Goal: Task Accomplishment & Management: Use online tool/utility

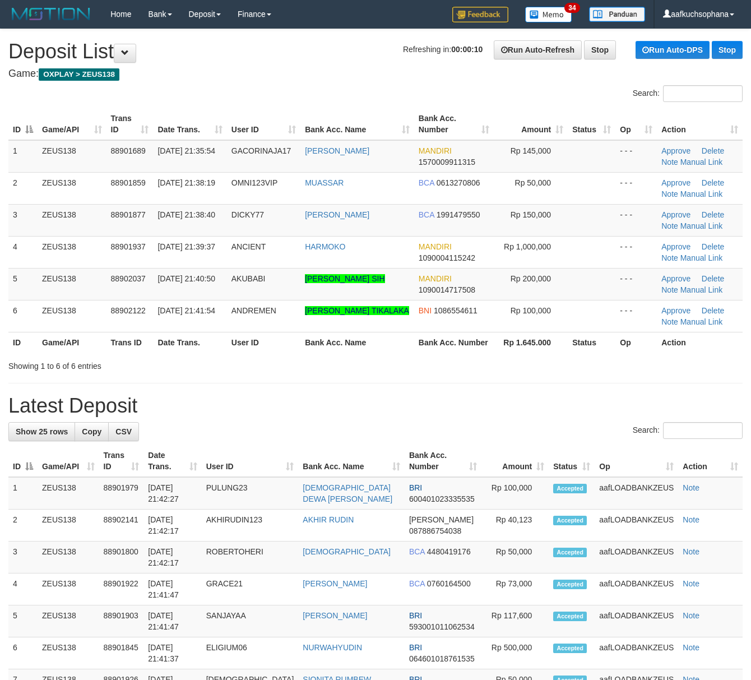
drag, startPoint x: 517, startPoint y: 407, endPoint x: 757, endPoint y: 489, distance: 253.7
click at [518, 409] on h1 "Latest Deposit" at bounding box center [375, 406] width 734 height 22
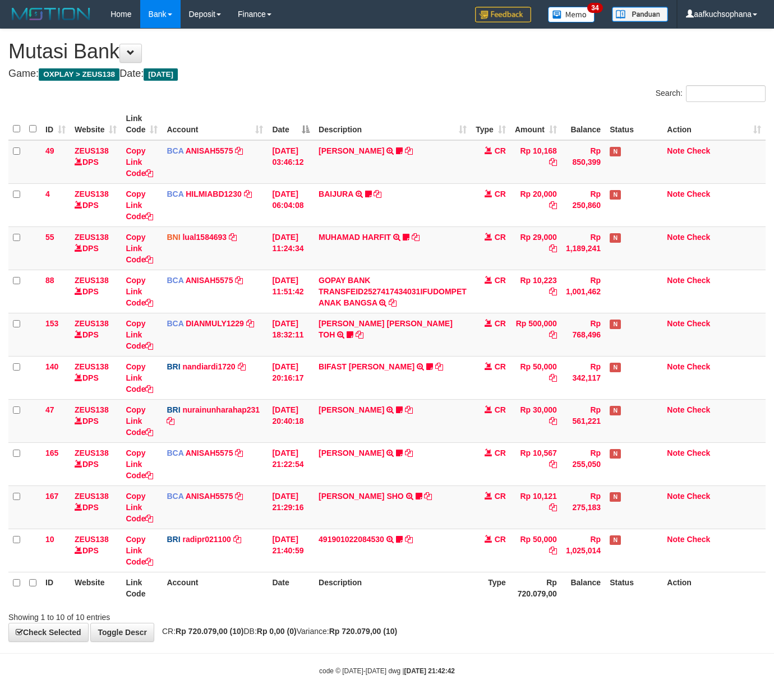
scroll to position [26, 0]
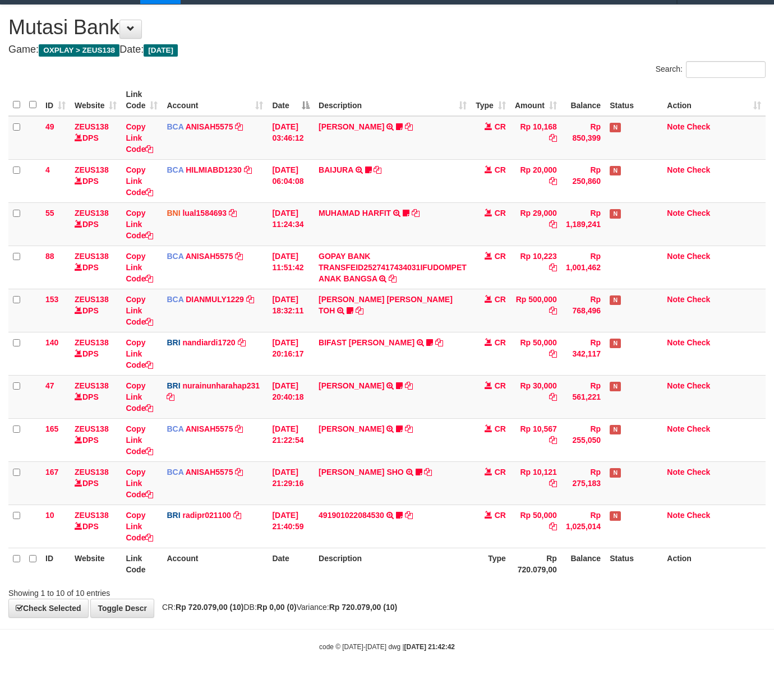
click at [394, 599] on div "**********" at bounding box center [387, 311] width 774 height 612
click at [391, 592] on div "Showing 1 to 10 of 10 entries" at bounding box center [387, 591] width 774 height 16
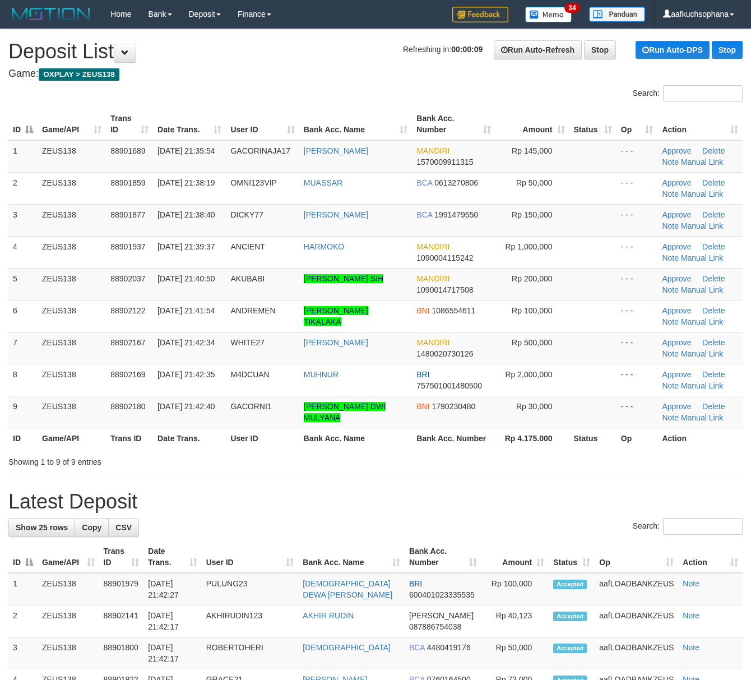
click at [443, 513] on h1 "Latest Deposit" at bounding box center [375, 502] width 734 height 22
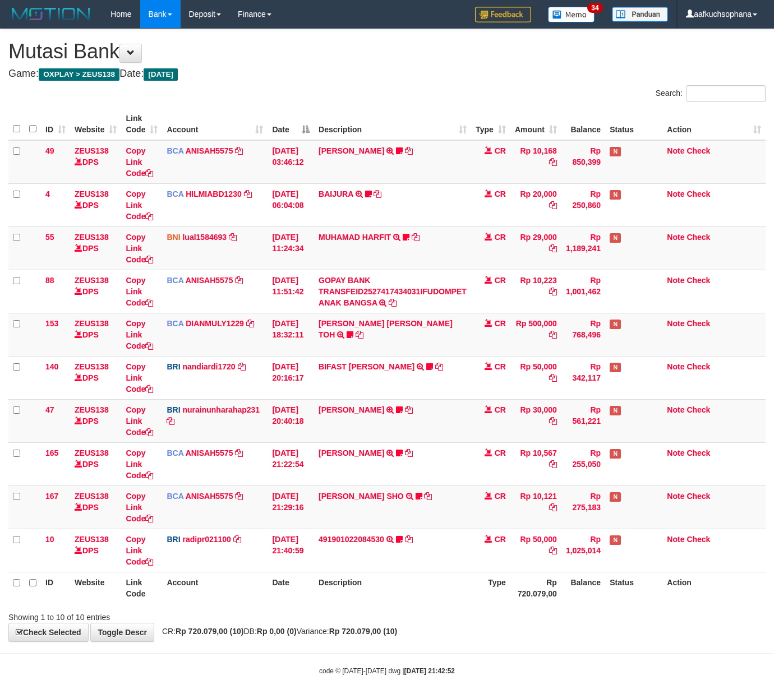
scroll to position [26, 0]
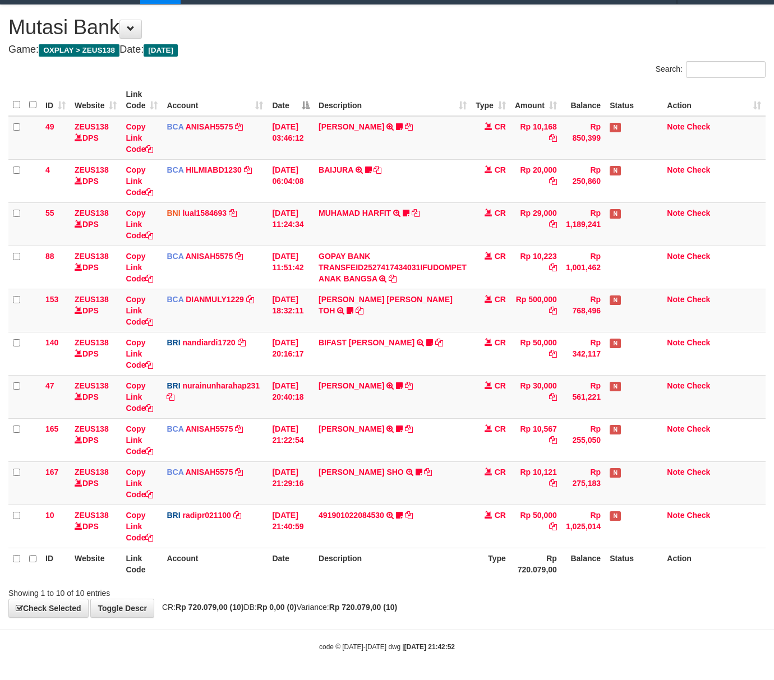
drag, startPoint x: 489, startPoint y: 601, endPoint x: 390, endPoint y: 581, distance: 101.3
click at [487, 604] on div "**********" at bounding box center [387, 311] width 774 height 612
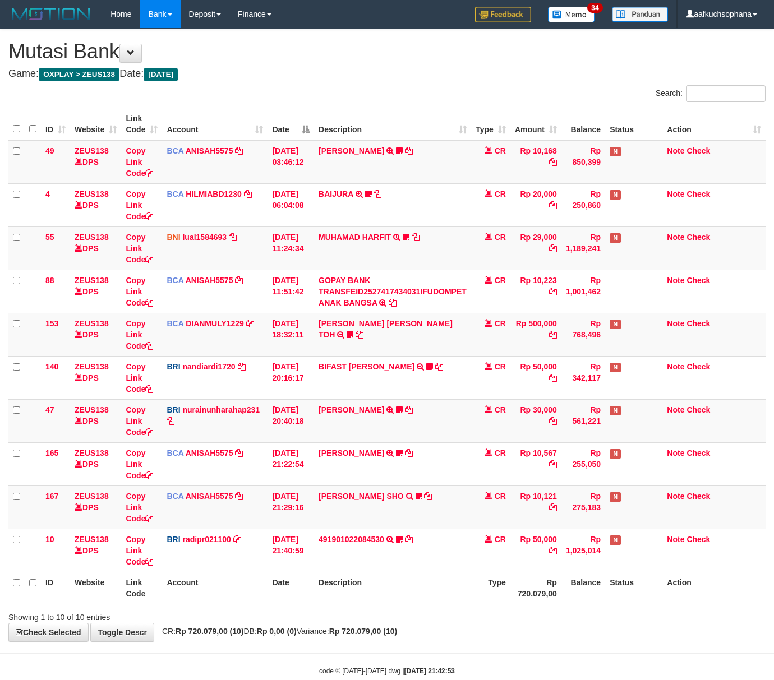
scroll to position [26, 0]
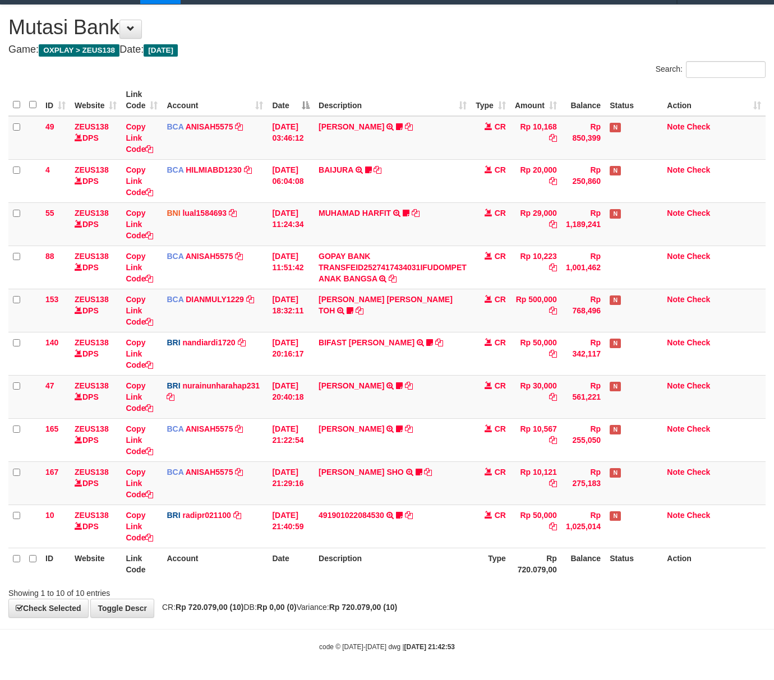
click at [393, 577] on th "Description" at bounding box center [392, 564] width 157 height 32
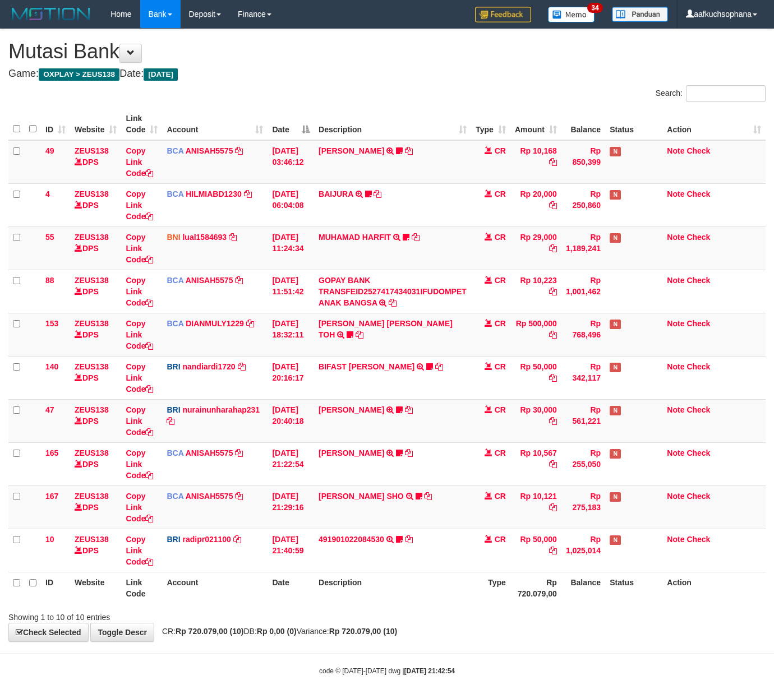
scroll to position [26, 0]
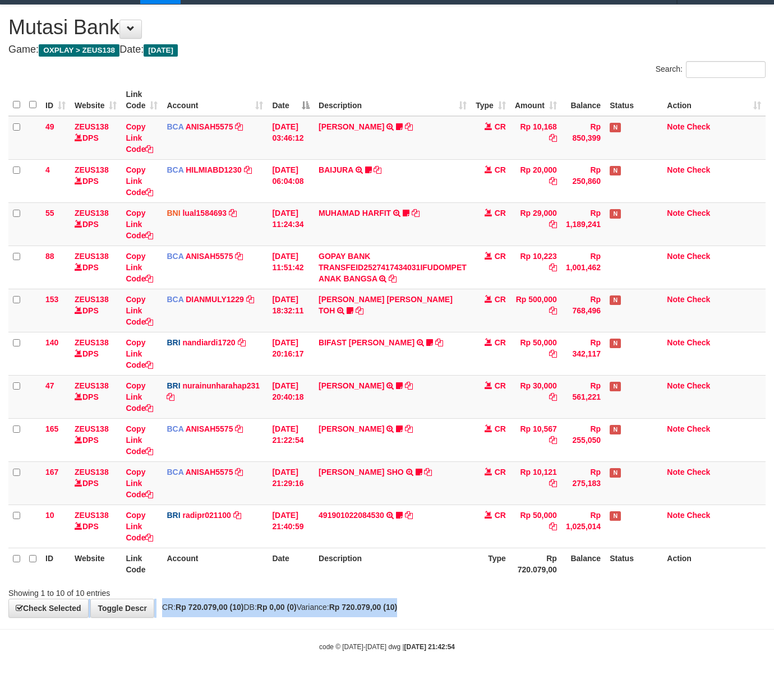
drag, startPoint x: 501, startPoint y: 599, endPoint x: 492, endPoint y: 599, distance: 8.4
click at [501, 600] on div "**********" at bounding box center [387, 311] width 774 height 612
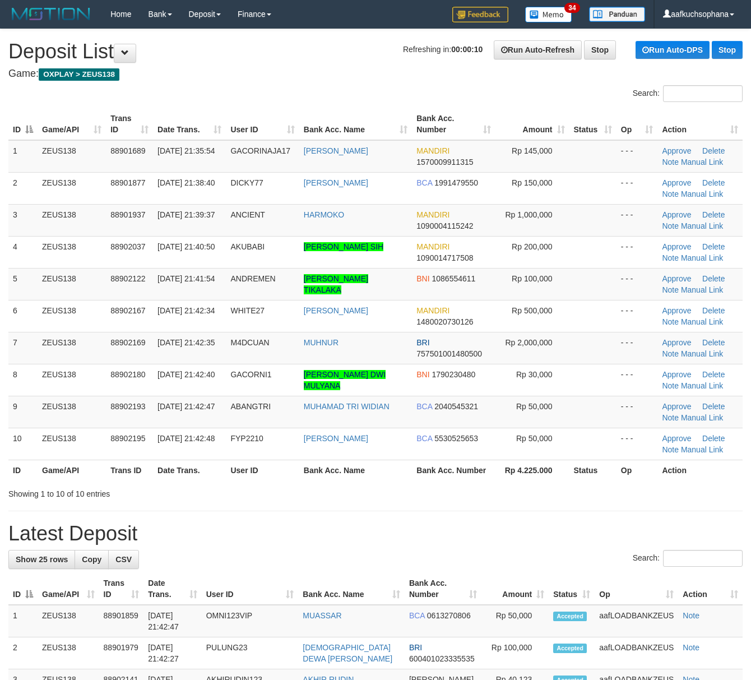
click at [565, 491] on div "Showing 1 to 10 of 10 entries" at bounding box center [375, 492] width 751 height 16
drag, startPoint x: 0, startPoint y: 0, endPoint x: 577, endPoint y: 519, distance: 776.1
drag, startPoint x: 452, startPoint y: 581, endPoint x: 478, endPoint y: 577, distance: 26.1
click at [452, 581] on th "Bank Acc. Number" at bounding box center [443, 589] width 77 height 32
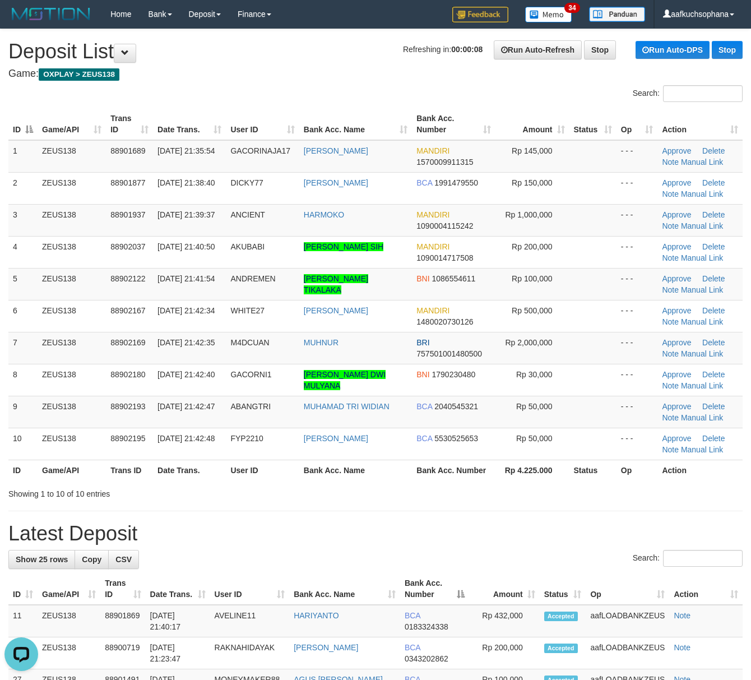
drag, startPoint x: 516, startPoint y: 536, endPoint x: 540, endPoint y: 538, distance: 24.7
click at [524, 536] on h1 "Latest Deposit" at bounding box center [375, 533] width 734 height 22
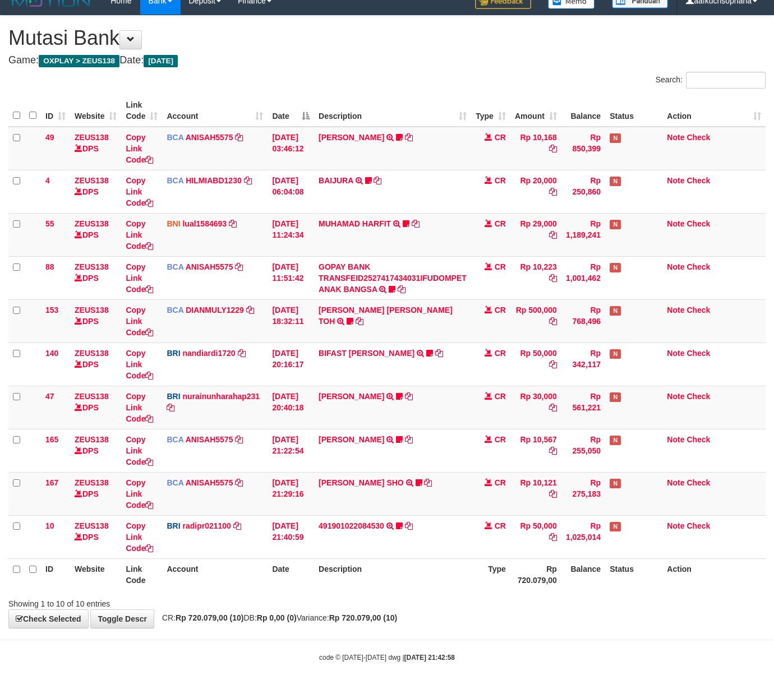
scroll to position [26, 0]
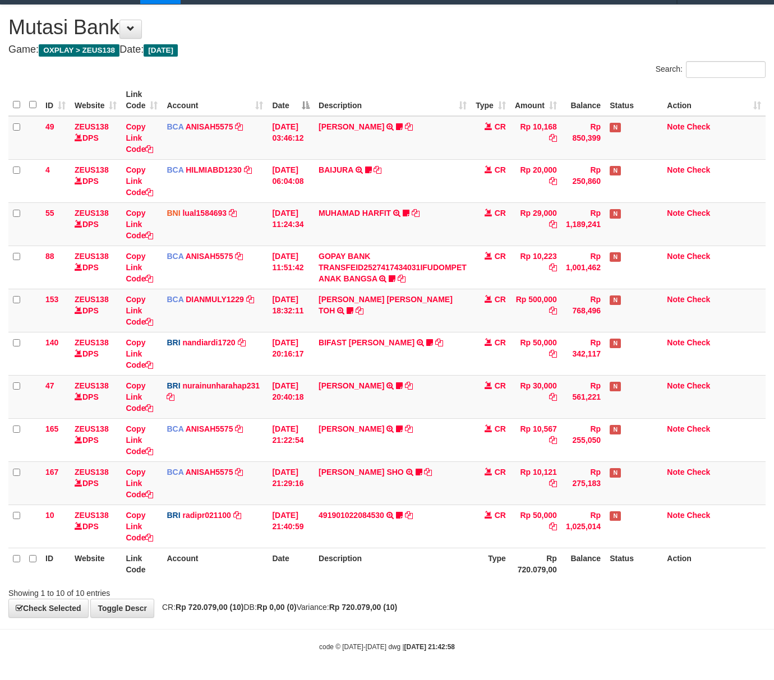
drag, startPoint x: 478, startPoint y: 616, endPoint x: 406, endPoint y: 602, distance: 72.6
click at [476, 616] on div "**********" at bounding box center [387, 311] width 774 height 612
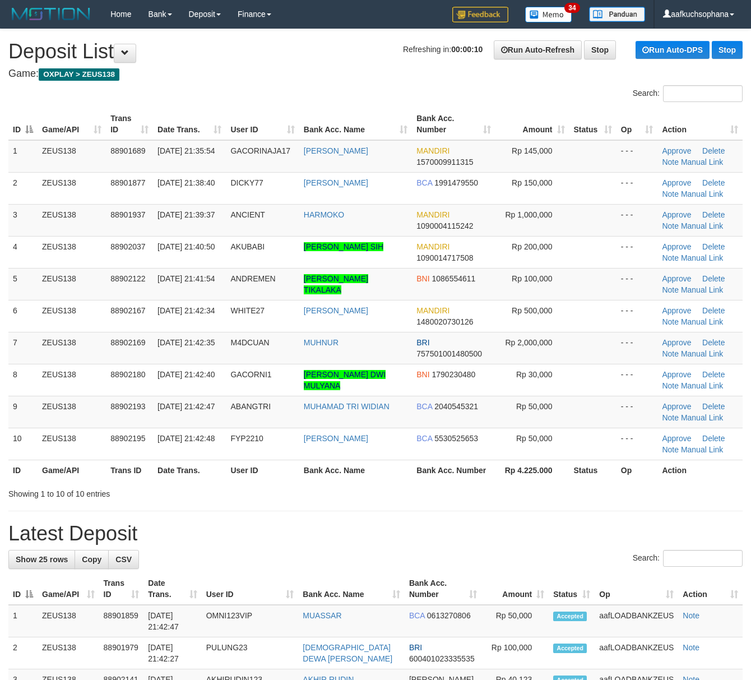
drag, startPoint x: 485, startPoint y: 539, endPoint x: 741, endPoint y: 538, distance: 255.6
click at [487, 539] on h1 "Latest Deposit" at bounding box center [375, 533] width 734 height 22
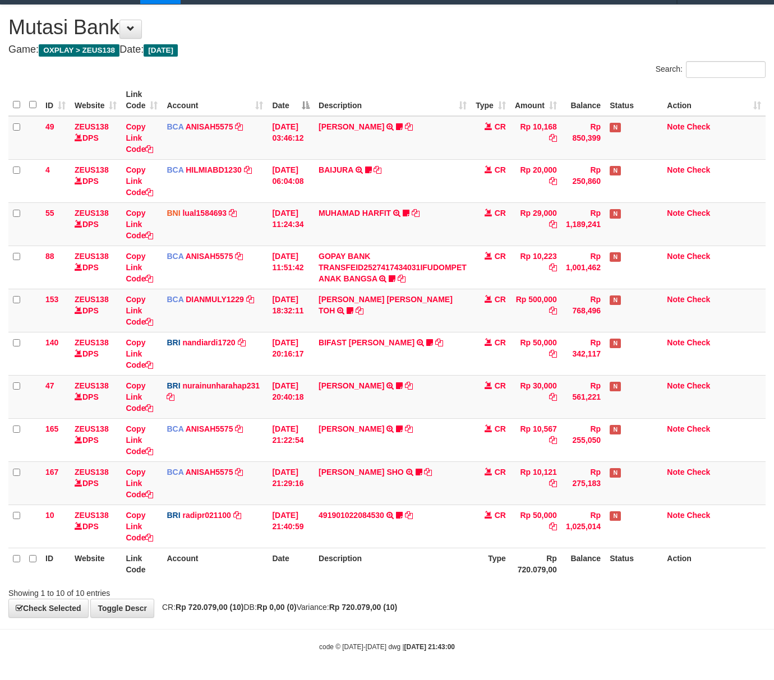
scroll to position [26, 0]
click at [337, 593] on div "Showing 1 to 10 of 10 entries" at bounding box center [387, 591] width 774 height 16
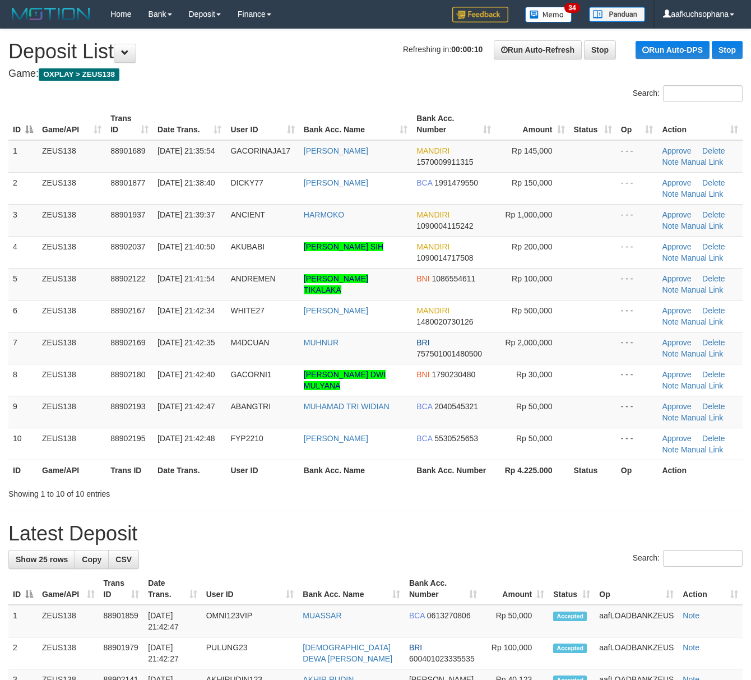
drag, startPoint x: 491, startPoint y: 528, endPoint x: 499, endPoint y: 528, distance: 7.8
click at [493, 528] on h1 "Latest Deposit" at bounding box center [375, 533] width 734 height 22
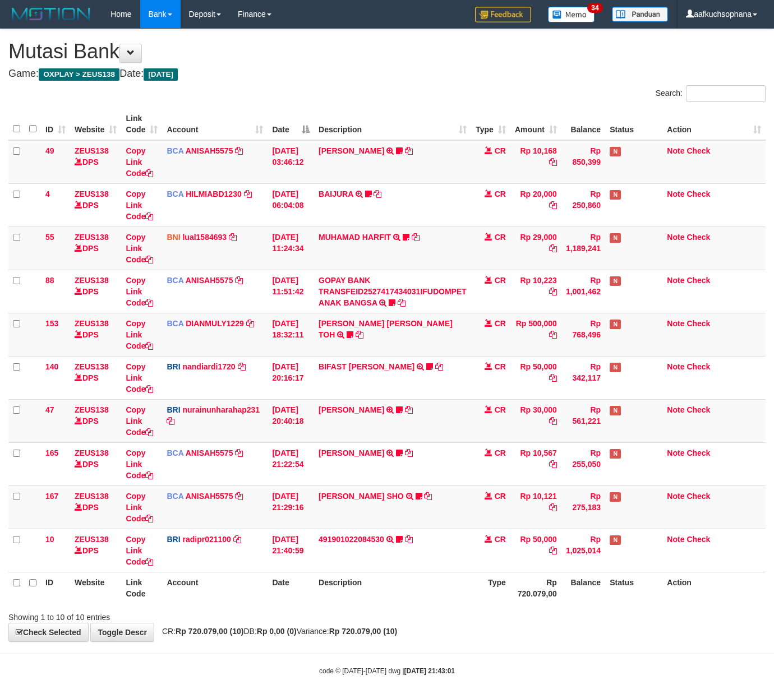
scroll to position [26, 0]
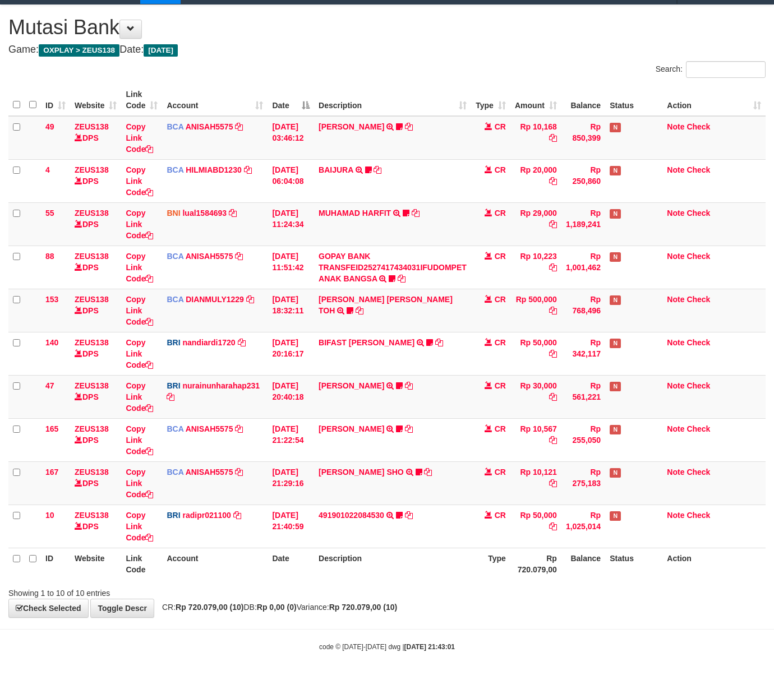
drag, startPoint x: 474, startPoint y: 598, endPoint x: 453, endPoint y: 590, distance: 22.7
click at [474, 598] on div "**********" at bounding box center [387, 311] width 774 height 612
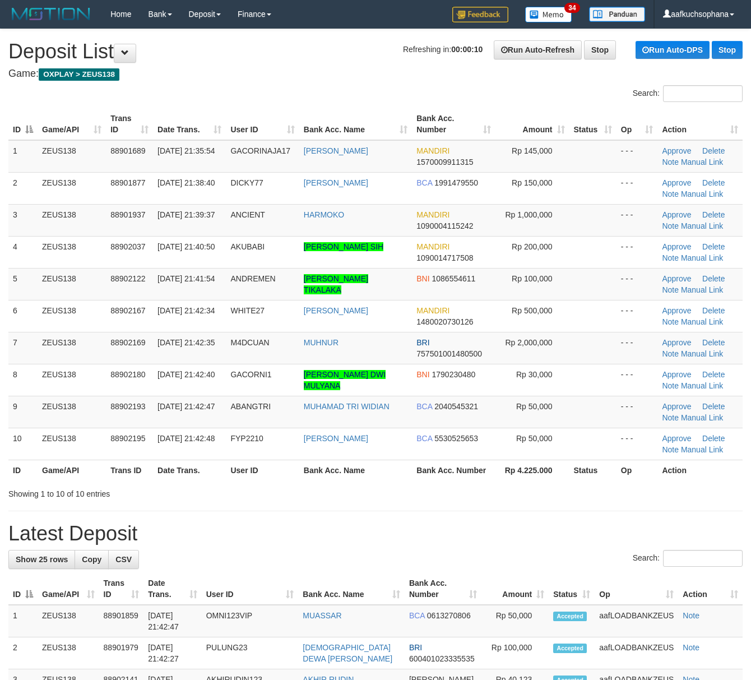
drag, startPoint x: 0, startPoint y: 0, endPoint x: 622, endPoint y: 520, distance: 811.1
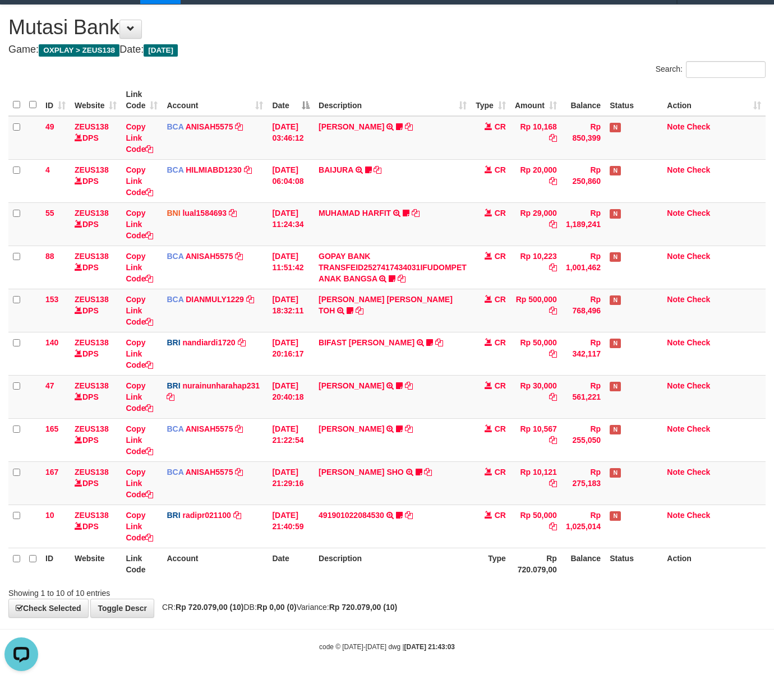
drag, startPoint x: 462, startPoint y: 622, endPoint x: 455, endPoint y: 620, distance: 7.1
click at [461, 622] on body "Toggle navigation Home Bank Account List Load By Website Group [OXPLAY] ZEUS138…" at bounding box center [387, 328] width 774 height 704
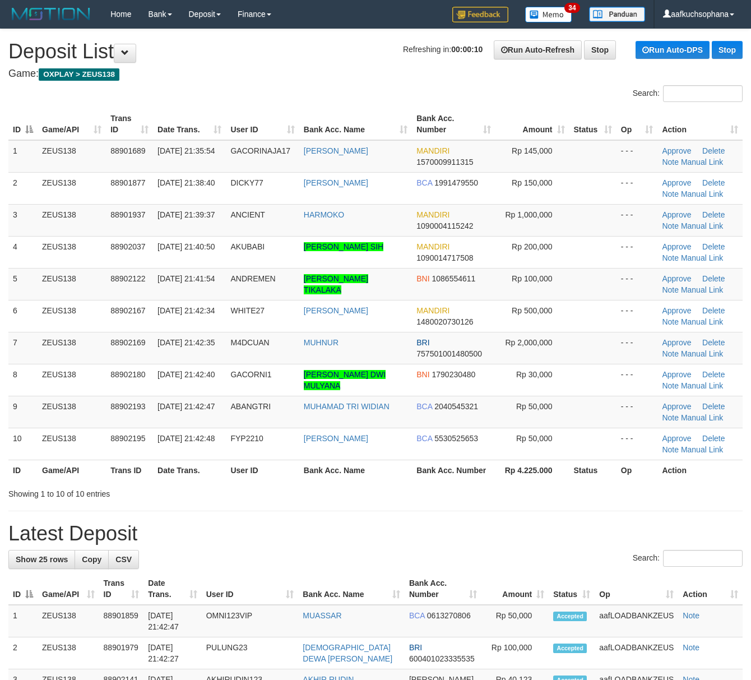
click at [519, 538] on h1 "Latest Deposit" at bounding box center [375, 533] width 734 height 22
click at [516, 535] on h1 "Latest Deposit" at bounding box center [375, 533] width 734 height 22
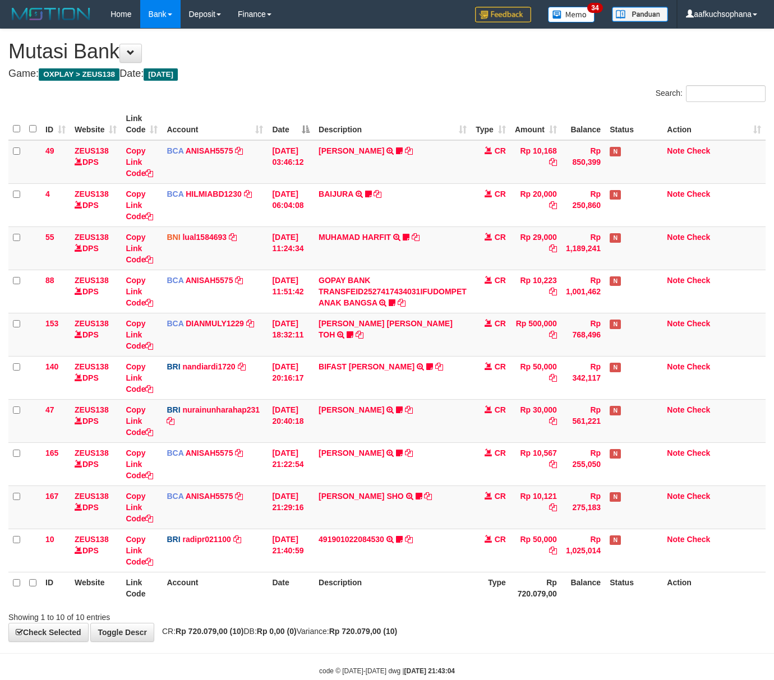
scroll to position [26, 0]
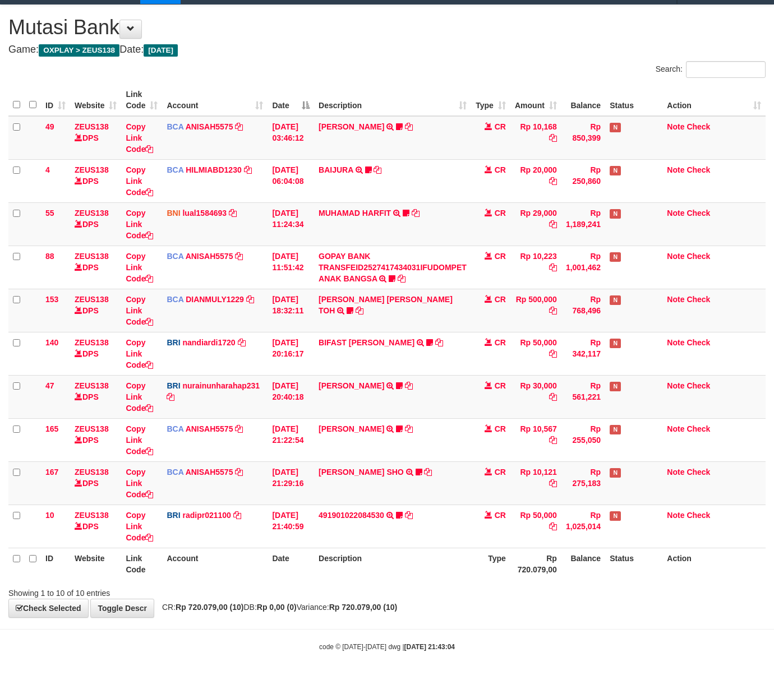
drag, startPoint x: 505, startPoint y: 617, endPoint x: 499, endPoint y: 617, distance: 5.6
click at [501, 617] on div "**********" at bounding box center [387, 311] width 774 height 612
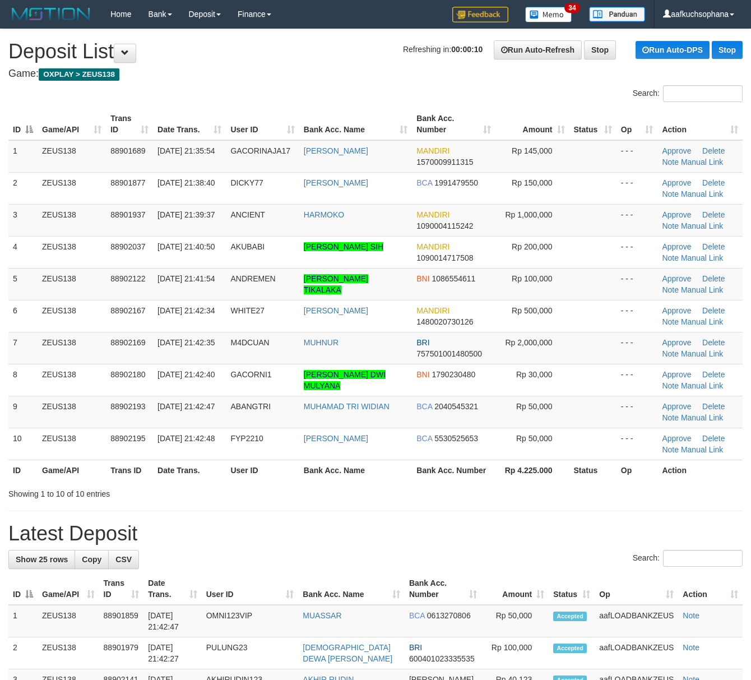
drag, startPoint x: 568, startPoint y: 517, endPoint x: 758, endPoint y: 535, distance: 191.4
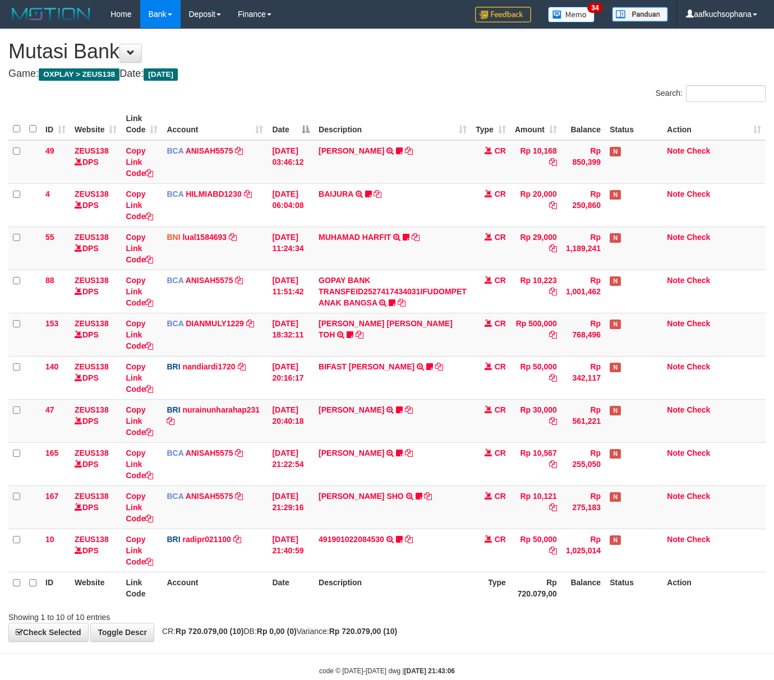
scroll to position [26, 0]
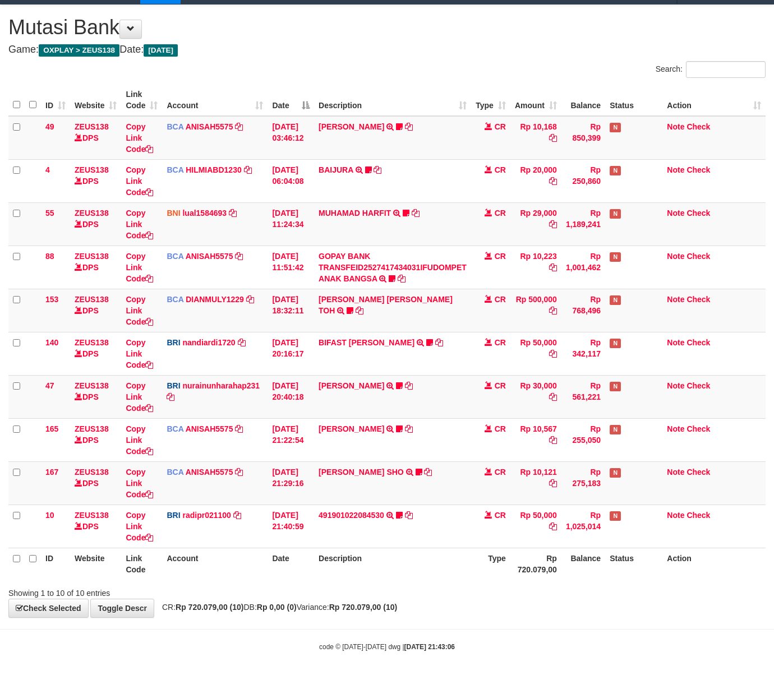
click at [397, 608] on strong "Rp 720.079,00 (10)" at bounding box center [363, 607] width 68 height 9
drag, startPoint x: 366, startPoint y: 577, endPoint x: 3, endPoint y: 561, distance: 363.1
click at [362, 575] on th "Description" at bounding box center [392, 564] width 157 height 32
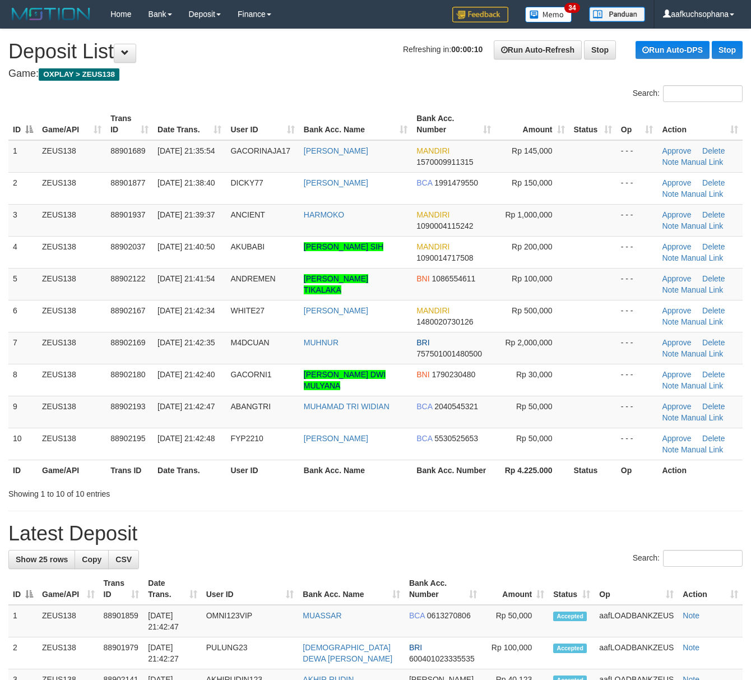
drag, startPoint x: 541, startPoint y: 531, endPoint x: 757, endPoint y: 526, distance: 215.9
click at [544, 532] on h1 "Latest Deposit" at bounding box center [375, 533] width 734 height 22
drag, startPoint x: 377, startPoint y: 556, endPoint x: 760, endPoint y: 601, distance: 386.1
click at [433, 555] on div "Search:" at bounding box center [375, 560] width 734 height 20
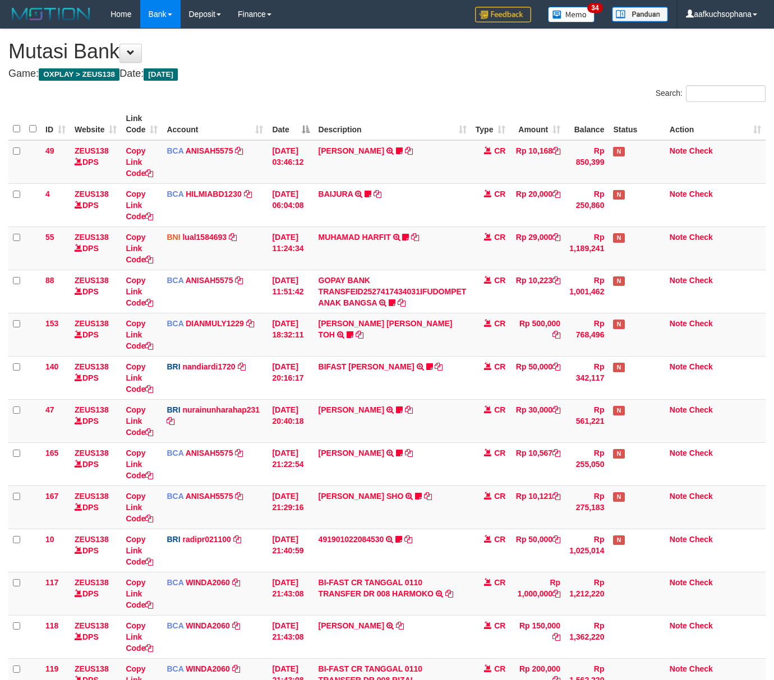
click at [364, 616] on td "DICKY YANUAR ARIES TRSF E-BANKING CR 0110/FTSCY/WS95271 150000.00DICKY YANUAR A…" at bounding box center [392, 636] width 157 height 43
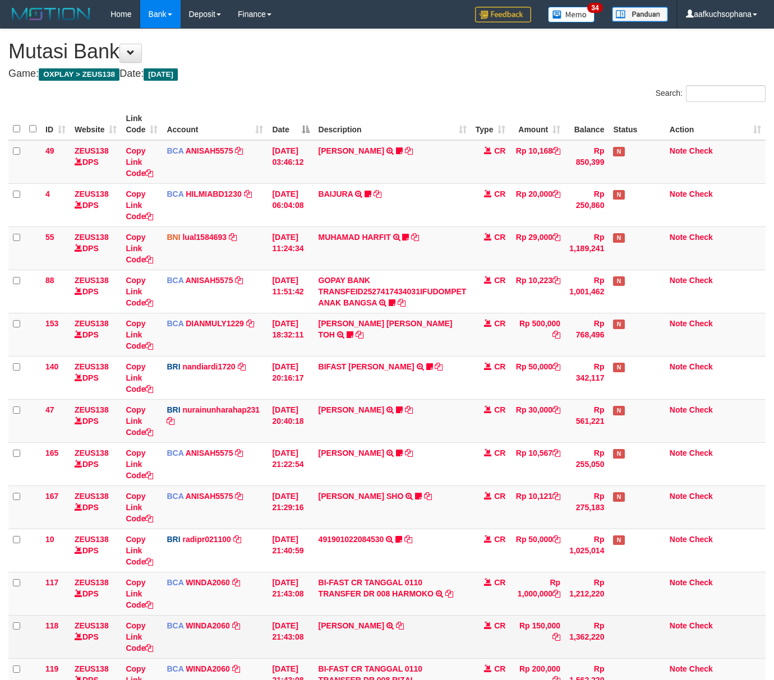
scroll to position [26, 0]
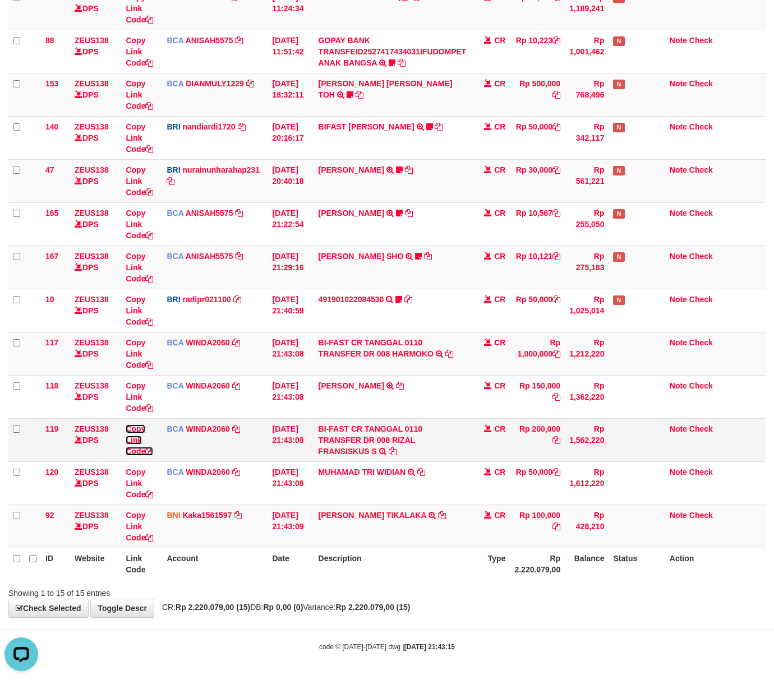
click at [151, 449] on icon at bounding box center [149, 451] width 8 height 8
drag, startPoint x: 346, startPoint y: 534, endPoint x: 1, endPoint y: 487, distance: 348.5
click at [343, 534] on td "ANDREAS FITRIANTO TIKALAKA TRANSFER DARI SDR ANDREAS FITRIANTO TIKALAKA" at bounding box center [392, 526] width 157 height 43
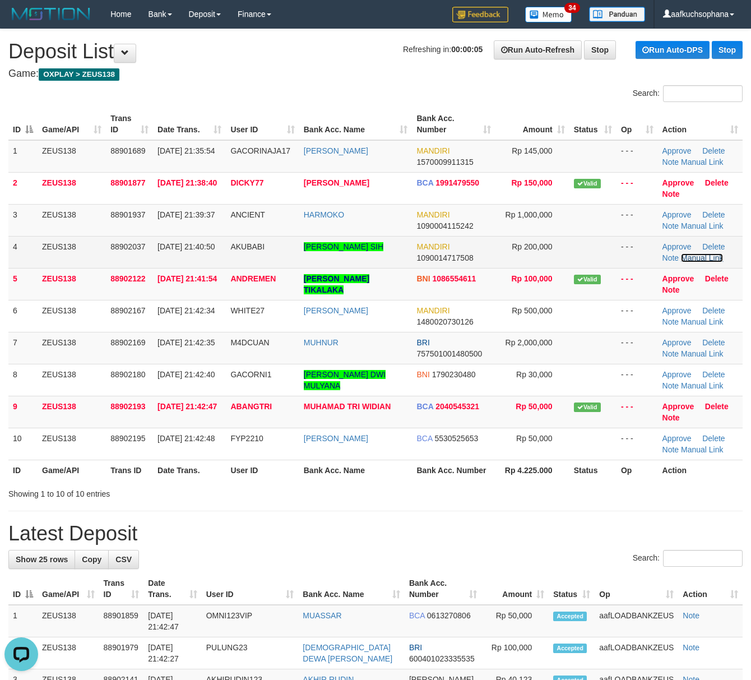
click at [690, 256] on link "Manual Link" at bounding box center [702, 257] width 43 height 9
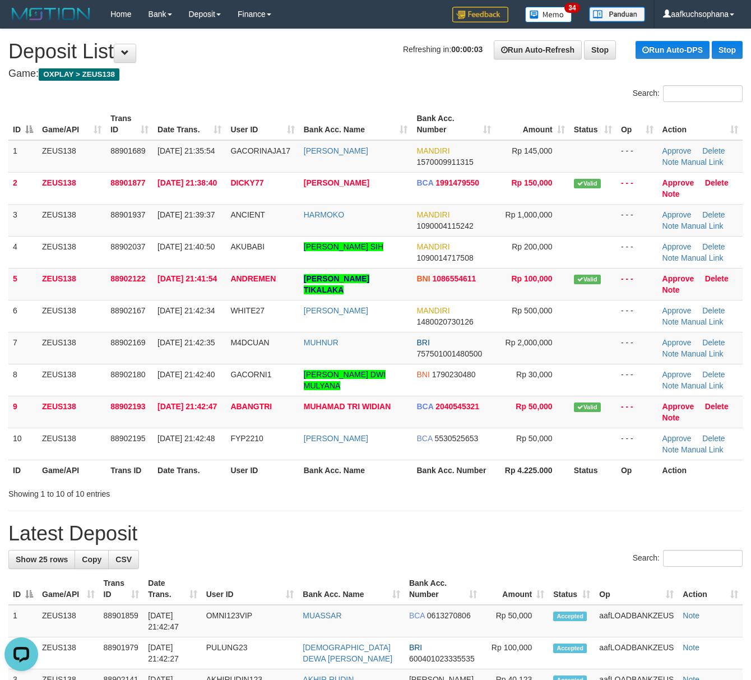
drag, startPoint x: 427, startPoint y: 456, endPoint x: 531, endPoint y: 466, distance: 104.8
click at [433, 458] on td "BCA 5530525653" at bounding box center [454, 444] width 84 height 32
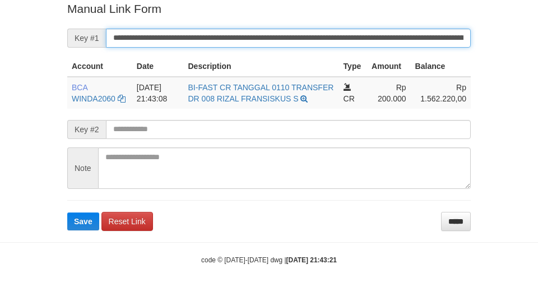
click at [67, 212] on button "Save" at bounding box center [83, 221] width 32 height 18
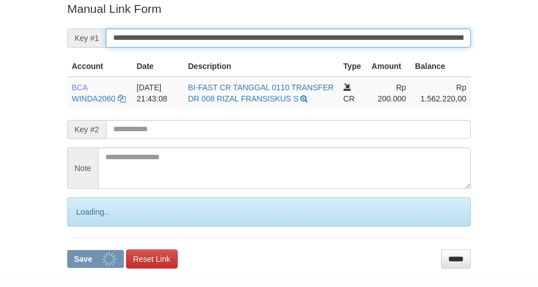
click at [67, 250] on button "Save" at bounding box center [95, 259] width 57 height 18
drag, startPoint x: 0, startPoint y: 0, endPoint x: 364, endPoint y: 37, distance: 365.7
click at [366, 39] on input "**********" at bounding box center [288, 38] width 365 height 19
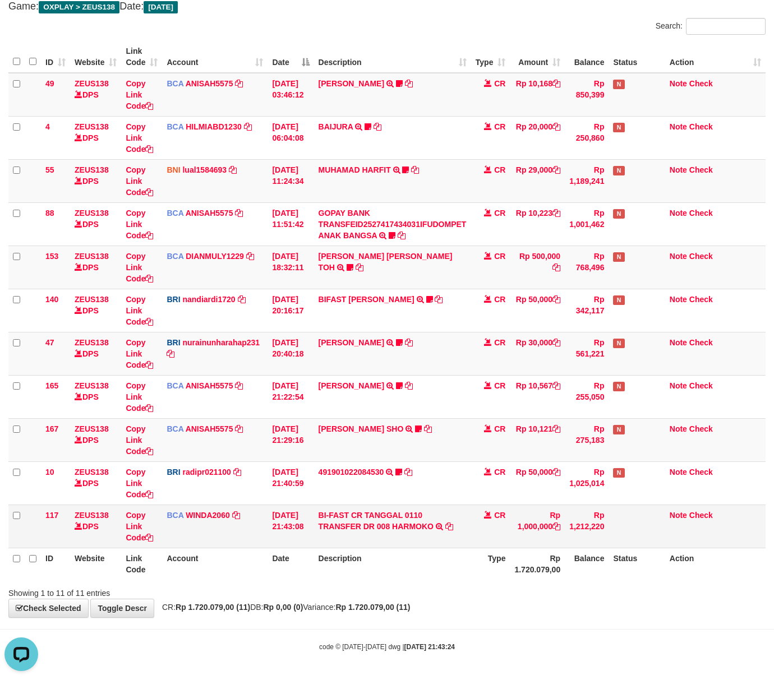
drag, startPoint x: 348, startPoint y: 541, endPoint x: 318, endPoint y: 523, distance: 34.7
click at [344, 537] on td "BI-FAST CR TANGGAL 0110 TRANSFER DR 008 HARMOKO BI-FAST CR TANGGAL :01/10 TRANS…" at bounding box center [392, 526] width 157 height 43
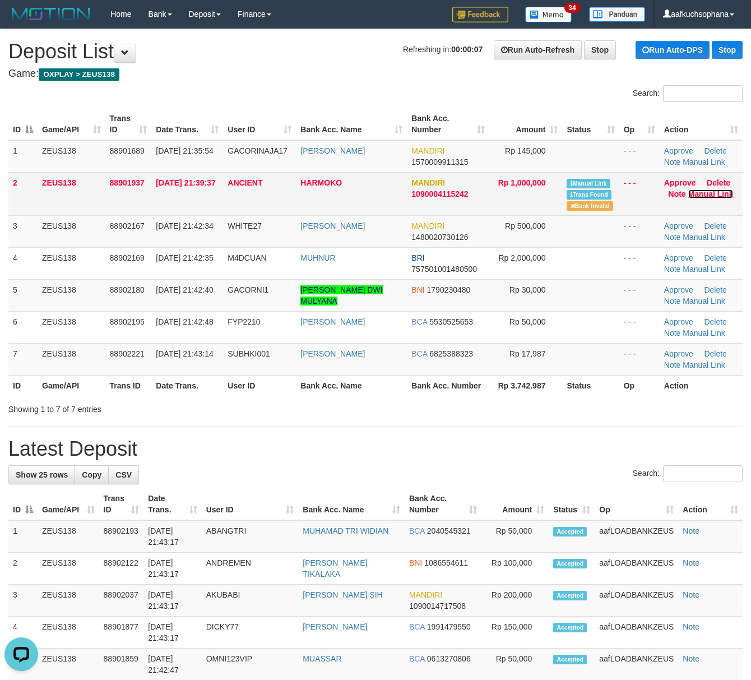
click at [700, 195] on link "Manual Link" at bounding box center [710, 193] width 45 height 9
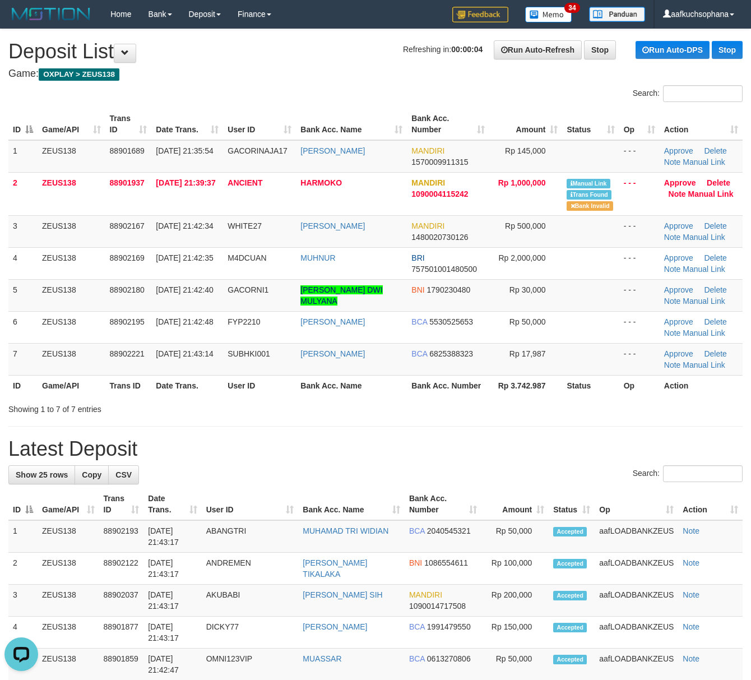
drag, startPoint x: 542, startPoint y: 424, endPoint x: 572, endPoint y: 431, distance: 31.6
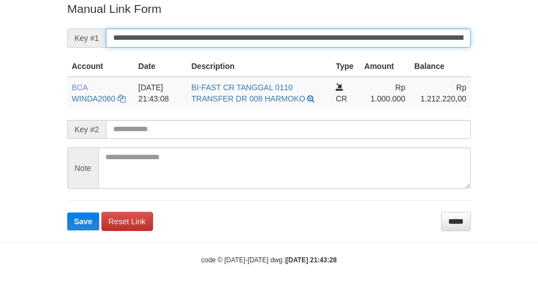
click at [67, 212] on button "Save" at bounding box center [83, 221] width 32 height 18
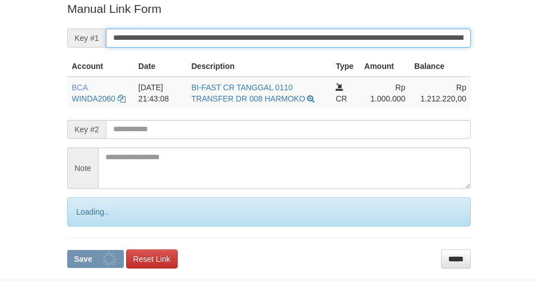
scroll to position [232, 0]
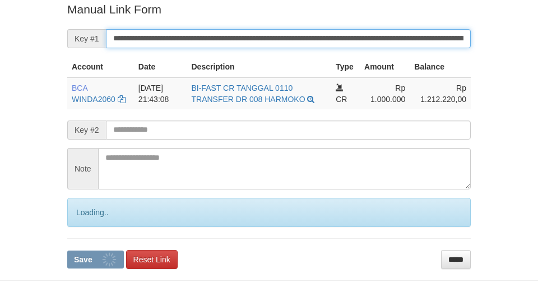
click at [67, 251] on button "Save" at bounding box center [95, 260] width 57 height 18
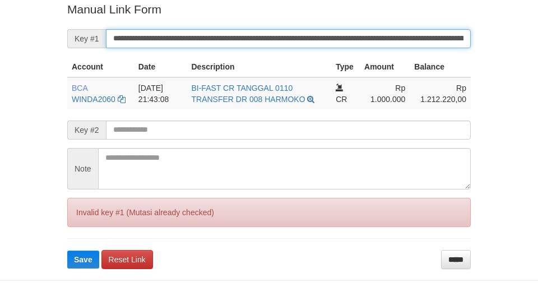
click at [423, 35] on input "**********" at bounding box center [288, 38] width 365 height 19
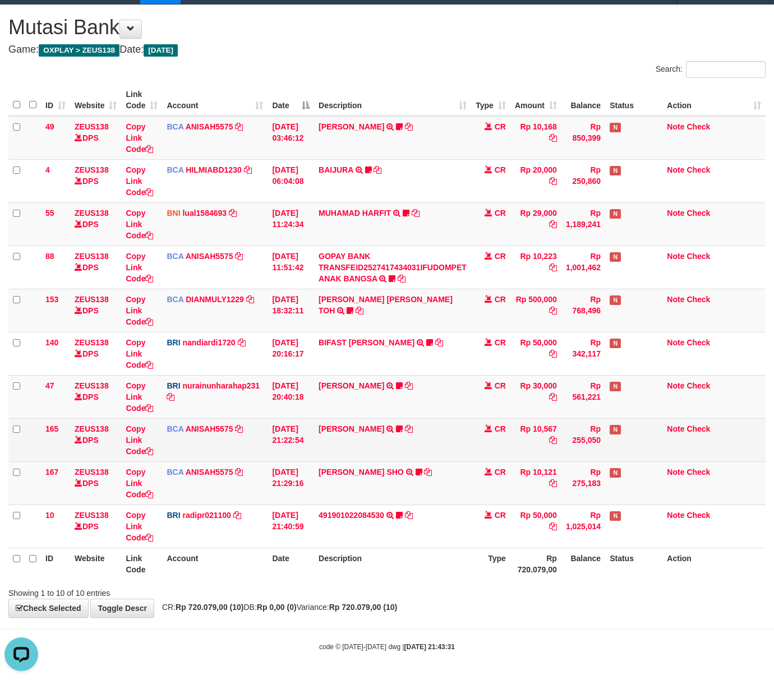
drag, startPoint x: 673, startPoint y: 607, endPoint x: 157, endPoint y: 446, distance: 540.6
click at [670, 607] on div "**********" at bounding box center [387, 311] width 774 height 612
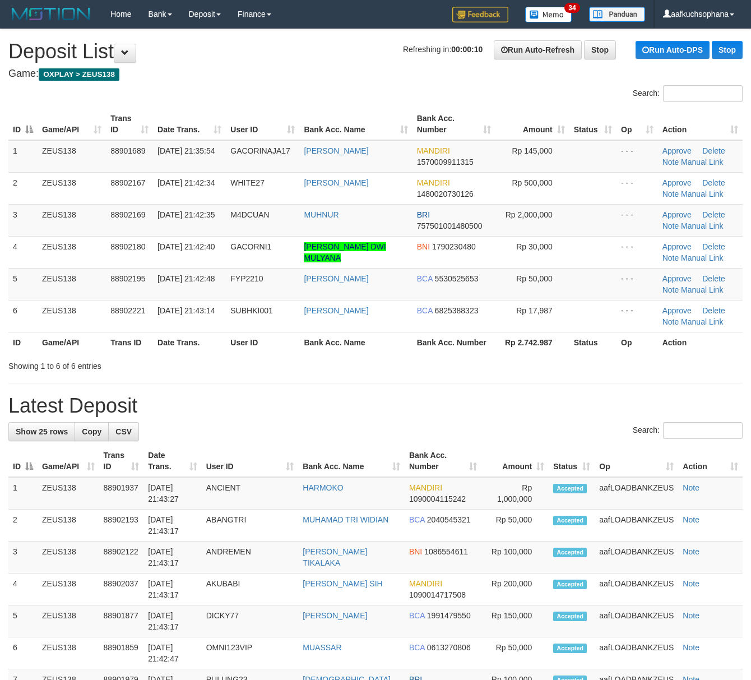
drag, startPoint x: 471, startPoint y: 406, endPoint x: 492, endPoint y: 376, distance: 36.7
click at [472, 406] on h1 "Latest Deposit" at bounding box center [375, 406] width 734 height 22
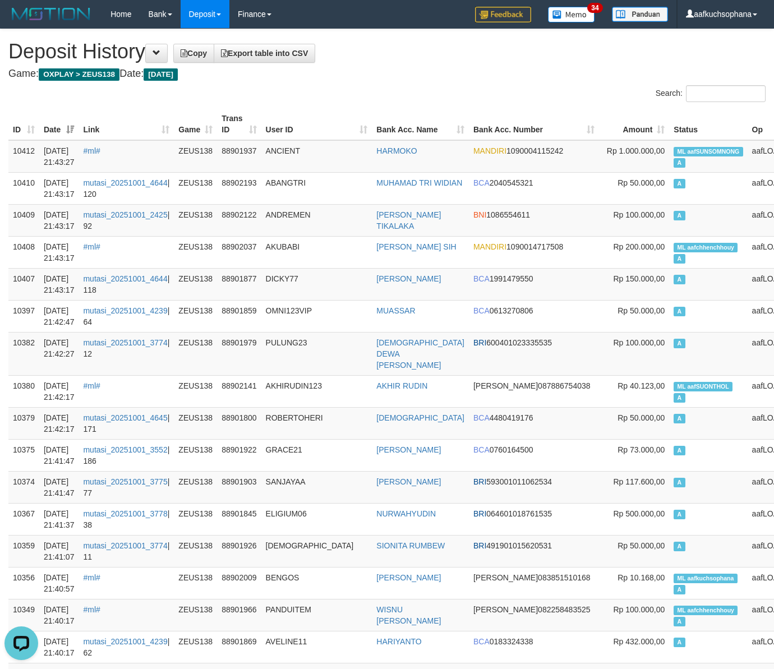
drag, startPoint x: 446, startPoint y: 55, endPoint x: 342, endPoint y: 0, distance: 117.9
click at [442, 55] on h1 "Deposit History Copy Export table into CSV" at bounding box center [386, 51] width 757 height 22
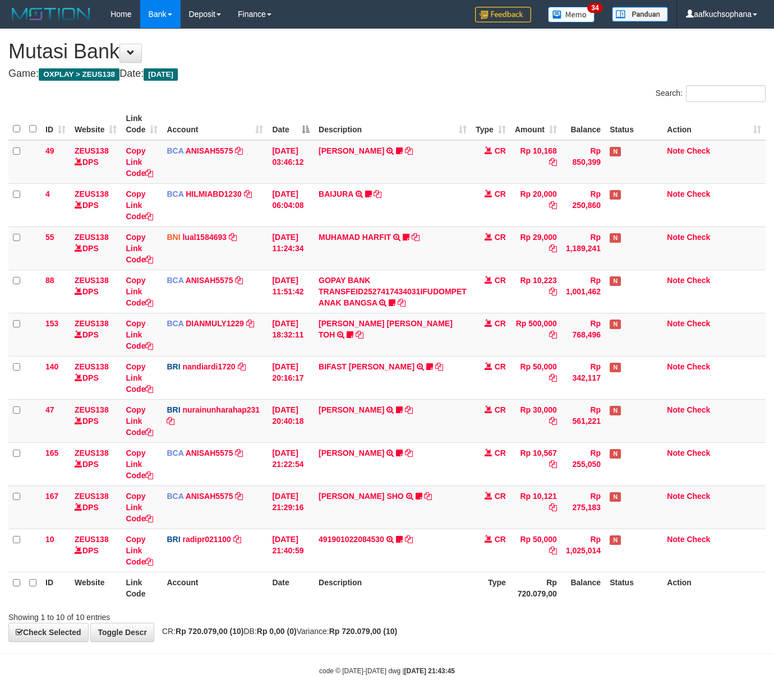
scroll to position [26, 0]
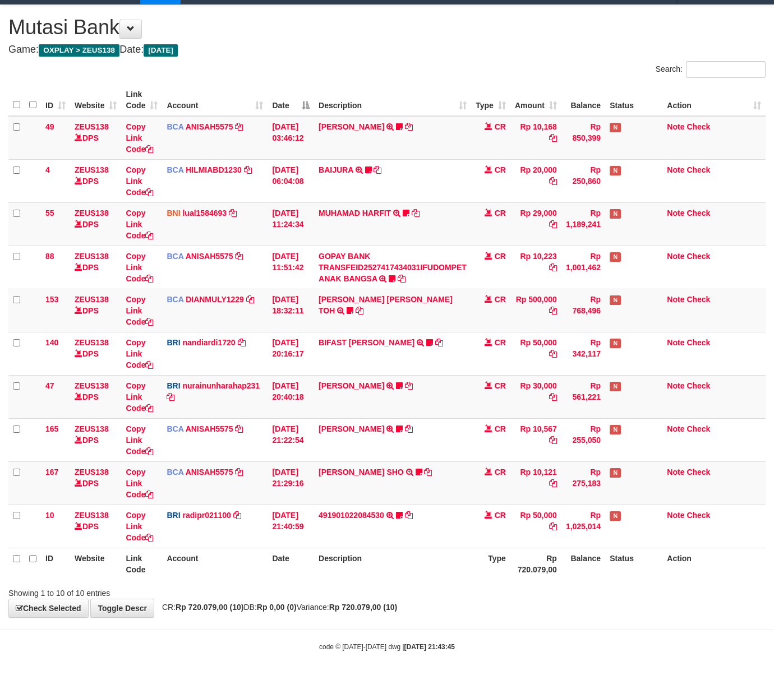
drag, startPoint x: 415, startPoint y: 572, endPoint x: 391, endPoint y: 559, distance: 27.3
click at [409, 570] on th "Description" at bounding box center [392, 564] width 157 height 32
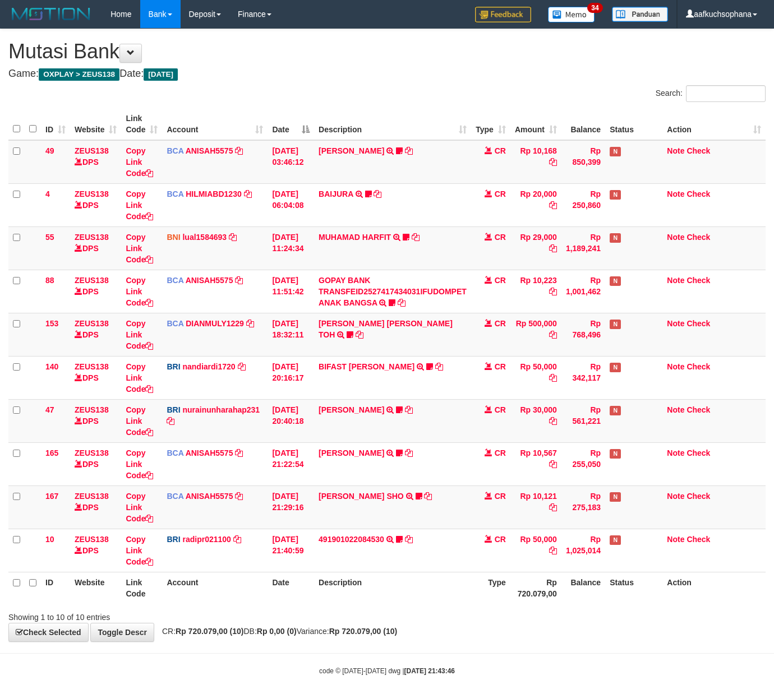
scroll to position [26, 0]
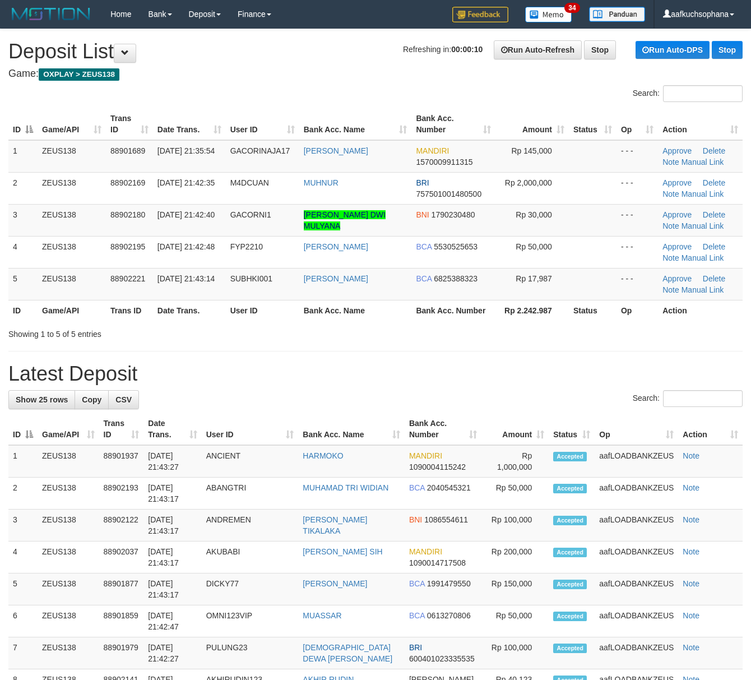
drag, startPoint x: 481, startPoint y: 370, endPoint x: 543, endPoint y: 382, distance: 63.4
click at [481, 370] on h1 "Latest Deposit" at bounding box center [375, 374] width 734 height 22
click at [404, 361] on div "**********" at bounding box center [375, 674] width 751 height 1290
drag, startPoint x: 516, startPoint y: 364, endPoint x: 633, endPoint y: 394, distance: 120.9
click at [516, 364] on h1 "Latest Deposit" at bounding box center [375, 374] width 734 height 22
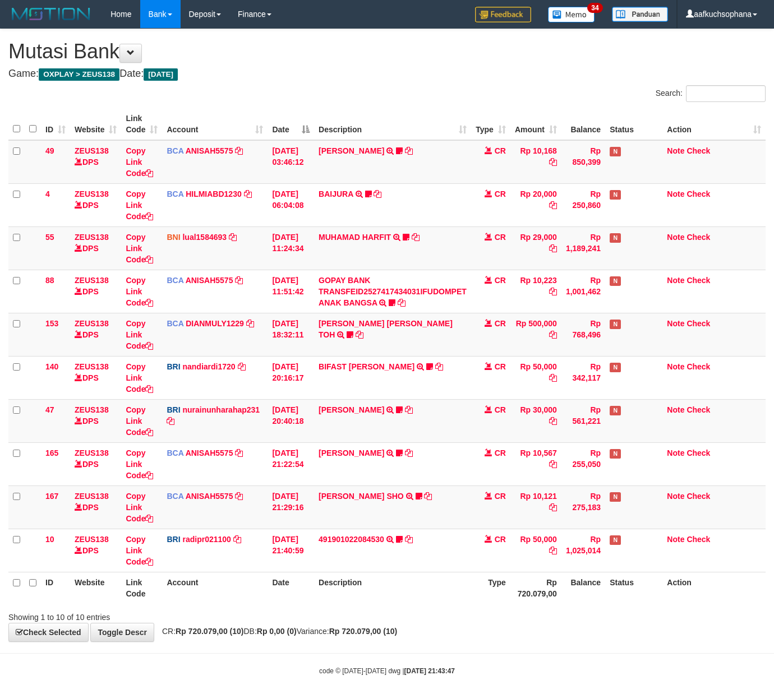
scroll to position [26, 0]
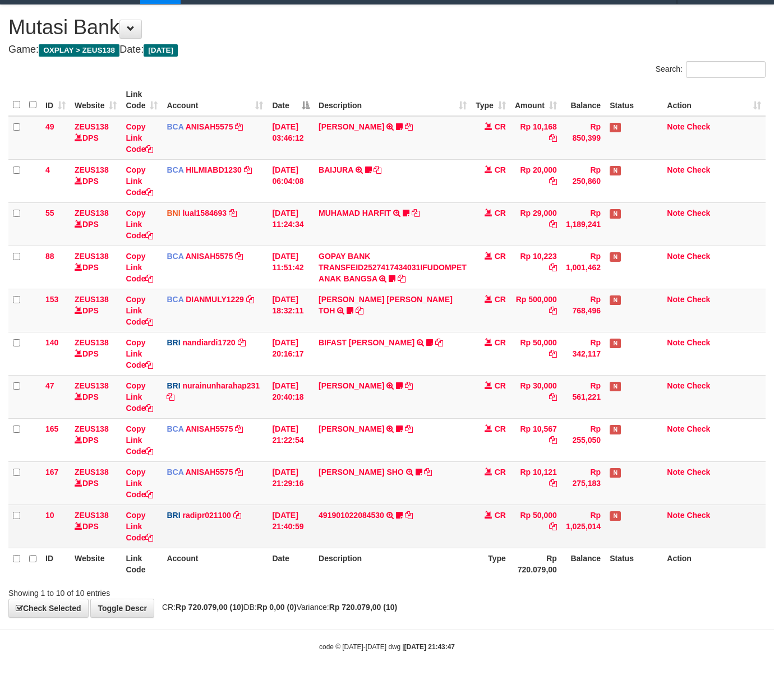
drag, startPoint x: 391, startPoint y: 566, endPoint x: 362, endPoint y: 545, distance: 36.2
click at [391, 566] on th "Description" at bounding box center [392, 564] width 157 height 32
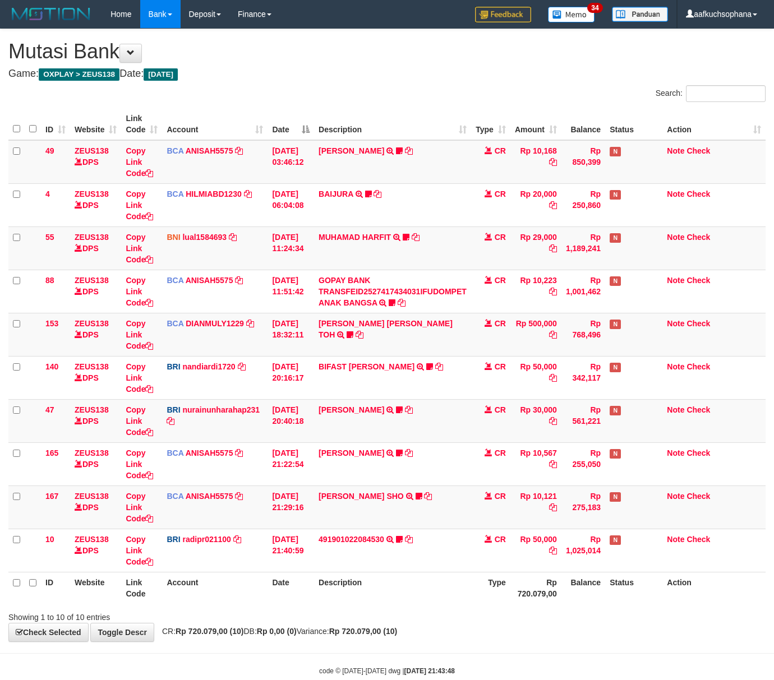
scroll to position [26, 0]
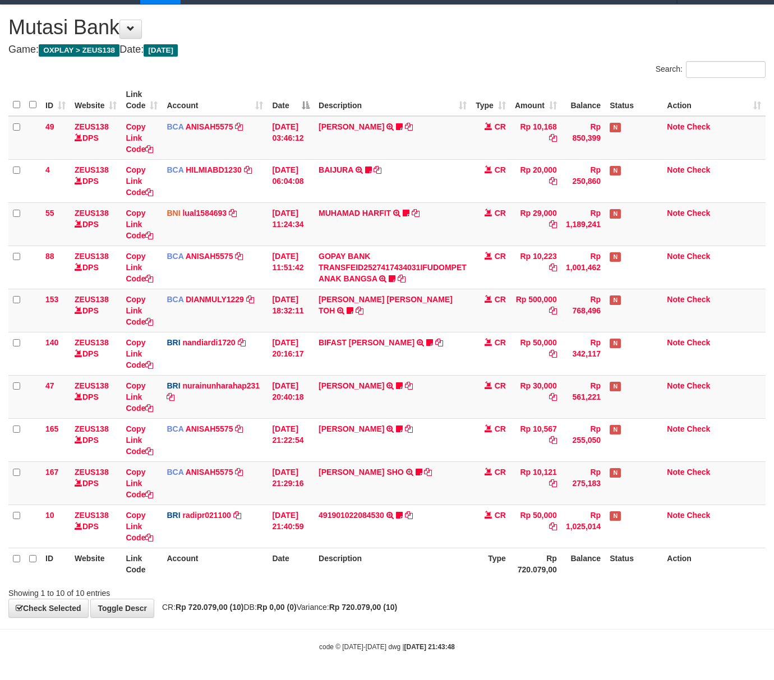
click at [455, 570] on th "Description" at bounding box center [392, 564] width 157 height 32
click at [417, 597] on div "Showing 1 to 10 of 10 entries" at bounding box center [387, 591] width 774 height 16
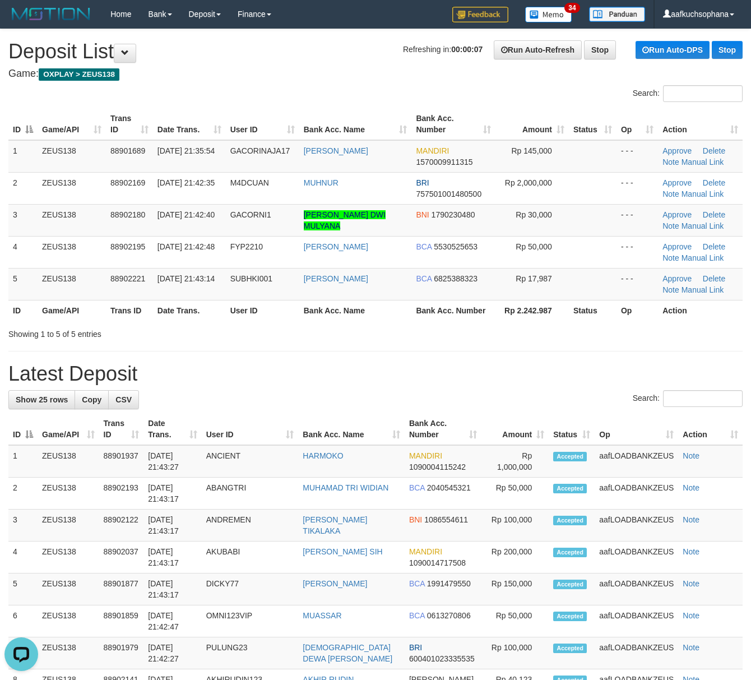
click at [545, 337] on div "Showing 1 to 5 of 5 entries" at bounding box center [375, 332] width 751 height 16
click at [530, 386] on div "**********" at bounding box center [375, 674] width 751 height 1290
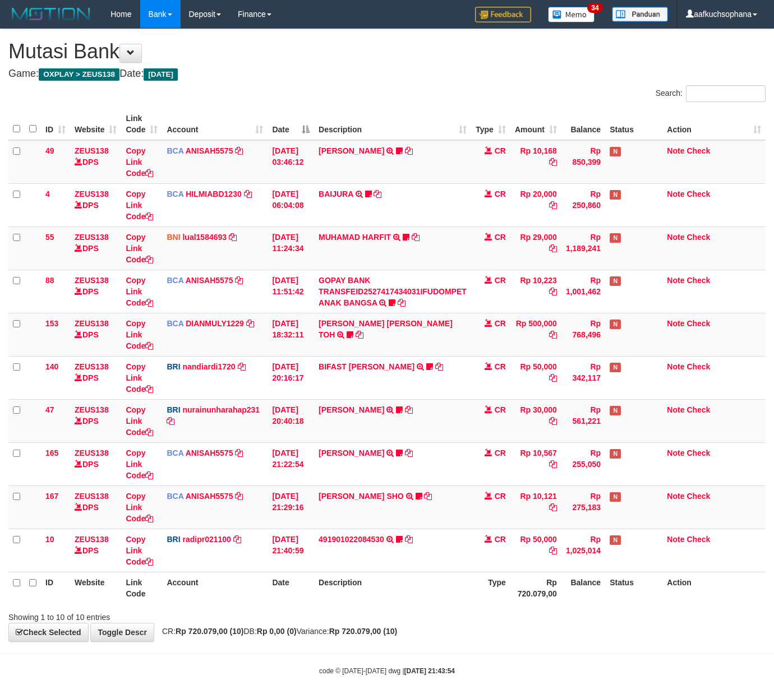
scroll to position [26, 0]
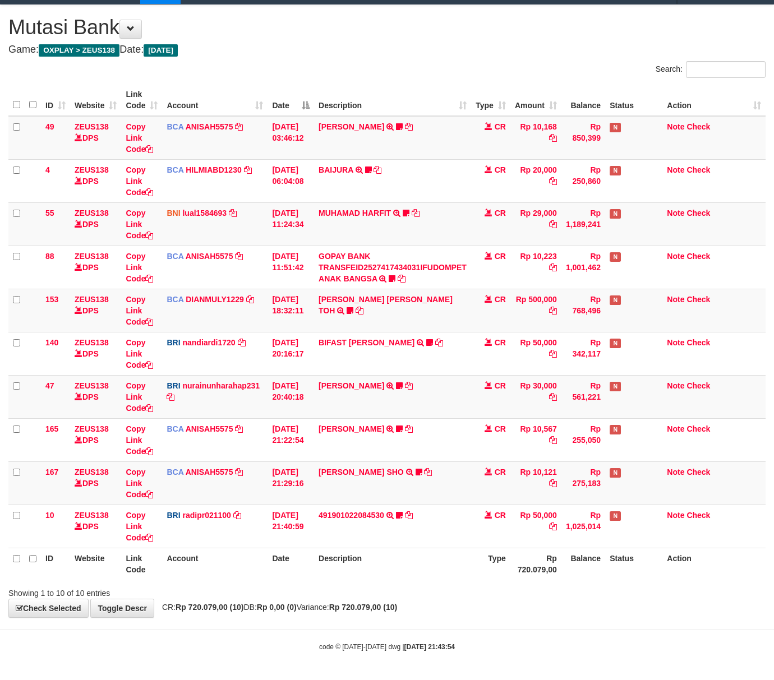
drag, startPoint x: 364, startPoint y: 574, endPoint x: 345, endPoint y: 561, distance: 22.9
click at [359, 574] on th "Description" at bounding box center [392, 564] width 157 height 32
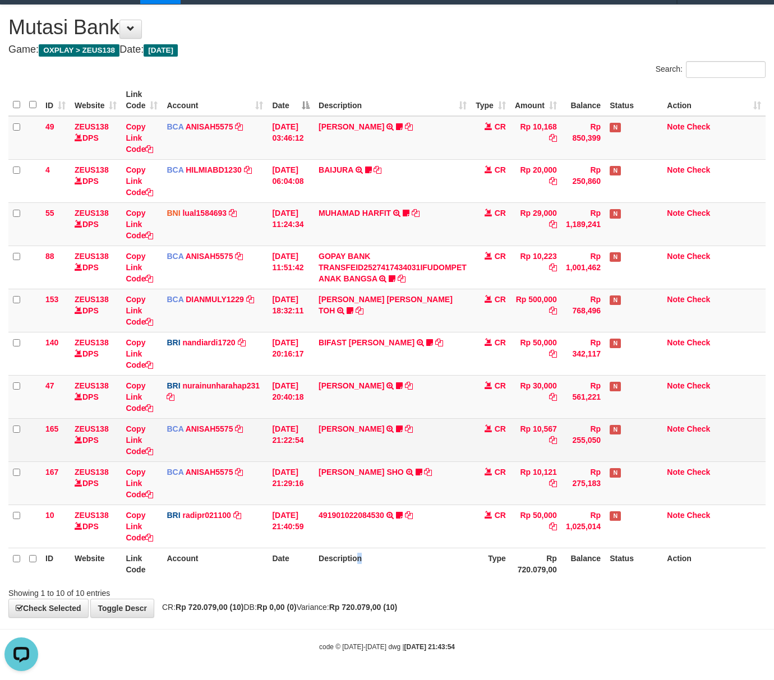
scroll to position [0, 0]
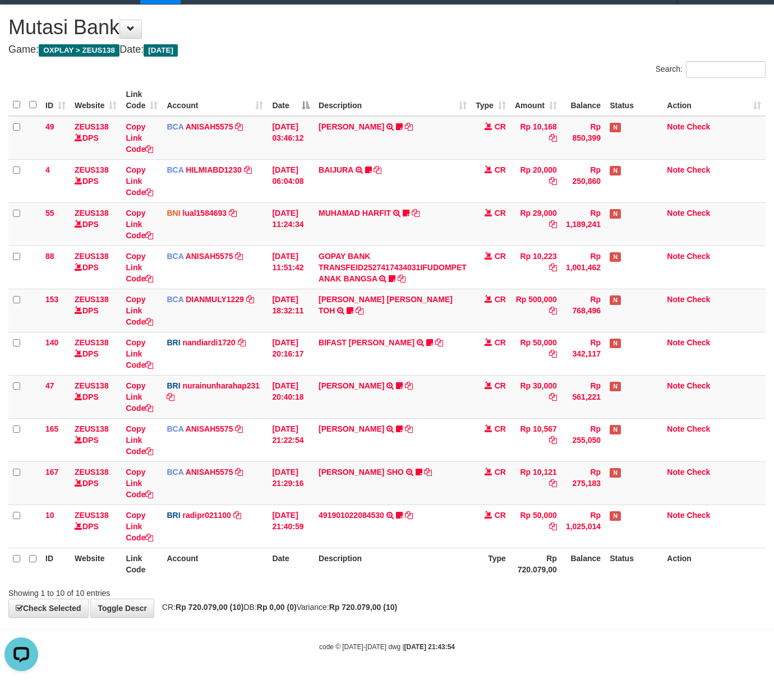
drag, startPoint x: 406, startPoint y: 580, endPoint x: 395, endPoint y: 579, distance: 10.7
click at [397, 580] on div "ID Website Link Code Account Date Description Type Amount Balance Status Action…" at bounding box center [387, 332] width 774 height 502
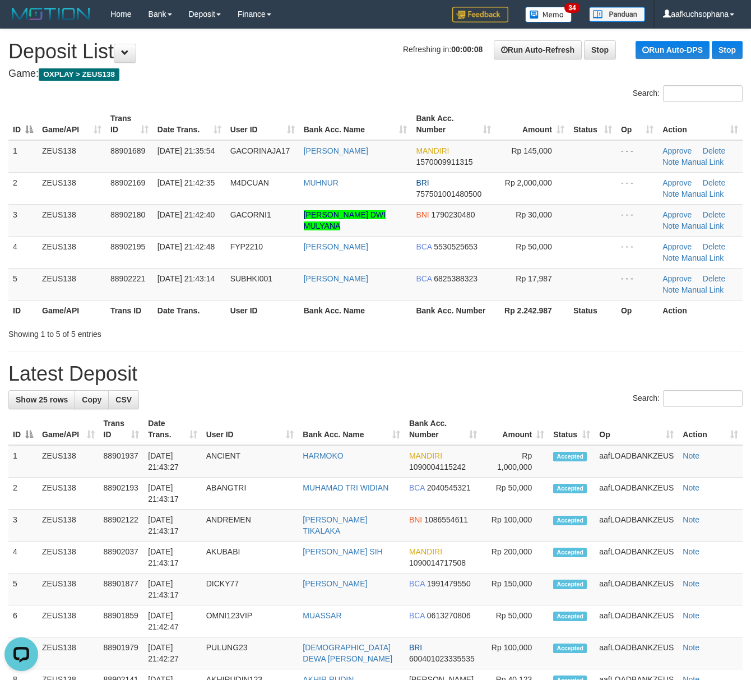
drag, startPoint x: 509, startPoint y: 366, endPoint x: 760, endPoint y: 459, distance: 267.6
click at [531, 374] on h1 "Latest Deposit" at bounding box center [375, 374] width 734 height 22
click at [520, 408] on div "Search:" at bounding box center [375, 400] width 734 height 20
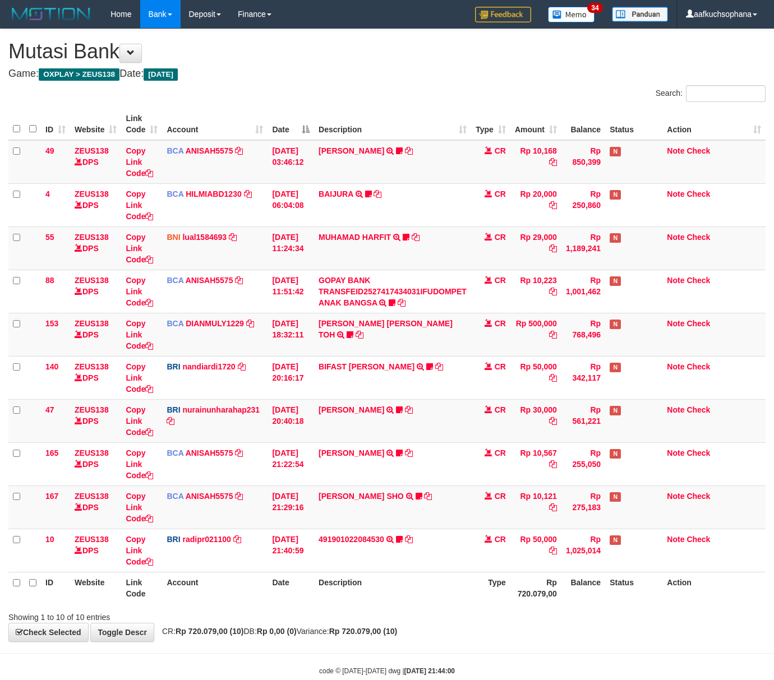
scroll to position [26, 0]
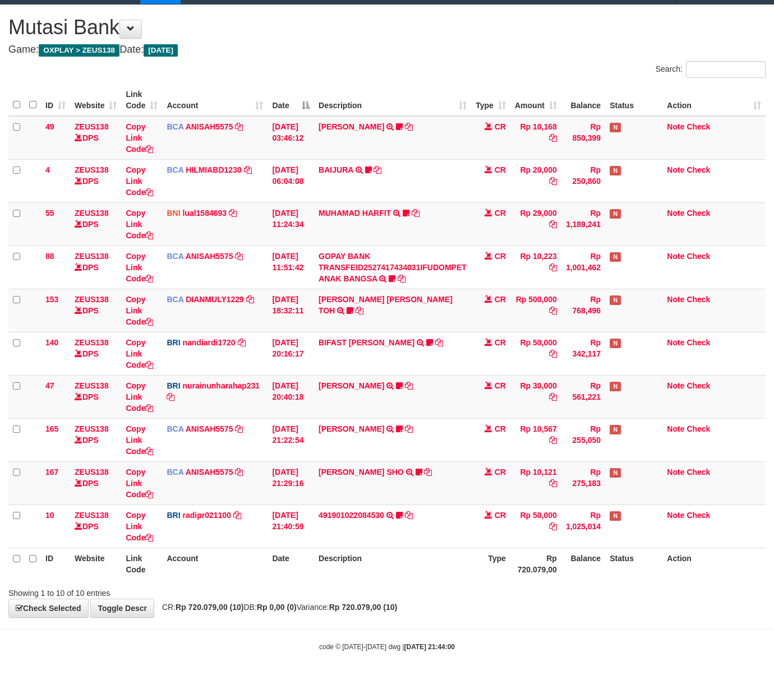
drag, startPoint x: 395, startPoint y: 570, endPoint x: 382, endPoint y: 561, distance: 16.5
click at [391, 572] on th "Description" at bounding box center [392, 564] width 157 height 32
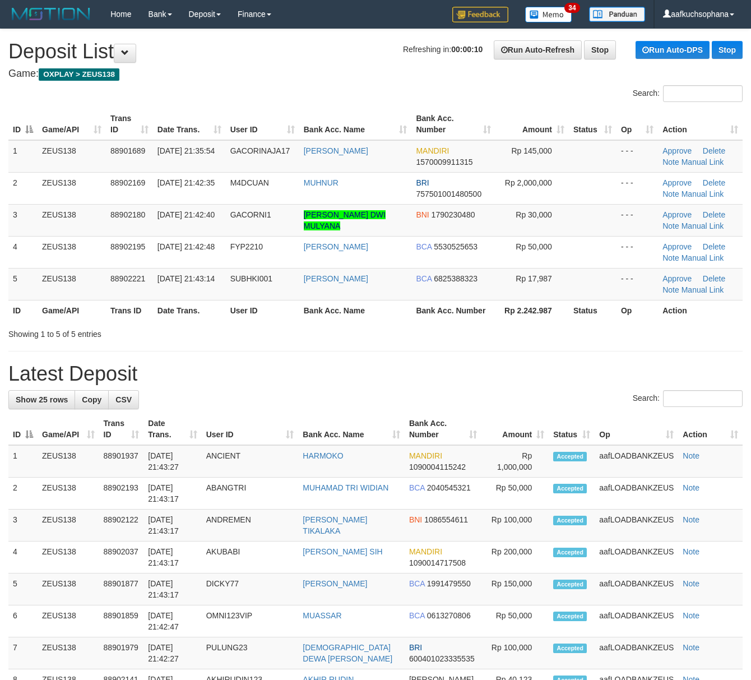
drag, startPoint x: 533, startPoint y: 359, endPoint x: 519, endPoint y: 362, distance: 13.7
click at [519, 362] on div "**********" at bounding box center [375, 674] width 751 height 1290
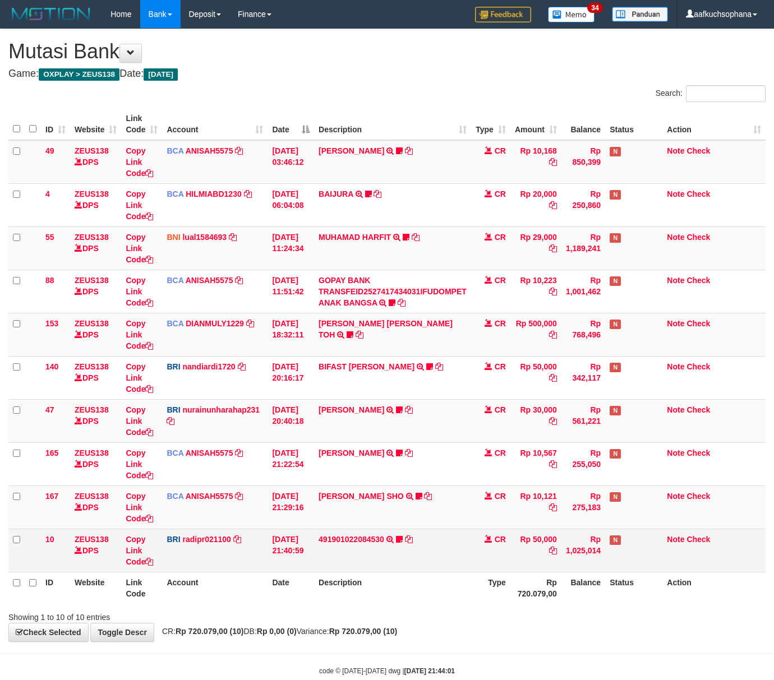
scroll to position [26, 0]
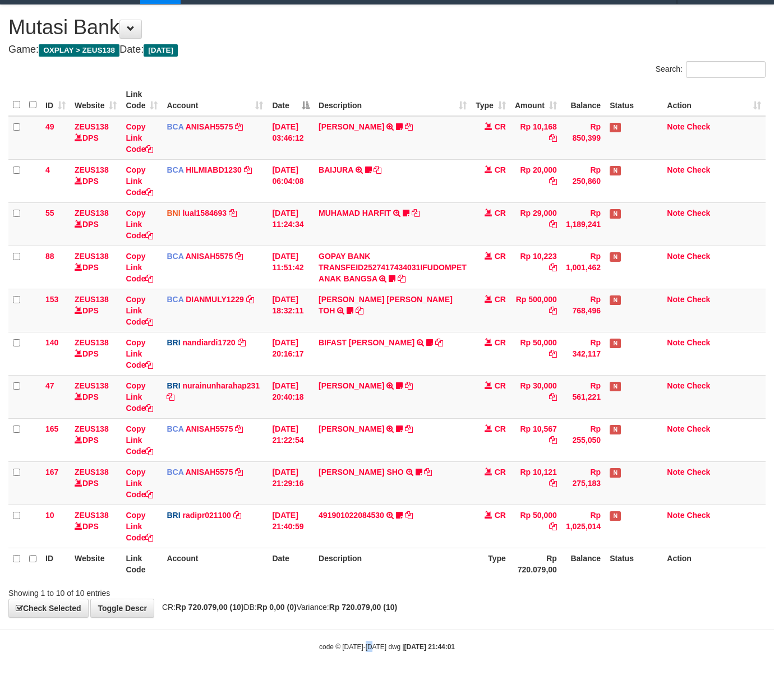
drag, startPoint x: 373, startPoint y: 646, endPoint x: 364, endPoint y: 645, distance: 8.6
click at [366, 646] on small "code © 2012-2018 dwg | 2025/10/01 21:44:01" at bounding box center [387, 647] width 136 height 8
drag, startPoint x: 384, startPoint y: 628, endPoint x: 424, endPoint y: 572, distance: 68.6
click at [383, 624] on body "Toggle navigation Home Bank Account List Load By Website Group [OXPLAY] ZEUS138…" at bounding box center [387, 328] width 774 height 704
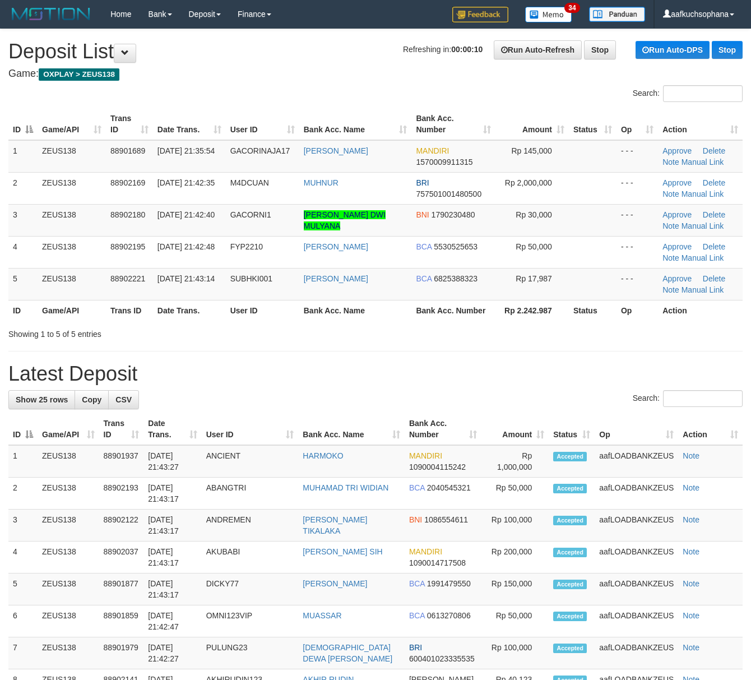
drag, startPoint x: 558, startPoint y: 388, endPoint x: 563, endPoint y: 392, distance: 6.8
click at [561, 390] on div "**********" at bounding box center [375, 674] width 751 height 1290
click at [595, 420] on th "Op" at bounding box center [637, 429] width 84 height 32
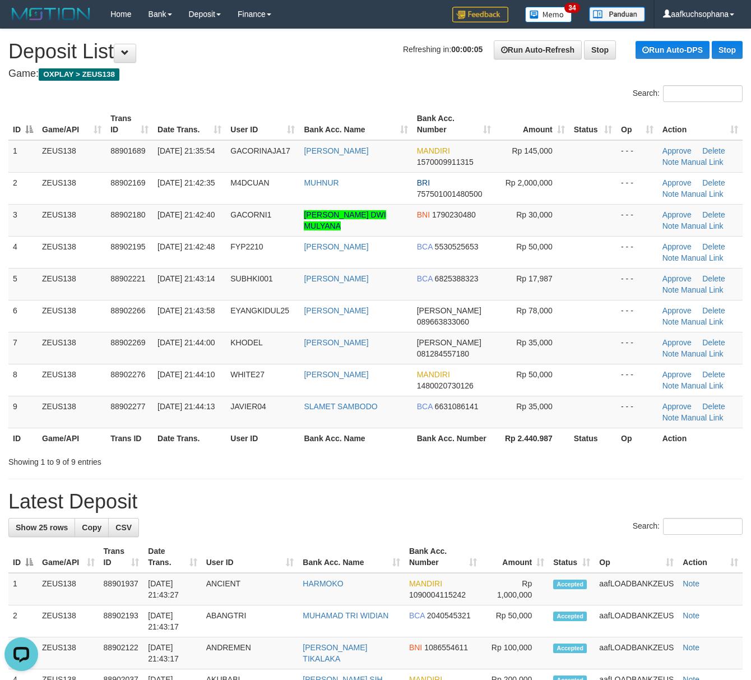
drag, startPoint x: 406, startPoint y: 492, endPoint x: 413, endPoint y: 490, distance: 6.6
drag, startPoint x: 418, startPoint y: 490, endPoint x: 429, endPoint y: 485, distance: 12.3
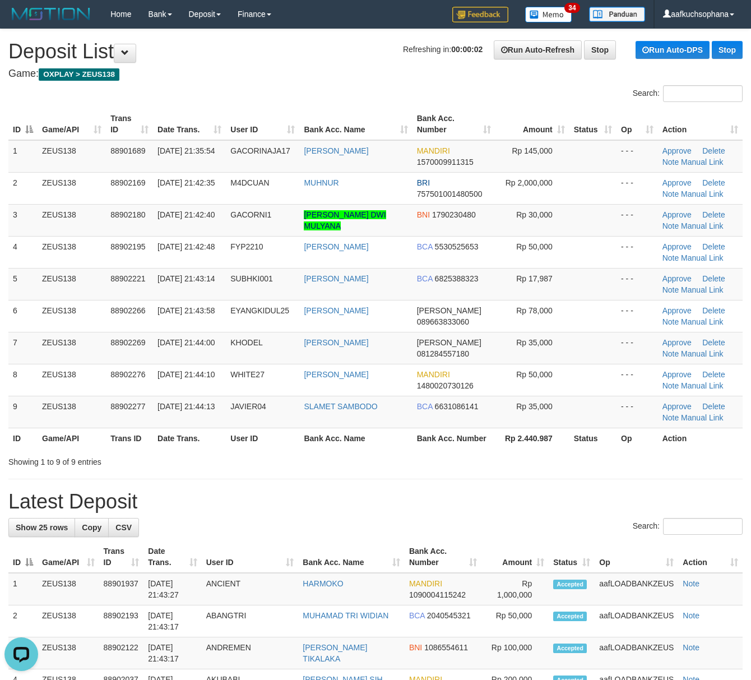
drag, startPoint x: 452, startPoint y: 487, endPoint x: 458, endPoint y: 483, distance: 7.3
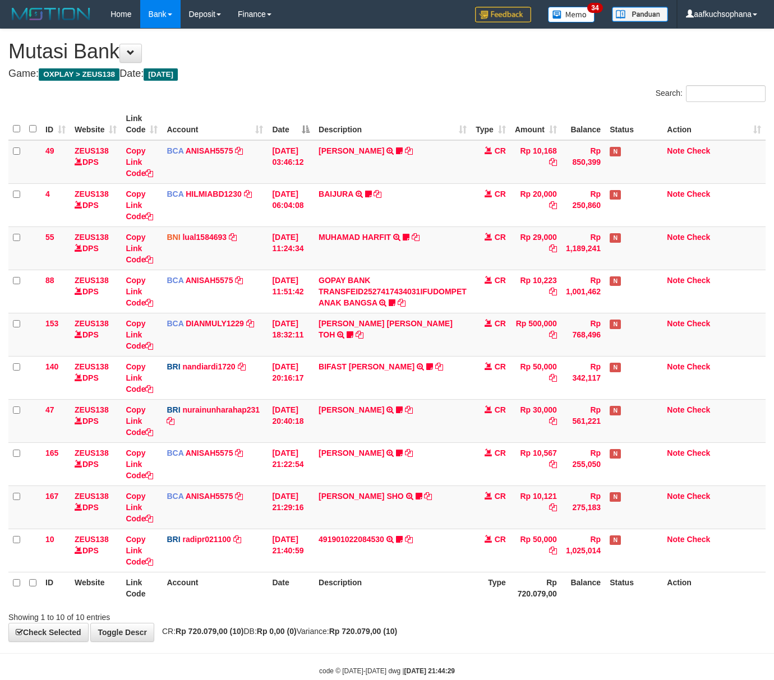
scroll to position [26, 0]
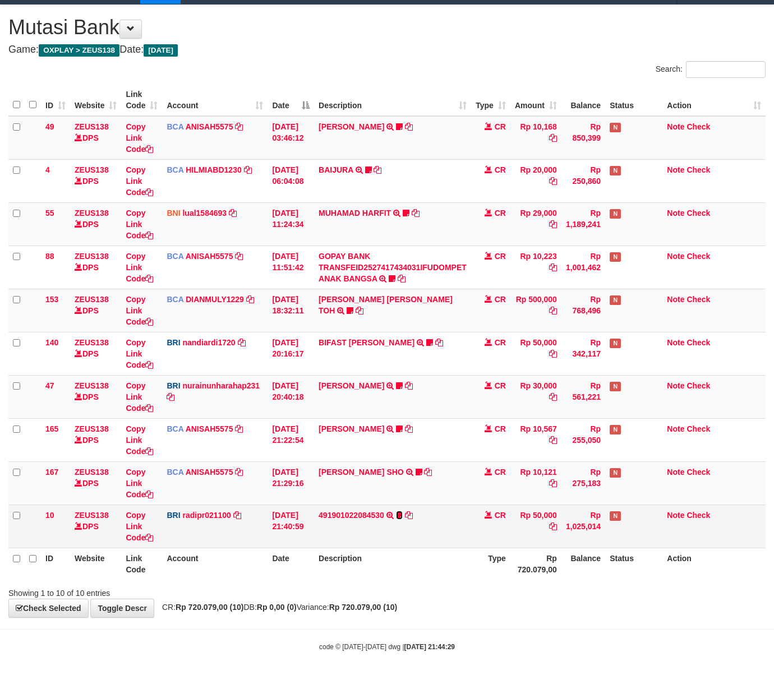
click at [400, 515] on icon at bounding box center [399, 515] width 7 height 8
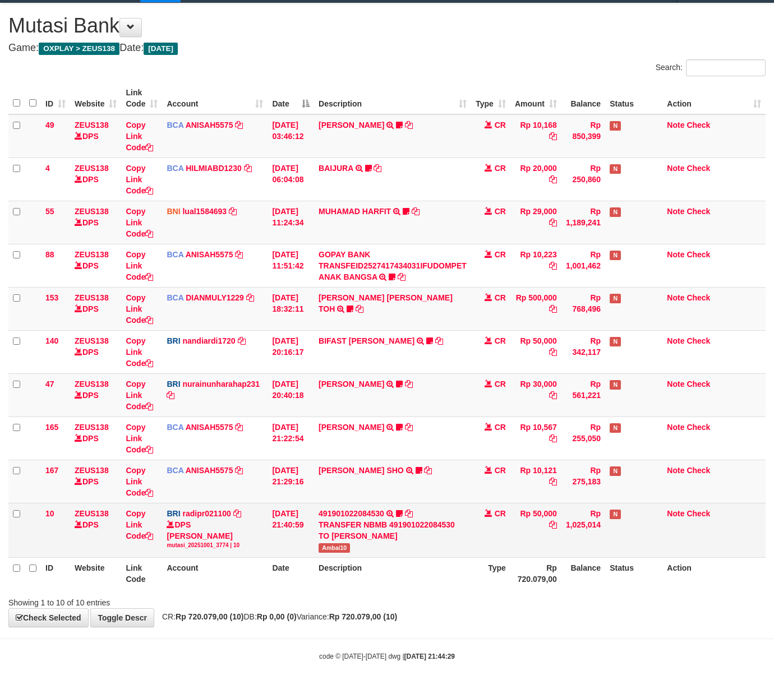
click at [336, 546] on span "Ambai10" at bounding box center [333, 548] width 31 height 10
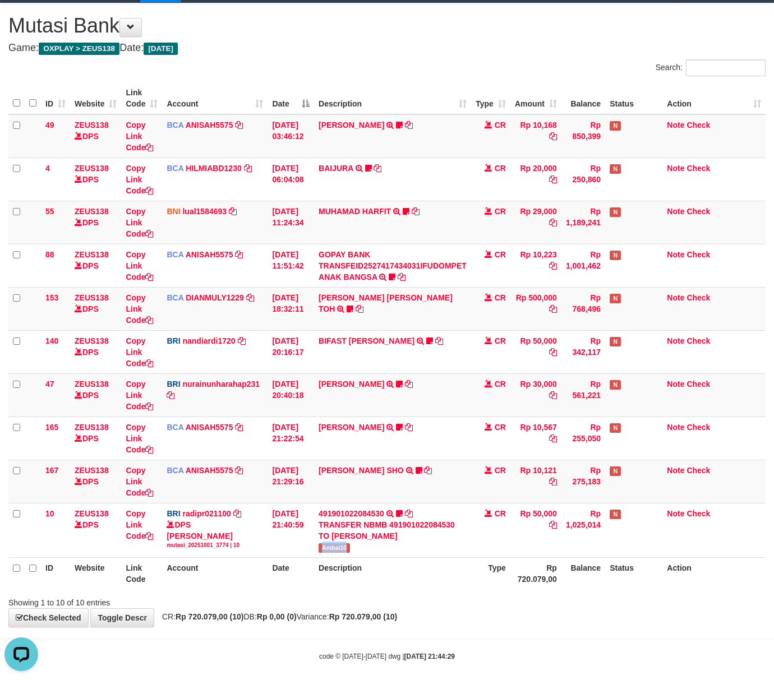
copy span "Ambai10"
drag, startPoint x: 437, startPoint y: 613, endPoint x: 432, endPoint y: 595, distance: 18.3
click at [436, 611] on div "**********" at bounding box center [387, 314] width 774 height 623
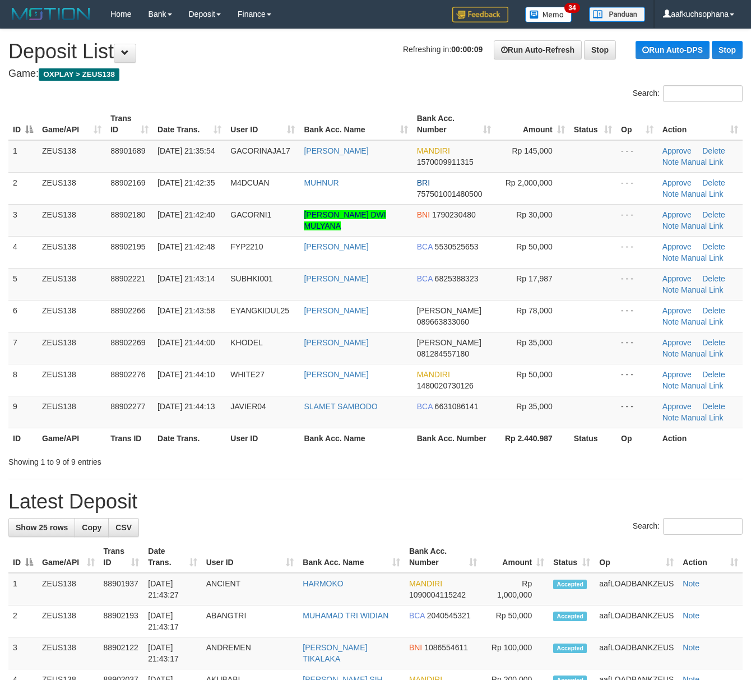
drag, startPoint x: 492, startPoint y: 494, endPoint x: 757, endPoint y: 519, distance: 265.7
click at [494, 492] on h1 "Latest Deposit" at bounding box center [375, 502] width 734 height 22
drag, startPoint x: 457, startPoint y: 474, endPoint x: 364, endPoint y: 404, distance: 117.3
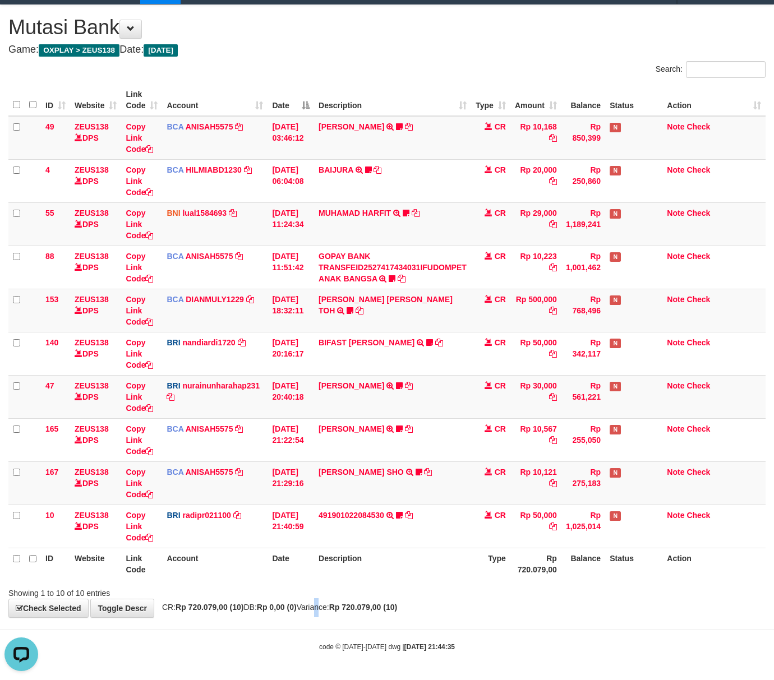
click at [328, 613] on div "**********" at bounding box center [387, 311] width 774 height 612
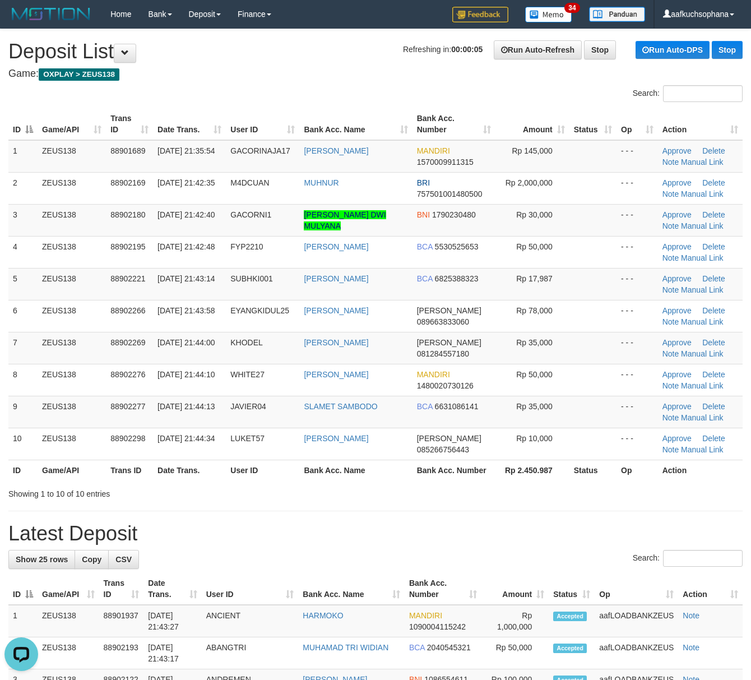
click at [429, 499] on div "Showing 1 to 10 of 10 entries" at bounding box center [375, 492] width 751 height 16
click at [465, 511] on hr at bounding box center [375, 511] width 734 height 1
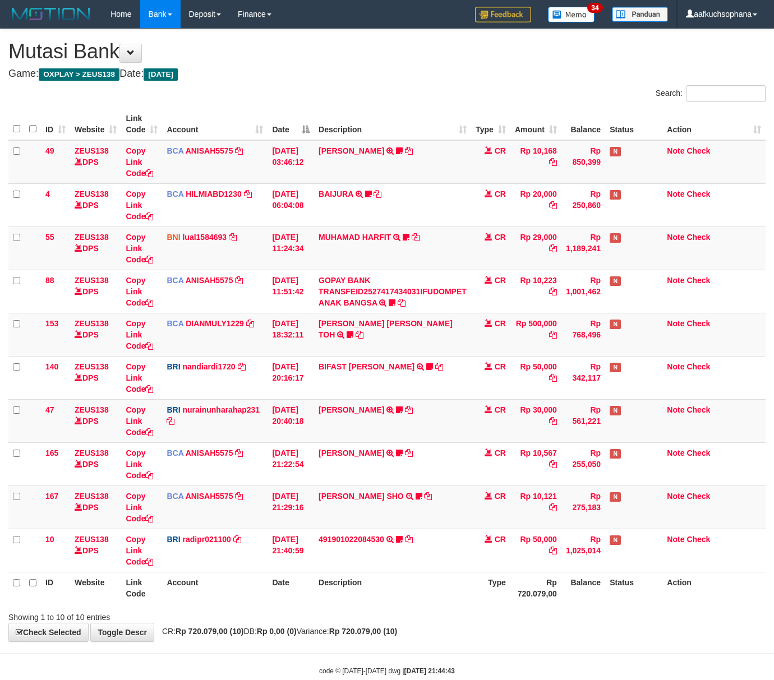
scroll to position [26, 0]
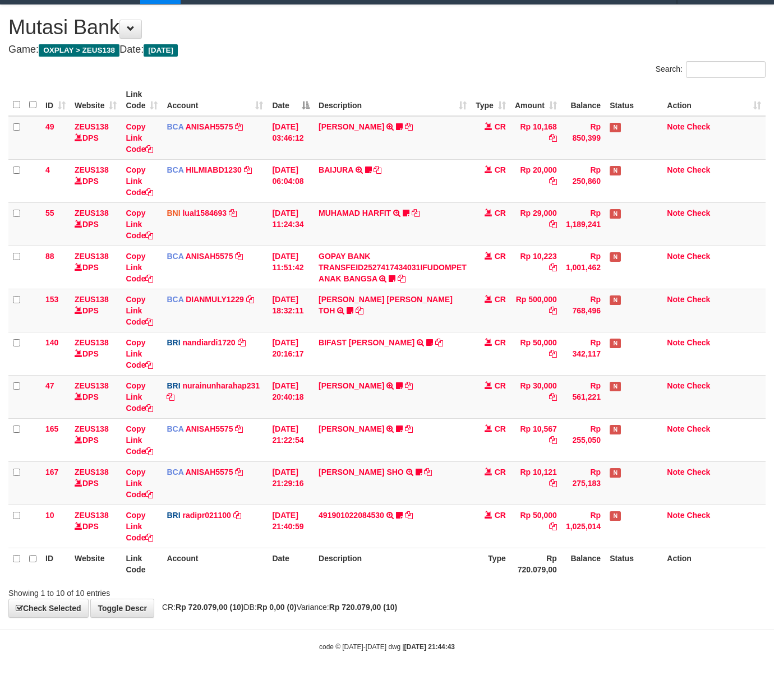
click at [462, 619] on body "Toggle navigation Home Bank Account List Load By Website Group [OXPLAY] ZEUS138…" at bounding box center [387, 328] width 774 height 704
click at [436, 637] on body "Toggle navigation Home Bank Account List Load By Website Group [OXPLAY] ZEUS138…" at bounding box center [387, 328] width 774 height 704
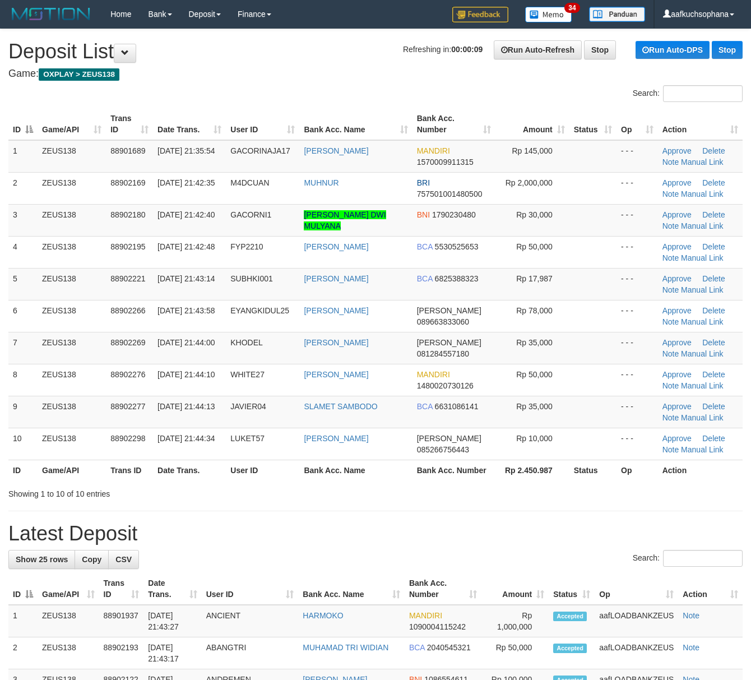
click at [554, 530] on h1 "Latest Deposit" at bounding box center [375, 533] width 734 height 22
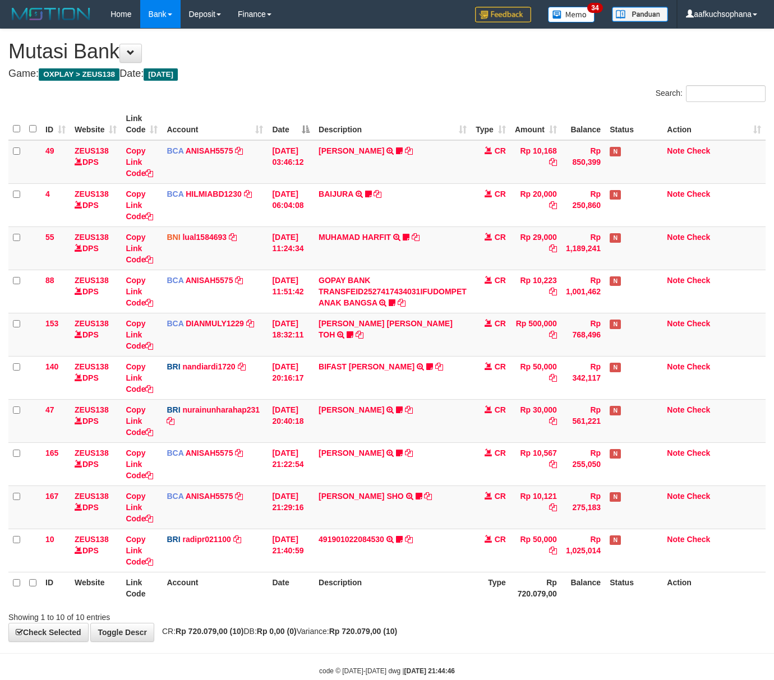
scroll to position [26, 0]
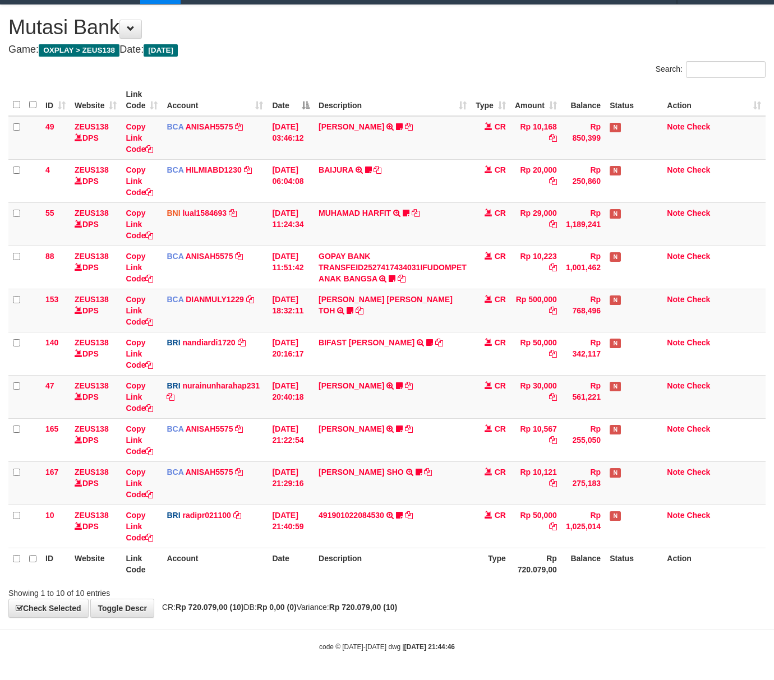
click at [404, 598] on div "**********" at bounding box center [387, 311] width 774 height 612
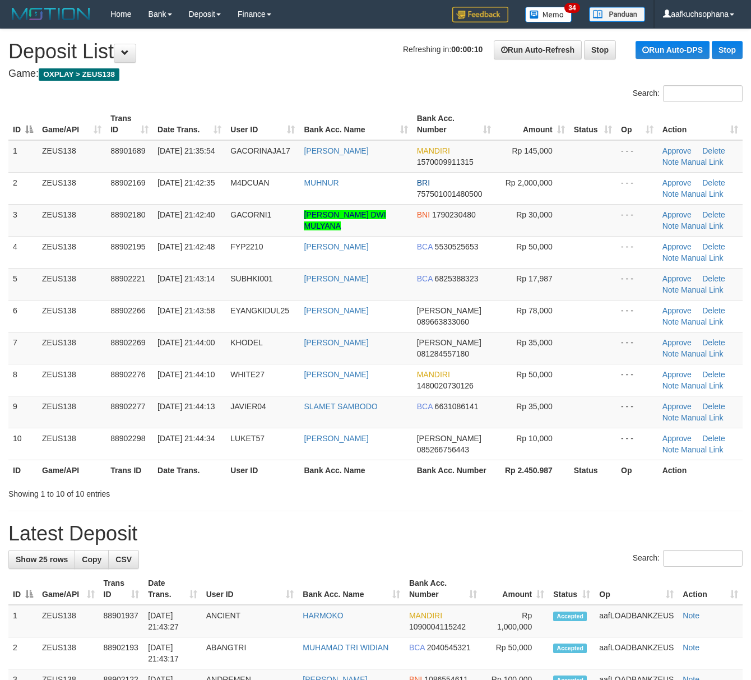
drag, startPoint x: 512, startPoint y: 514, endPoint x: 756, endPoint y: 538, distance: 245.6
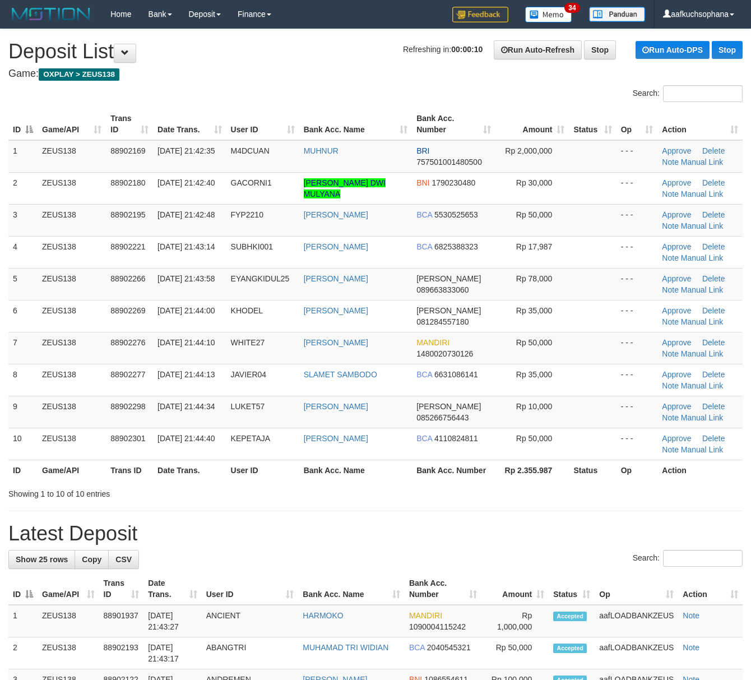
drag, startPoint x: 506, startPoint y: 503, endPoint x: 761, endPoint y: 528, distance: 256.8
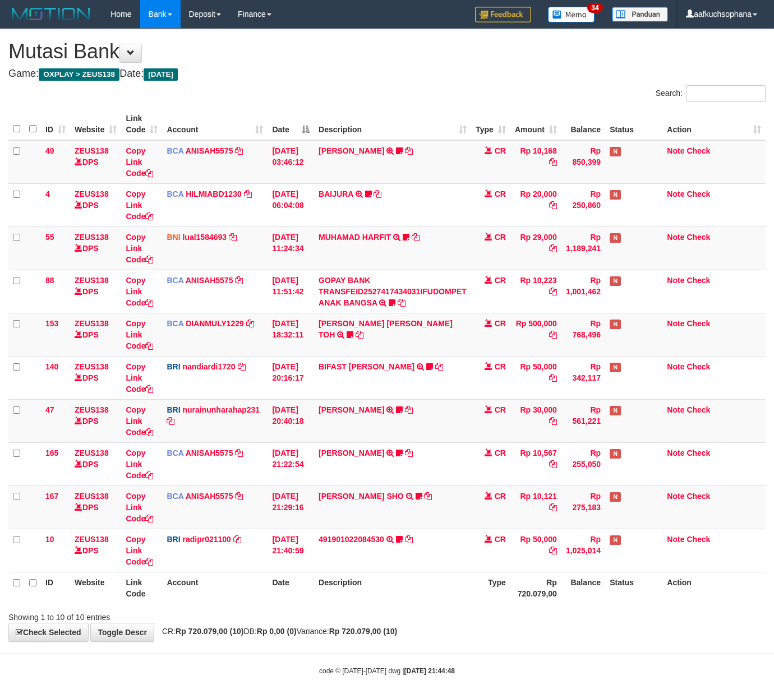
scroll to position [26, 0]
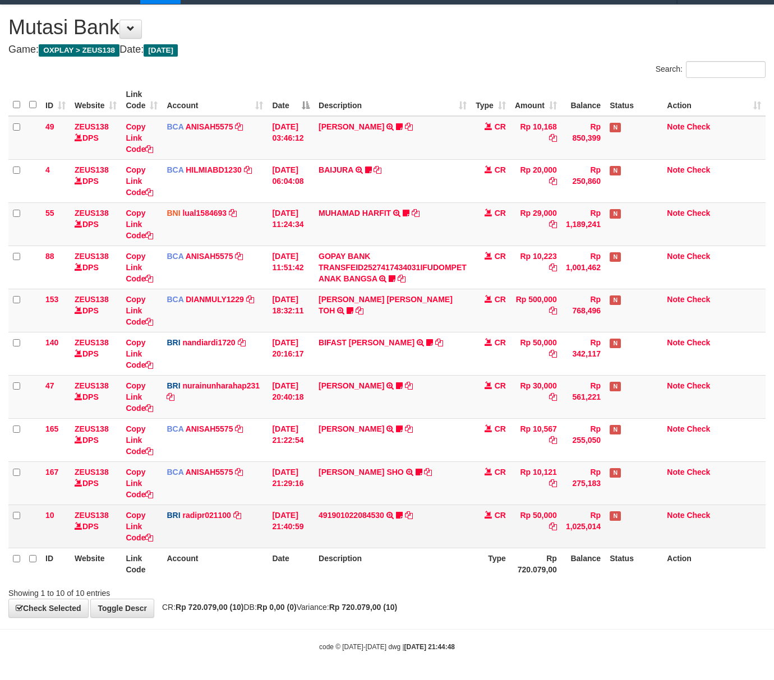
drag, startPoint x: 336, startPoint y: 586, endPoint x: 22, endPoint y: 540, distance: 317.2
click at [335, 586] on div "Showing 1 to 10 of 10 entries" at bounding box center [387, 591] width 774 height 16
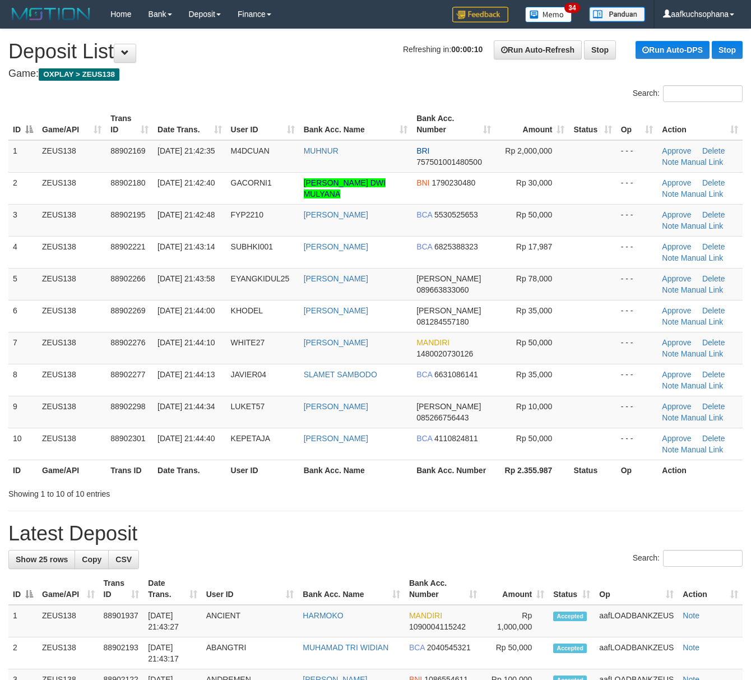
click at [606, 528] on h1 "Latest Deposit" at bounding box center [375, 533] width 734 height 22
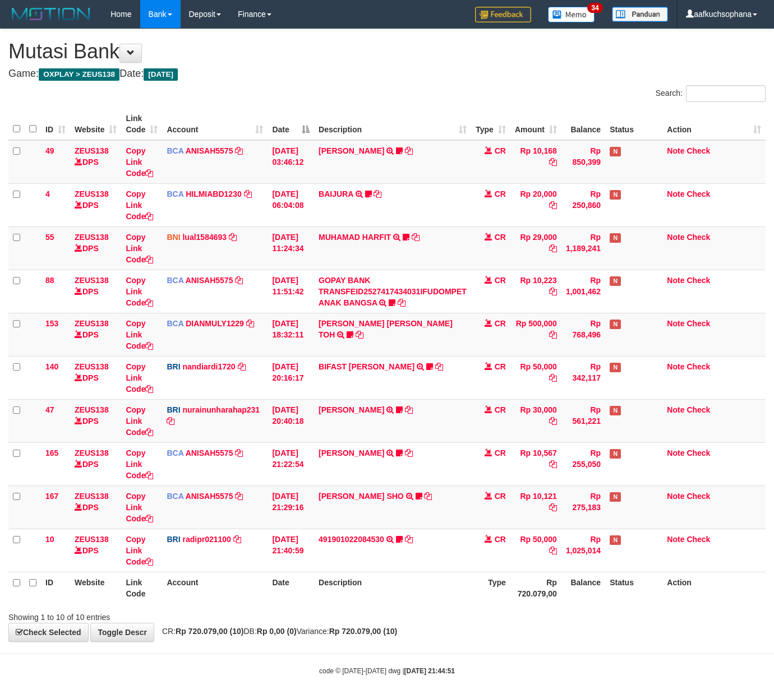
click at [460, 607] on div "Showing 1 to 10 of 10 entries" at bounding box center [387, 615] width 774 height 16
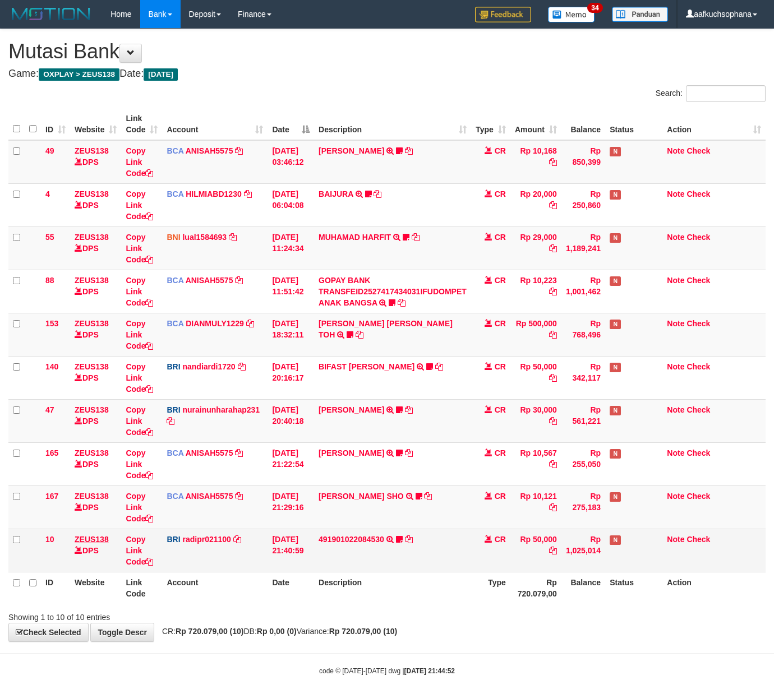
scroll to position [26, 0]
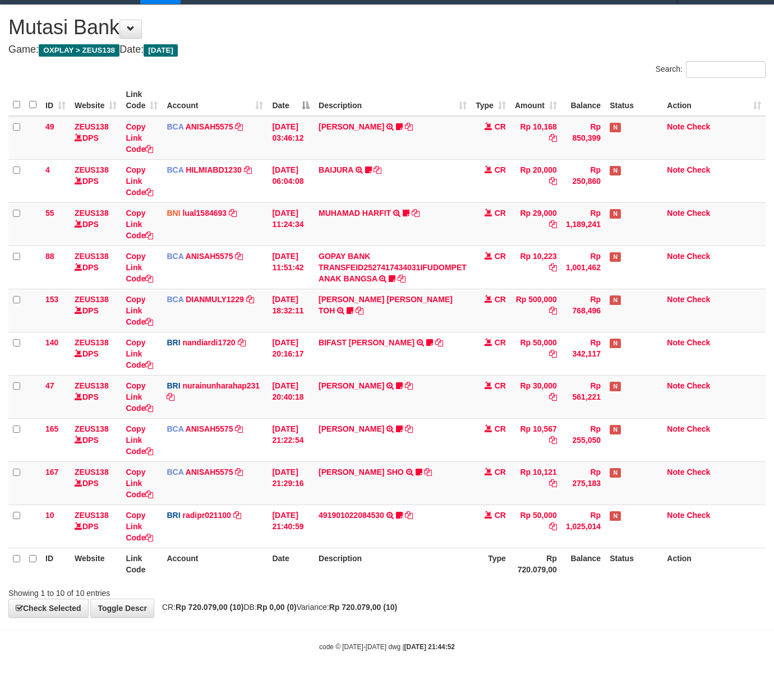
drag, startPoint x: 345, startPoint y: 610, endPoint x: 334, endPoint y: 609, distance: 11.3
click at [337, 610] on span "CR: Rp 720.079,00 (10) DB: Rp 0,00 (0) Variance: Rp 720.079,00 (10)" at bounding box center [276, 607] width 240 height 9
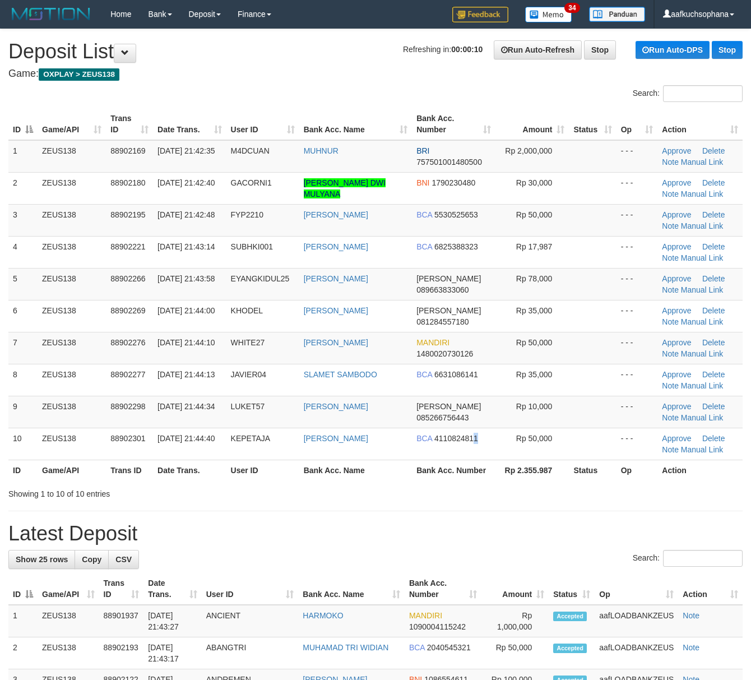
drag, startPoint x: 474, startPoint y: 455, endPoint x: 721, endPoint y: 510, distance: 252.7
click at [473, 455] on td "BCA 4110824811" at bounding box center [454, 444] width 84 height 32
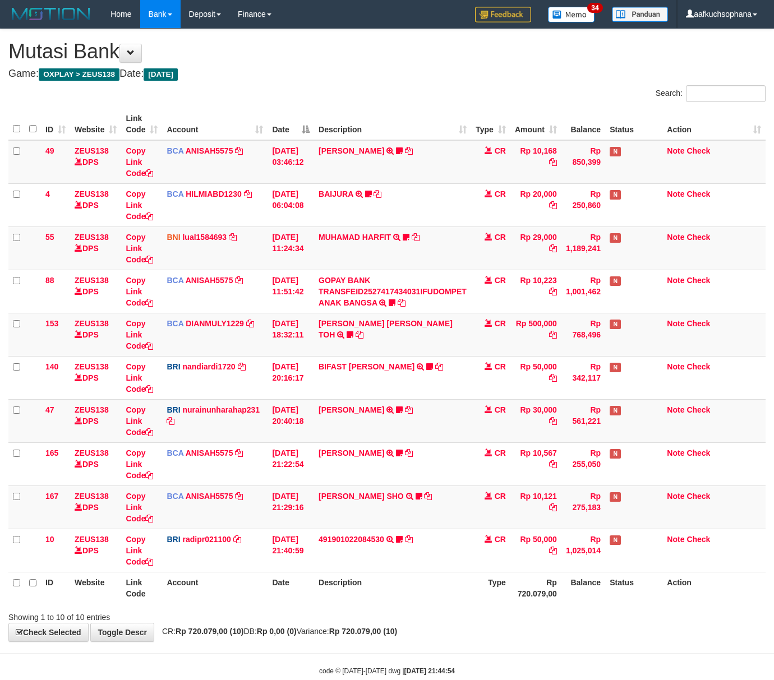
scroll to position [26, 0]
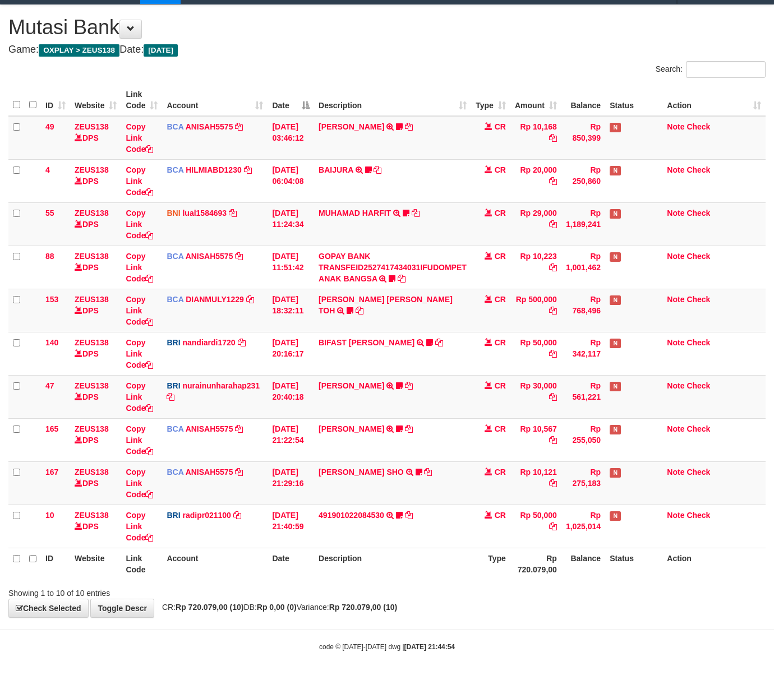
drag, startPoint x: 289, startPoint y: 584, endPoint x: 281, endPoint y: 584, distance: 8.4
click at [287, 584] on div "Showing 1 to 10 of 10 entries" at bounding box center [161, 591] width 306 height 16
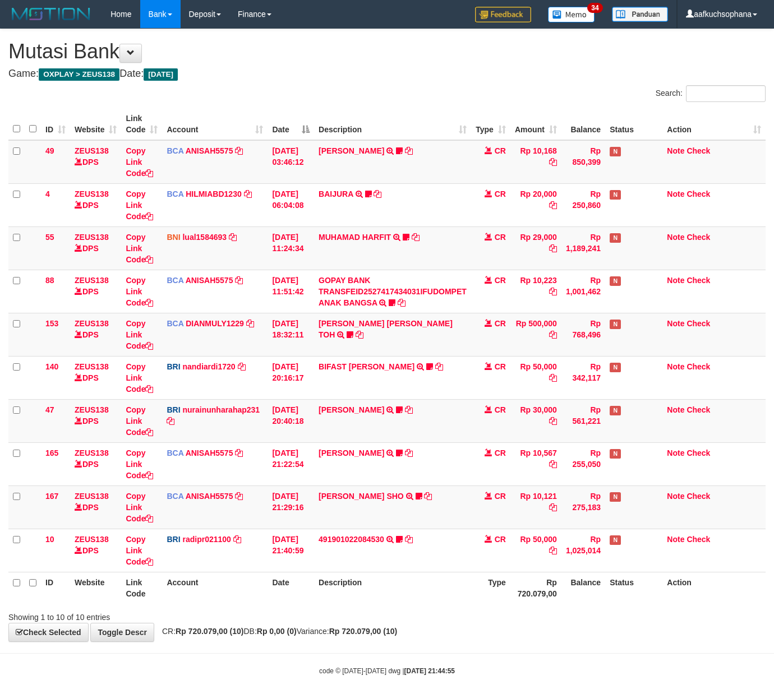
scroll to position [26, 0]
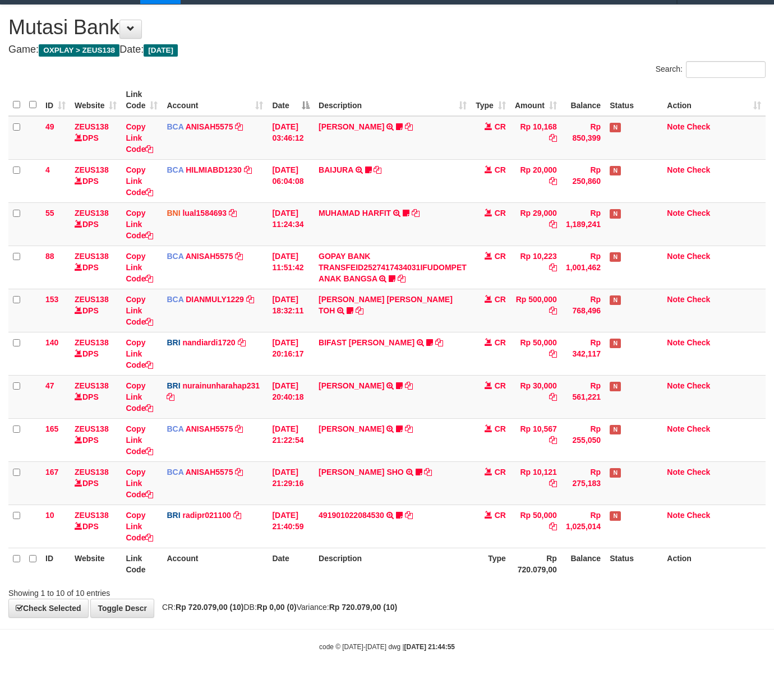
click at [209, 577] on th "Account" at bounding box center [214, 564] width 105 height 32
click at [271, 624] on body "Toggle navigation Home Bank Account List Load By Website Group [OXPLAY] ZEUS138…" at bounding box center [387, 328] width 774 height 704
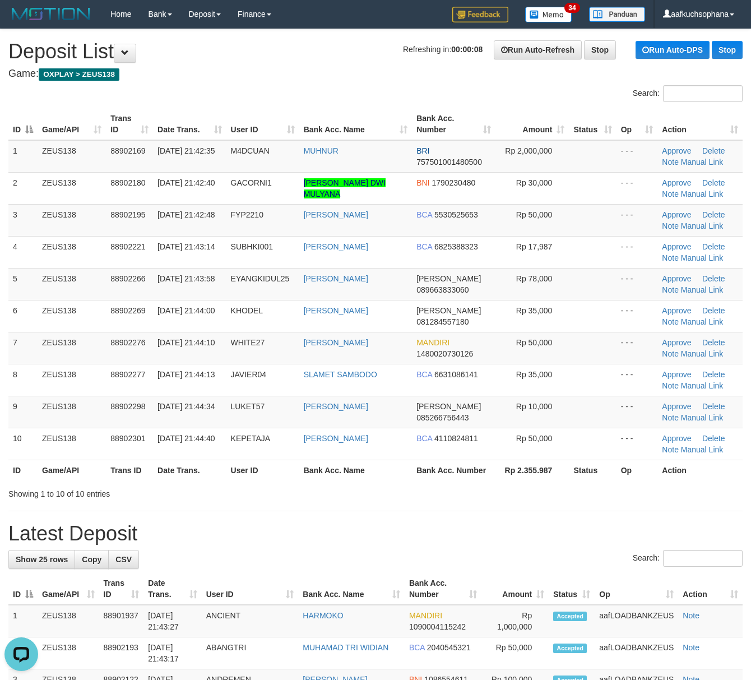
drag, startPoint x: 572, startPoint y: 539, endPoint x: 581, endPoint y: 540, distance: 9.0
click at [568, 539] on h1 "Latest Deposit" at bounding box center [375, 533] width 734 height 22
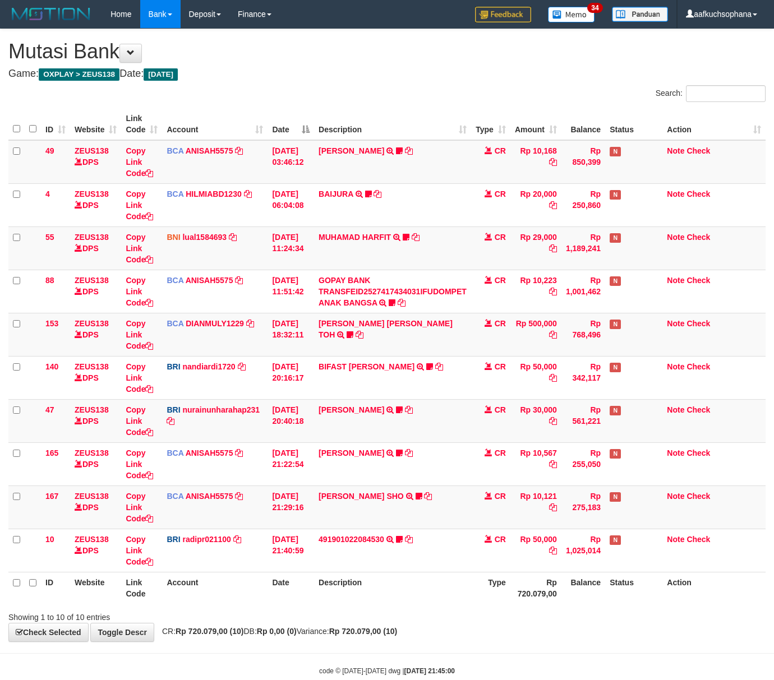
scroll to position [26, 0]
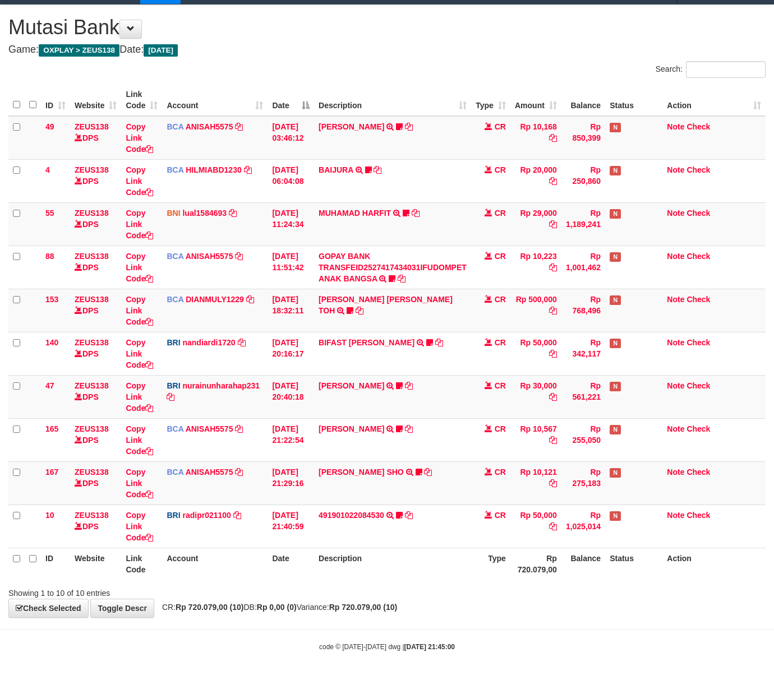
click at [287, 585] on div "Showing 1 to 10 of 10 entries" at bounding box center [161, 591] width 306 height 16
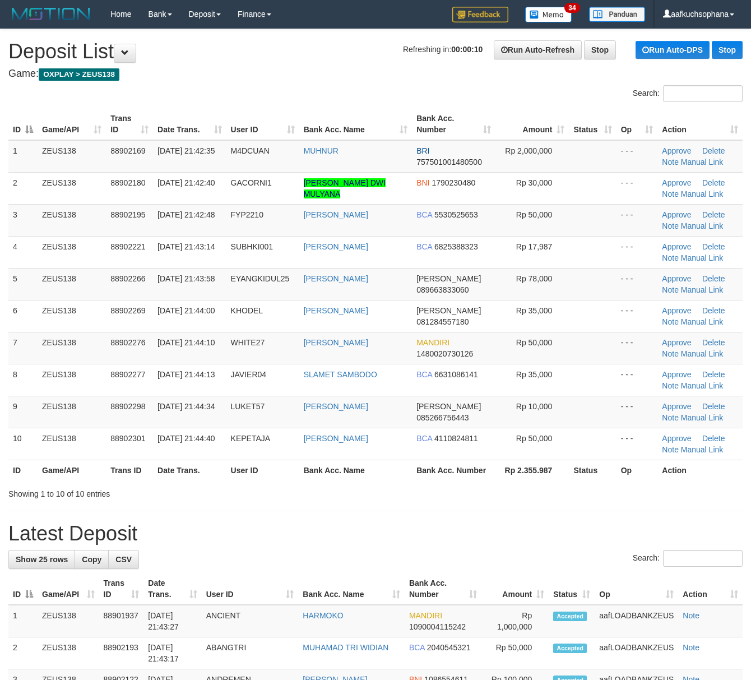
drag, startPoint x: 393, startPoint y: 526, endPoint x: 411, endPoint y: 526, distance: 18.5
click at [405, 526] on h1 "Latest Deposit" at bounding box center [375, 533] width 734 height 22
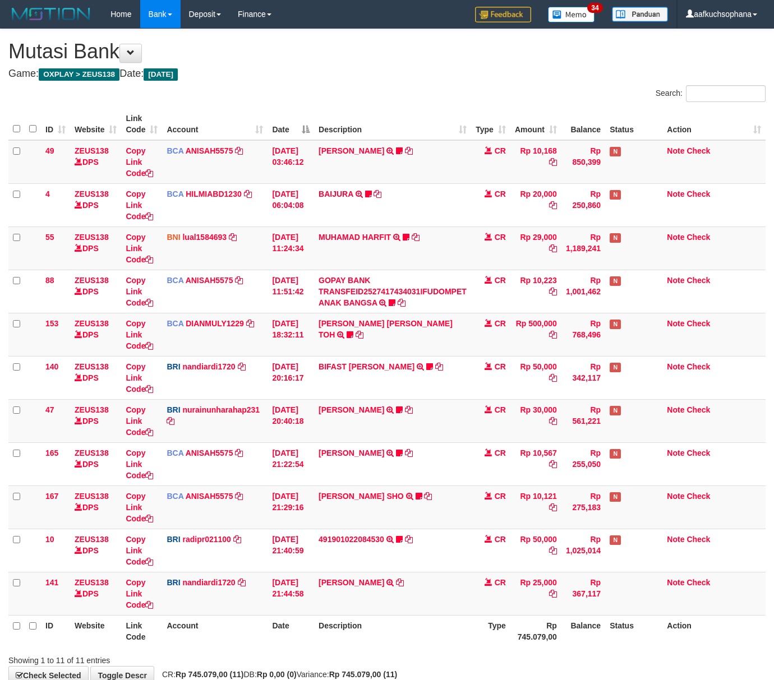
scroll to position [26, 0]
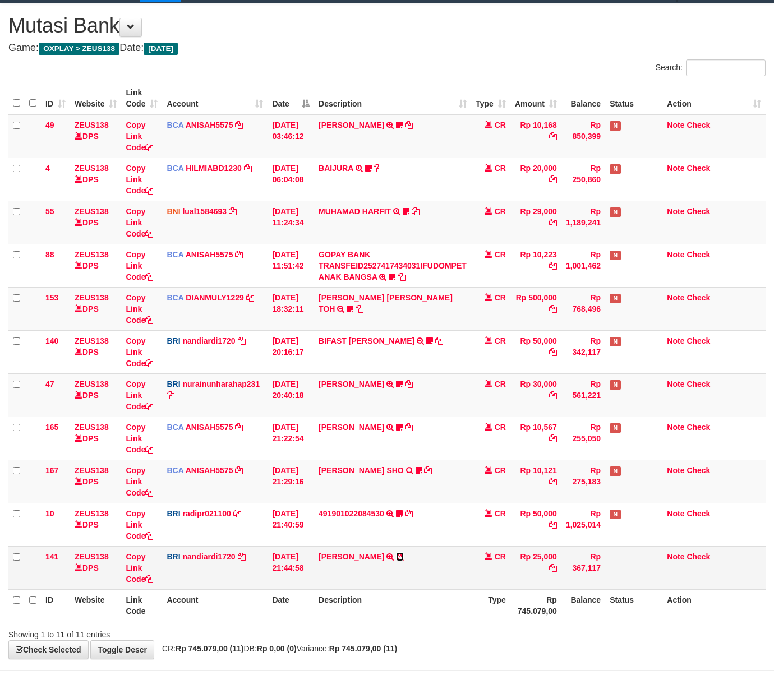
click at [396, 557] on icon at bounding box center [400, 557] width 8 height 8
drag, startPoint x: 326, startPoint y: 609, endPoint x: 261, endPoint y: 587, distance: 68.4
click at [322, 605] on th "Description" at bounding box center [392, 605] width 157 height 32
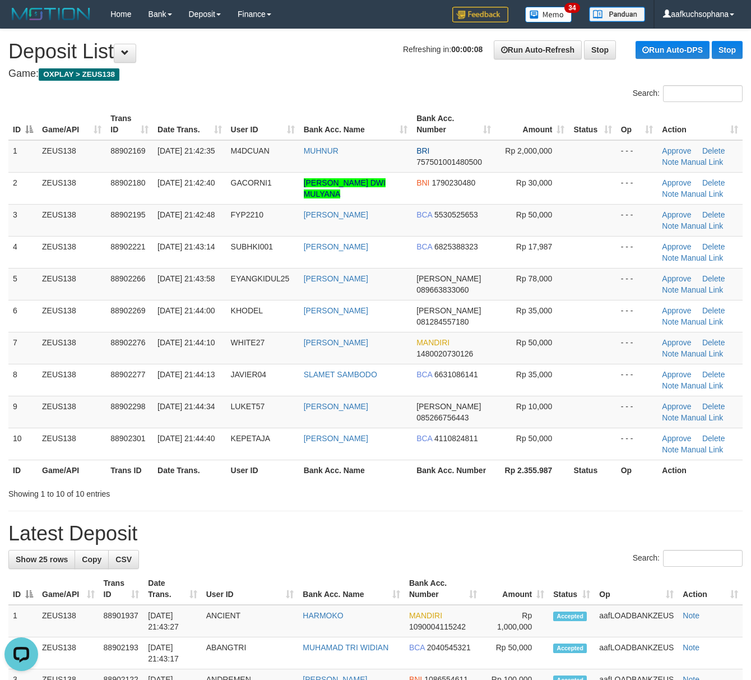
click at [415, 496] on div "Showing 1 to 10 of 10 entries" at bounding box center [375, 492] width 751 height 16
drag, startPoint x: 455, startPoint y: 489, endPoint x: 521, endPoint y: 494, distance: 66.3
click at [459, 489] on div "Showing 1 to 10 of 10 entries" at bounding box center [375, 492] width 751 height 16
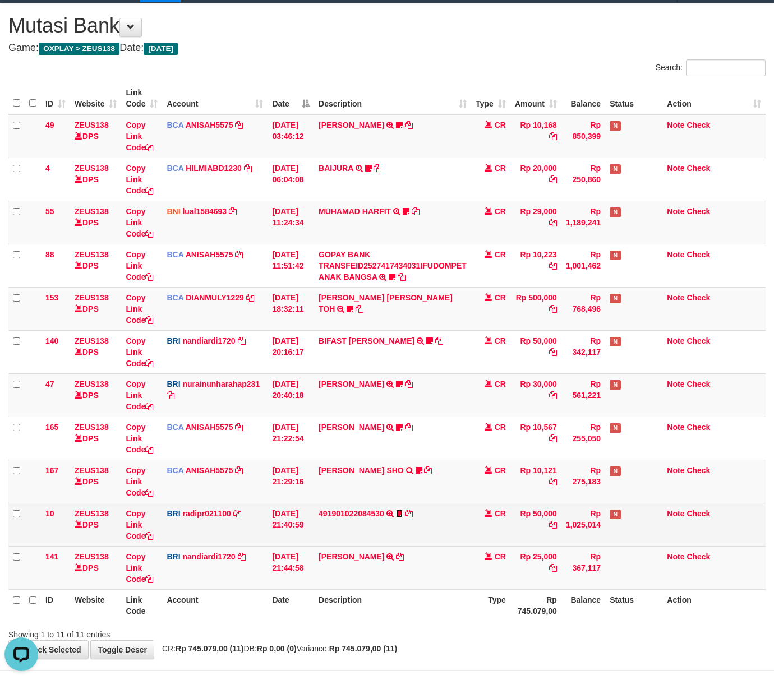
click at [401, 512] on icon at bounding box center [399, 514] width 7 height 8
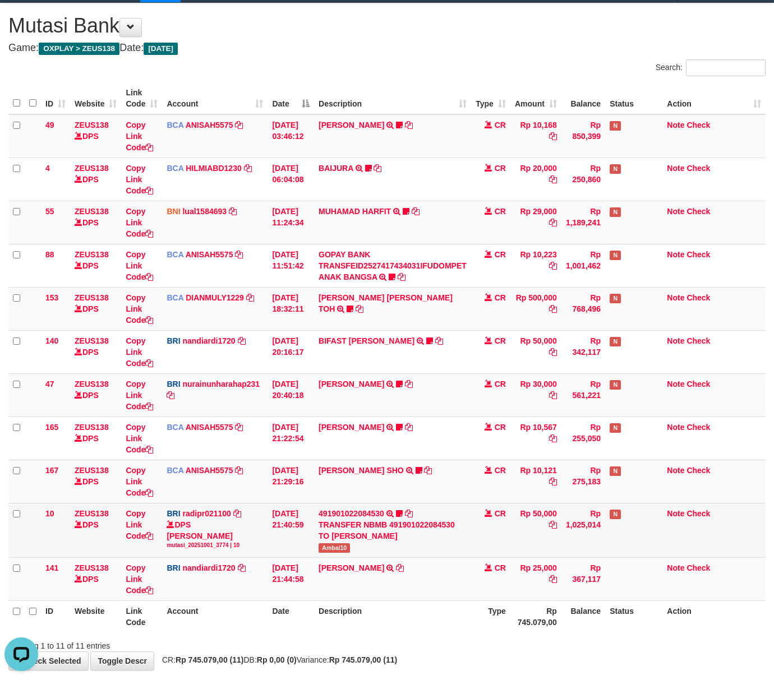
click at [342, 543] on td "491901022084530 TRANSFER NBMB 491901022084530 TO REYNALDI ADI PRATAMA Ambai10" at bounding box center [392, 530] width 157 height 54
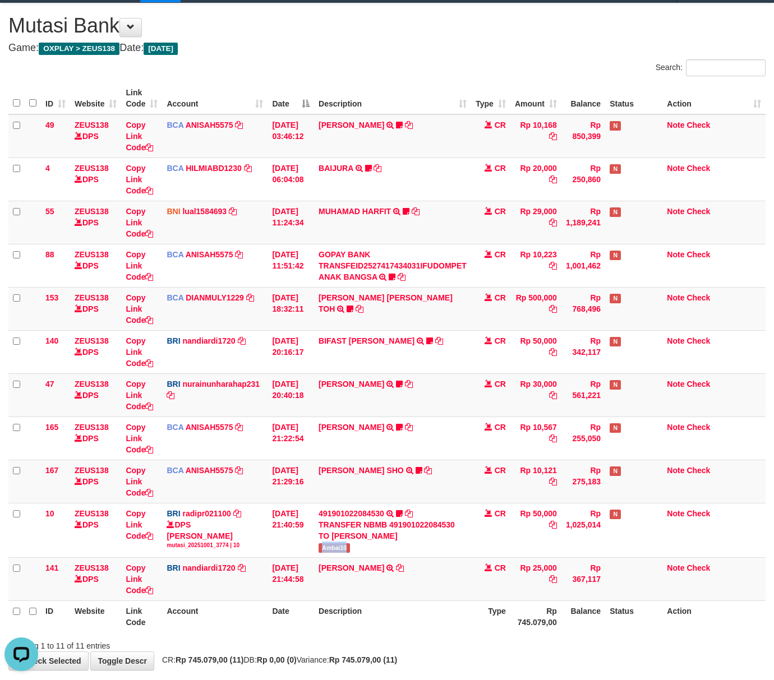
copy span "Ambai10"
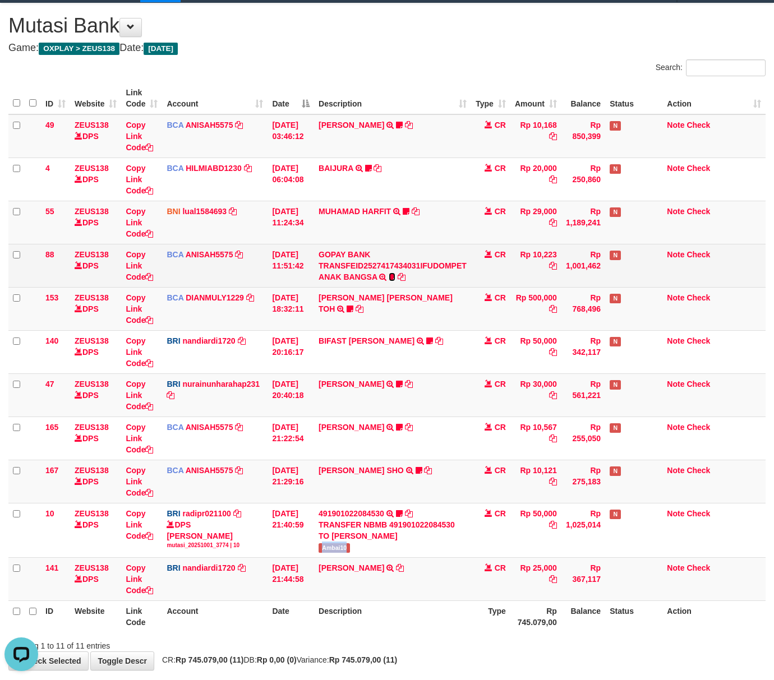
click at [393, 275] on icon at bounding box center [391, 277] width 7 height 8
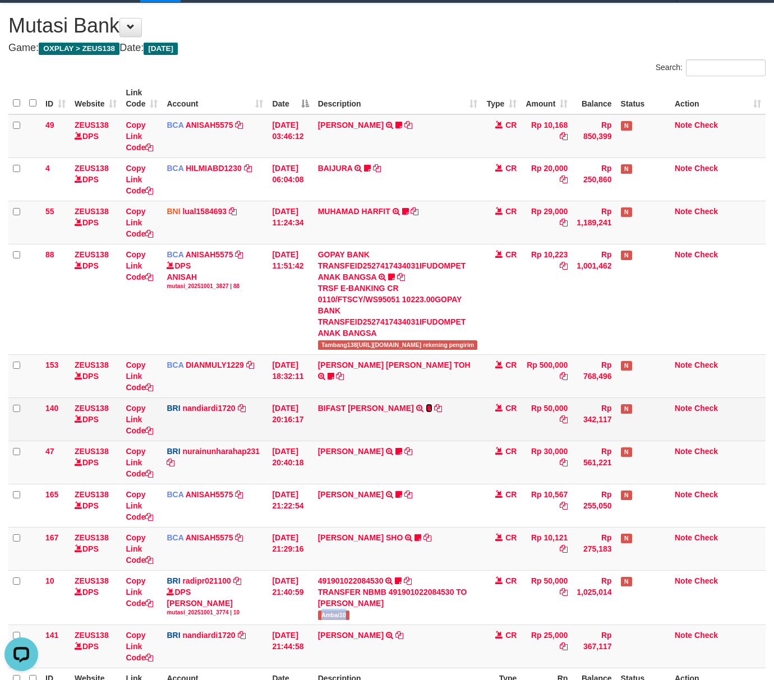
click at [427, 404] on icon at bounding box center [428, 408] width 7 height 8
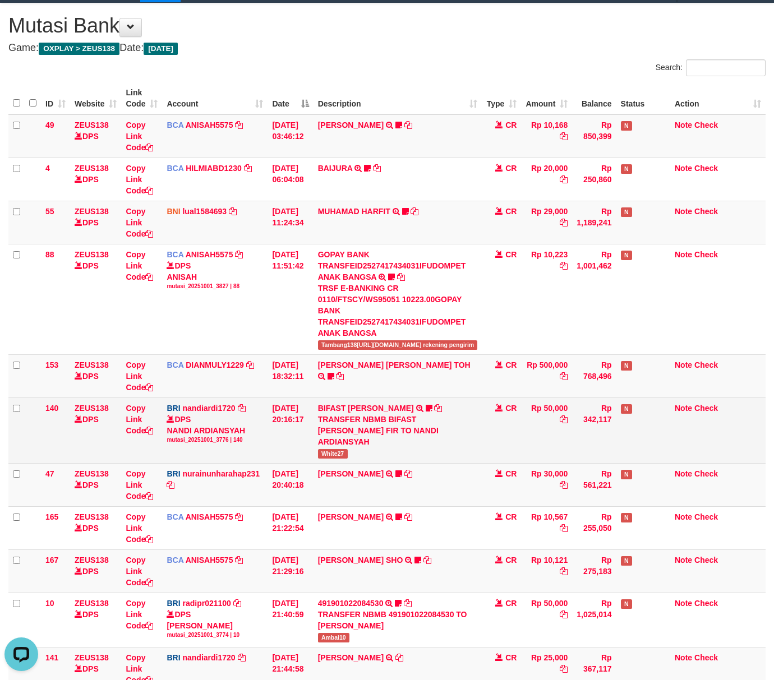
click at [339, 449] on span "White27" at bounding box center [333, 454] width 30 height 10
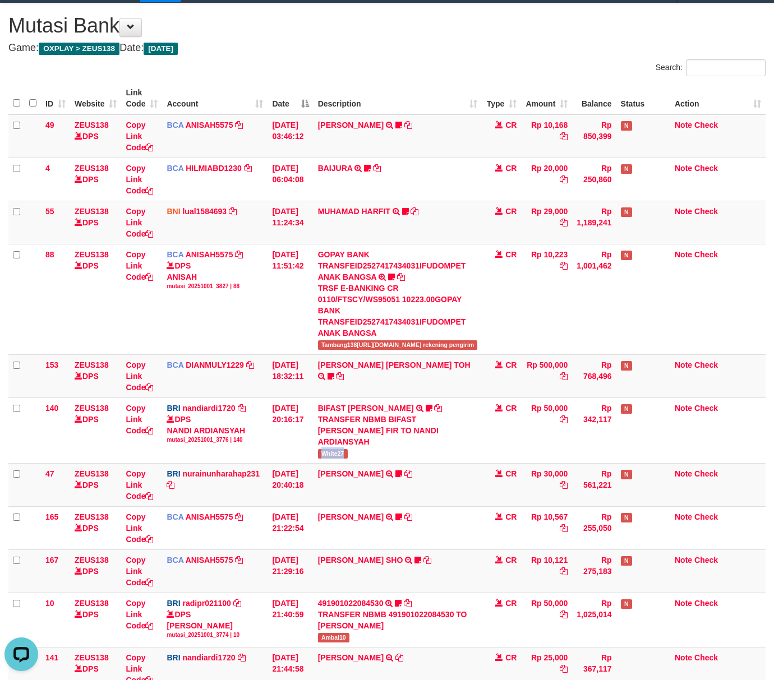
copy span "White27"
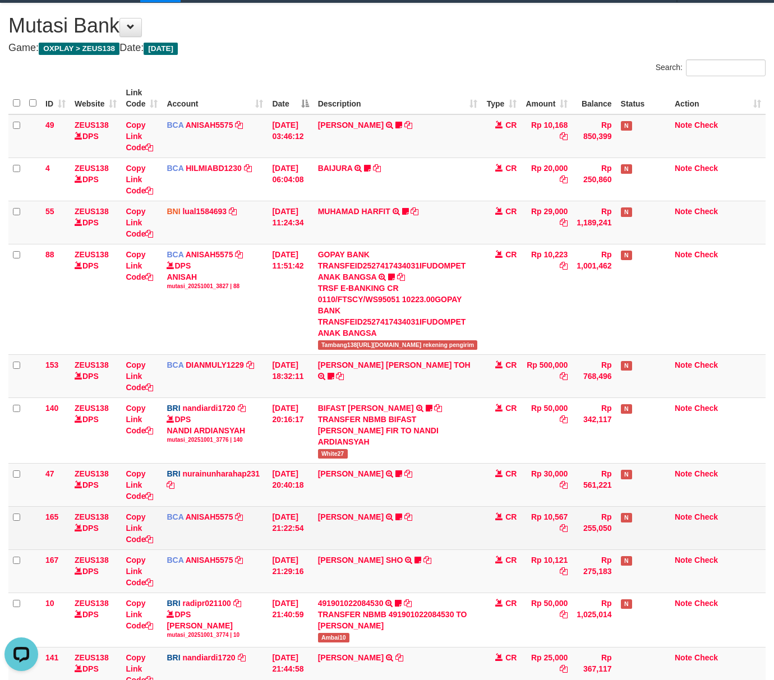
click at [290, 506] on td "01/10/2025 21:22:54" at bounding box center [289, 527] width 45 height 43
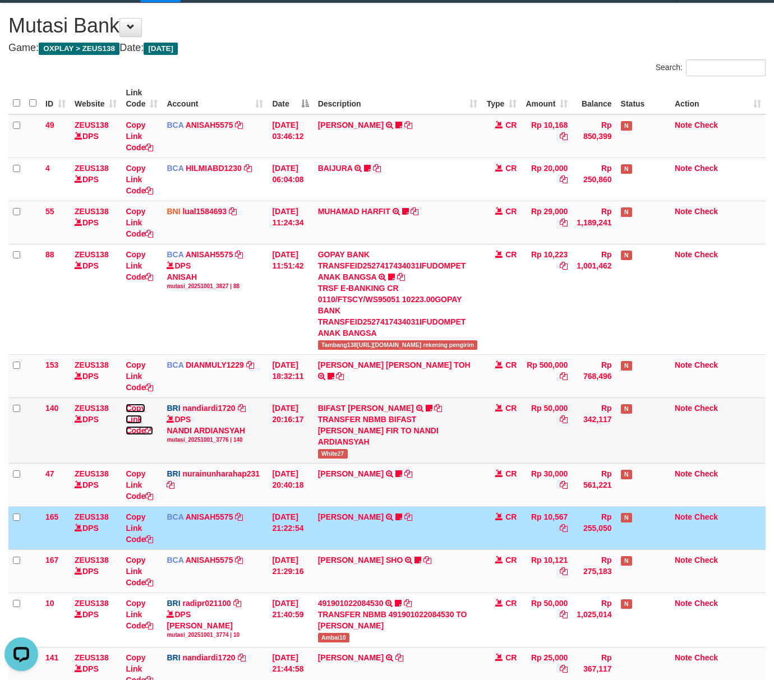
click at [153, 427] on icon at bounding box center [149, 431] width 8 height 8
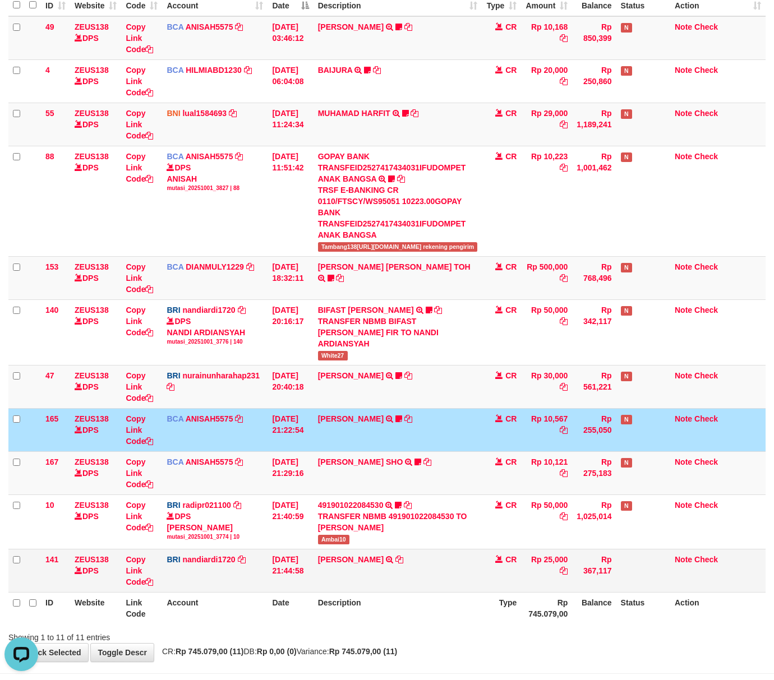
scroll to position [126, 0]
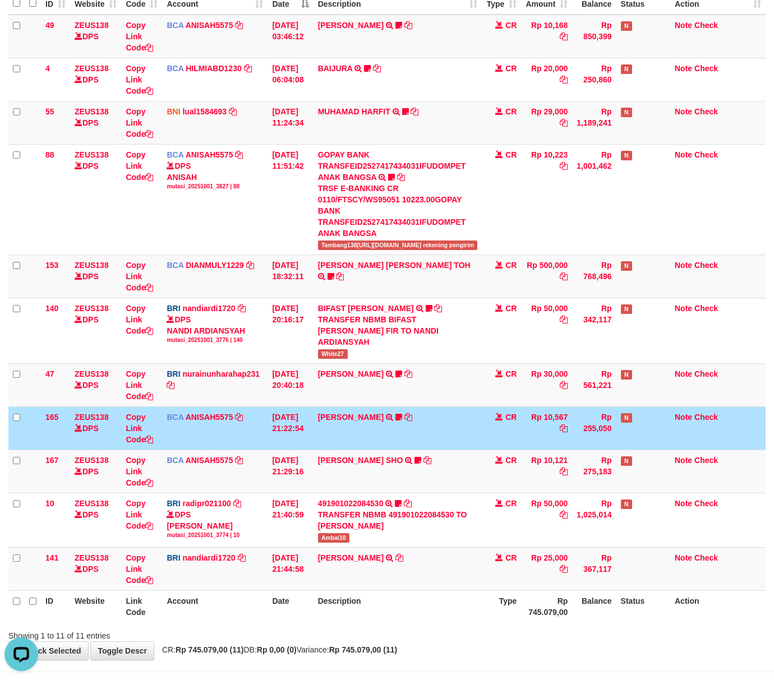
click at [474, 626] on div "Showing 1 to 11 of 11 entries" at bounding box center [387, 634] width 774 height 16
drag, startPoint x: 474, startPoint y: 586, endPoint x: 468, endPoint y: 570, distance: 16.9
click at [469, 572] on div "Search: ID Website Link Code Account Date Description Type Amount Balance Statu…" at bounding box center [386, 301] width 757 height 682
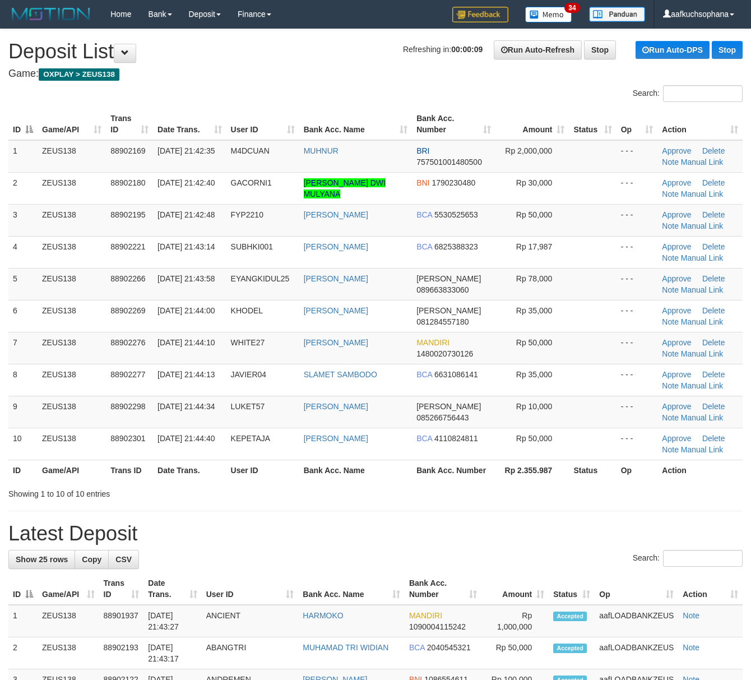
click at [527, 529] on h1 "Latest Deposit" at bounding box center [375, 533] width 734 height 22
click at [525, 529] on h1 "Latest Deposit" at bounding box center [375, 533] width 734 height 22
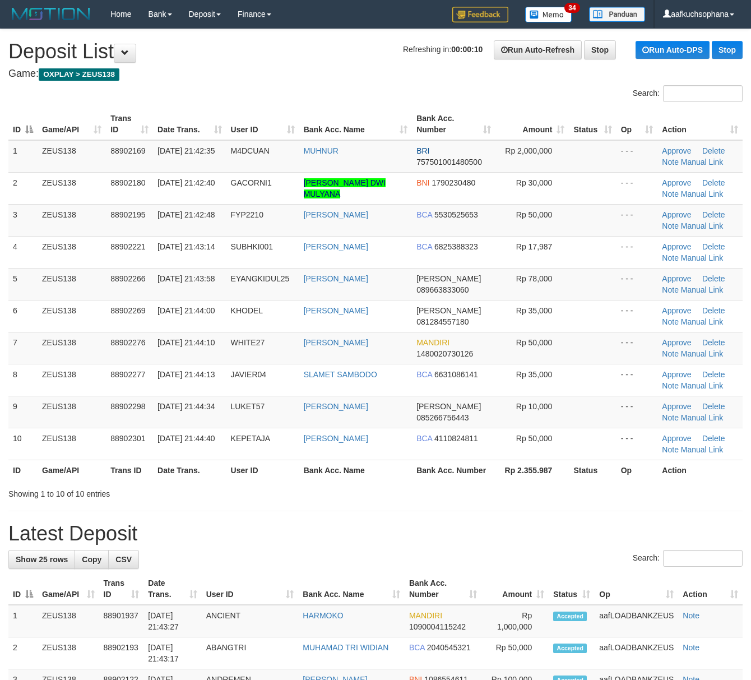
click at [464, 554] on div "Search:" at bounding box center [375, 560] width 734 height 20
click at [457, 534] on h1 "Latest Deposit" at bounding box center [375, 533] width 734 height 22
click at [691, 351] on link "Manual Link" at bounding box center [702, 353] width 43 height 9
click at [681, 349] on link "Manual Link" at bounding box center [702, 353] width 43 height 9
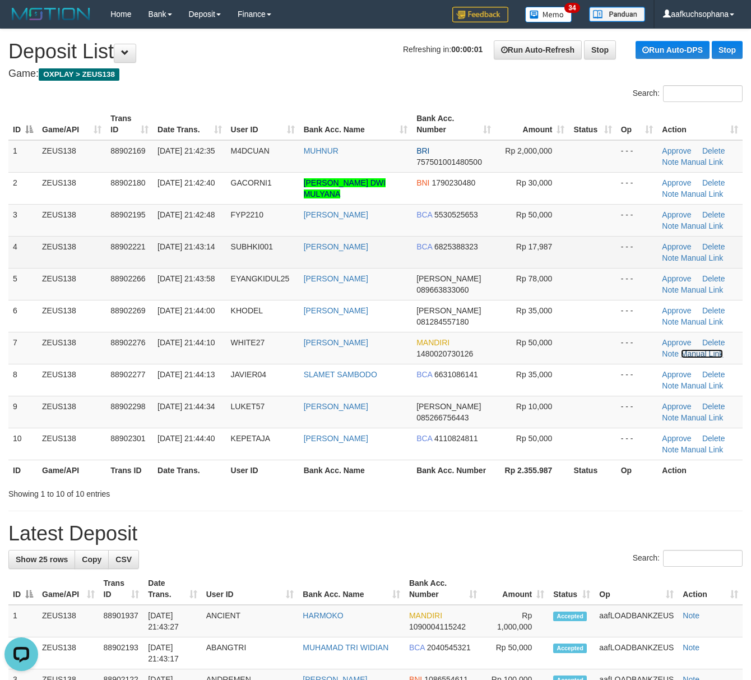
click at [681, 349] on link "Manual Link" at bounding box center [702, 353] width 43 height 9
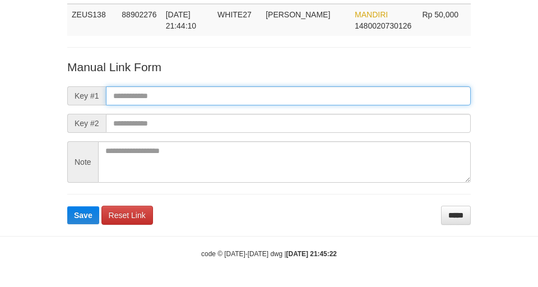
scroll to position [82, 0]
click at [353, 97] on input "text" at bounding box center [288, 95] width 365 height 19
paste input "**********"
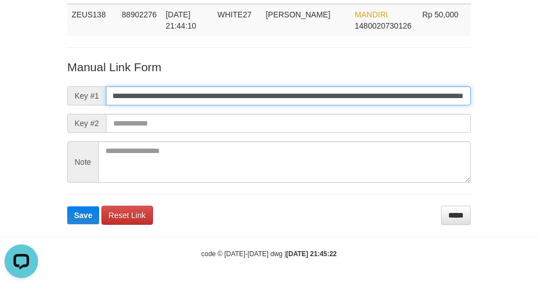
scroll to position [0, 0]
type input "**********"
click at [67, 206] on button "Save" at bounding box center [83, 215] width 32 height 18
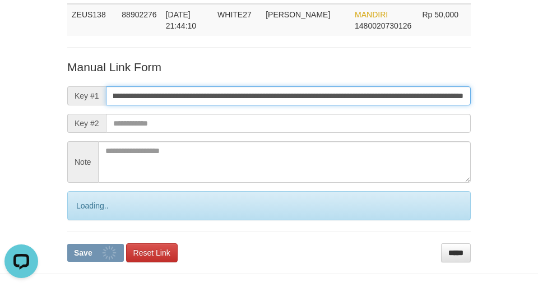
click at [67, 244] on button "Save" at bounding box center [95, 253] width 57 height 18
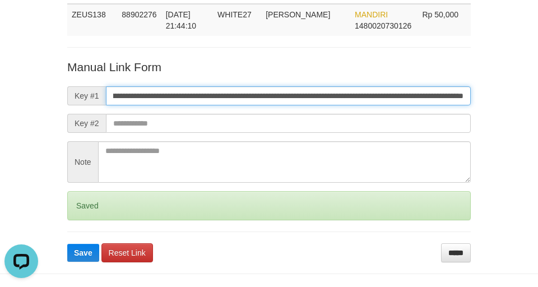
click at [67, 244] on button "Save" at bounding box center [83, 253] width 32 height 18
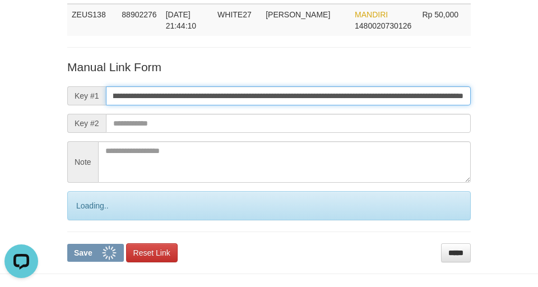
click at [67, 244] on button "Save" at bounding box center [95, 253] width 57 height 18
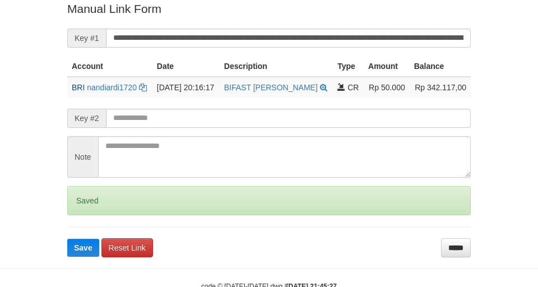
click at [67, 239] on button "Save" at bounding box center [83, 248] width 32 height 18
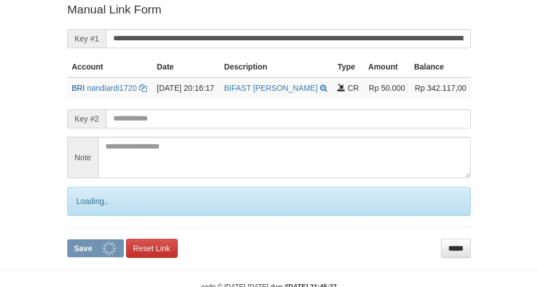
click at [67, 239] on button "Save" at bounding box center [95, 248] width 57 height 18
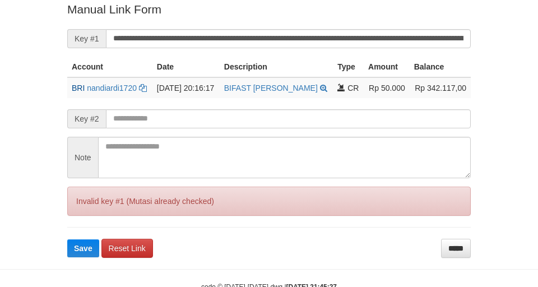
click at [364, 34] on input "**********" at bounding box center [288, 38] width 365 height 19
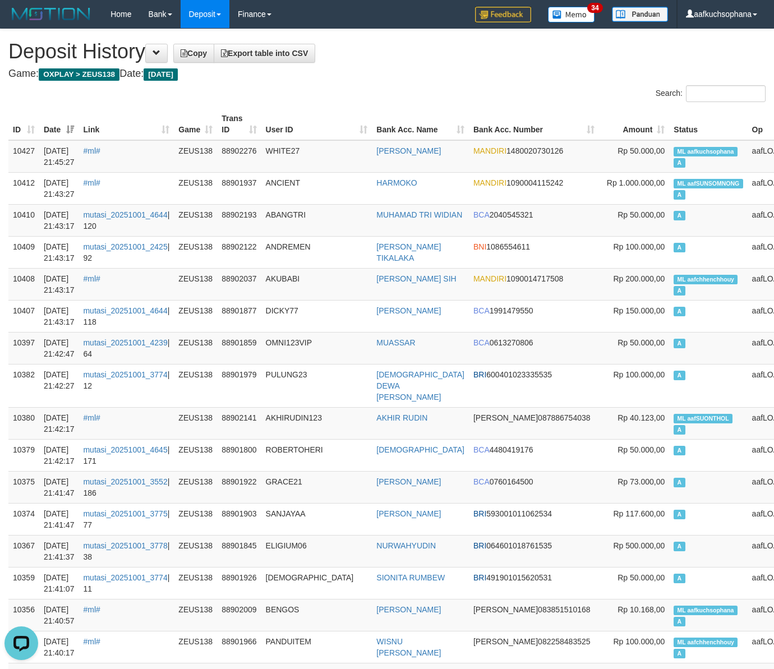
drag, startPoint x: 443, startPoint y: 68, endPoint x: 395, endPoint y: 41, distance: 55.0
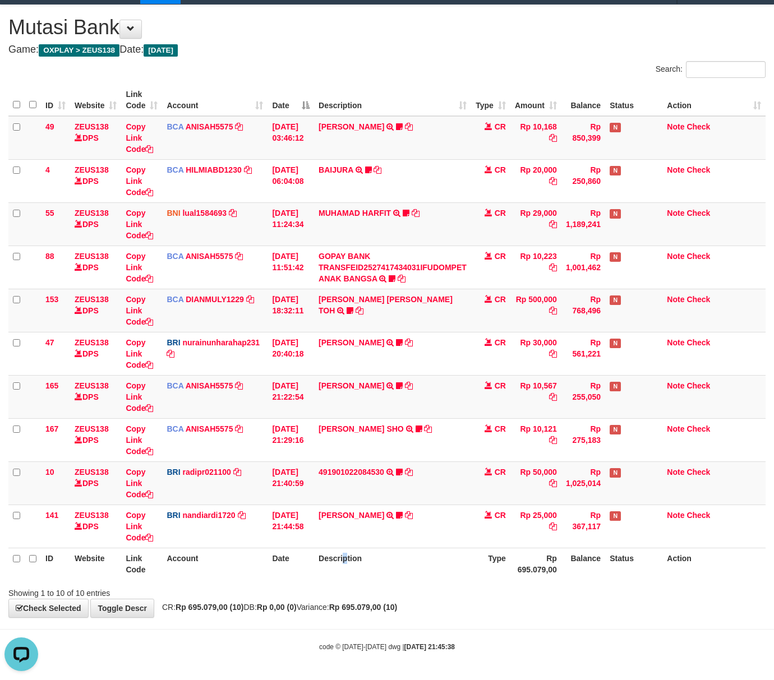
click at [336, 559] on th "Description" at bounding box center [392, 564] width 157 height 32
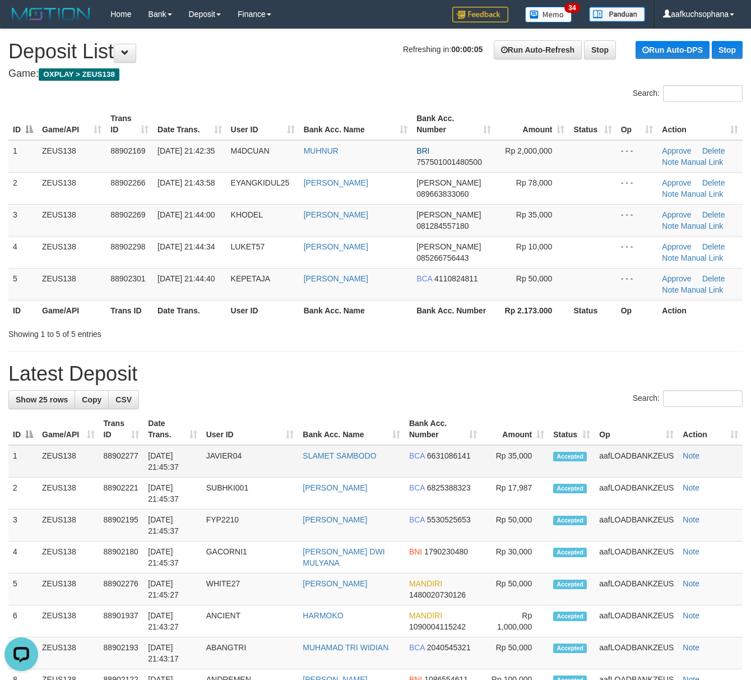
drag, startPoint x: 546, startPoint y: 405, endPoint x: 718, endPoint y: 448, distance: 177.6
click at [552, 409] on div "Search:" at bounding box center [375, 400] width 734 height 20
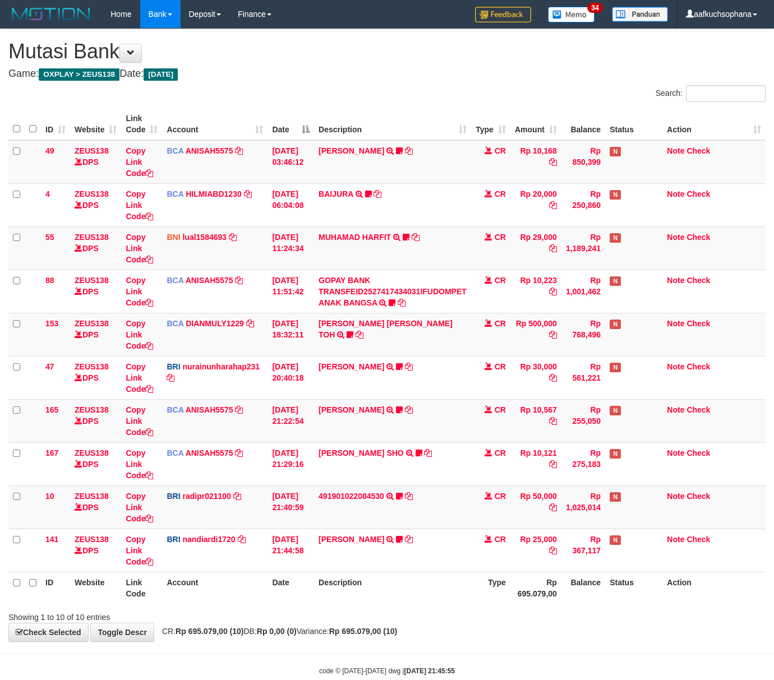
scroll to position [26, 0]
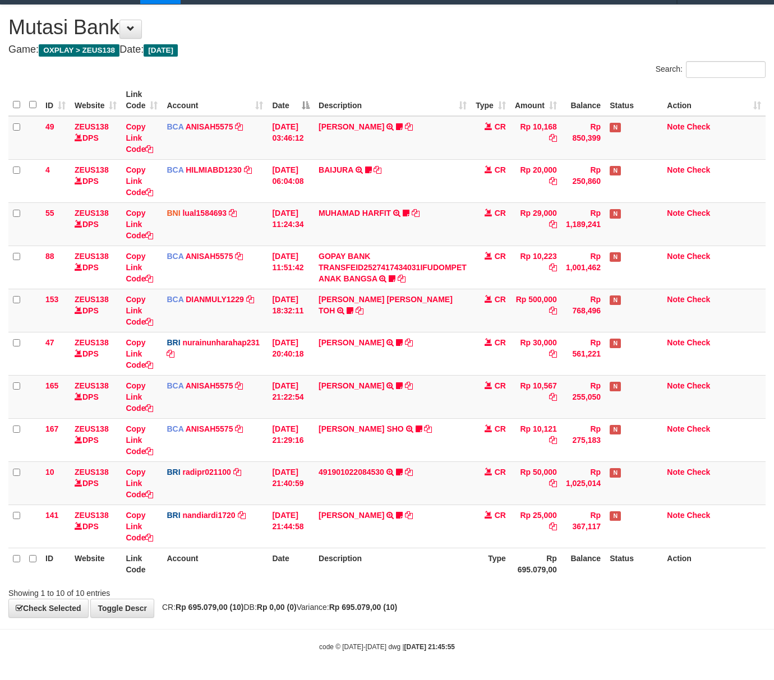
click at [384, 573] on th "Description" at bounding box center [392, 564] width 157 height 32
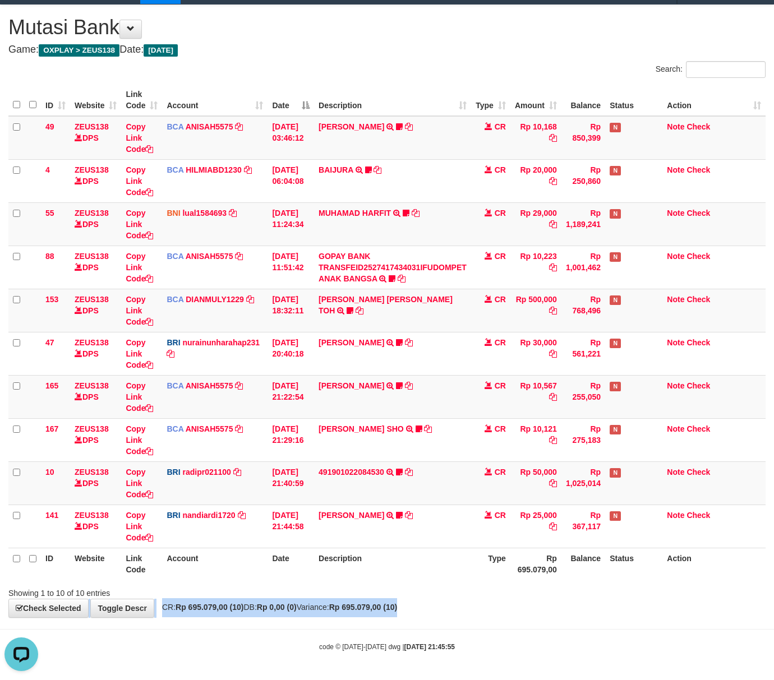
drag, startPoint x: 447, startPoint y: 596, endPoint x: 456, endPoint y: 592, distance: 10.5
click at [447, 599] on div "**********" at bounding box center [387, 311] width 774 height 612
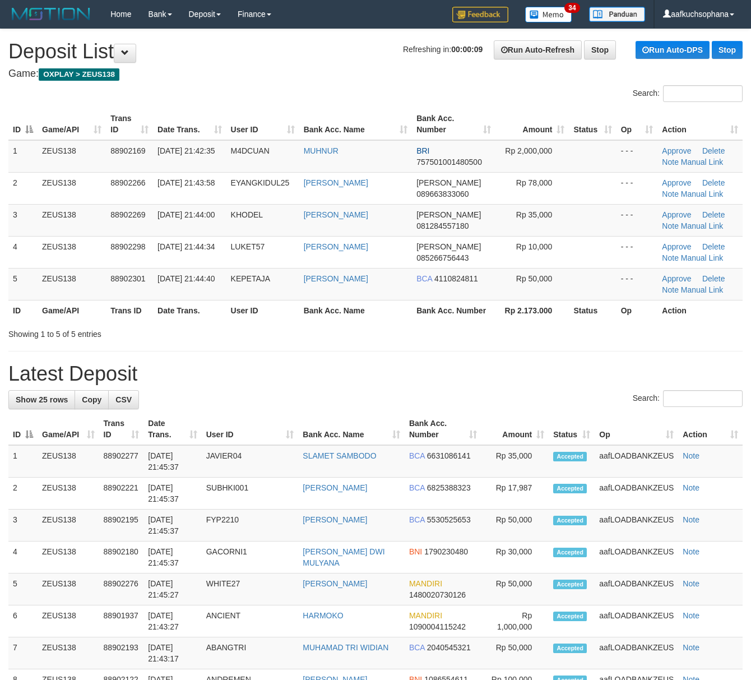
click at [555, 334] on div "Showing 1 to 5 of 5 entries" at bounding box center [375, 332] width 751 height 16
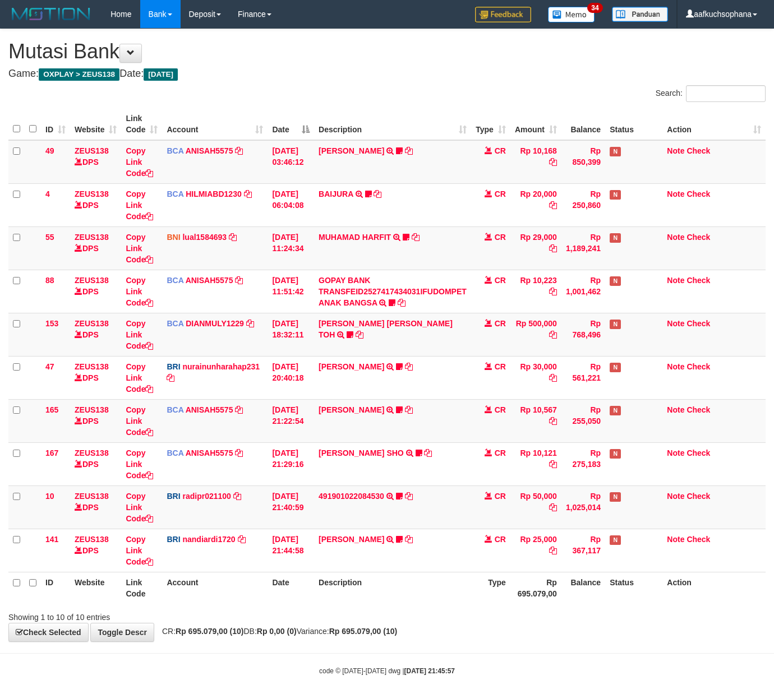
scroll to position [26, 0]
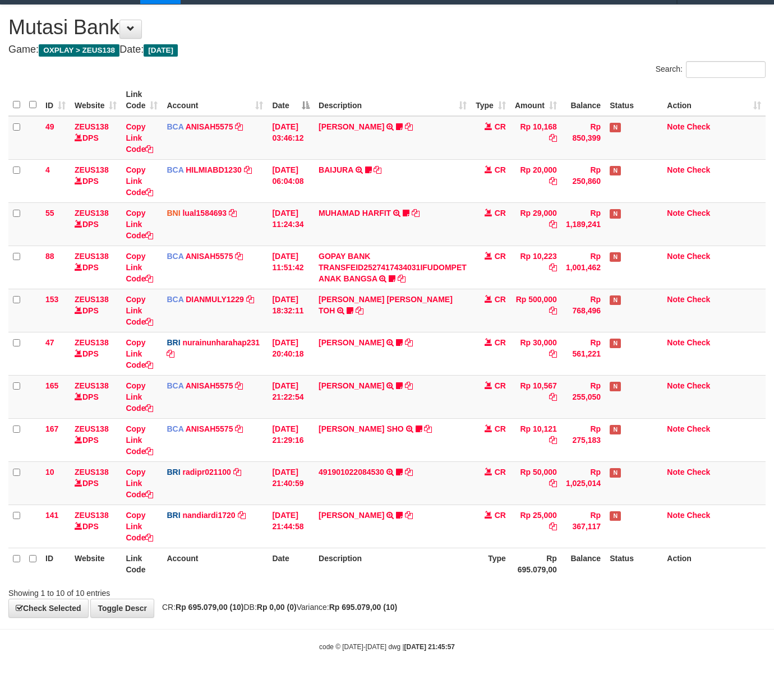
click at [354, 624] on body "Toggle navigation Home Bank Account List Load By Website Group [OXPLAY] ZEUS138…" at bounding box center [387, 328] width 774 height 704
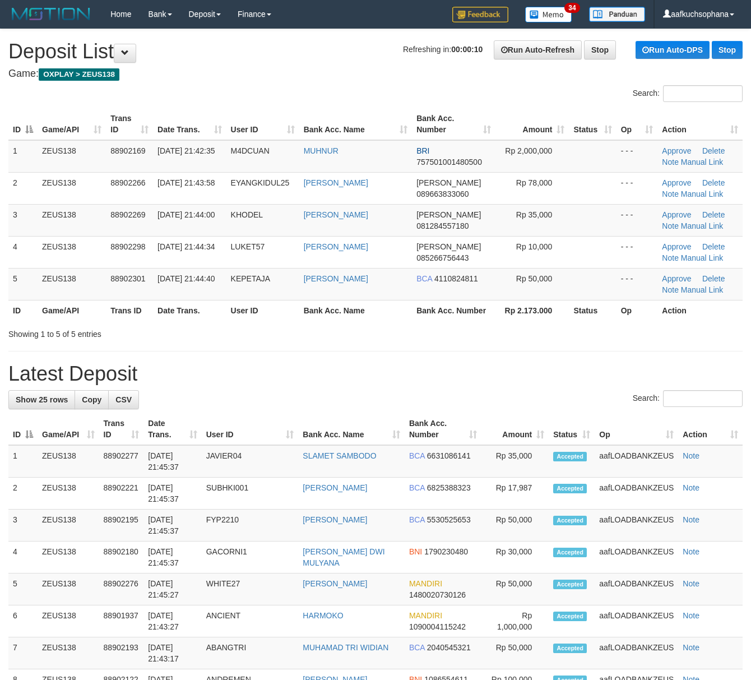
click at [461, 350] on div "**********" at bounding box center [375, 674] width 751 height 1290
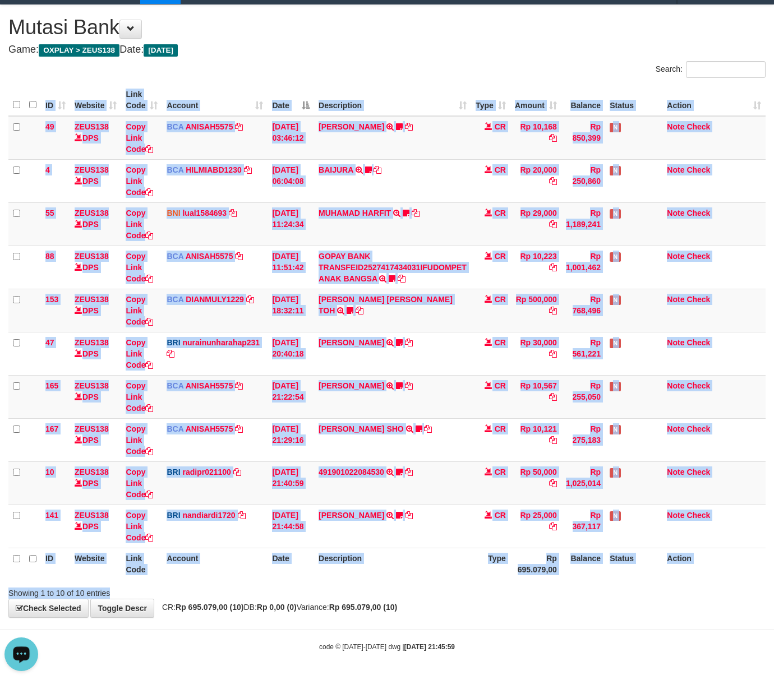
drag, startPoint x: 328, startPoint y: 583, endPoint x: 364, endPoint y: 584, distance: 35.9
click at [326, 584] on div "Search: ID Website Link Code Account Date Description Type Amount Balance Statu…" at bounding box center [386, 330] width 757 height 538
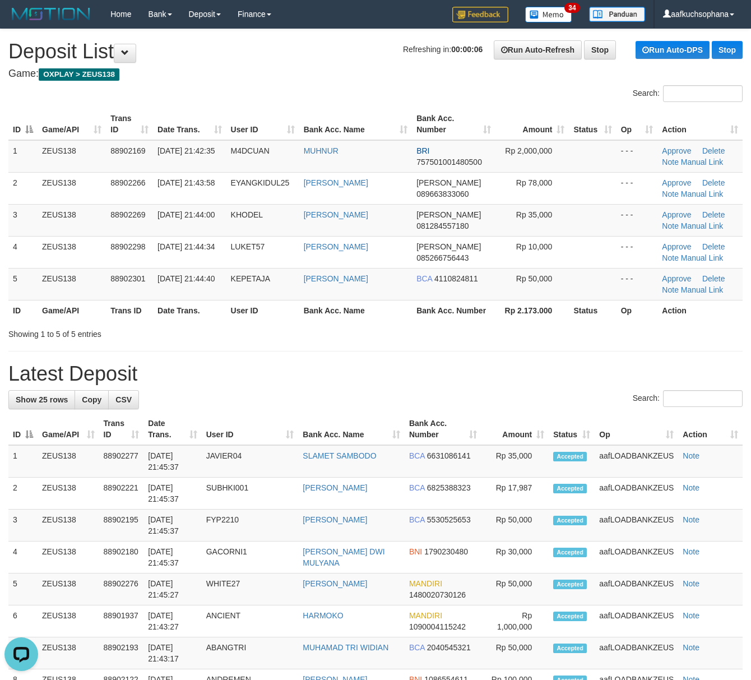
drag, startPoint x: 475, startPoint y: 358, endPoint x: 510, endPoint y: 373, distance: 38.1
click at [503, 370] on div "**********" at bounding box center [375, 674] width 751 height 1290
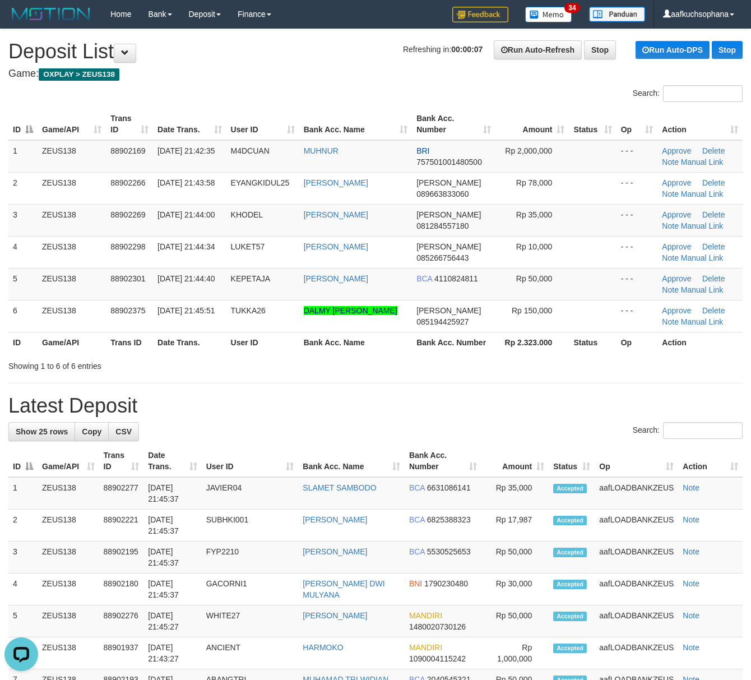
drag, startPoint x: 534, startPoint y: 401, endPoint x: 758, endPoint y: 488, distance: 240.8
click at [535, 400] on h1 "Latest Deposit" at bounding box center [375, 406] width 734 height 22
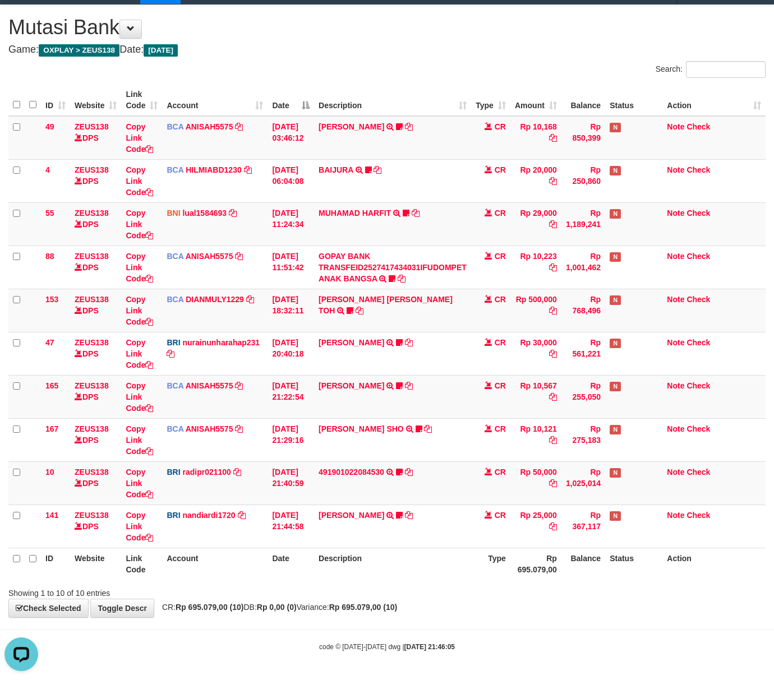
click at [498, 590] on div "Showing 1 to 10 of 10 entries" at bounding box center [387, 591] width 774 height 16
click at [501, 588] on div "Showing 1 to 10 of 10 entries" at bounding box center [387, 591] width 774 height 16
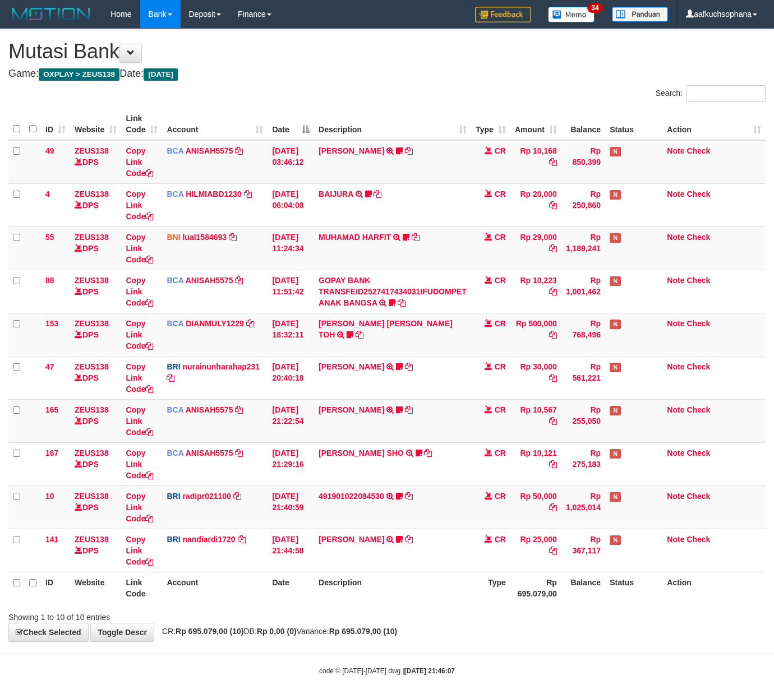
scroll to position [26, 0]
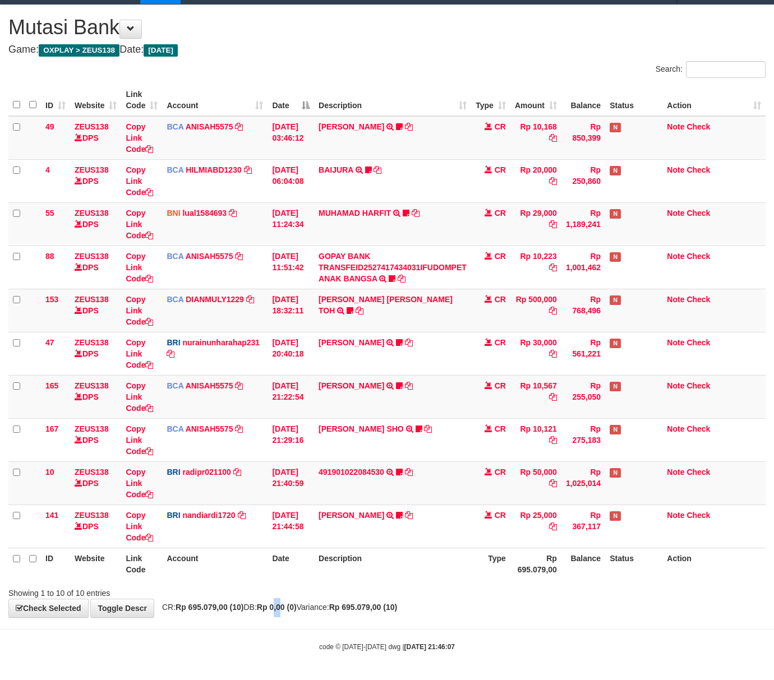
click at [298, 603] on div "**********" at bounding box center [387, 311] width 774 height 612
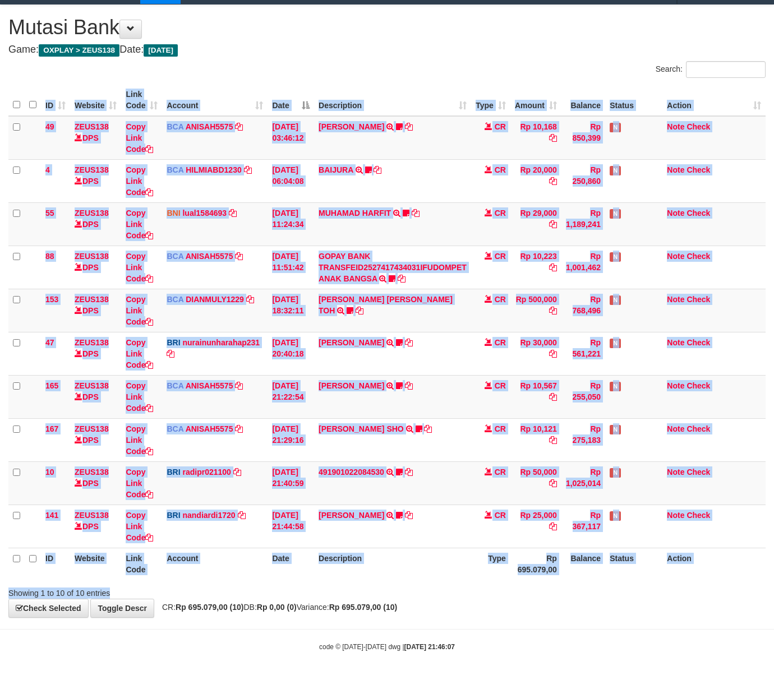
click at [436, 582] on div "Search: ID Website Link Code Account Date Description Type Amount Balance Statu…" at bounding box center [386, 330] width 757 height 538
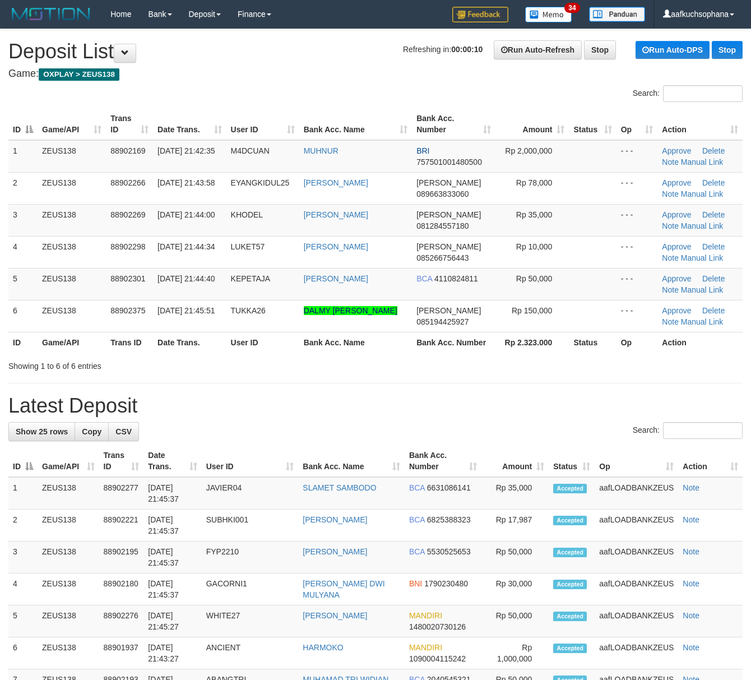
click at [536, 425] on div "Search:" at bounding box center [375, 432] width 734 height 20
drag, startPoint x: 380, startPoint y: 382, endPoint x: 389, endPoint y: 385, distance: 9.8
click at [381, 382] on div "**********" at bounding box center [375, 690] width 751 height 1322
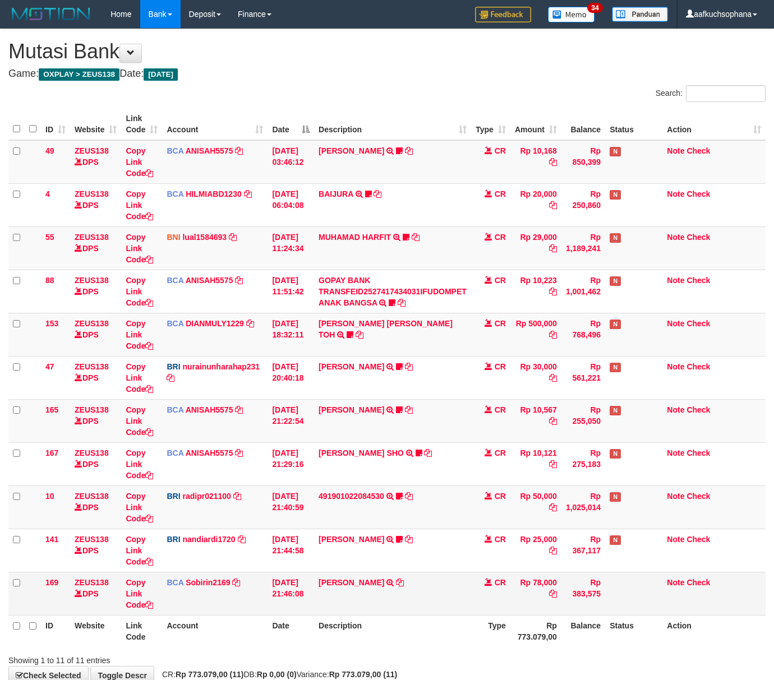
click at [399, 617] on th "Description" at bounding box center [392, 631] width 157 height 32
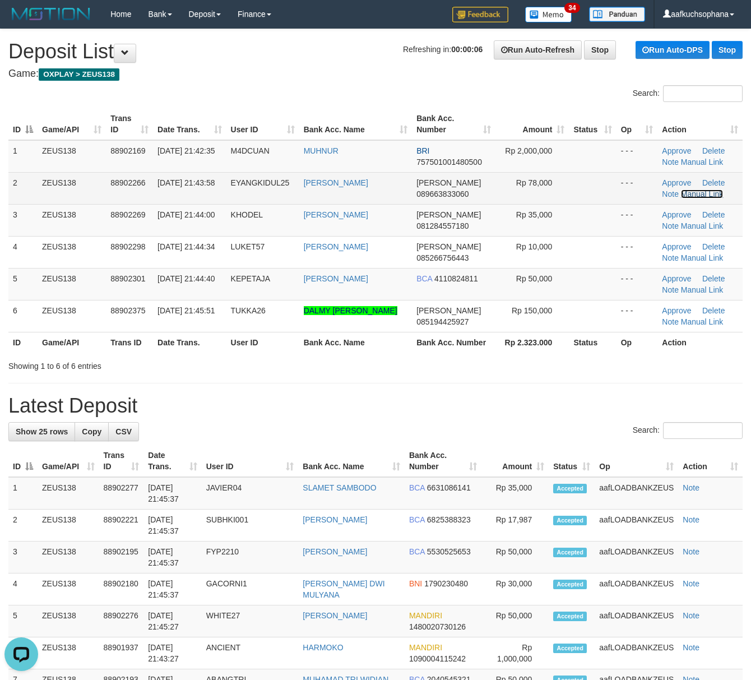
drag, startPoint x: 694, startPoint y: 196, endPoint x: 668, endPoint y: 200, distance: 26.0
click at [694, 196] on link "Manual Link" at bounding box center [702, 193] width 43 height 9
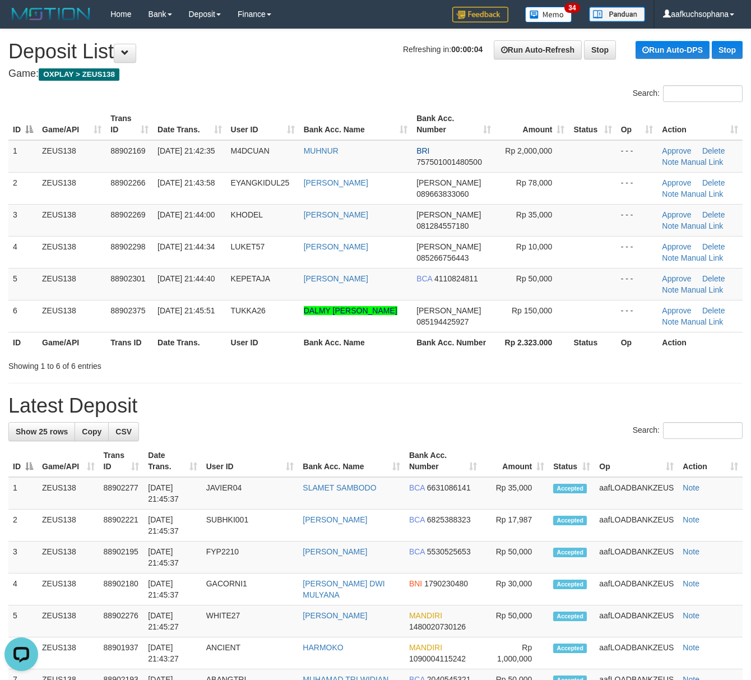
drag, startPoint x: 461, startPoint y: 355, endPoint x: 761, endPoint y: 442, distance: 312.1
click at [479, 357] on div "Search: ID Game/API Trans ID Date Trans. User ID Bank Acc. Name Bank Acc. Numbe…" at bounding box center [375, 228] width 734 height 286
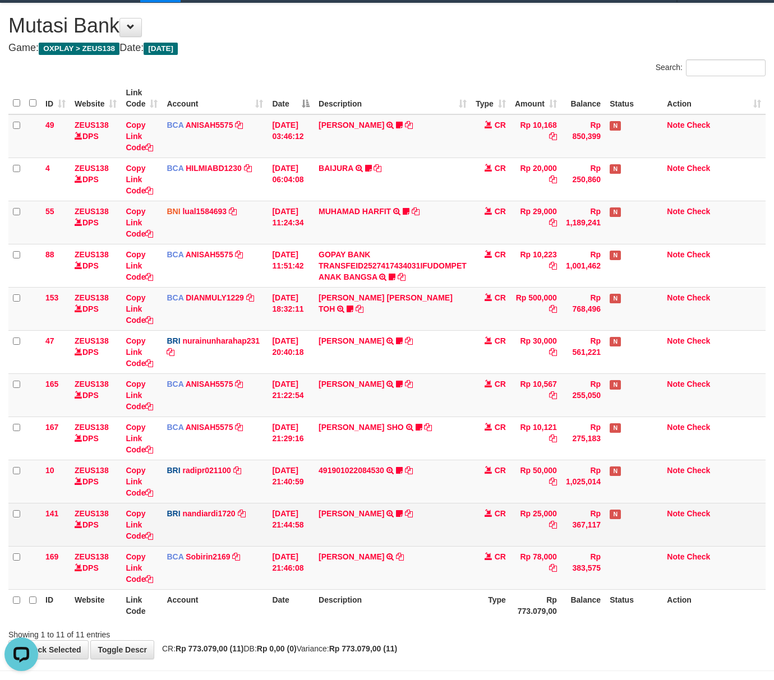
drag, startPoint x: 281, startPoint y: 581, endPoint x: 209, endPoint y: 543, distance: 81.5
click at [279, 581] on td "[DATE] 21:46:08" at bounding box center [290, 567] width 47 height 43
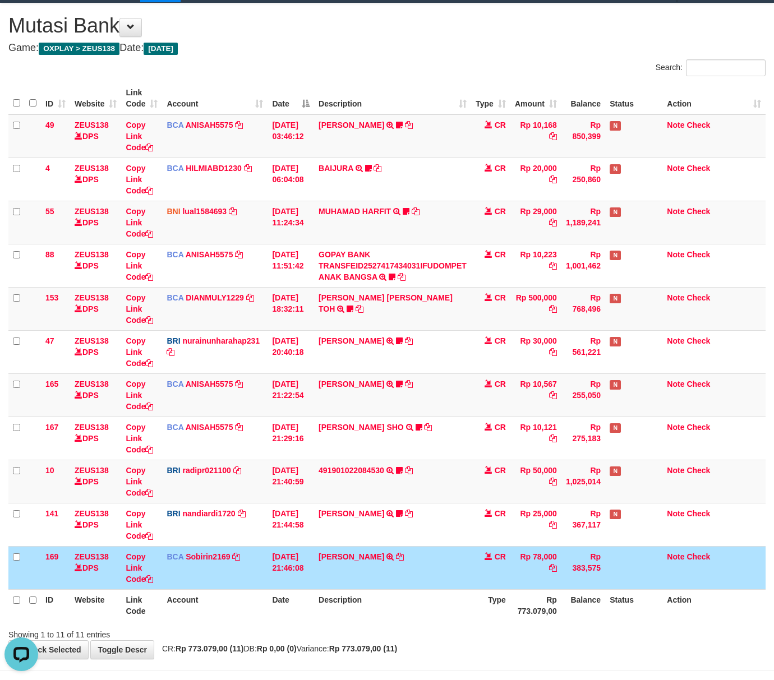
click at [393, 585] on td "[PERSON_NAME] TRSF E-BANKING CR 0110/FTSCY/WS95051 78000.002025100101531441 TRF…" at bounding box center [392, 567] width 157 height 43
drag, startPoint x: 438, startPoint y: 613, endPoint x: 187, endPoint y: 493, distance: 278.3
click at [435, 610] on th "Description" at bounding box center [392, 605] width 157 height 32
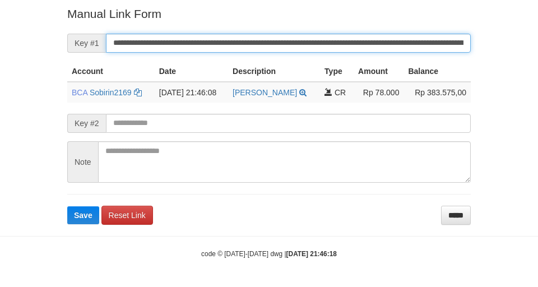
click at [67, 206] on button "Save" at bounding box center [83, 215] width 32 height 18
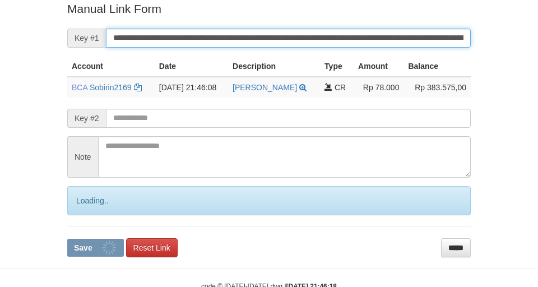
click at [432, 33] on input "**********" at bounding box center [288, 38] width 365 height 19
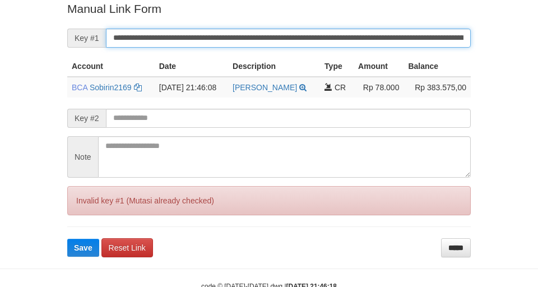
click at [67, 239] on button "Save" at bounding box center [83, 248] width 32 height 18
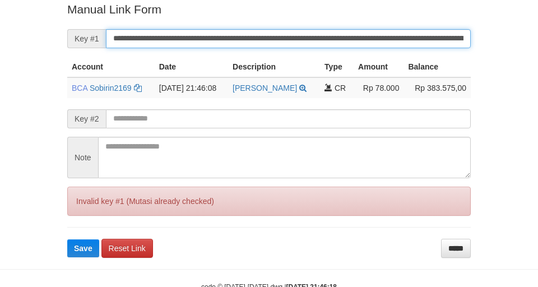
click at [432, 33] on input "**********" at bounding box center [288, 38] width 365 height 19
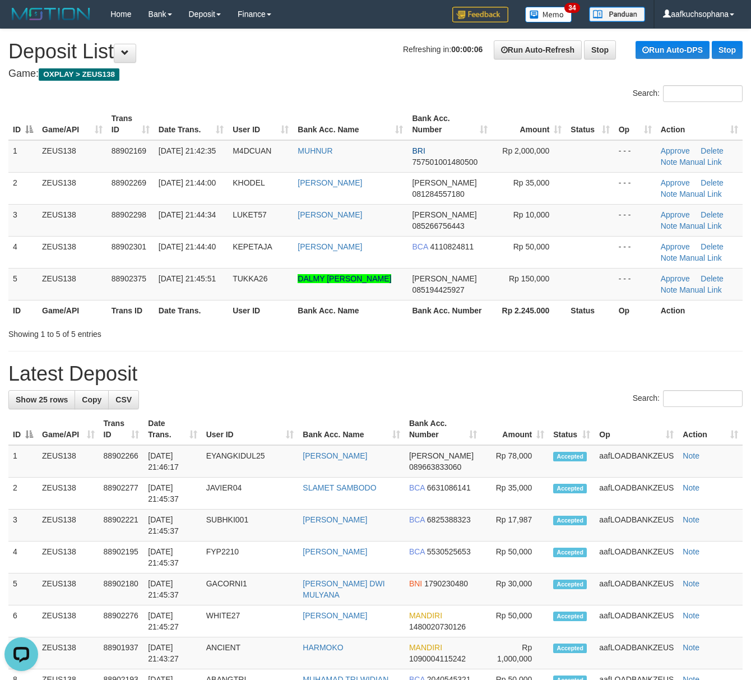
drag, startPoint x: 536, startPoint y: 376, endPoint x: 605, endPoint y: 397, distance: 72.2
click at [536, 376] on h1 "Latest Deposit" at bounding box center [375, 374] width 734 height 22
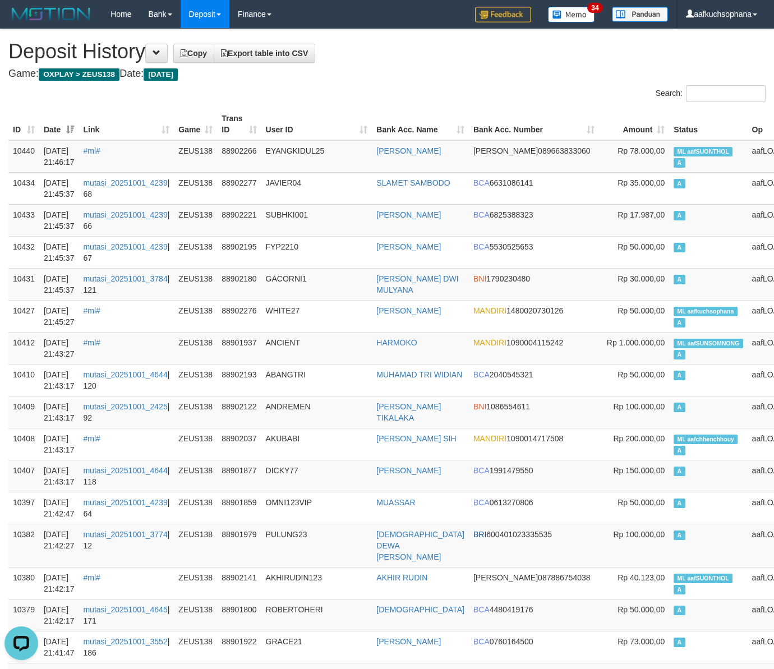
drag, startPoint x: 417, startPoint y: 100, endPoint x: 387, endPoint y: 80, distance: 36.4
click at [414, 98] on div "Search:" at bounding box center [580, 95] width 370 height 20
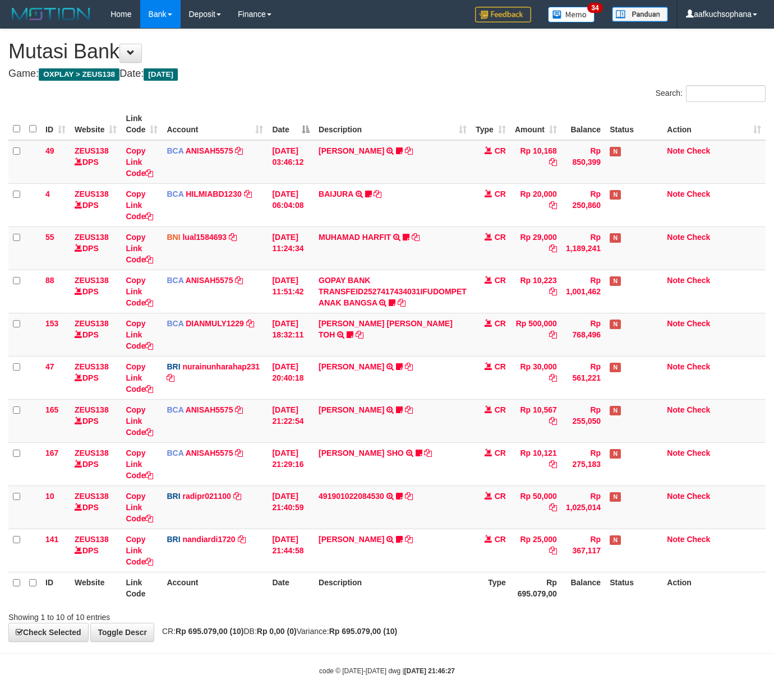
scroll to position [26, 0]
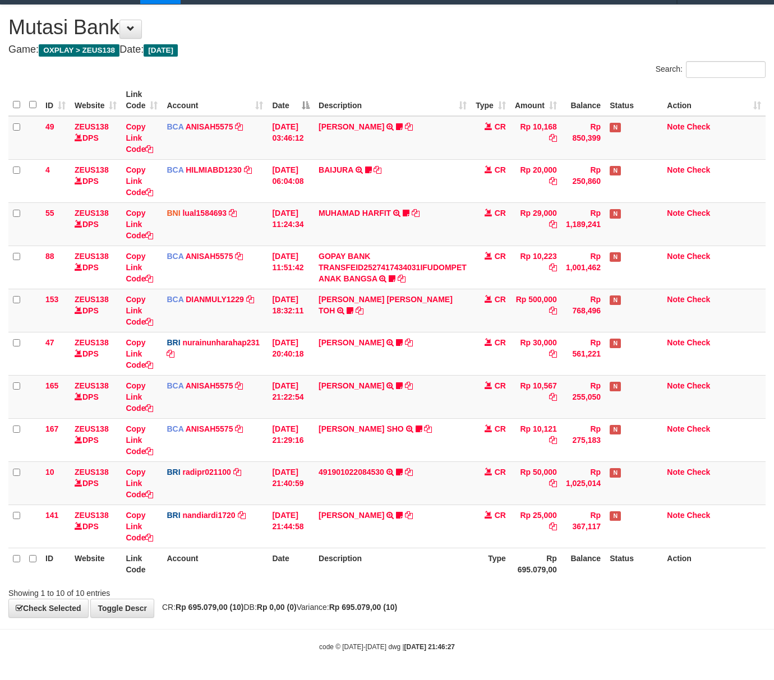
click at [529, 637] on body "Toggle navigation Home Bank Account List Load By Website Group [OXPLAY] ZEUS138…" at bounding box center [387, 328] width 774 height 704
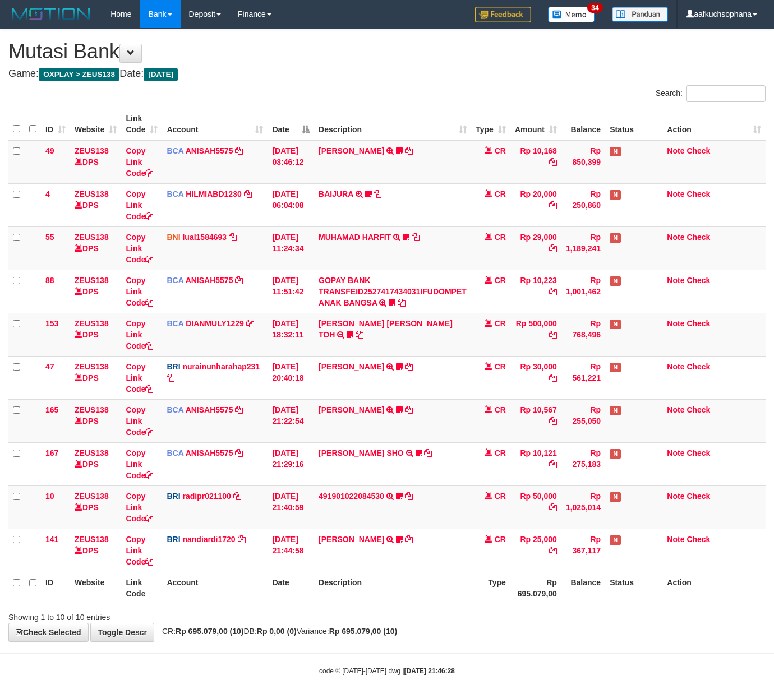
scroll to position [26, 0]
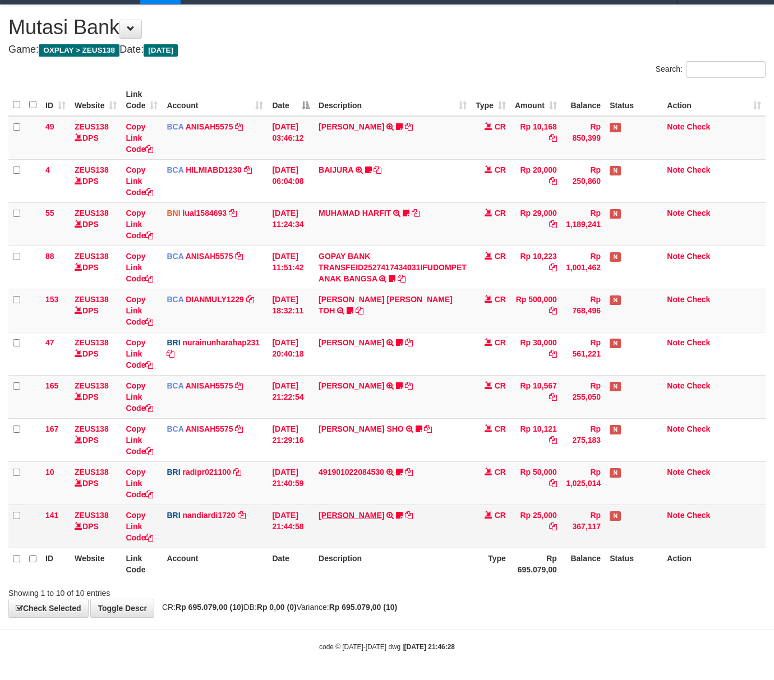
drag, startPoint x: 434, startPoint y: 540, endPoint x: 357, endPoint y: 510, distance: 83.3
click at [435, 543] on td "[PERSON_NAME] TRANSFER NBMB EDI LESTARI TO NANDI ARDIANSYAH Gurero123" at bounding box center [392, 526] width 157 height 43
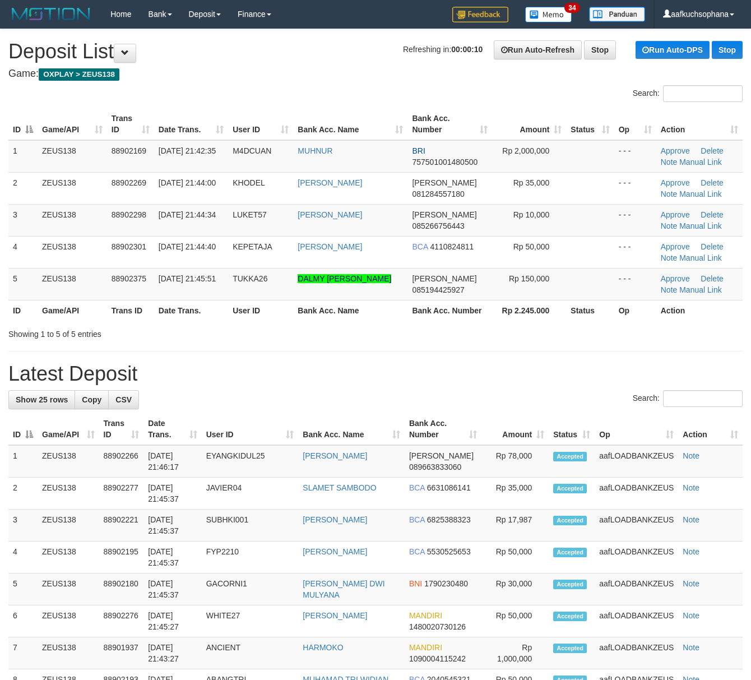
click at [520, 311] on th "Rp 2.245.000" at bounding box center [529, 310] width 75 height 21
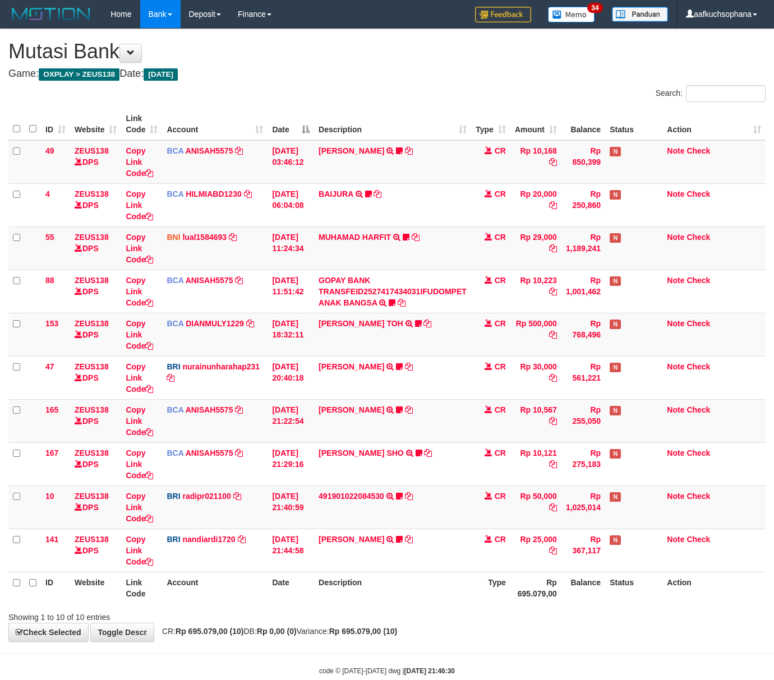
scroll to position [26, 0]
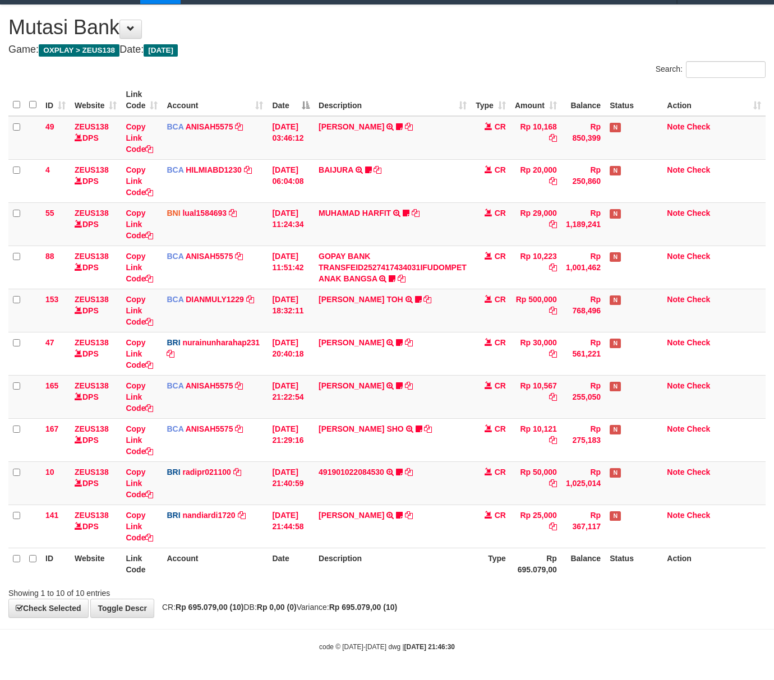
click at [434, 570] on th "Description" at bounding box center [392, 564] width 157 height 32
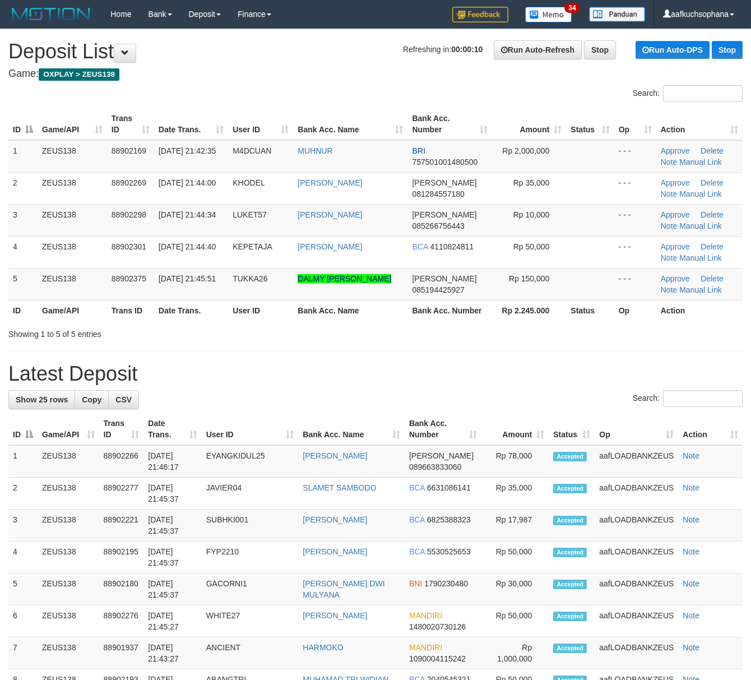
drag, startPoint x: 0, startPoint y: 0, endPoint x: 535, endPoint y: 364, distance: 647.1
click at [535, 364] on h1 "Latest Deposit" at bounding box center [375, 374] width 734 height 22
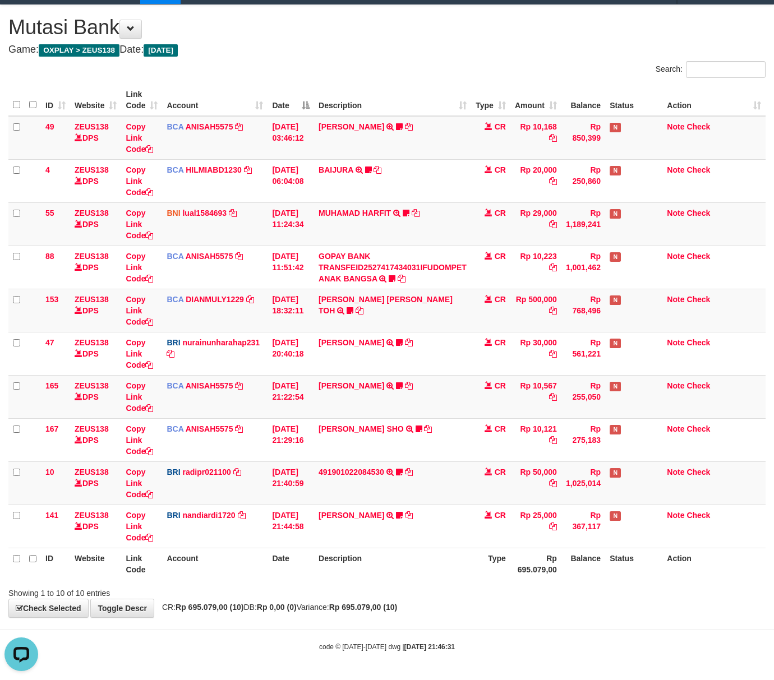
click at [489, 590] on div "Showing 1 to 10 of 10 entries" at bounding box center [387, 591] width 774 height 16
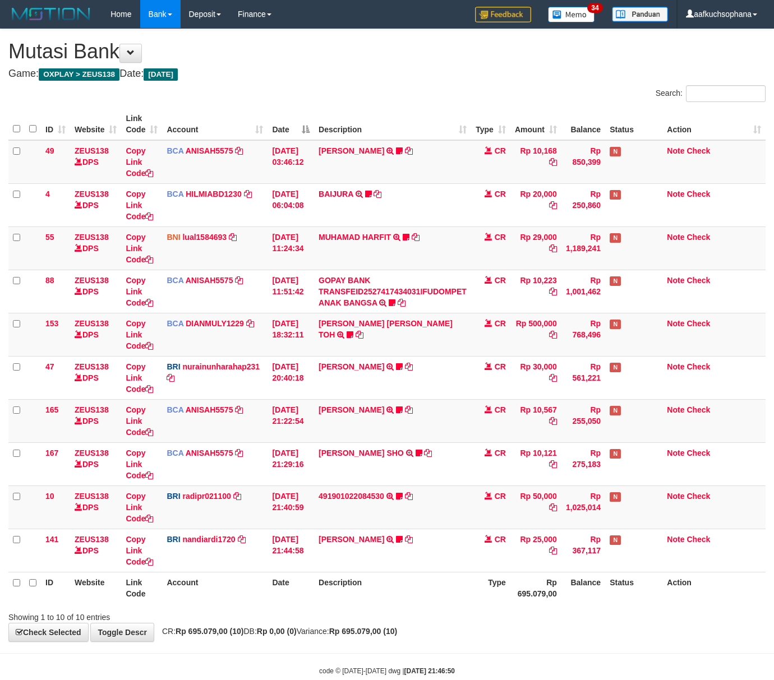
scroll to position [26, 0]
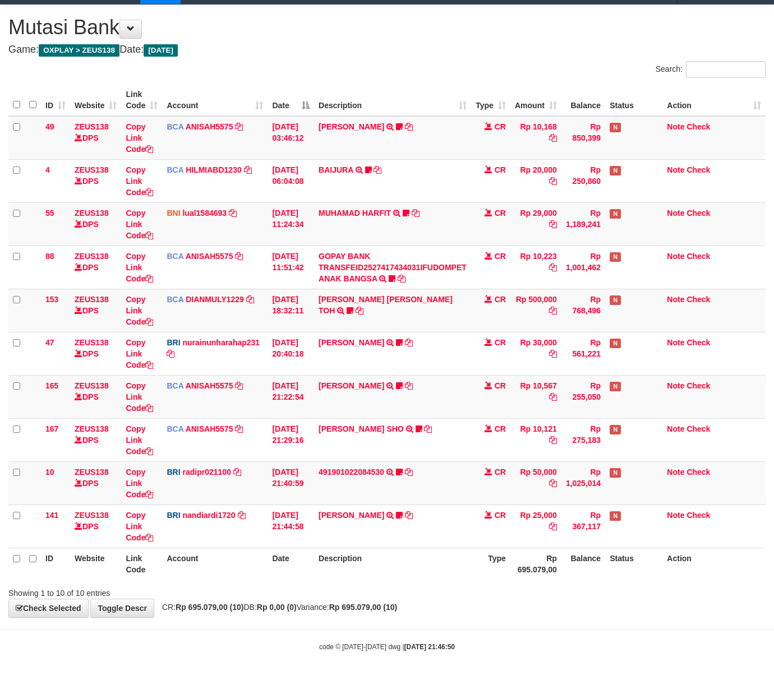
click at [337, 580] on div "ID Website Link Code Account Date Description Type Amount Balance Status Action…" at bounding box center [387, 332] width 774 height 502
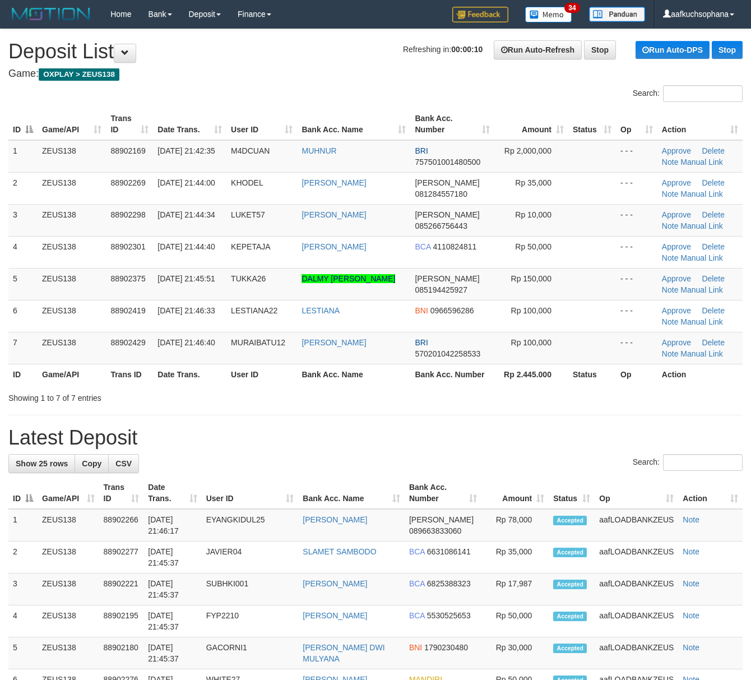
drag, startPoint x: 496, startPoint y: 438, endPoint x: 761, endPoint y: 521, distance: 277.3
click at [501, 440] on h1 "Latest Deposit" at bounding box center [375, 438] width 734 height 22
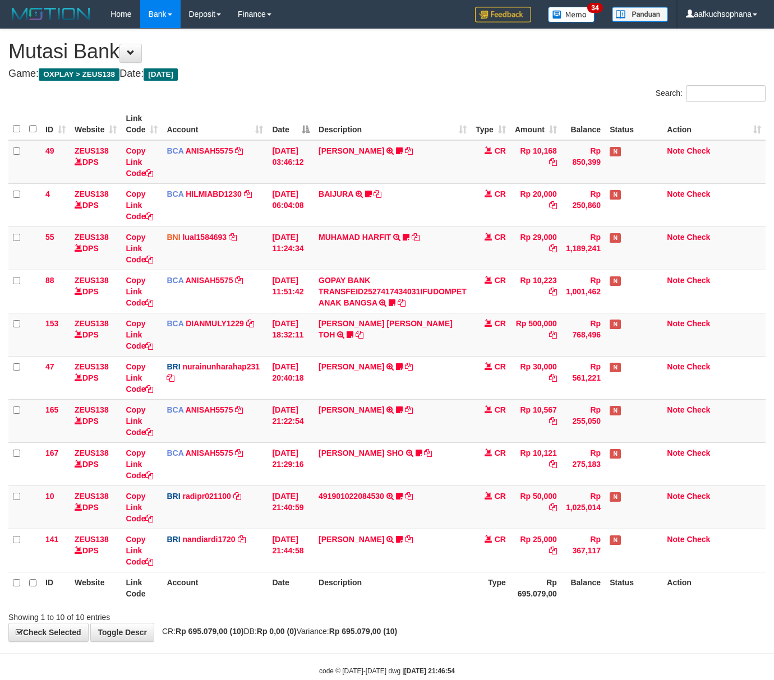
scroll to position [26, 0]
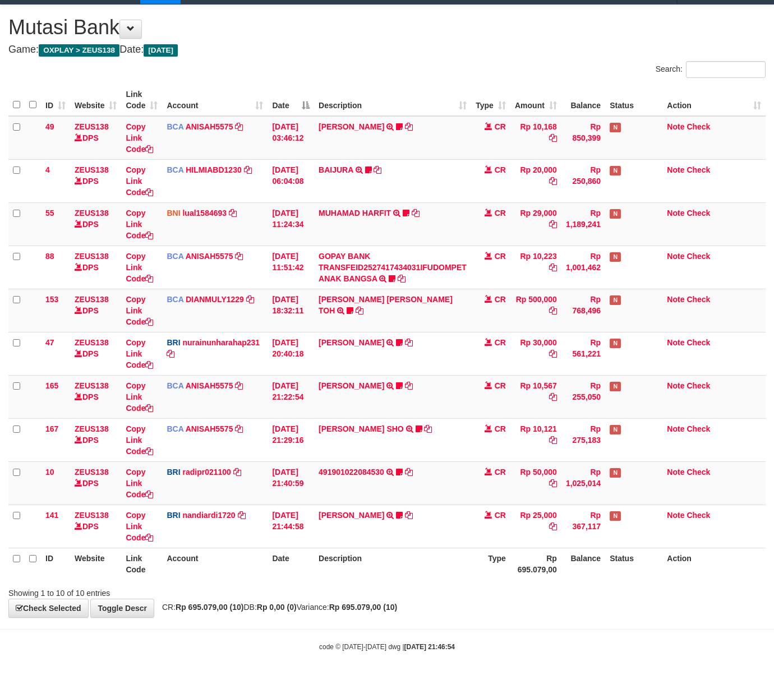
click at [526, 596] on div "Showing 1 to 10 of 10 entries" at bounding box center [387, 591] width 774 height 16
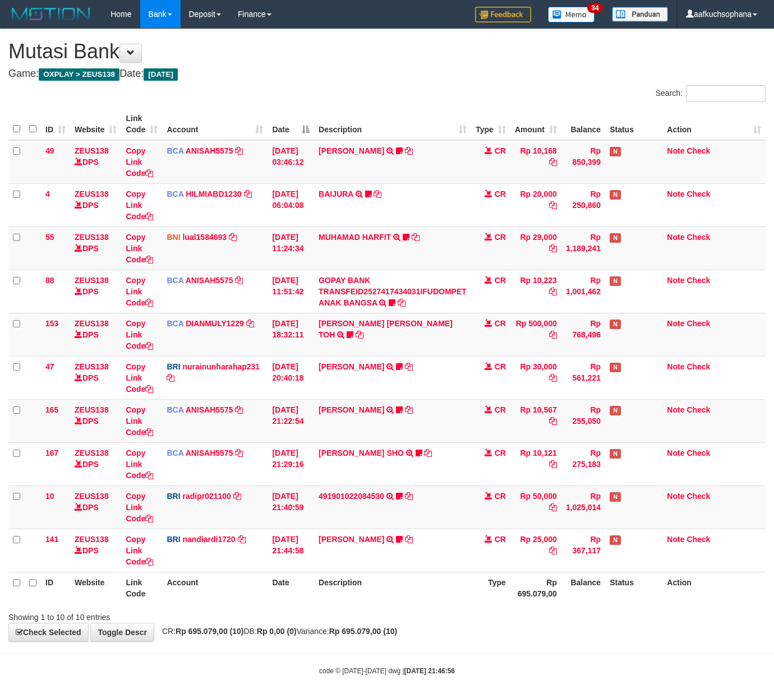
scroll to position [26, 0]
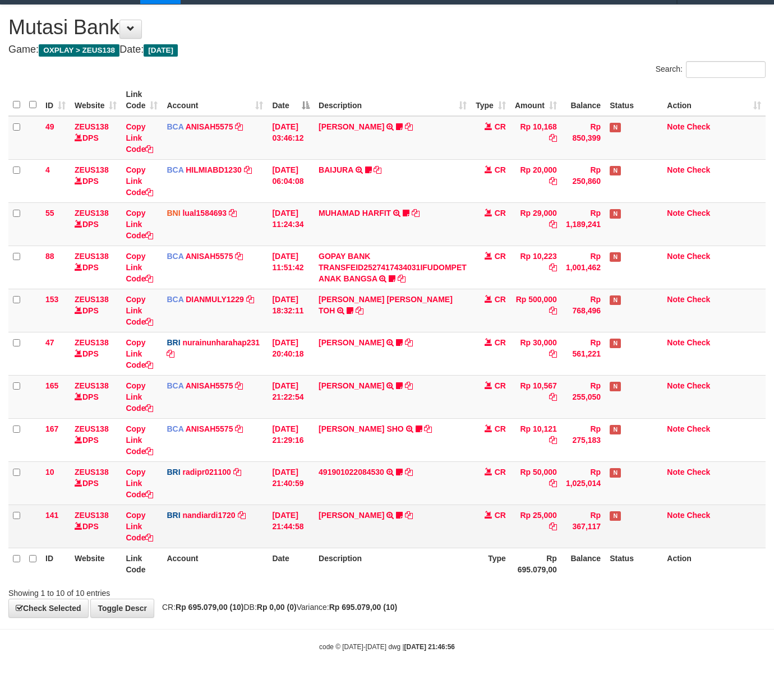
drag, startPoint x: 472, startPoint y: 595, endPoint x: 367, endPoint y: 543, distance: 117.6
click at [470, 595] on div "Showing 1 to 10 of 10 entries" at bounding box center [387, 591] width 774 height 16
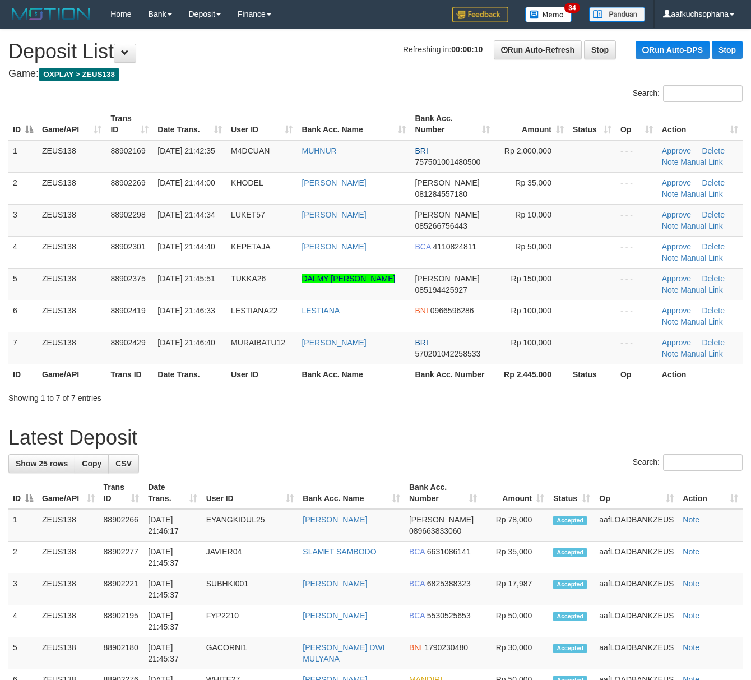
drag, startPoint x: 525, startPoint y: 443, endPoint x: 716, endPoint y: 485, distance: 196.4
click at [531, 444] on h1 "Latest Deposit" at bounding box center [375, 438] width 734 height 22
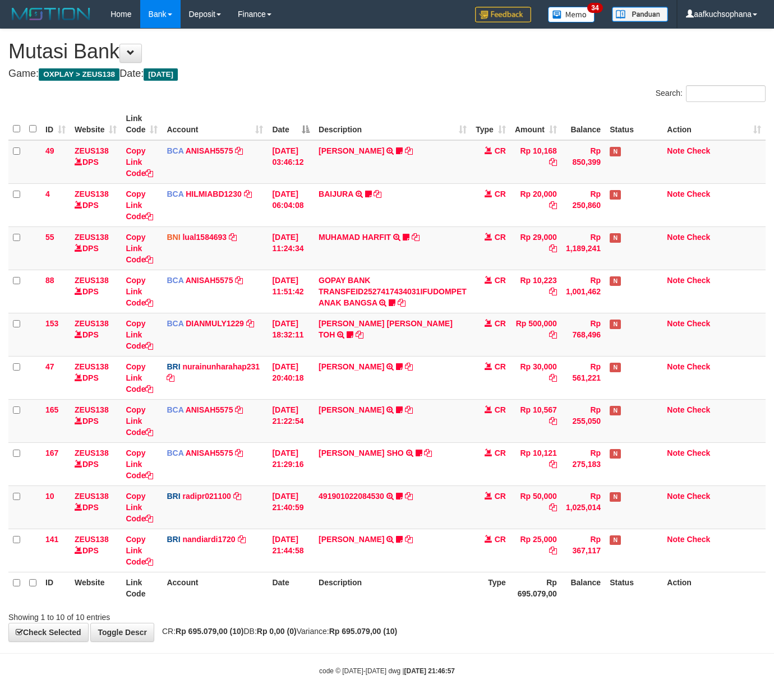
scroll to position [26, 0]
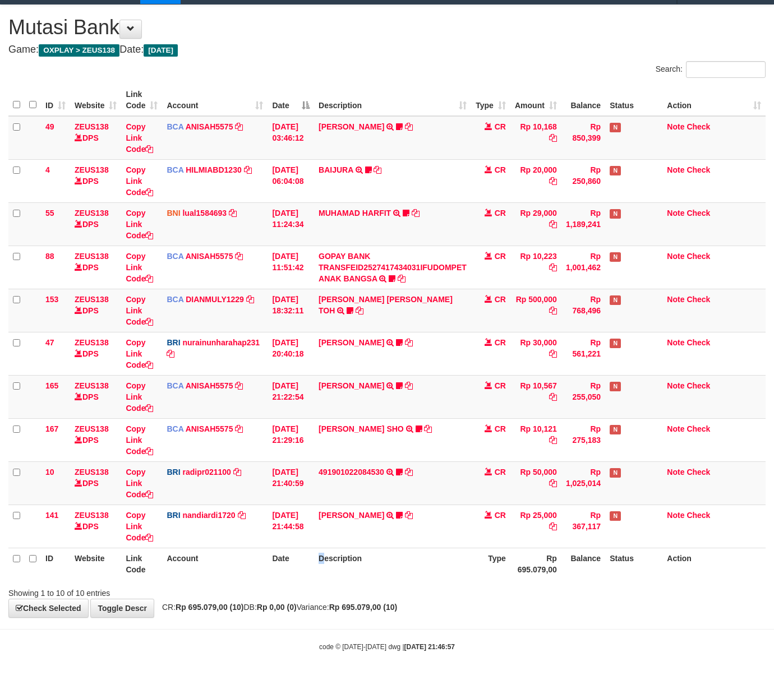
drag, startPoint x: 325, startPoint y: 556, endPoint x: 2, endPoint y: 431, distance: 346.3
click at [314, 554] on tr "ID Website Link Code Account Date Description Type Rp 695.079,00 Balance Status…" at bounding box center [386, 564] width 757 height 32
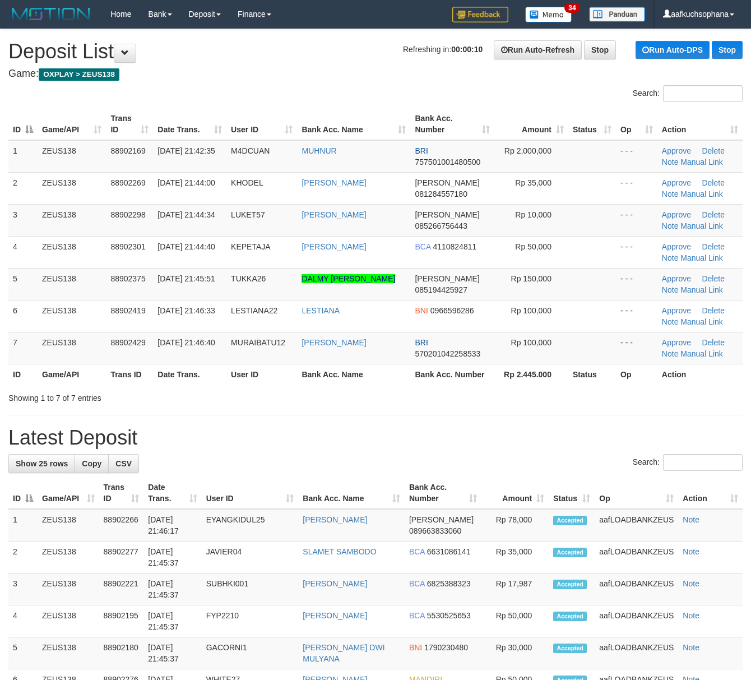
click at [602, 461] on div "Search:" at bounding box center [375, 464] width 734 height 20
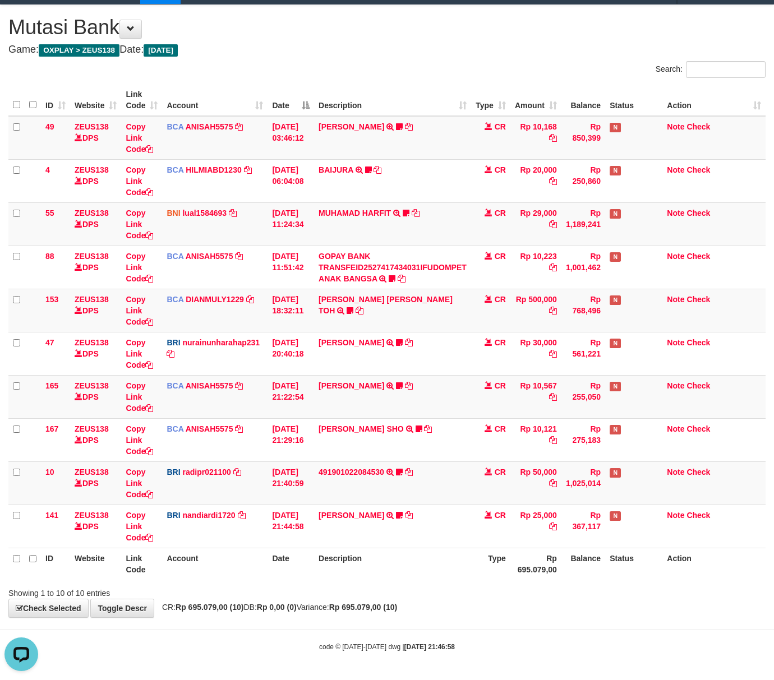
click at [505, 646] on div "code © [DATE]-[DATE] dwg | [DATE] 21:46:58" at bounding box center [387, 646] width 774 height 11
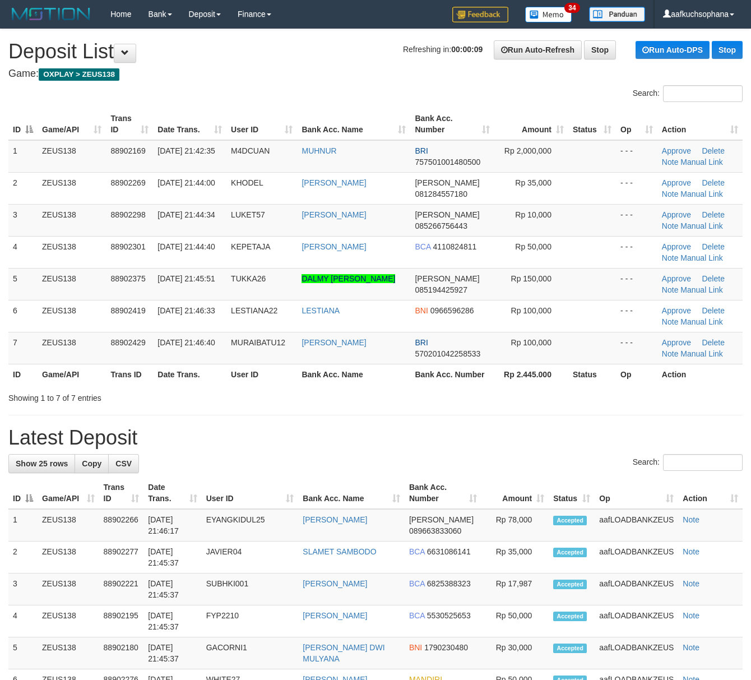
click at [451, 385] on th "Bank Acc. Number" at bounding box center [452, 374] width 84 height 21
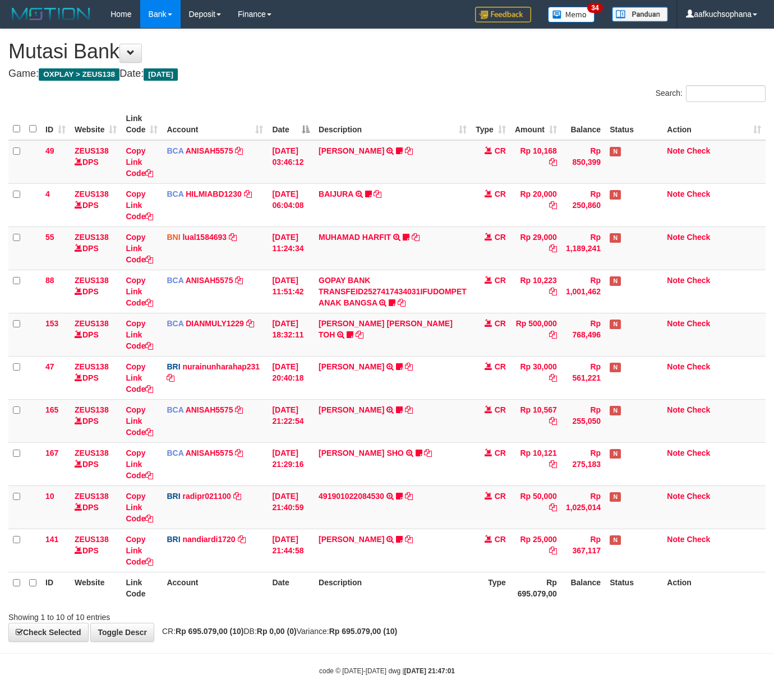
scroll to position [26, 0]
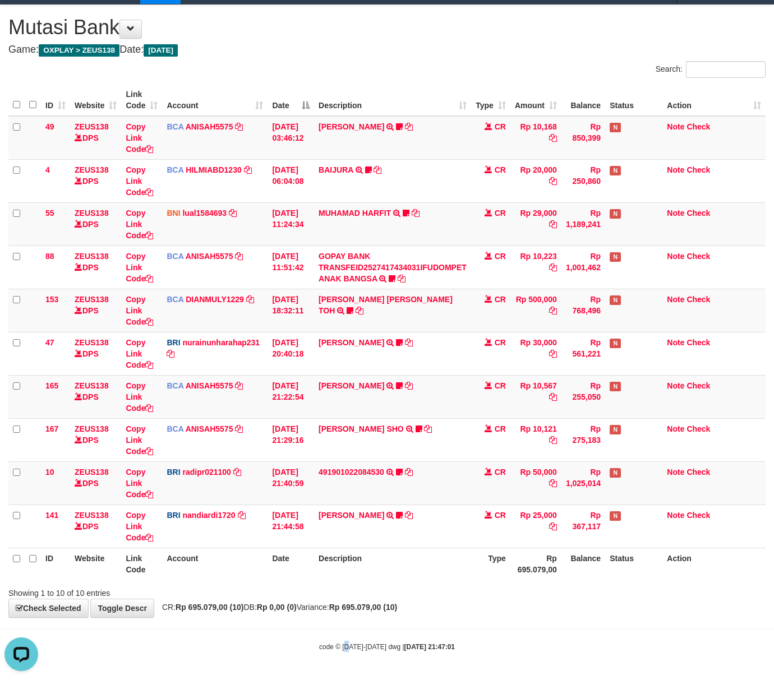
drag, startPoint x: 348, startPoint y: 638, endPoint x: 181, endPoint y: 547, distance: 190.1
click at [344, 636] on body "Toggle navigation Home Bank Account List Load By Website Group [OXPLAY] ZEUS138…" at bounding box center [387, 328] width 774 height 704
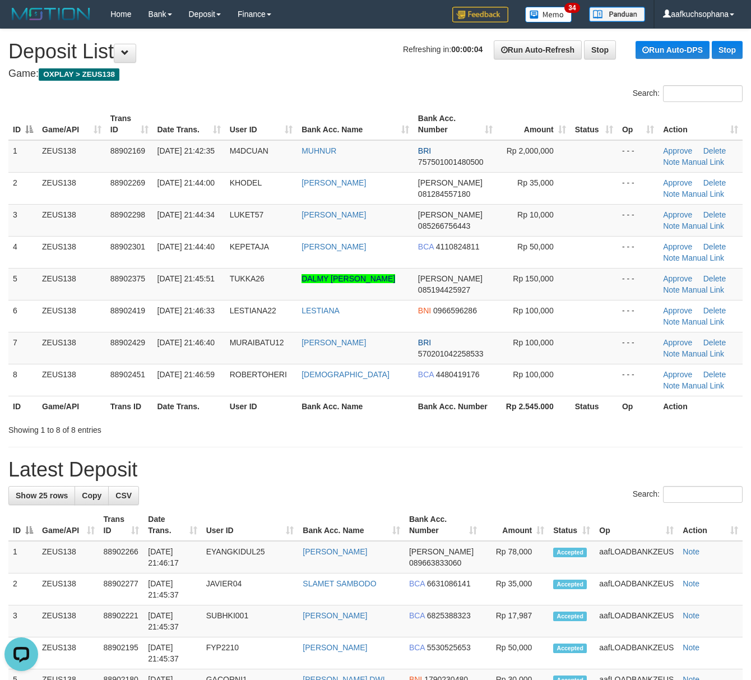
drag, startPoint x: 493, startPoint y: 468, endPoint x: 752, endPoint y: 496, distance: 260.6
click at [496, 468] on h1 "Latest Deposit" at bounding box center [375, 470] width 734 height 22
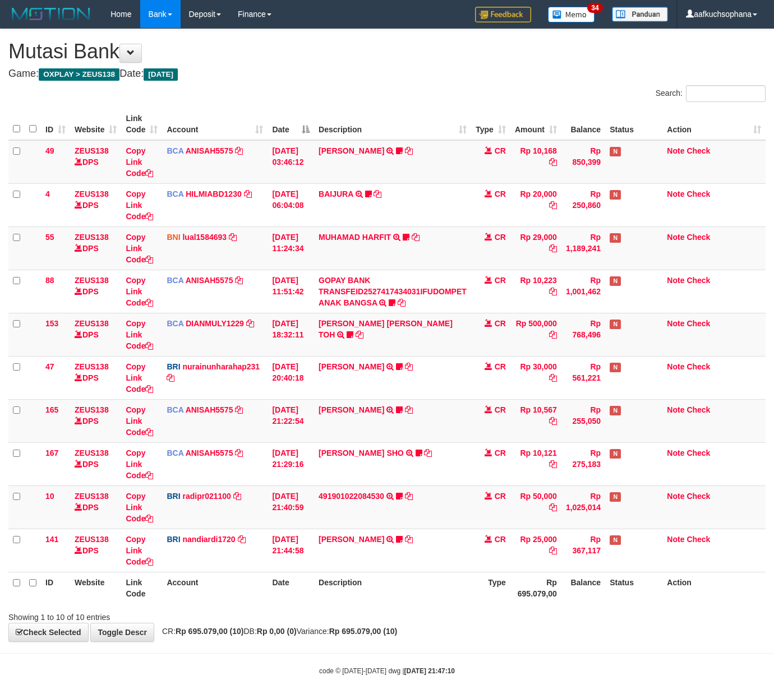
scroll to position [26, 0]
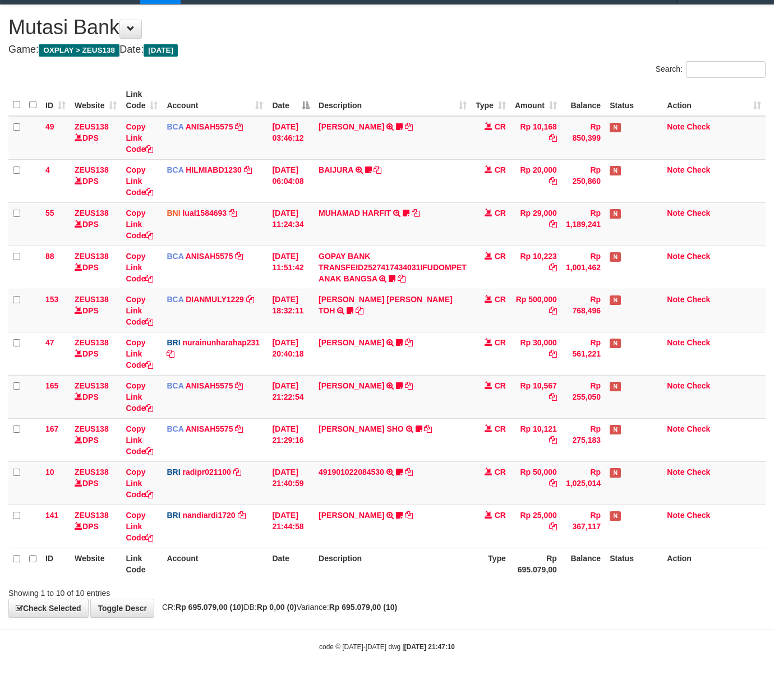
drag, startPoint x: 409, startPoint y: 594, endPoint x: 376, endPoint y: 571, distance: 41.1
click at [406, 593] on div "Showing 1 to 10 of 10 entries" at bounding box center [387, 591] width 774 height 16
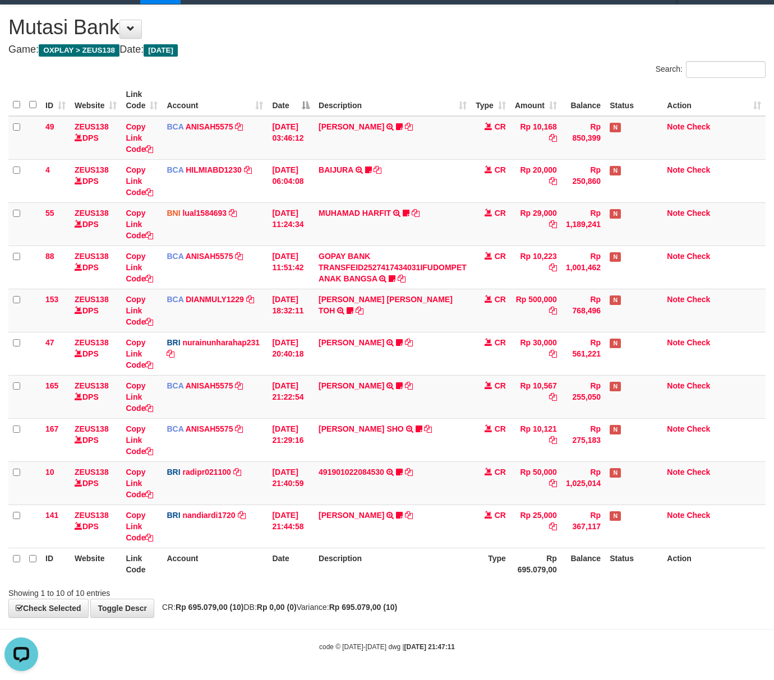
drag, startPoint x: 419, startPoint y: 626, endPoint x: 409, endPoint y: 617, distance: 13.9
click at [418, 626] on body "Toggle navigation Home Bank Account List Load By Website Group [OXPLAY] ZEUS138…" at bounding box center [387, 328] width 774 height 704
click at [409, 613] on div "**********" at bounding box center [387, 311] width 774 height 612
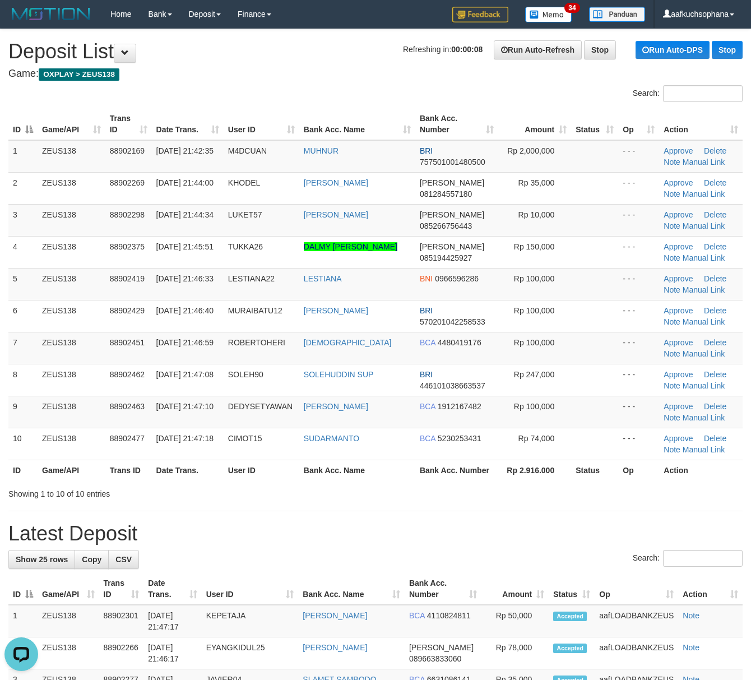
drag, startPoint x: 469, startPoint y: 508, endPoint x: 757, endPoint y: 566, distance: 293.9
click at [577, 496] on div "Showing 1 to 10 of 10 entries" at bounding box center [375, 492] width 751 height 16
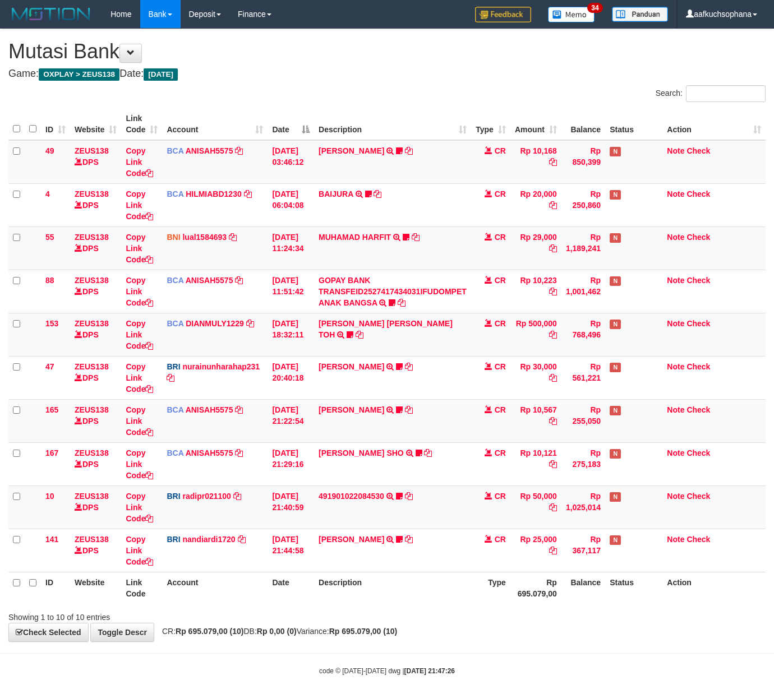
click at [427, 607] on div "Showing 1 to 10 of 10 entries" at bounding box center [387, 615] width 774 height 16
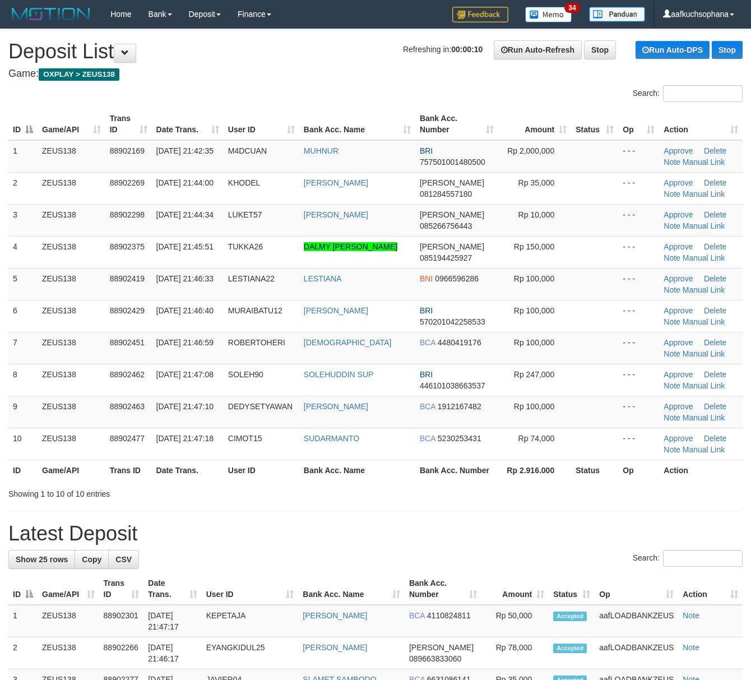
click at [556, 499] on div "Showing 1 to 10 of 10 entries" at bounding box center [375, 492] width 751 height 16
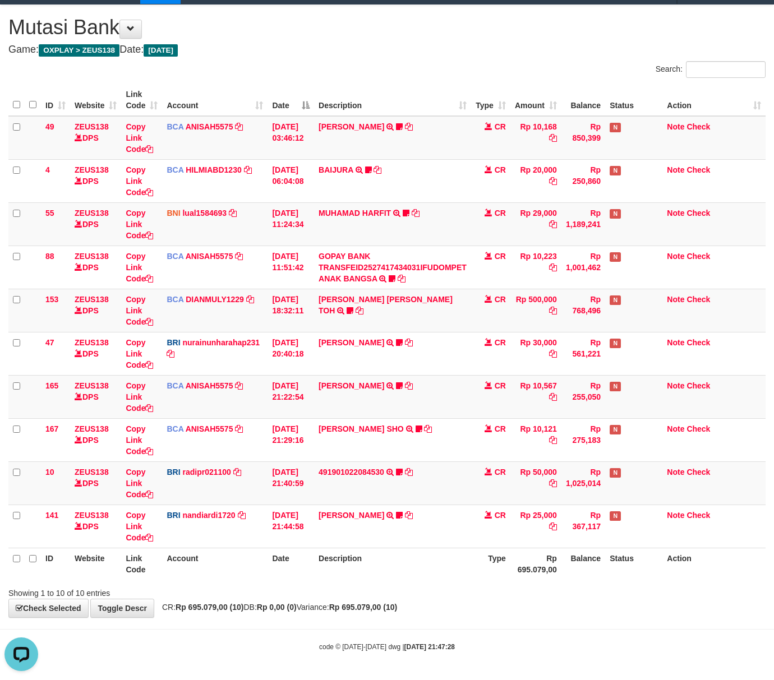
click at [367, 589] on div "Showing 1 to 10 of 10 entries" at bounding box center [387, 591] width 774 height 16
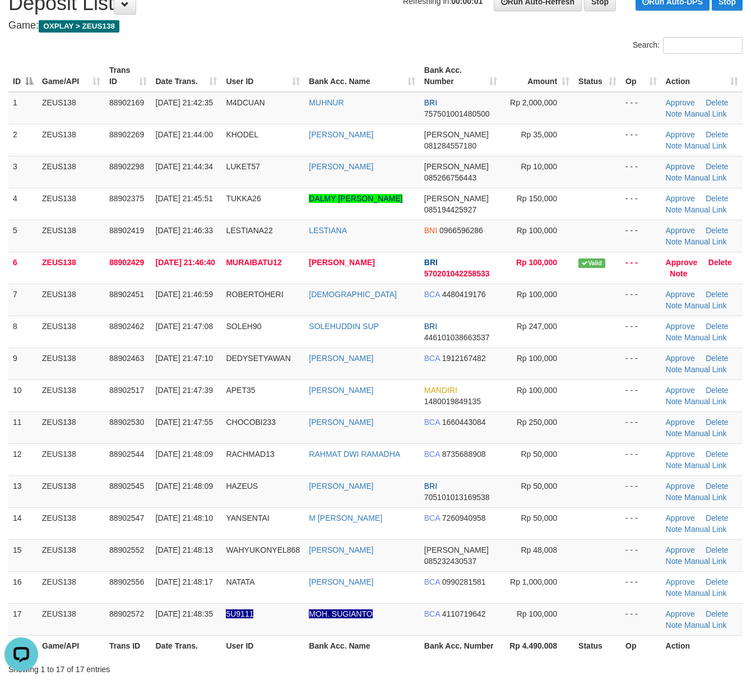
scroll to position [75, 0]
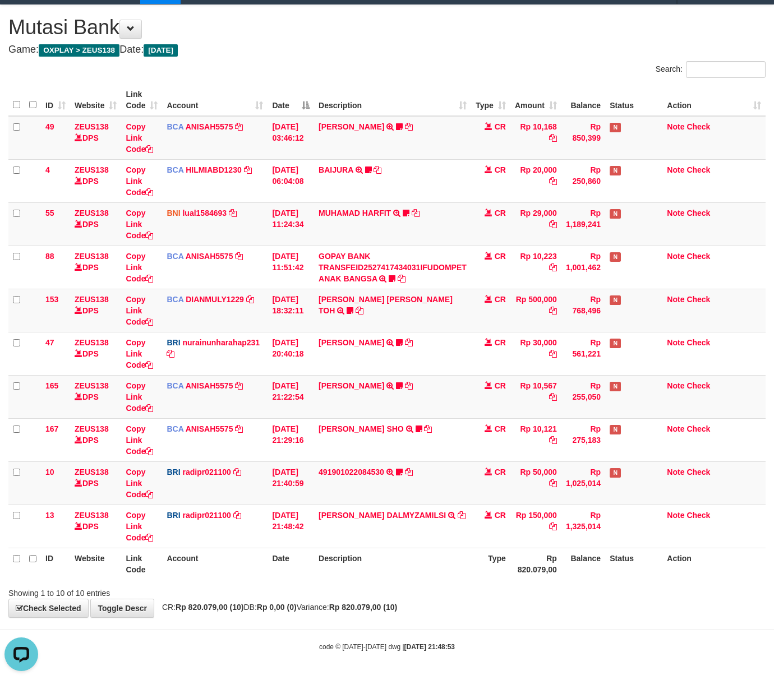
click at [480, 577] on th "Type" at bounding box center [490, 564] width 39 height 32
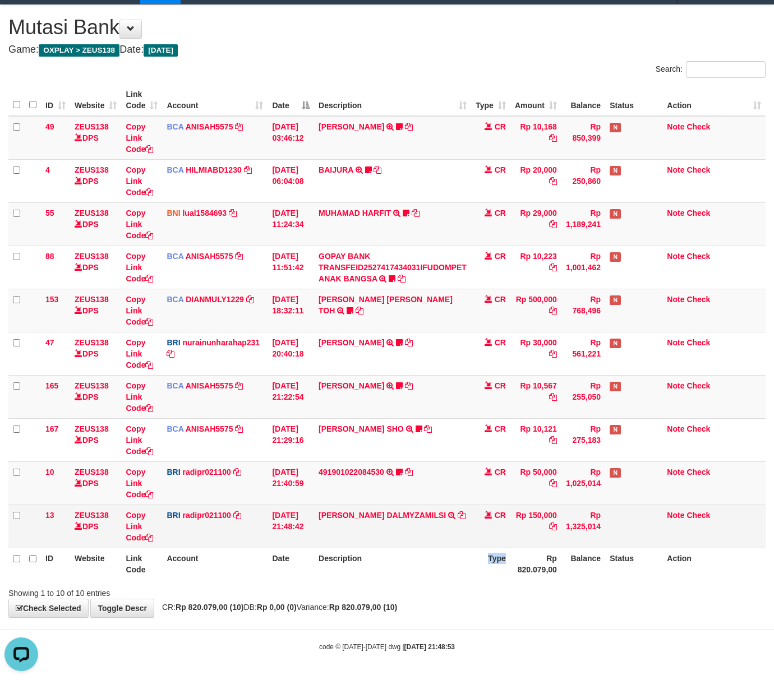
drag, startPoint x: 480, startPoint y: 575, endPoint x: 399, endPoint y: 529, distance: 93.4
click at [479, 575] on th "Type" at bounding box center [490, 564] width 39 height 32
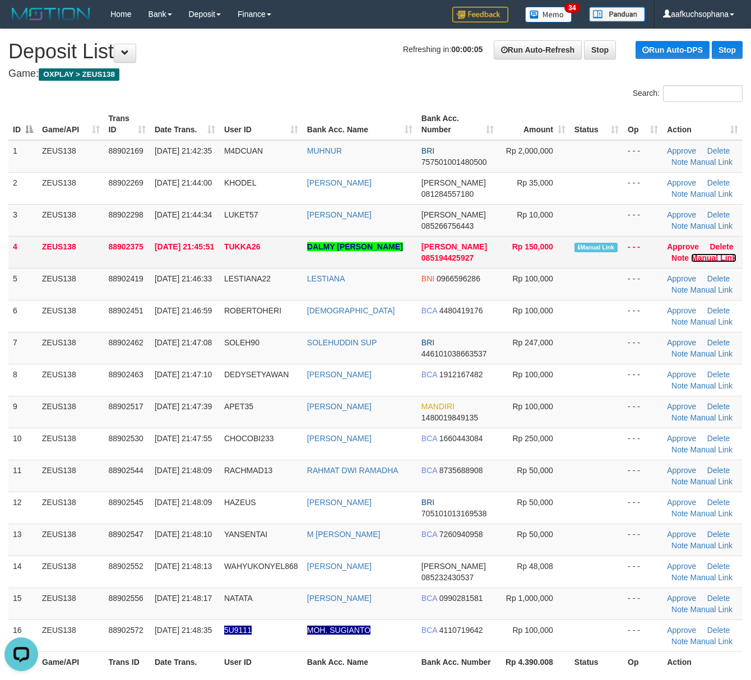
click at [703, 258] on link "Manual Link" at bounding box center [713, 257] width 45 height 9
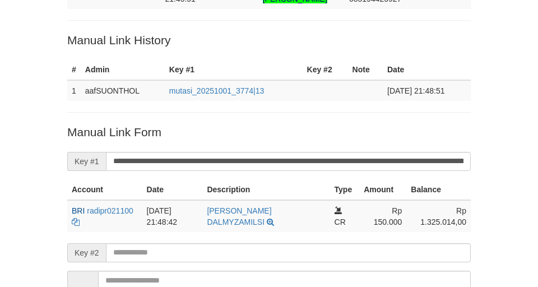
scroll to position [82, 0]
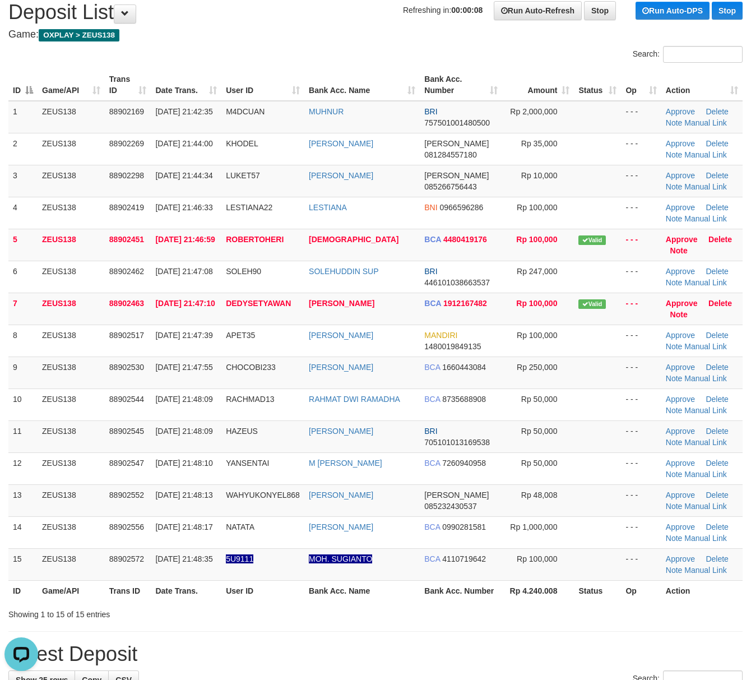
scroll to position [75, 0]
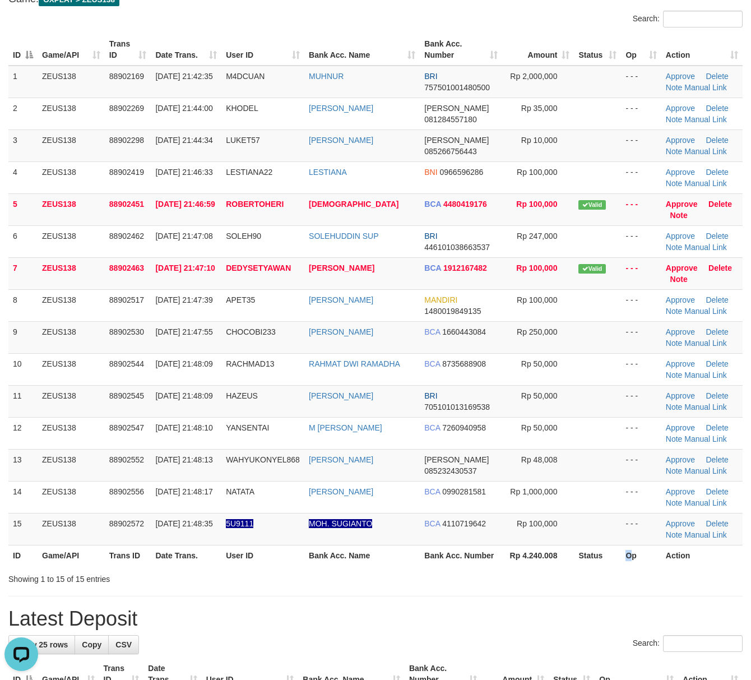
click at [626, 564] on th "Op" at bounding box center [641, 555] width 40 height 21
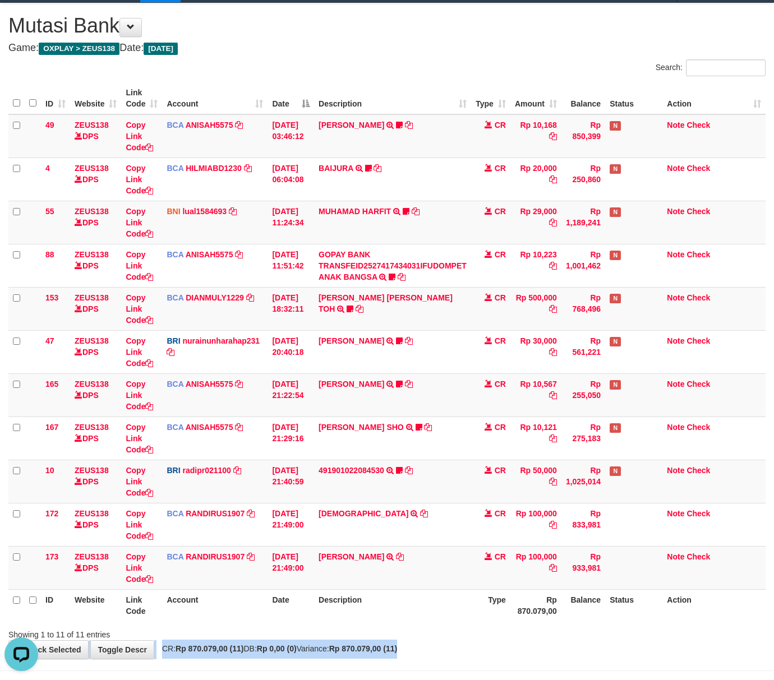
drag, startPoint x: 447, startPoint y: 635, endPoint x: 433, endPoint y: 626, distance: 16.8
click at [441, 631] on div "**********" at bounding box center [387, 330] width 774 height 655
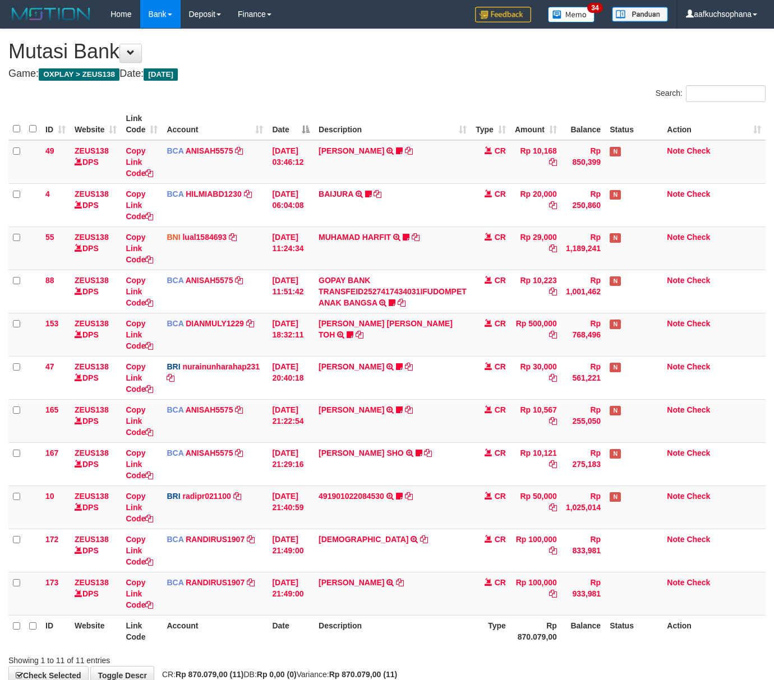
scroll to position [26, 0]
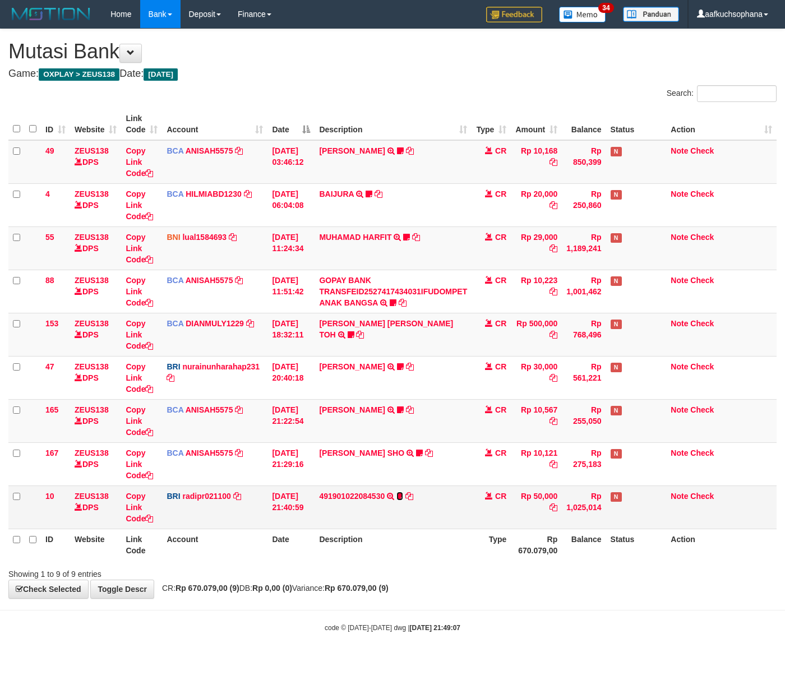
click at [397, 493] on icon at bounding box center [399, 496] width 7 height 8
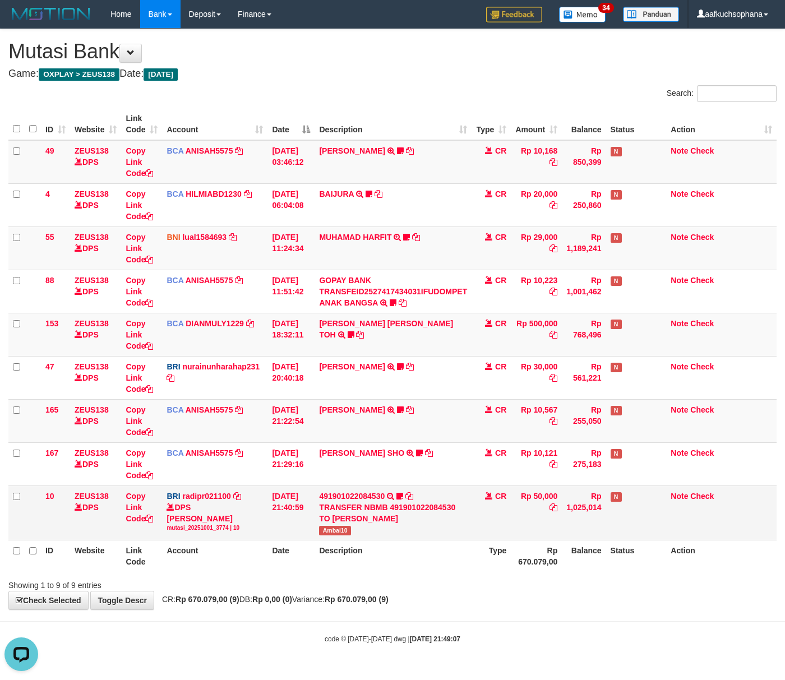
click at [329, 534] on span "Ambai10" at bounding box center [334, 531] width 31 height 10
copy span "Ambai10"
click at [404, 647] on body "Toggle navigation Home Bank Account List Load By Website Group [OXPLAY] ZEUS138…" at bounding box center [392, 336] width 785 height 672
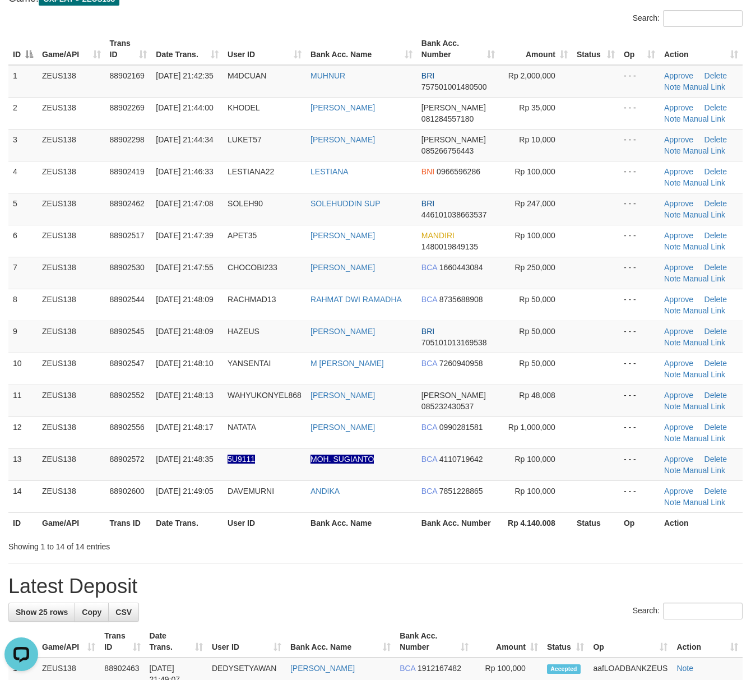
click at [366, 598] on h1 "Latest Deposit" at bounding box center [375, 586] width 734 height 22
click at [373, 594] on h1 "Latest Deposit" at bounding box center [375, 586] width 734 height 22
click at [373, 591] on h1 "Latest Deposit" at bounding box center [375, 586] width 734 height 22
drag, startPoint x: 373, startPoint y: 587, endPoint x: 372, endPoint y: 582, distance: 5.7
click at [373, 583] on h1 "Latest Deposit" at bounding box center [375, 586] width 734 height 22
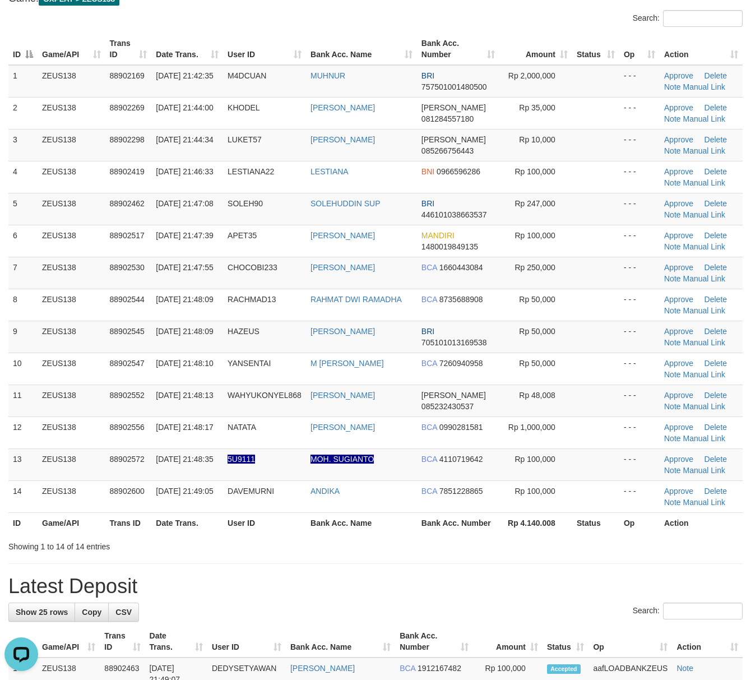
drag, startPoint x: 341, startPoint y: 526, endPoint x: 379, endPoint y: 534, distance: 38.9
click at [345, 528] on th "Bank Acc. Name" at bounding box center [361, 522] width 111 height 21
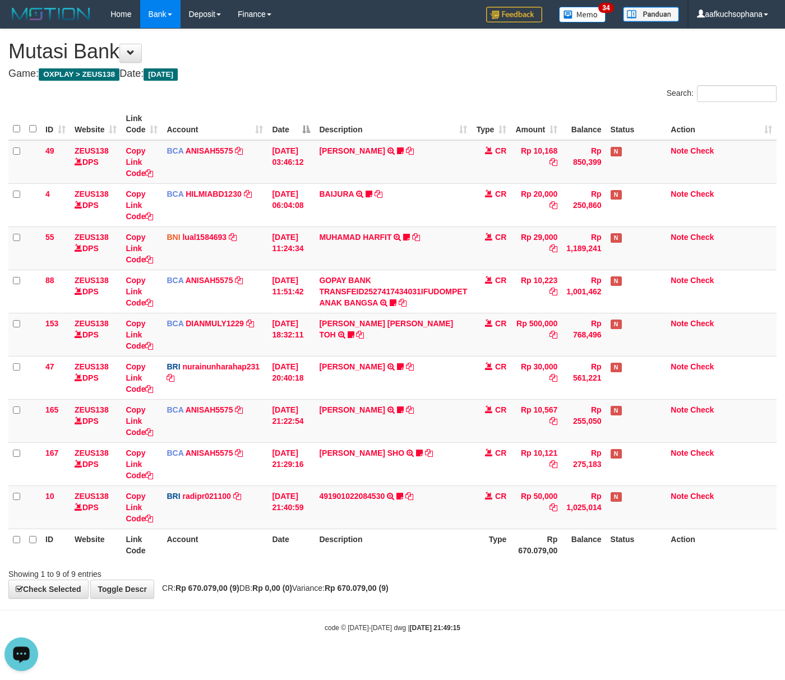
click at [516, 601] on body "Toggle navigation Home Bank Account List Load By Website Group [OXPLAY] ZEUS138…" at bounding box center [392, 330] width 785 height 661
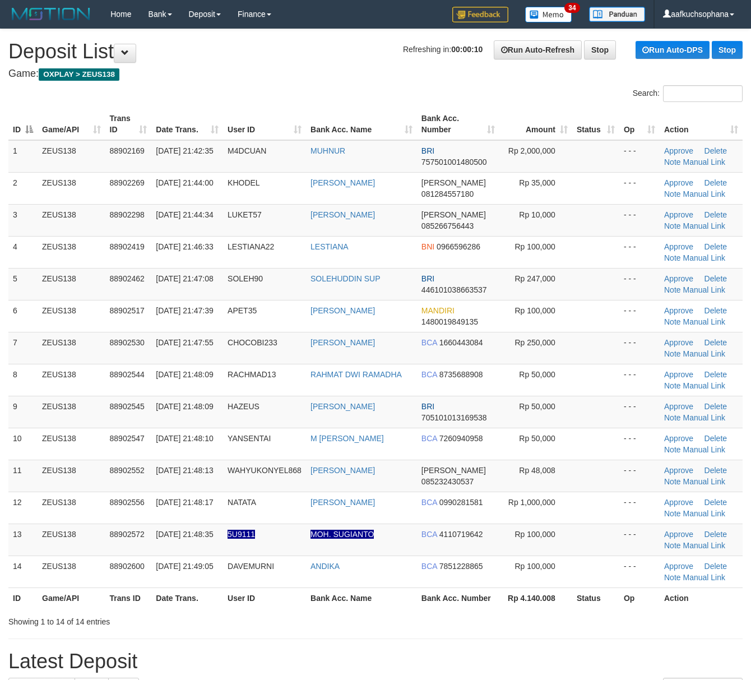
scroll to position [76, 0]
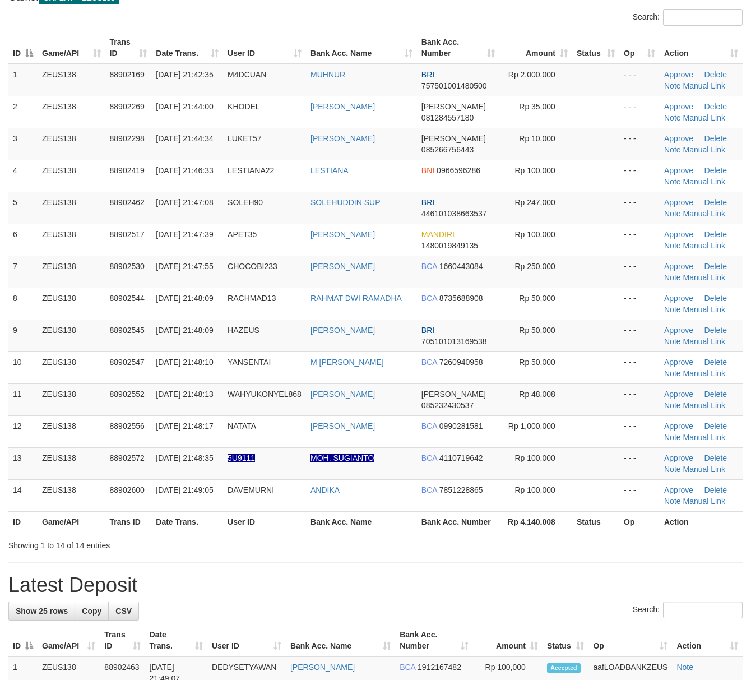
drag, startPoint x: 386, startPoint y: 545, endPoint x: 352, endPoint y: 537, distance: 34.5
click at [377, 542] on div "Showing 1 to 14 of 14 entries" at bounding box center [375, 543] width 751 height 16
drag, startPoint x: 484, startPoint y: 581, endPoint x: 758, endPoint y: 593, distance: 273.8
click at [478, 581] on h1 "Latest Deposit" at bounding box center [375, 584] width 734 height 22
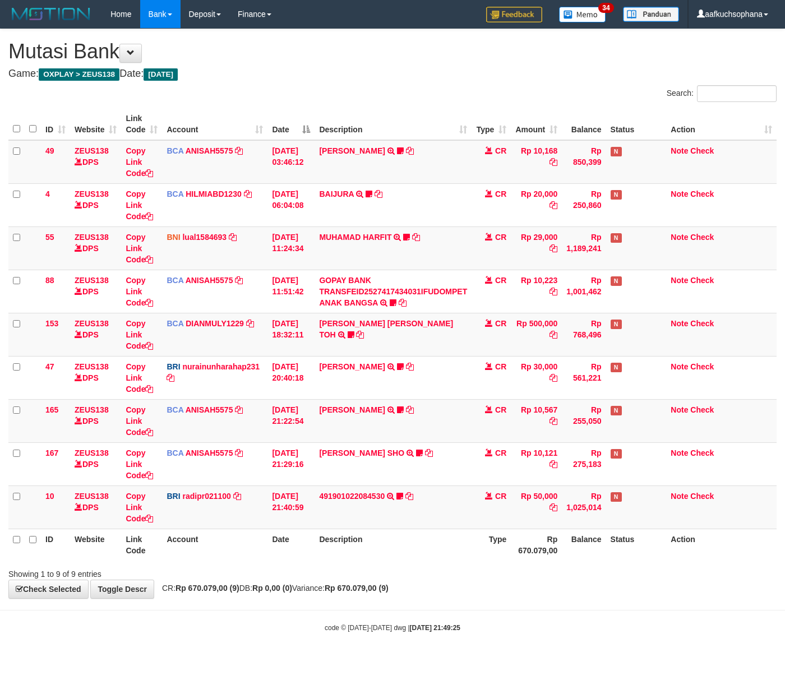
drag, startPoint x: 227, startPoint y: 572, endPoint x: 151, endPoint y: 565, distance: 76.6
click at [224, 573] on div "Showing 1 to 9 of 9 entries" at bounding box center [163, 572] width 310 height 16
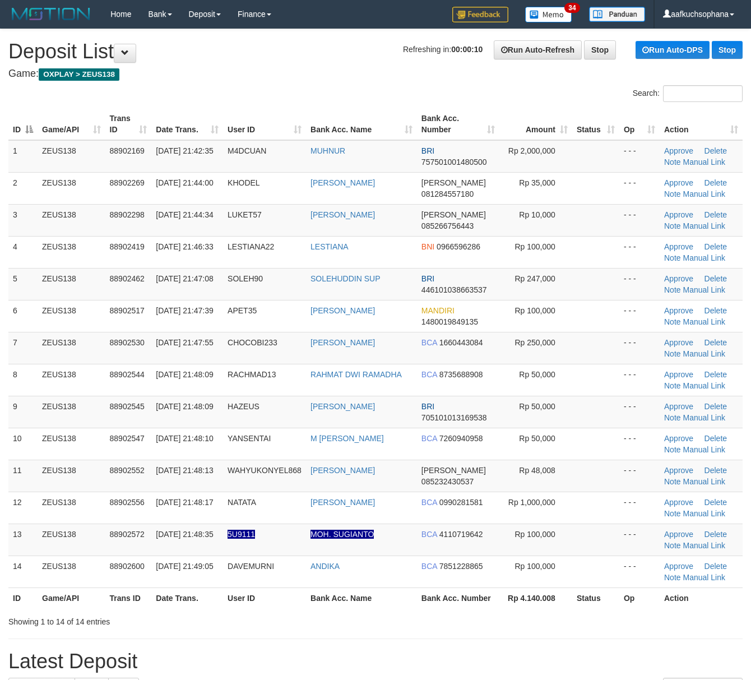
scroll to position [77, 0]
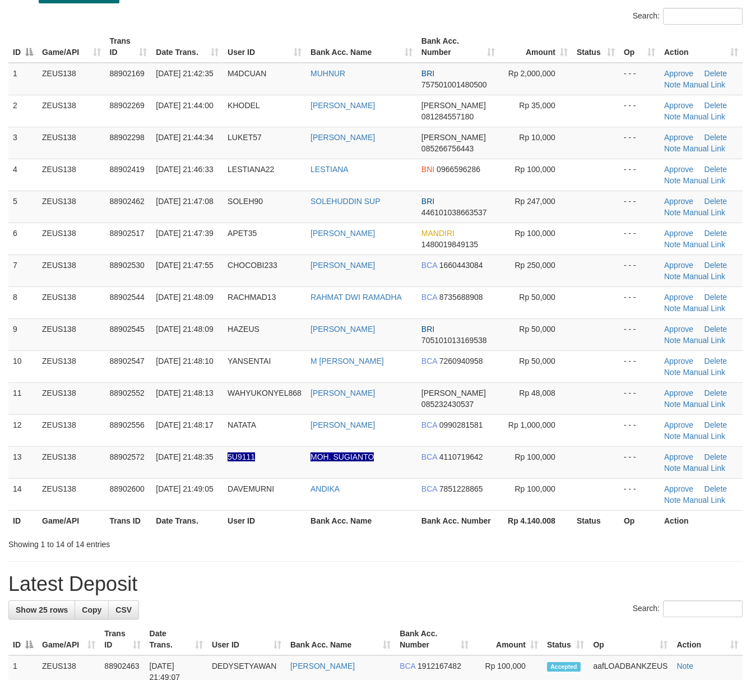
drag, startPoint x: 505, startPoint y: 530, endPoint x: 761, endPoint y: 566, distance: 259.3
click at [524, 533] on div "ID Game/API Trans ID Date Trans. User ID Bank Acc. Name Bank Acc. Number Amount…" at bounding box center [375, 280] width 751 height 507
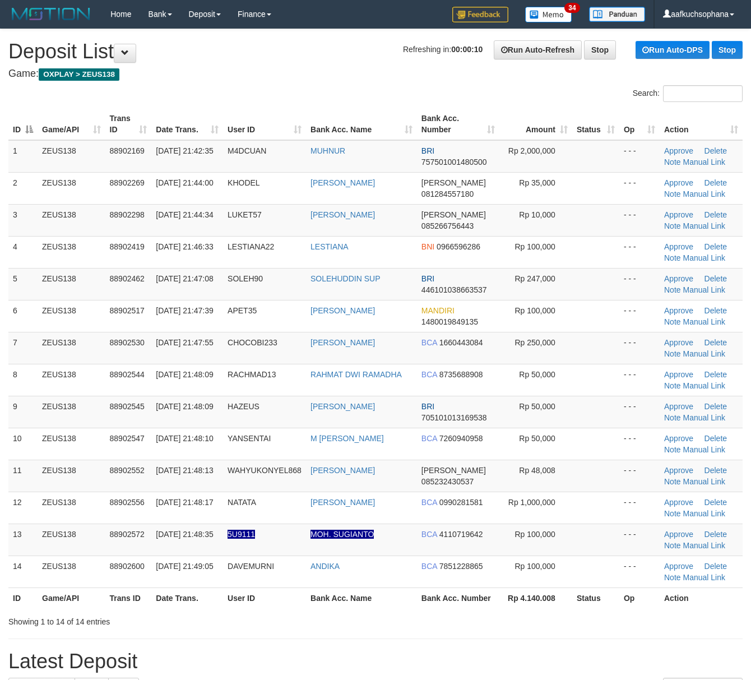
scroll to position [78, 0]
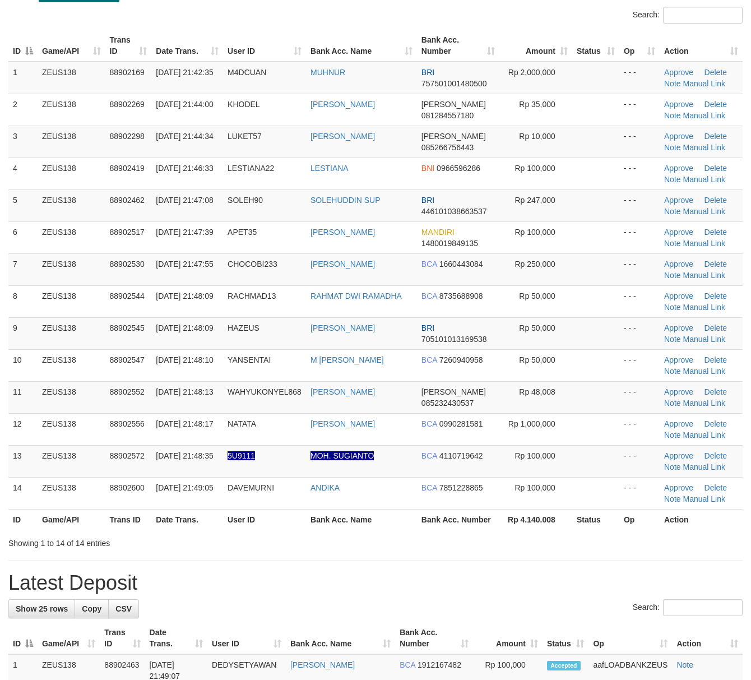
drag, startPoint x: 536, startPoint y: 539, endPoint x: 757, endPoint y: 563, distance: 222.2
click at [554, 540] on div "Showing 1 to 14 of 14 entries" at bounding box center [375, 541] width 751 height 16
drag, startPoint x: 403, startPoint y: 534, endPoint x: 485, endPoint y: 543, distance: 83.5
click at [407, 533] on div "ID Game/API Trans ID Date Trans. User ID Bank Acc. Name Bank Acc. Number Amount…" at bounding box center [375, 279] width 751 height 507
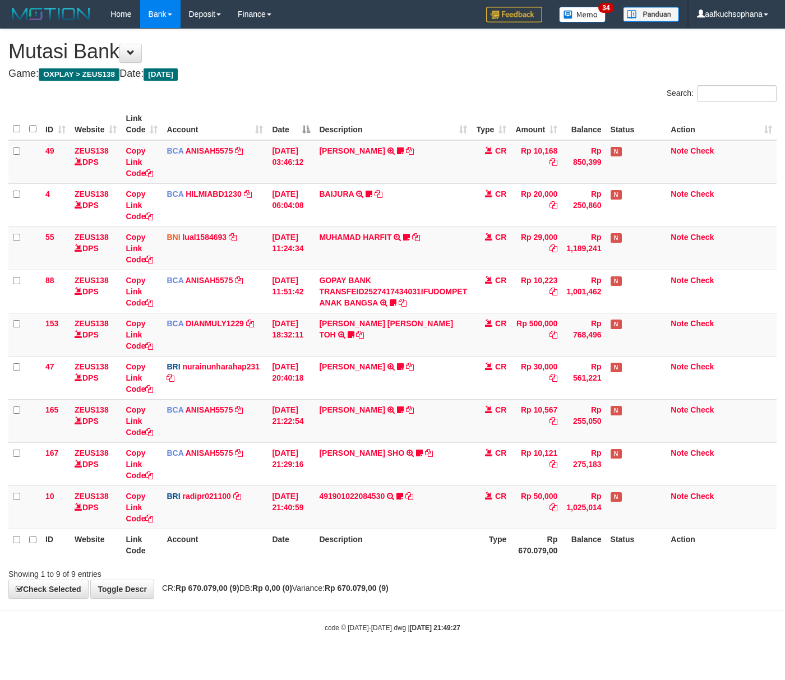
drag, startPoint x: 299, startPoint y: 570, endPoint x: 135, endPoint y: 552, distance: 165.3
click at [286, 568] on div "Showing 1 to 9 of 9 entries" at bounding box center [163, 572] width 310 height 16
click at [256, 604] on body "Toggle navigation Home Bank Account List Load By Website Group [OXPLAY] ZEUS138…" at bounding box center [392, 330] width 785 height 661
click at [438, 614] on body "Toggle navigation Home Bank Account List Load By Website Group [OXPLAY] ZEUS138…" at bounding box center [392, 330] width 785 height 661
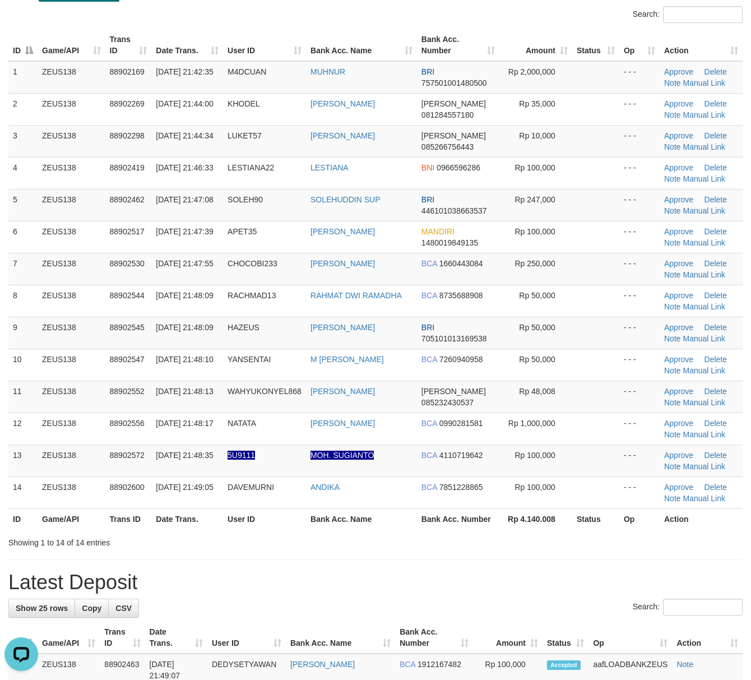
drag, startPoint x: 512, startPoint y: 528, endPoint x: 644, endPoint y: 552, distance: 133.9
click at [528, 528] on th "Rp 4.140.008" at bounding box center [535, 518] width 73 height 21
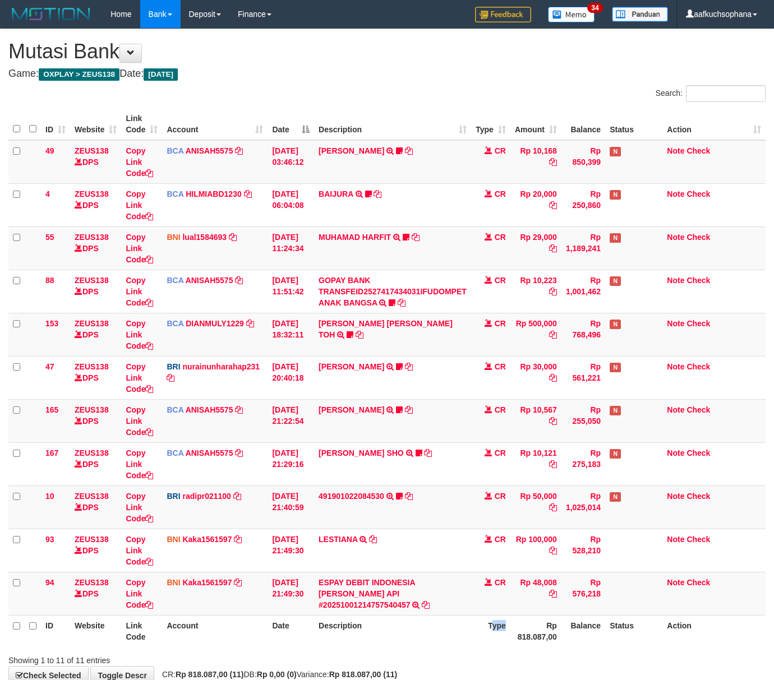
click at [506, 632] on th "Type" at bounding box center [490, 631] width 39 height 32
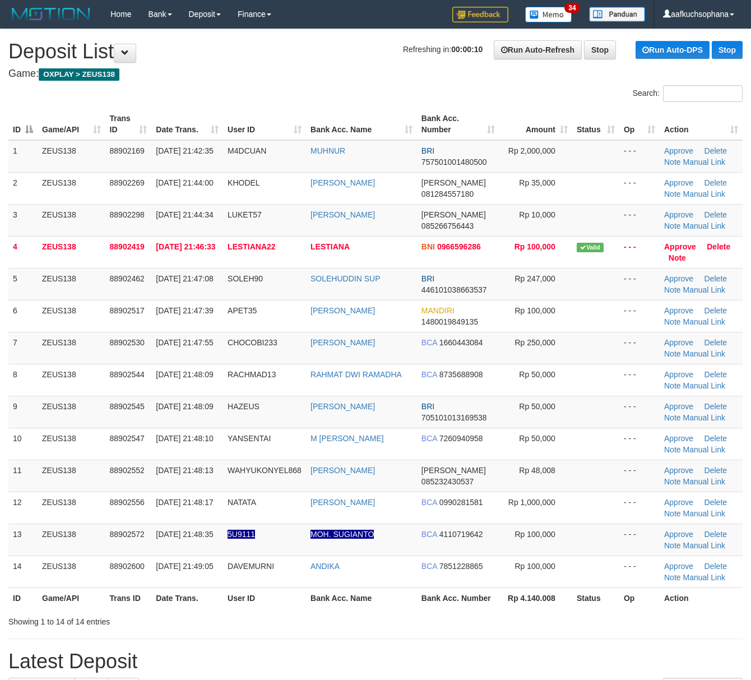
scroll to position [79, 0]
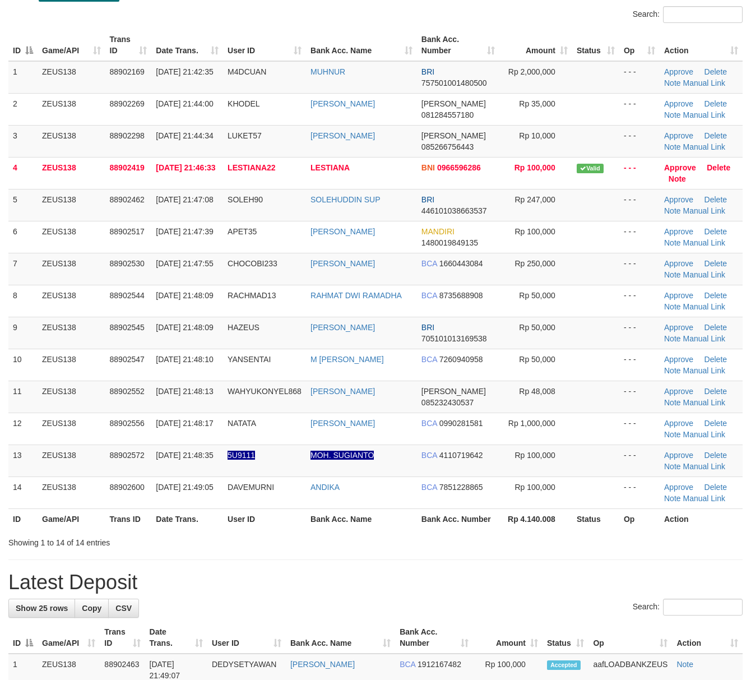
drag, startPoint x: 691, startPoint y: 403, endPoint x: 683, endPoint y: 402, distance: 8.4
click at [691, 403] on link "Manual Link" at bounding box center [704, 402] width 43 height 9
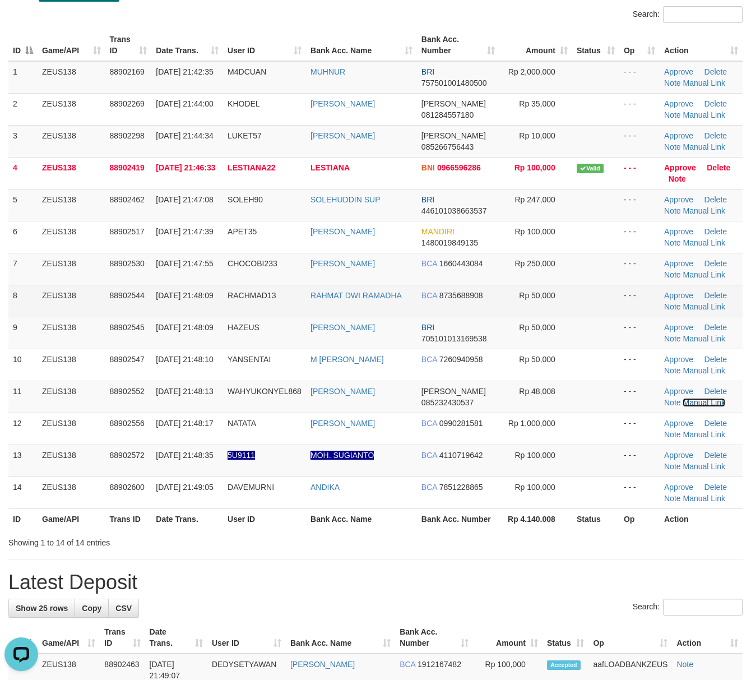
click at [683, 398] on link "Manual Link" at bounding box center [704, 402] width 43 height 9
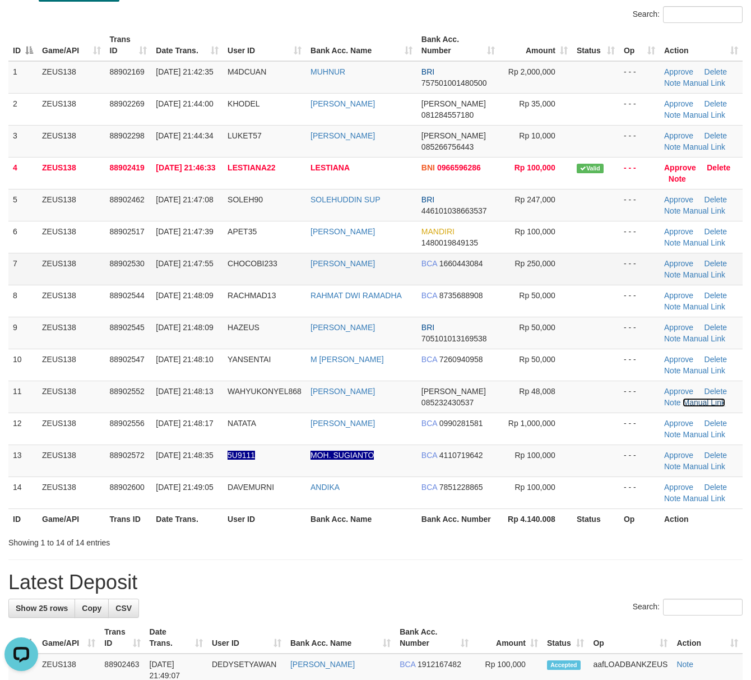
click at [683, 398] on link "Manual Link" at bounding box center [704, 402] width 43 height 9
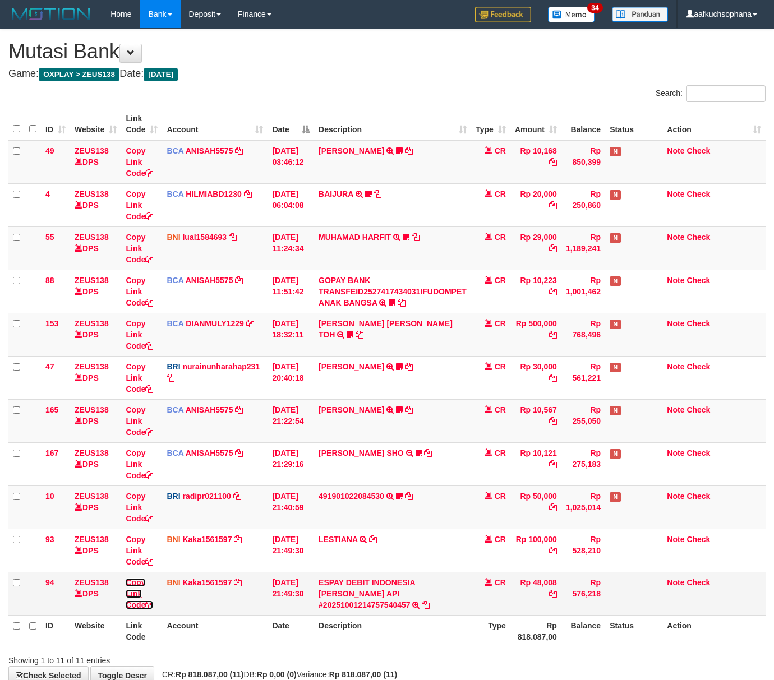
click at [152, 605] on icon at bounding box center [149, 605] width 8 height 8
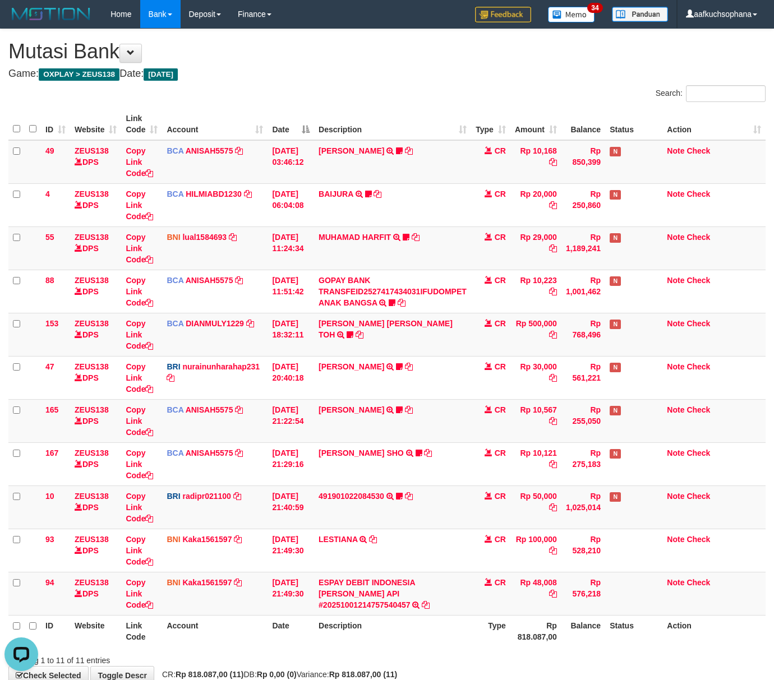
drag, startPoint x: 243, startPoint y: 636, endPoint x: 288, endPoint y: 626, distance: 45.3
click at [248, 637] on th "Account" at bounding box center [214, 631] width 105 height 32
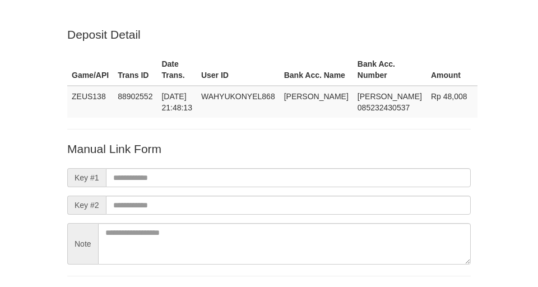
scroll to position [83, 0]
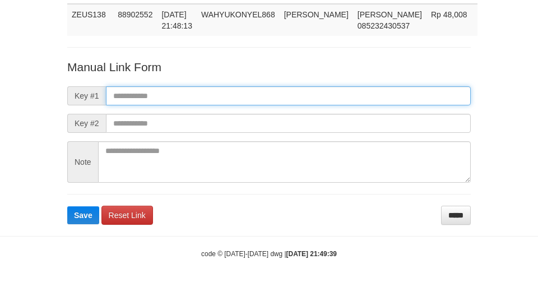
drag, startPoint x: 0, startPoint y: 0, endPoint x: 332, endPoint y: 86, distance: 342.9
click at [332, 86] on input "text" at bounding box center [288, 95] width 365 height 19
paste input "**********"
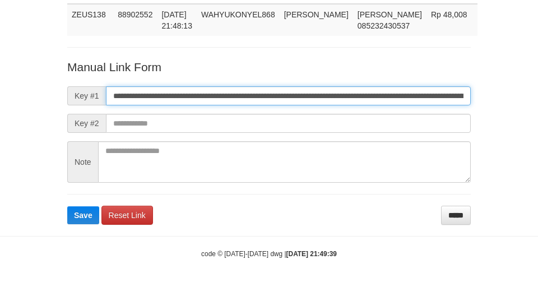
scroll to position [0, 653]
type input "**********"
click at [67, 206] on button "Save" at bounding box center [83, 215] width 32 height 18
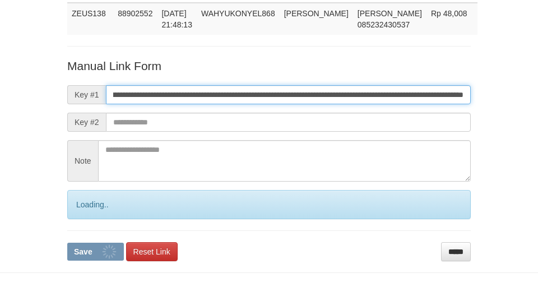
click at [67, 243] on button "Save" at bounding box center [95, 252] width 57 height 18
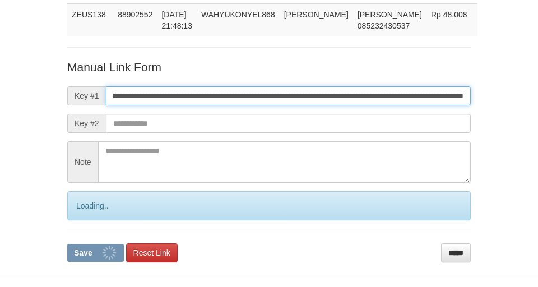
click at [67, 244] on button "Save" at bounding box center [95, 253] width 57 height 18
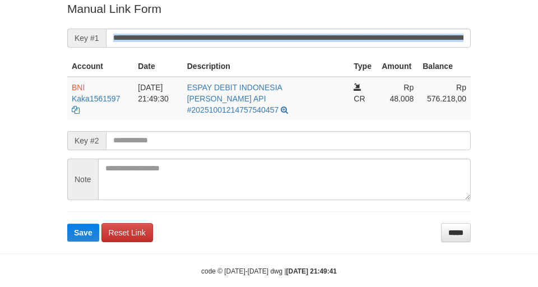
click at [307, 29] on form "**********" at bounding box center [269, 121] width 404 height 241
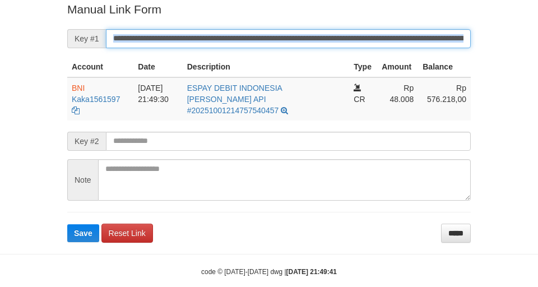
click at [67, 224] on button "Save" at bounding box center [83, 233] width 32 height 18
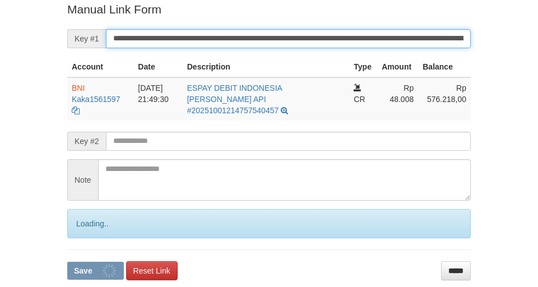
click at [67, 262] on button "Save" at bounding box center [95, 271] width 57 height 18
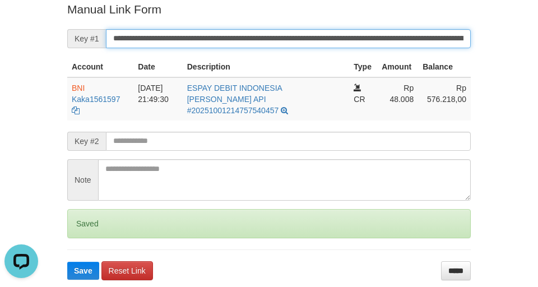
click at [67, 262] on button "Save" at bounding box center [83, 271] width 32 height 18
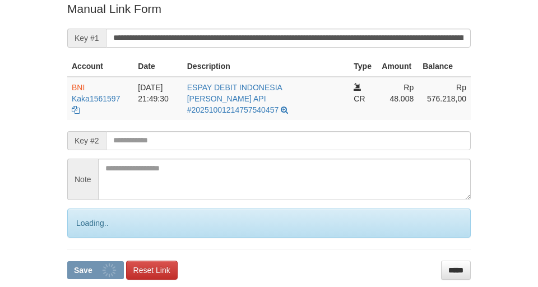
click at [67, 261] on button "Save" at bounding box center [95, 270] width 57 height 18
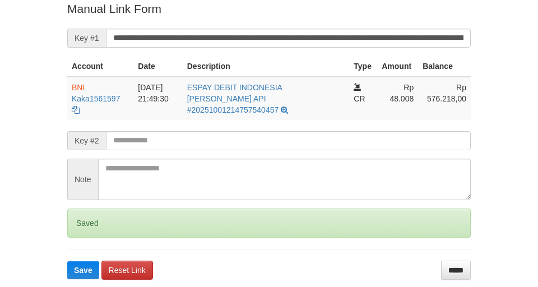
click at [67, 261] on button "Save" at bounding box center [83, 270] width 32 height 18
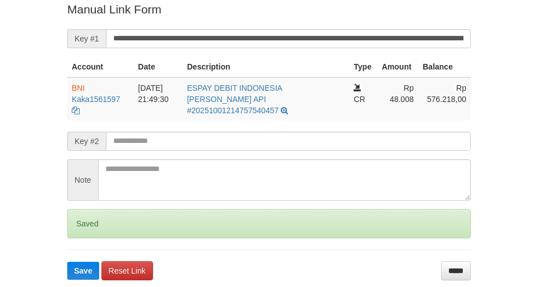
click at [67, 262] on button "Save" at bounding box center [83, 271] width 32 height 18
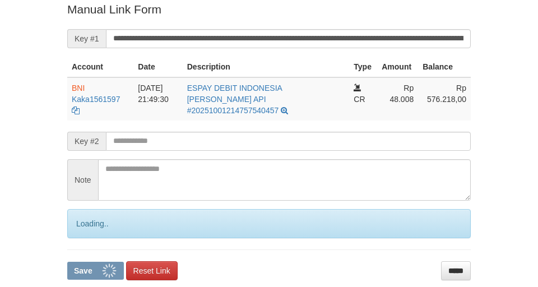
click at [67, 262] on button "Save" at bounding box center [95, 271] width 57 height 18
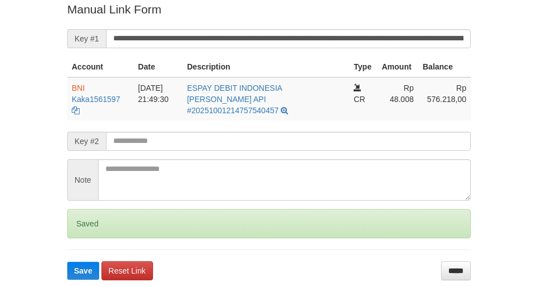
click at [67, 262] on button "Save" at bounding box center [83, 271] width 32 height 18
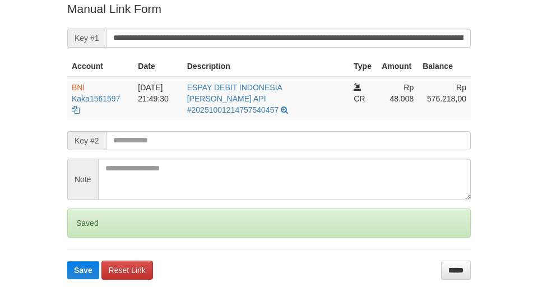
click at [67, 261] on button "Save" at bounding box center [83, 270] width 32 height 18
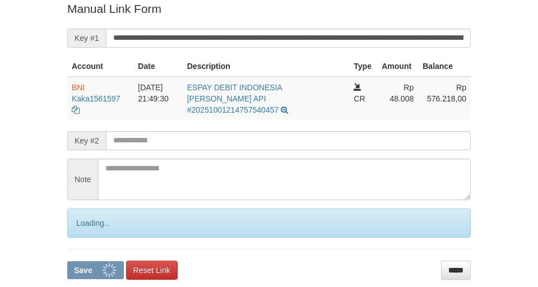
click at [67, 261] on button "Save" at bounding box center [95, 270] width 57 height 18
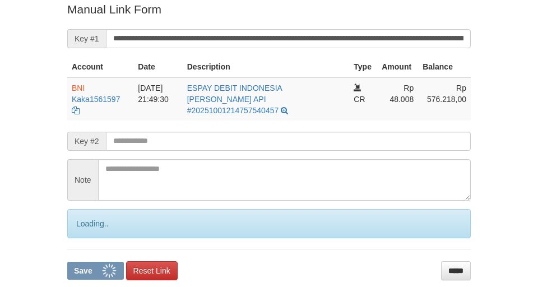
click at [67, 262] on button "Save" at bounding box center [95, 271] width 57 height 18
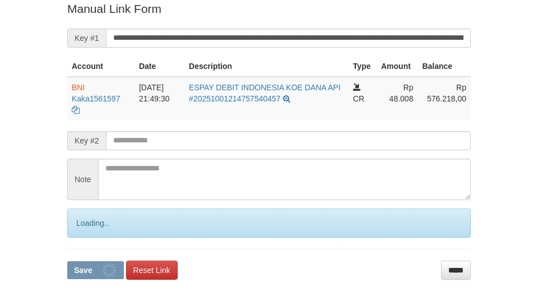
click at [337, 38] on input "**********" at bounding box center [288, 38] width 365 height 19
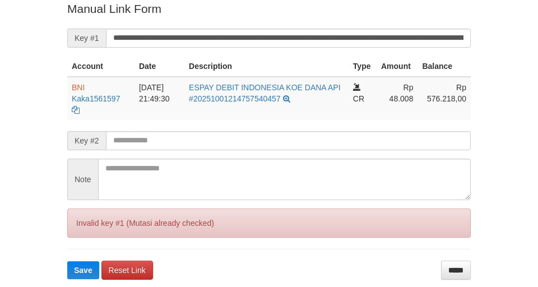
click at [67, 261] on button "Save" at bounding box center [83, 270] width 32 height 18
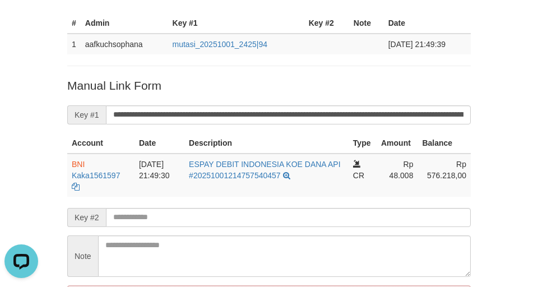
scroll to position [82, 0]
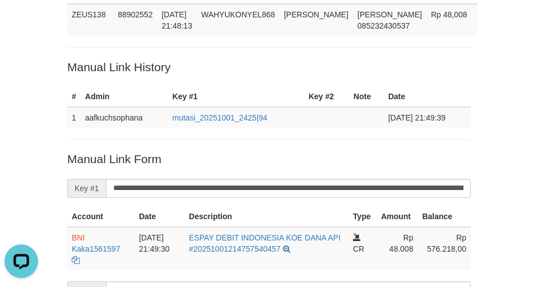
click at [34, 126] on div "Deposit Detail Game/API Trans ID Date Trans. User ID Bank Acc. Name Bank Acc. N…" at bounding box center [269, 174] width 538 height 512
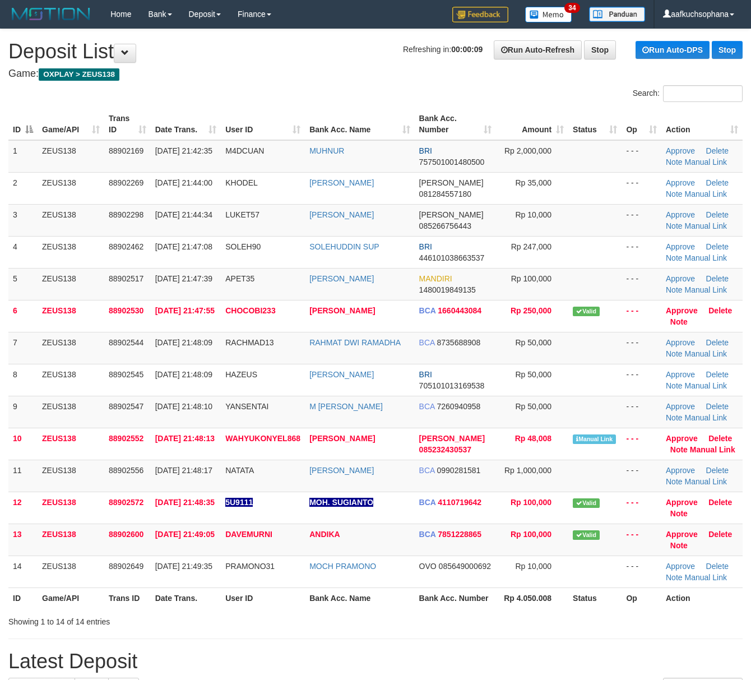
click at [559, 653] on h1 "Latest Deposit" at bounding box center [375, 661] width 734 height 22
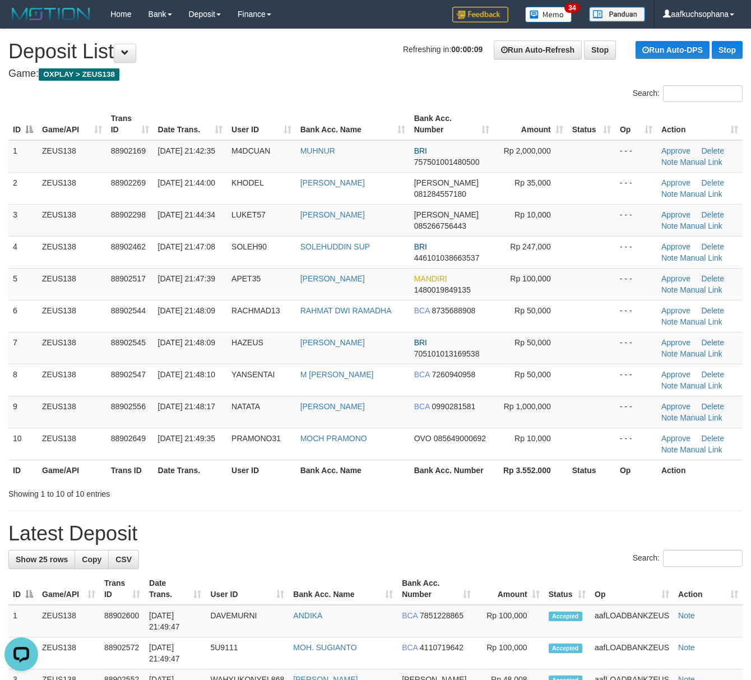
drag, startPoint x: 534, startPoint y: 514, endPoint x: 534, endPoint y: 507, distance: 6.7
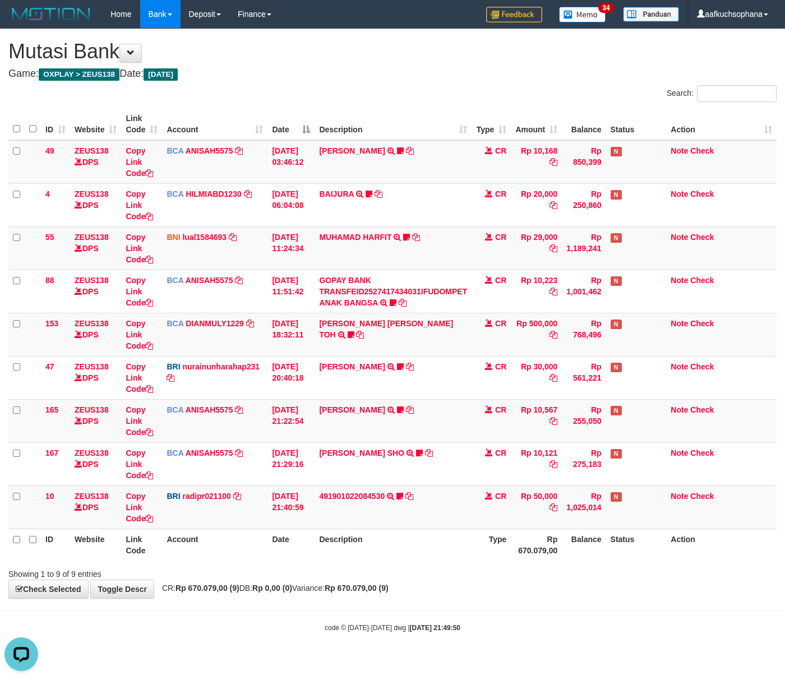
drag, startPoint x: 331, startPoint y: 531, endPoint x: 267, endPoint y: 534, distance: 64.0
click at [326, 532] on th "Description" at bounding box center [392, 545] width 157 height 32
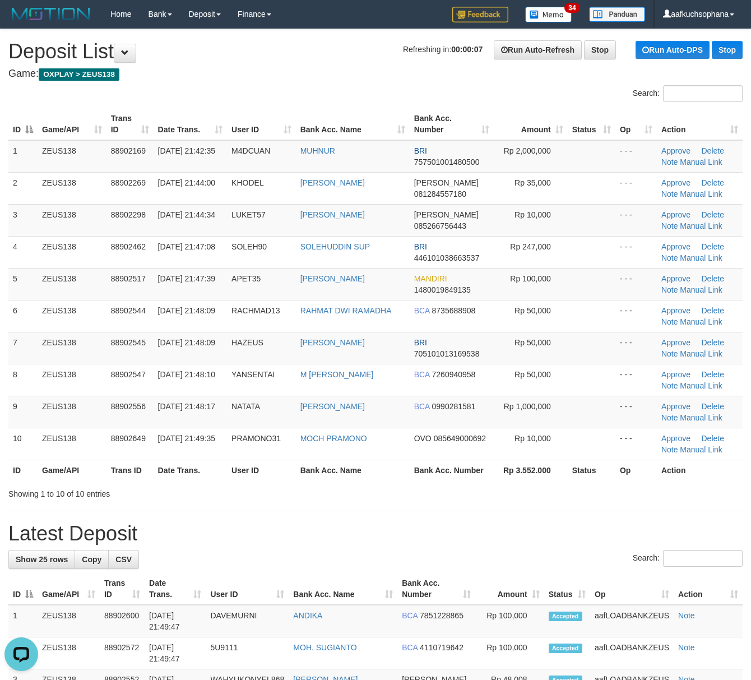
drag, startPoint x: 562, startPoint y: 464, endPoint x: 580, endPoint y: 463, distance: 18.0
click at [564, 465] on th "Rp 3.552.000" at bounding box center [531, 470] width 74 height 21
drag, startPoint x: 502, startPoint y: 474, endPoint x: 756, endPoint y: 539, distance: 262.0
click at [508, 475] on th "Rp 3.552.000" at bounding box center [531, 470] width 74 height 21
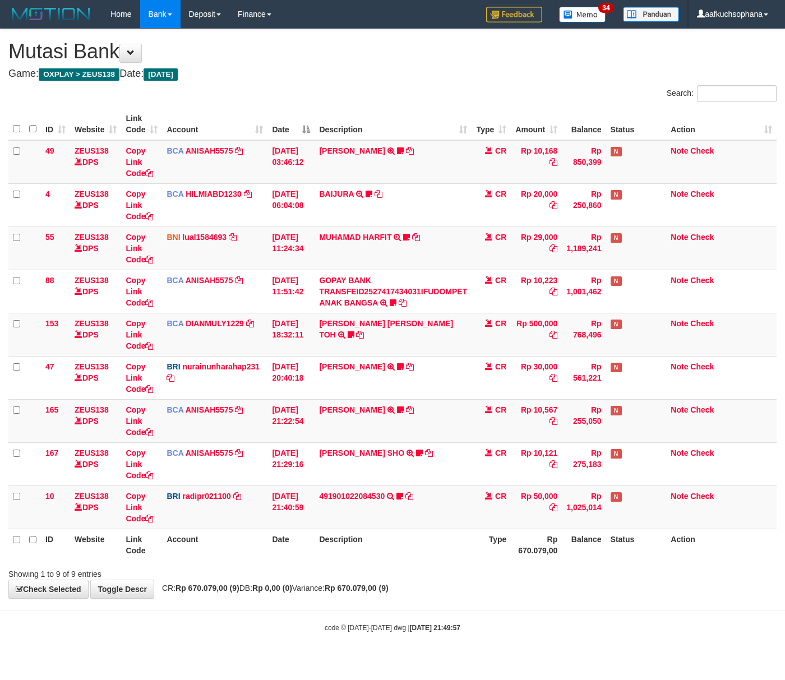
click at [363, 573] on div "Showing 1 to 9 of 9 entries" at bounding box center [392, 572] width 785 height 16
click at [344, 598] on div "**********" at bounding box center [392, 313] width 785 height 569
click at [357, 595] on div "**********" at bounding box center [392, 313] width 785 height 569
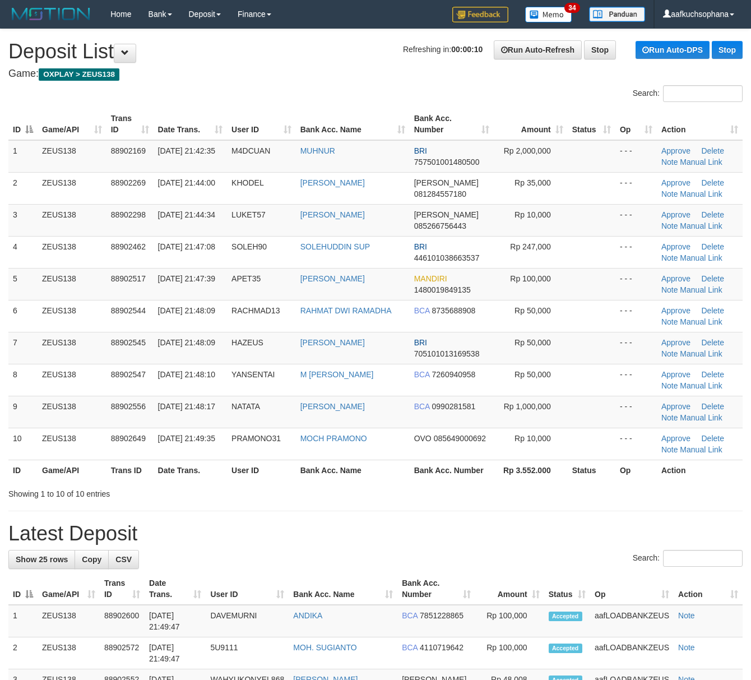
drag, startPoint x: 399, startPoint y: 492, endPoint x: 747, endPoint y: 577, distance: 358.5
click at [406, 494] on div "Showing 1 to 10 of 10 entries" at bounding box center [375, 492] width 751 height 16
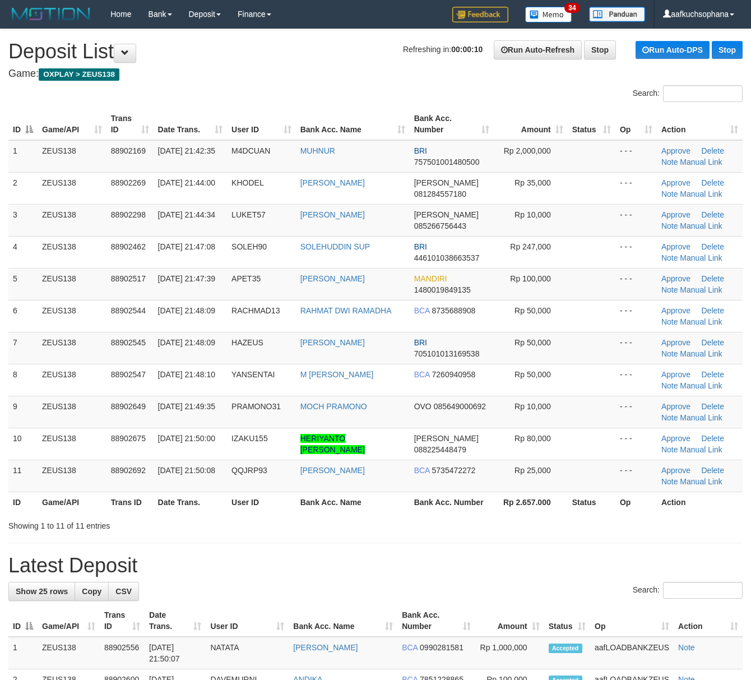
drag, startPoint x: 497, startPoint y: 550, endPoint x: 514, endPoint y: 550, distance: 17.4
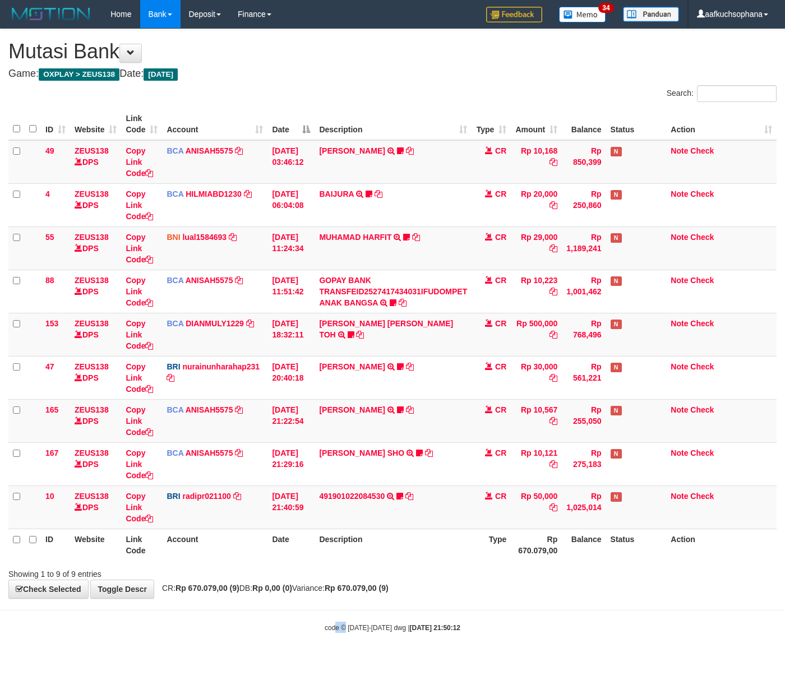
drag, startPoint x: 345, startPoint y: 633, endPoint x: 330, endPoint y: 628, distance: 16.5
click at [345, 633] on div "code © [DATE]-[DATE] dwg | [DATE] 21:50:12" at bounding box center [392, 627] width 785 height 11
click at [480, 602] on body "Toggle navigation Home Bank Account List Load By Website Group [OXPLAY] ZEUS138…" at bounding box center [392, 330] width 785 height 661
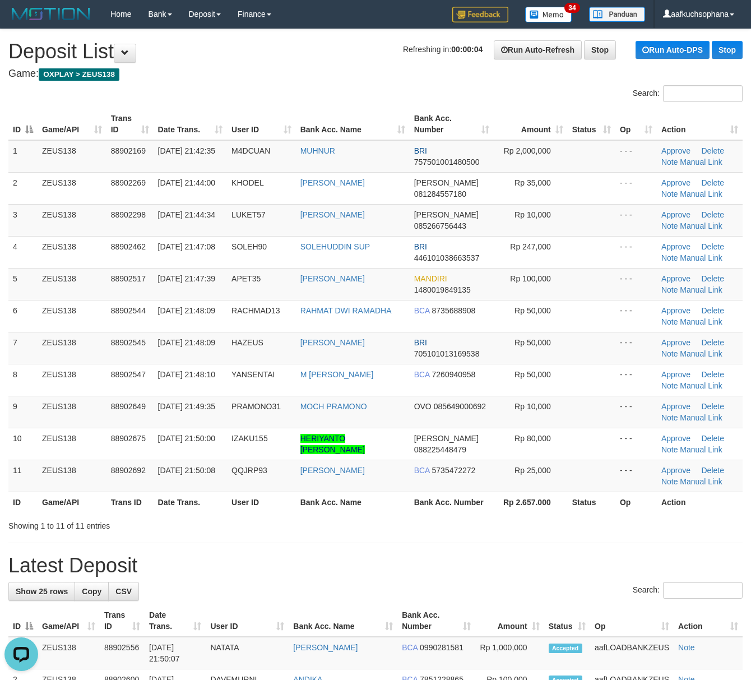
drag, startPoint x: 597, startPoint y: 570, endPoint x: 761, endPoint y: 550, distance: 165.4
click at [602, 568] on h1 "Latest Deposit" at bounding box center [375, 565] width 734 height 22
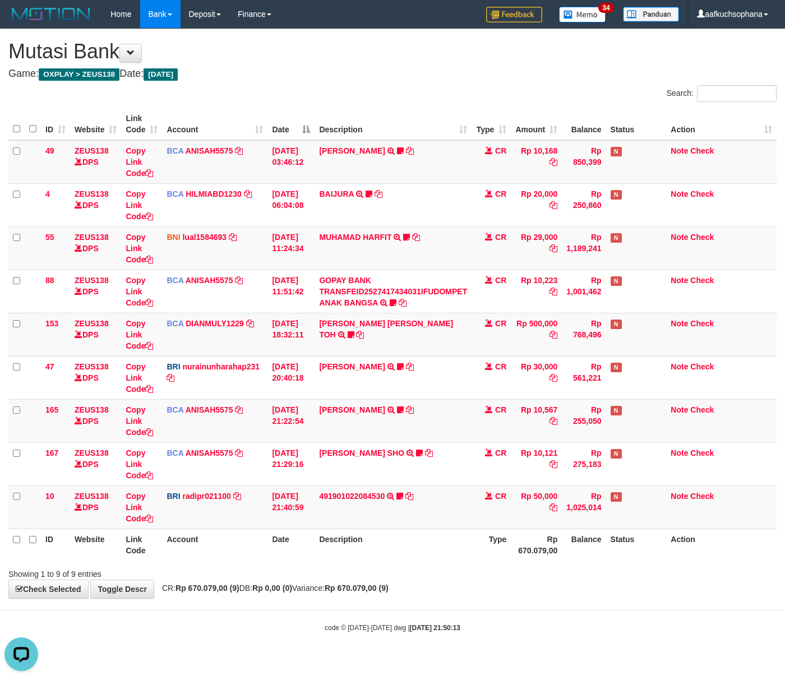
drag, startPoint x: 469, startPoint y: 595, endPoint x: 440, endPoint y: 589, distance: 29.9
click at [447, 591] on div "**********" at bounding box center [392, 313] width 785 height 569
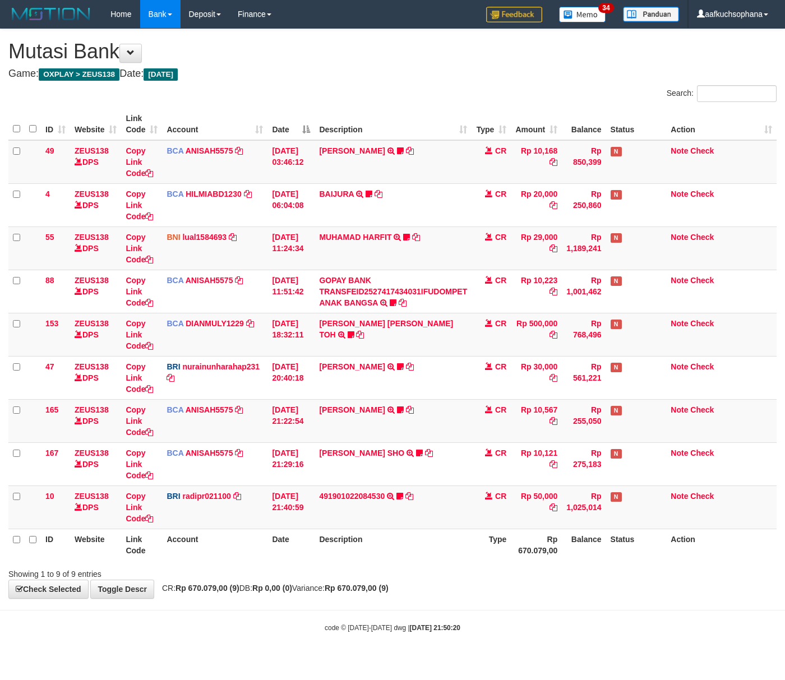
click at [330, 558] on th "Description" at bounding box center [392, 545] width 157 height 32
drag, startPoint x: 404, startPoint y: 602, endPoint x: 270, endPoint y: 576, distance: 136.9
click at [393, 603] on body "Toggle navigation Home Bank Account List Load By Website Group [OXPLAY] ZEUS138…" at bounding box center [392, 330] width 785 height 661
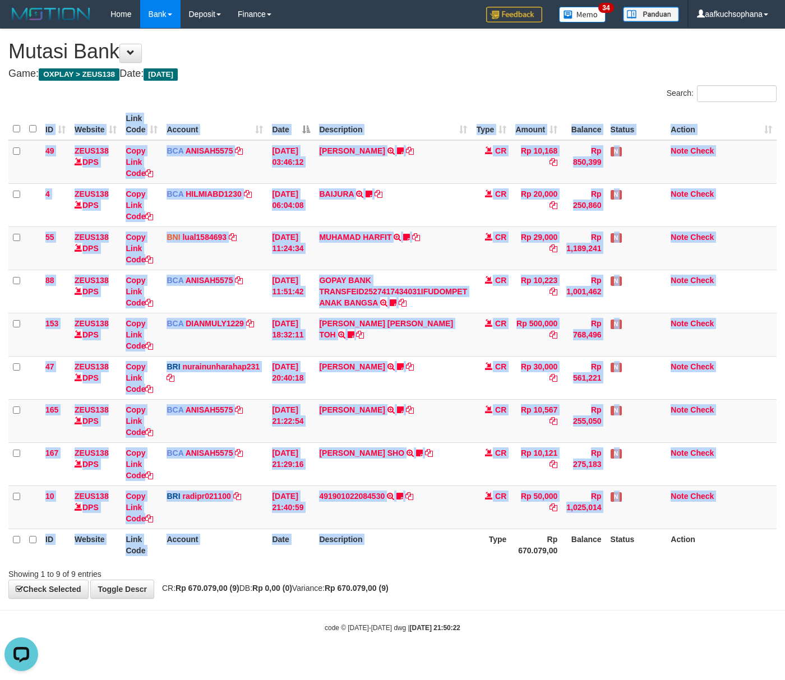
click at [528, 564] on div "ID Website Link Code Account Date Description Type Amount Balance Status Action…" at bounding box center [392, 334] width 785 height 459
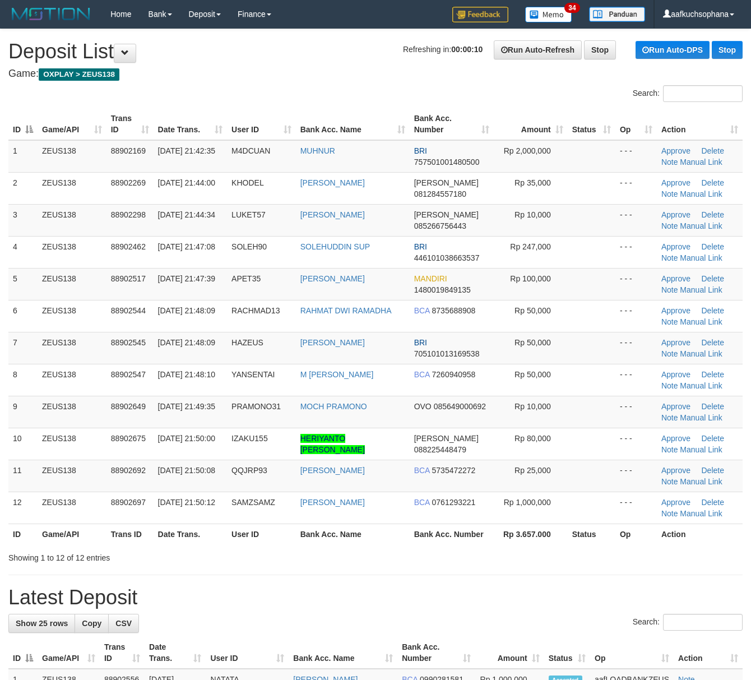
drag, startPoint x: 0, startPoint y: 0, endPoint x: 471, endPoint y: 574, distance: 742.8
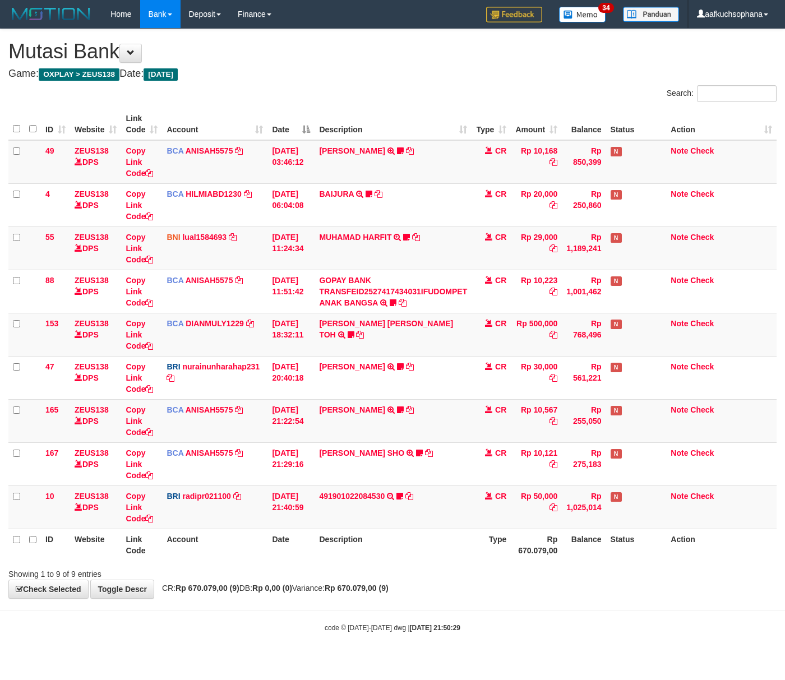
click at [467, 621] on body "Toggle navigation Home Bank Account List Load By Website Group [OXPLAY] ZEUS138…" at bounding box center [392, 330] width 785 height 661
click at [376, 646] on body "Toggle navigation Home Bank Account List Load By Website Group [OXPLAY] ZEUS138…" at bounding box center [392, 330] width 785 height 661
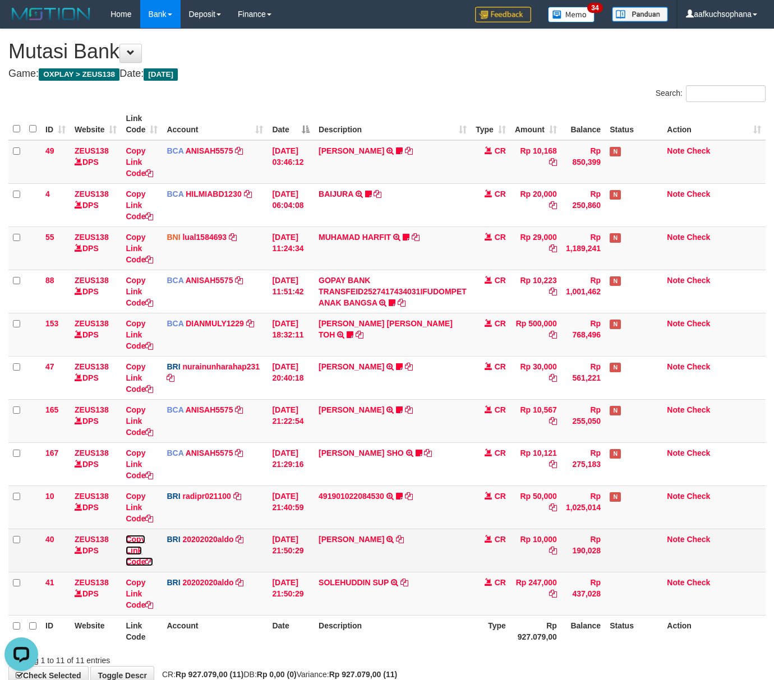
click at [151, 559] on icon at bounding box center [149, 562] width 8 height 8
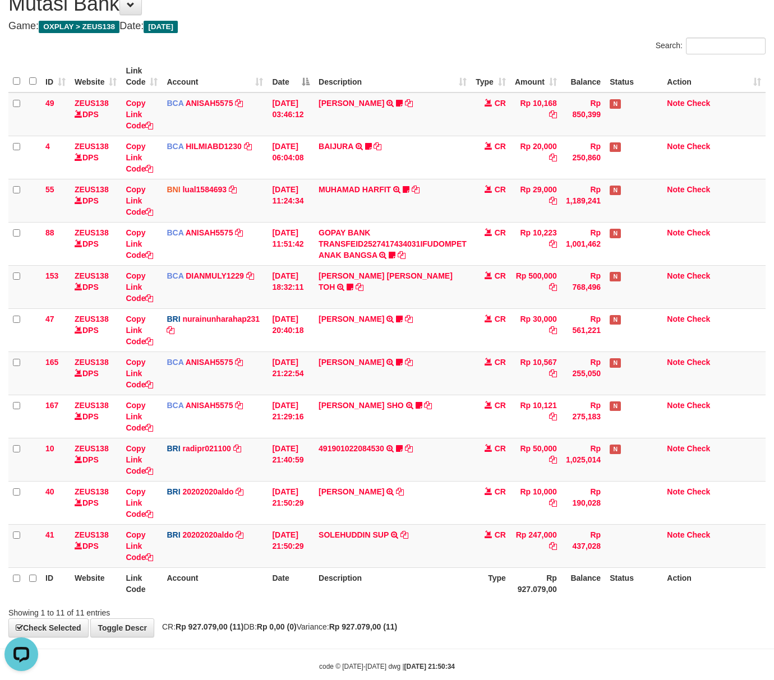
scroll to position [70, 0]
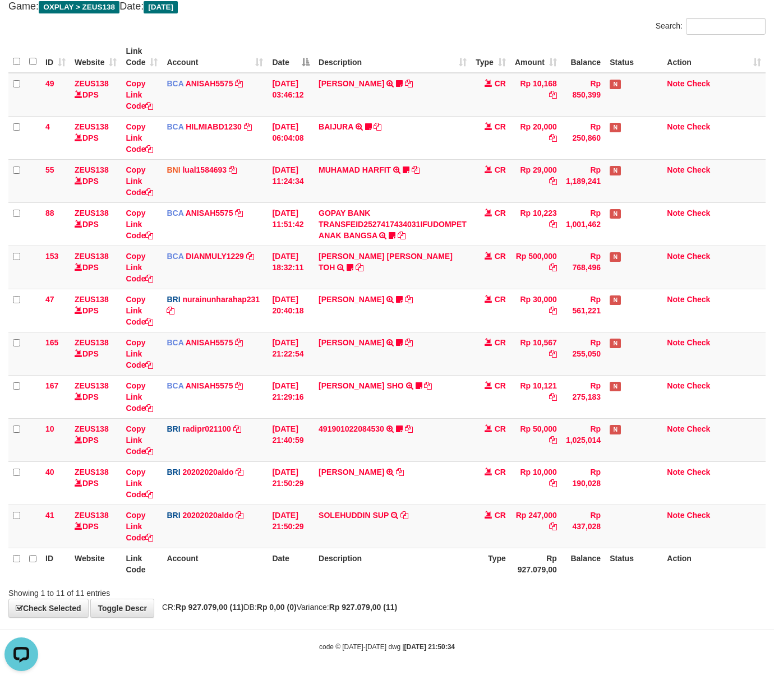
drag, startPoint x: 521, startPoint y: 610, endPoint x: 454, endPoint y: 566, distance: 81.0
click at [503, 591] on div "**********" at bounding box center [387, 289] width 774 height 655
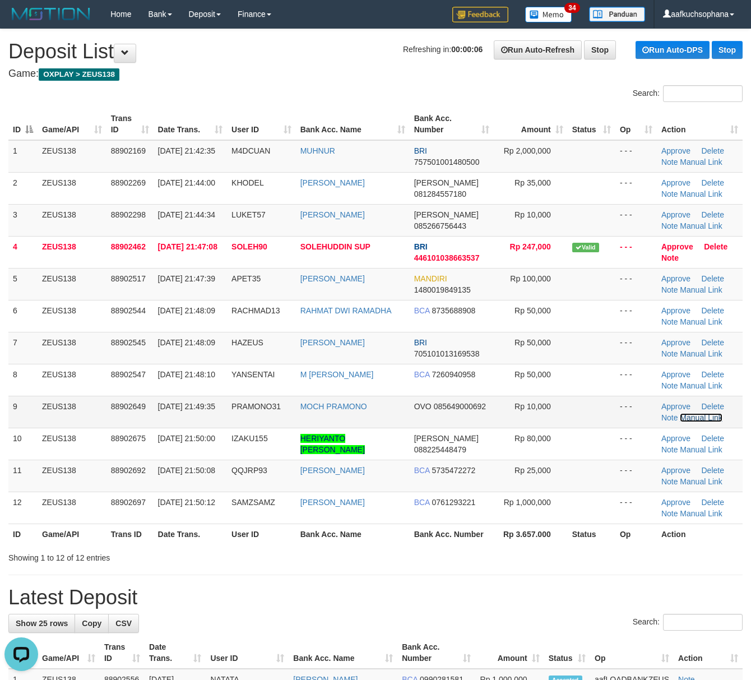
click at [692, 417] on link "Manual Link" at bounding box center [701, 417] width 43 height 9
click at [687, 230] on td "Approve Delete Note Manual Link" at bounding box center [700, 220] width 86 height 32
click at [691, 229] on link "Manual Link" at bounding box center [701, 225] width 43 height 9
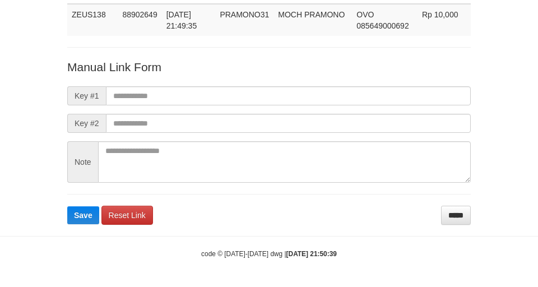
scroll to position [82, 0]
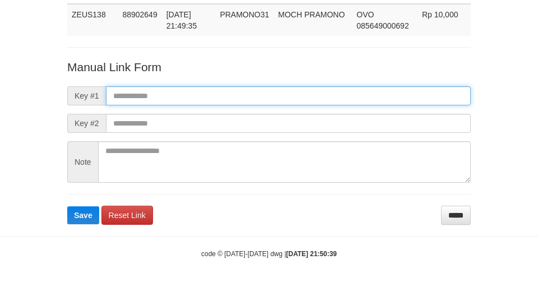
click at [381, 94] on input "text" at bounding box center [288, 95] width 365 height 19
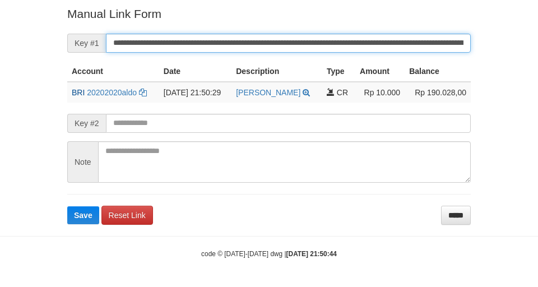
click at [67, 206] on button "Save" at bounding box center [83, 215] width 32 height 18
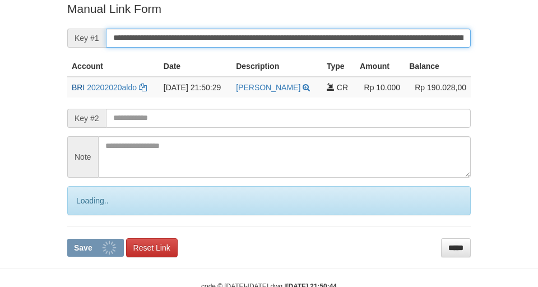
scroll to position [232, 0]
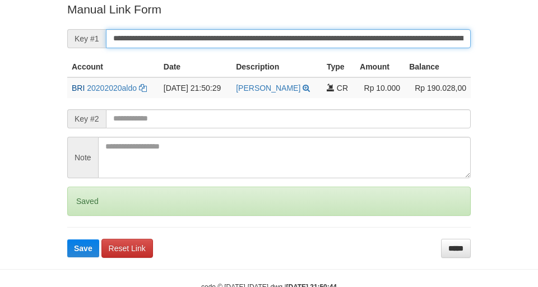
click at [67, 239] on button "Save" at bounding box center [83, 248] width 32 height 18
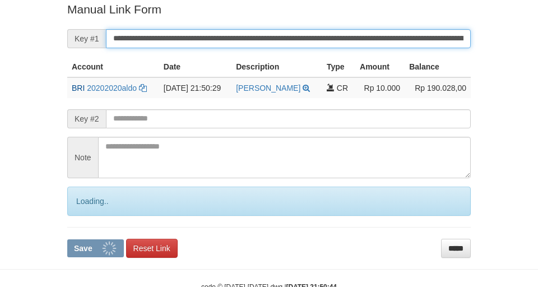
click at [67, 239] on button "Save" at bounding box center [95, 248] width 57 height 18
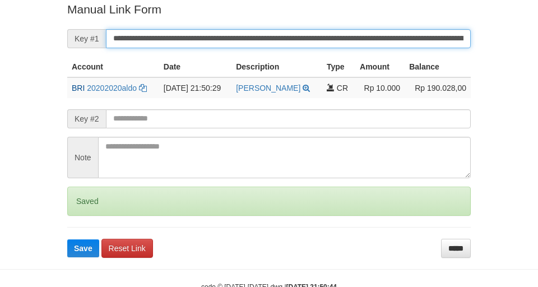
click at [67, 239] on button "Save" at bounding box center [83, 248] width 32 height 18
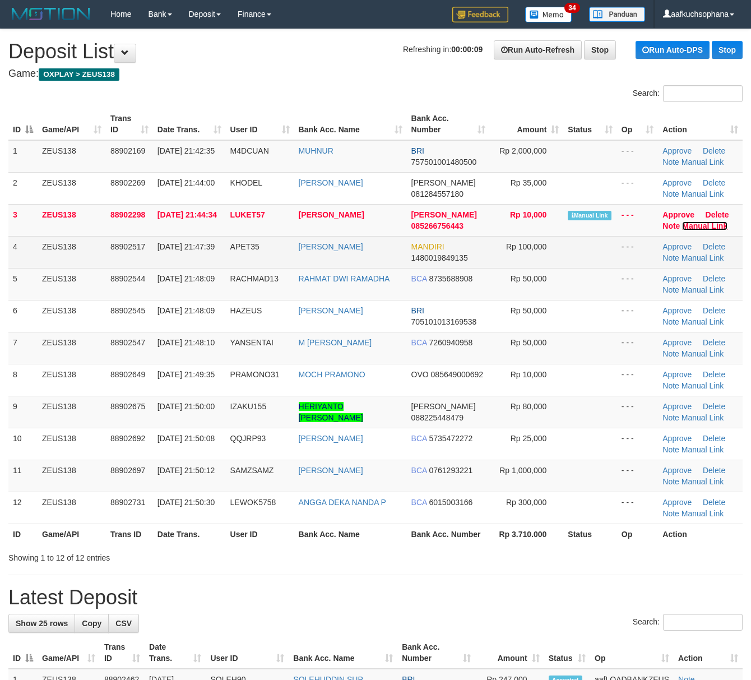
drag, startPoint x: 695, startPoint y: 220, endPoint x: 423, endPoint y: 258, distance: 275.0
click at [694, 221] on link "Manual Link" at bounding box center [704, 225] width 45 height 9
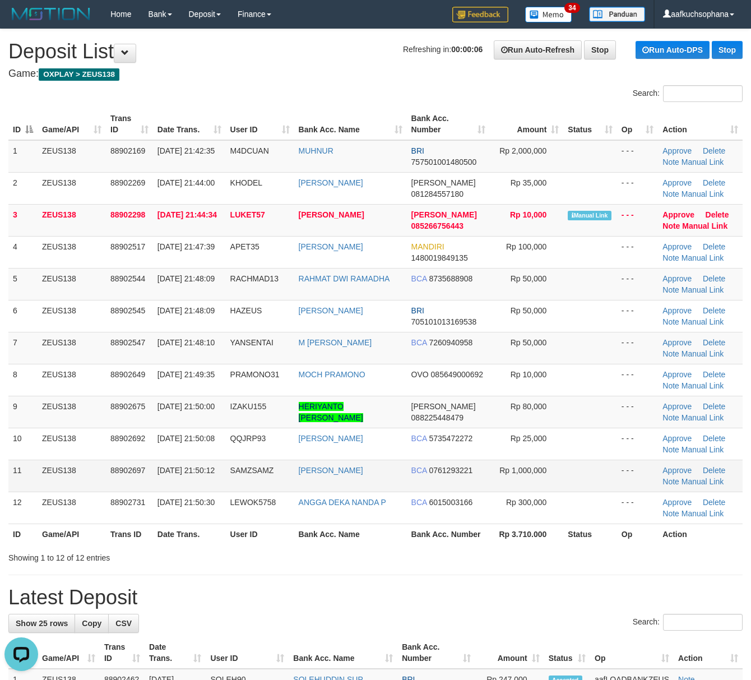
click at [581, 467] on td at bounding box center [590, 476] width 54 height 32
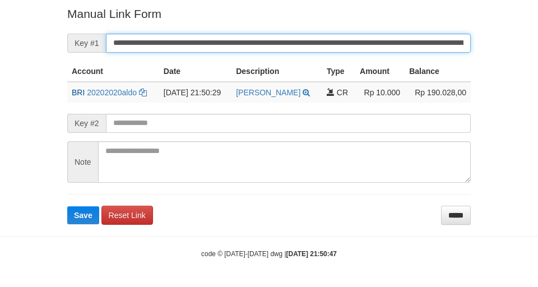
click at [67, 206] on button "Save" at bounding box center [83, 215] width 32 height 18
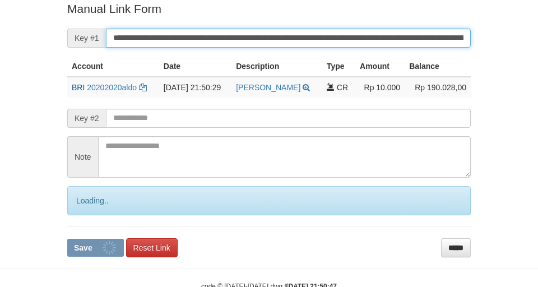
click at [67, 239] on button "Save" at bounding box center [95, 248] width 57 height 18
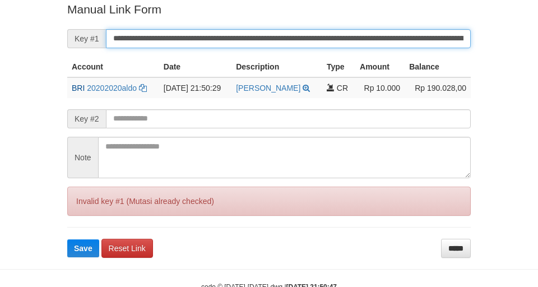
click at [426, 39] on input "**********" at bounding box center [288, 38] width 365 height 19
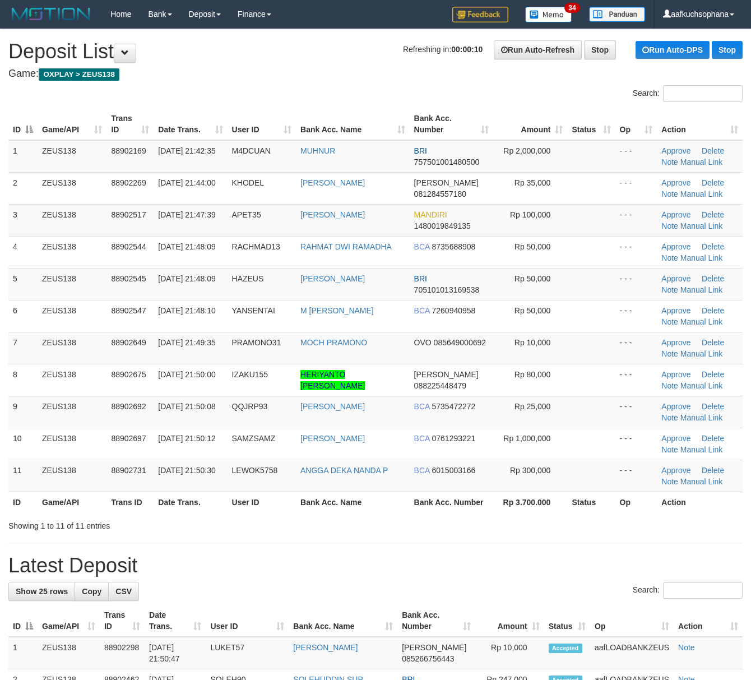
drag, startPoint x: 583, startPoint y: 540, endPoint x: 604, endPoint y: 525, distance: 26.5
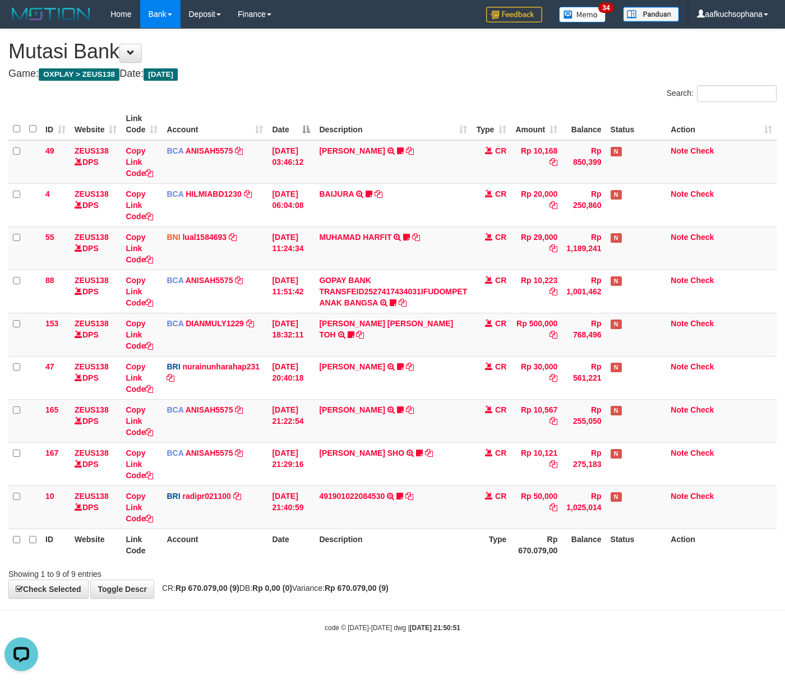
click at [399, 570] on div "Showing 1 to 9 of 9 entries" at bounding box center [392, 572] width 785 height 16
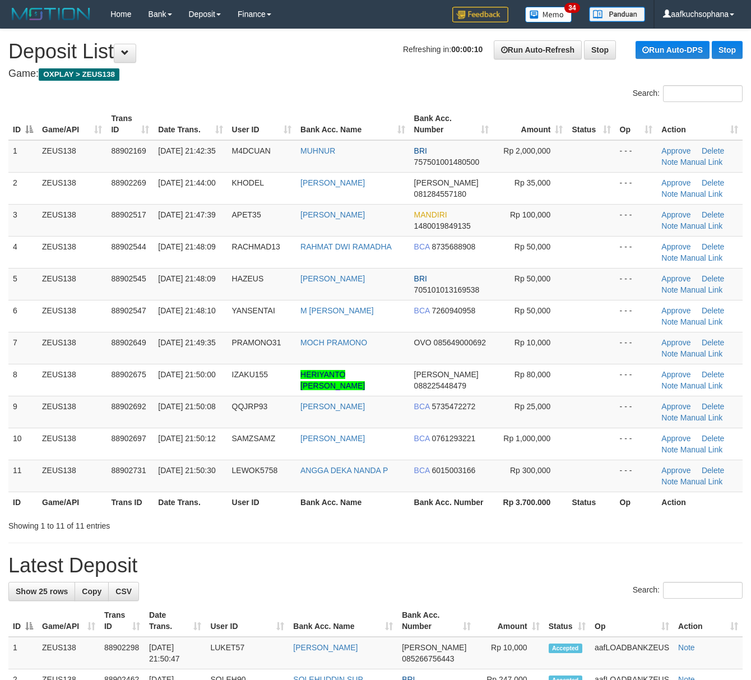
drag, startPoint x: 530, startPoint y: 505, endPoint x: 557, endPoint y: 505, distance: 26.3
click at [533, 505] on th "Rp 3.700.000" at bounding box center [530, 502] width 74 height 21
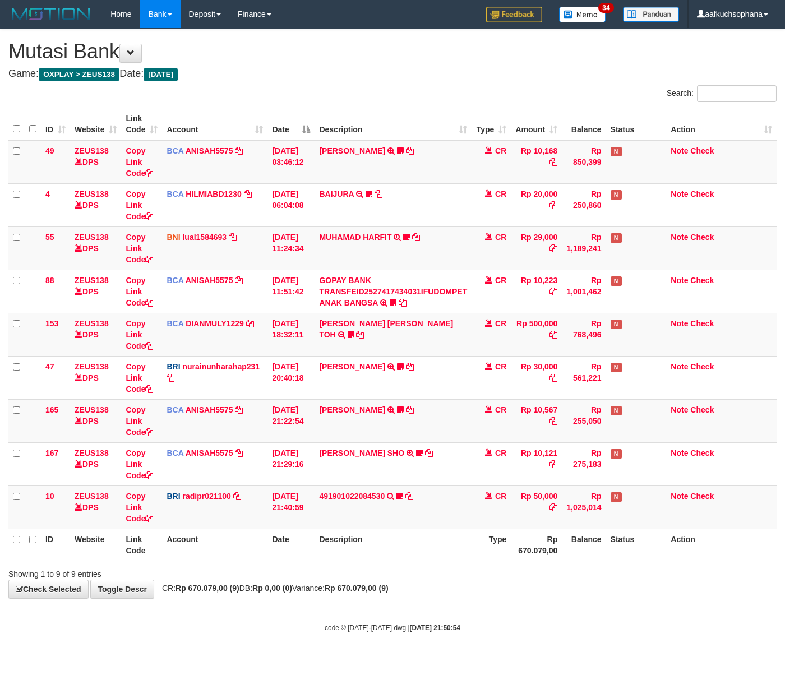
click at [405, 568] on div "Showing 1 to 9 of 9 entries" at bounding box center [392, 572] width 785 height 16
drag, startPoint x: 257, startPoint y: 593, endPoint x: 243, endPoint y: 586, distance: 15.0
click at [252, 591] on span "CR: Rp 670.079,00 (9) DB: Rp 0,00 (0) Variance: Rp 670.079,00 (9)" at bounding box center [272, 588] width 232 height 9
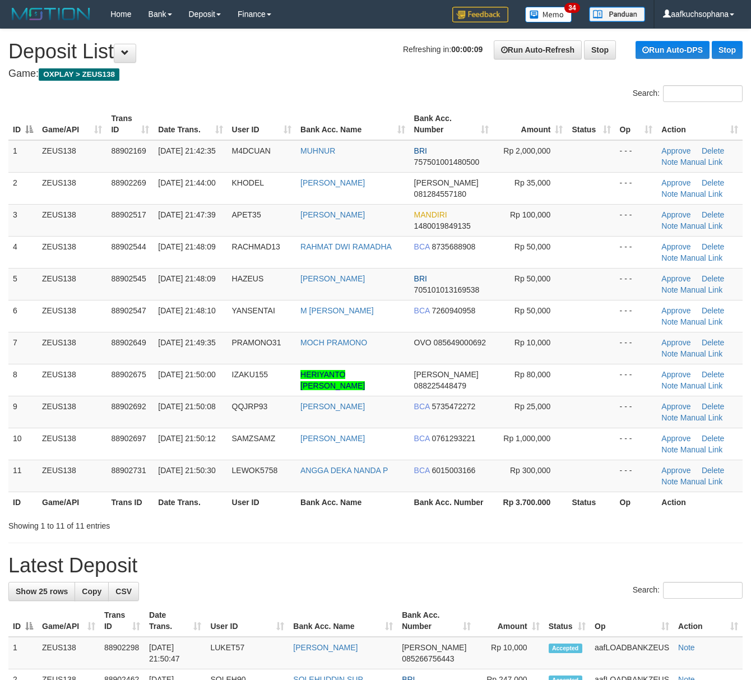
click at [583, 563] on h1 "Latest Deposit" at bounding box center [375, 565] width 734 height 22
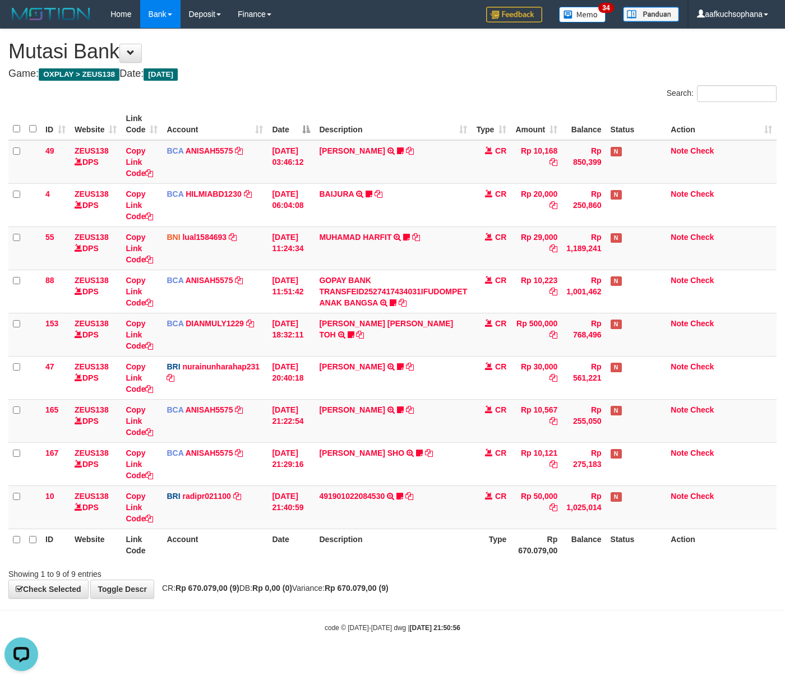
drag, startPoint x: 229, startPoint y: 610, endPoint x: 0, endPoint y: 588, distance: 229.8
click at [175, 597] on body "Toggle navigation Home Bank Account List Load By Website Group [OXPLAY] ZEUS138…" at bounding box center [392, 330] width 785 height 661
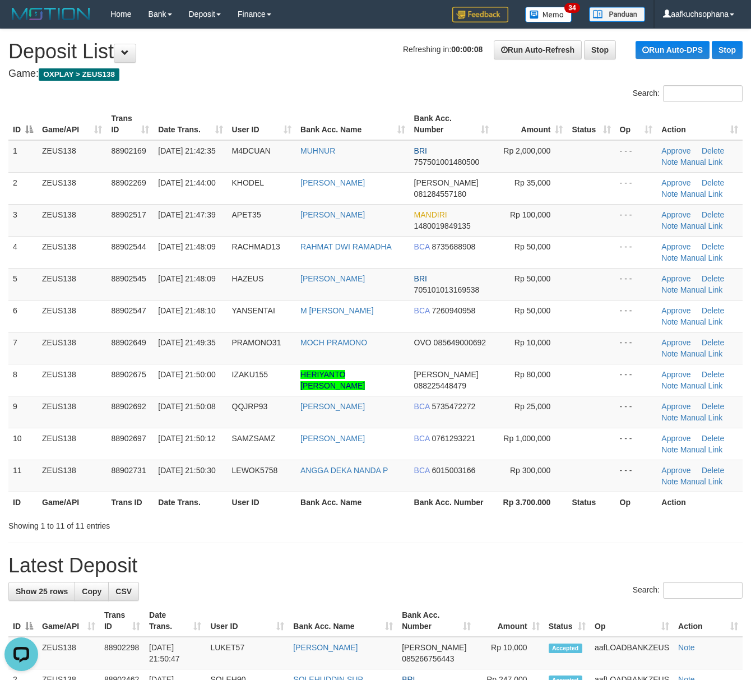
drag, startPoint x: 651, startPoint y: 565, endPoint x: 758, endPoint y: 590, distance: 109.9
click at [666, 568] on h1 "Latest Deposit" at bounding box center [375, 565] width 734 height 22
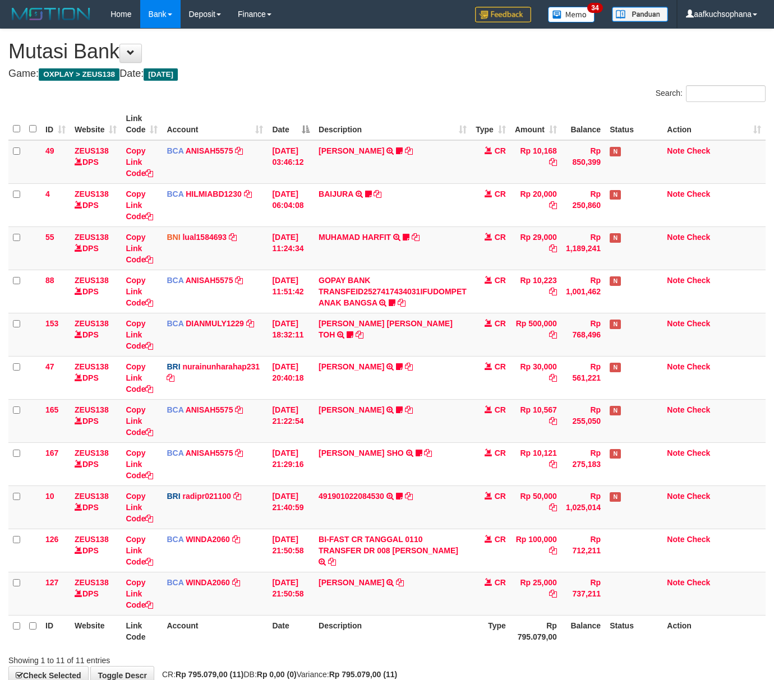
click at [469, 639] on th "Description" at bounding box center [392, 631] width 157 height 32
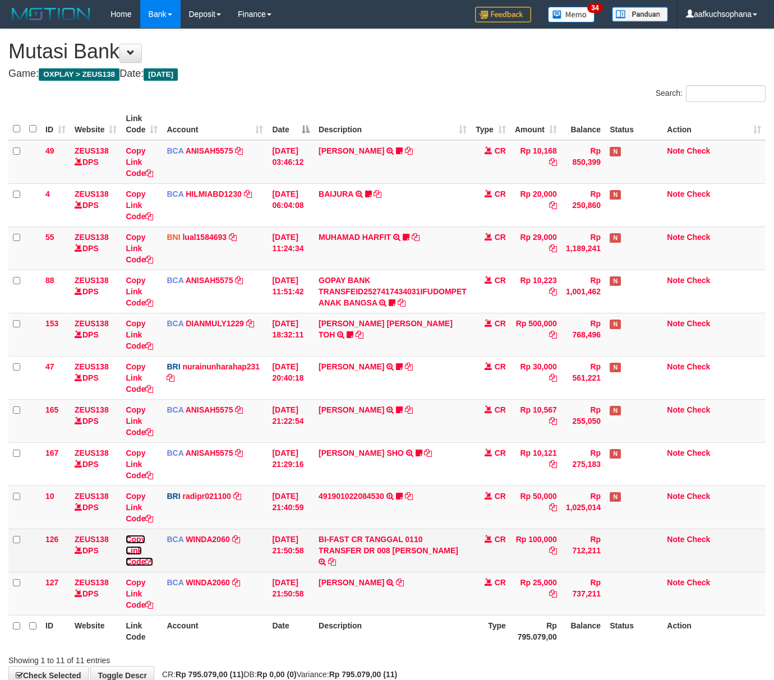
click at [148, 562] on icon at bounding box center [149, 562] width 8 height 8
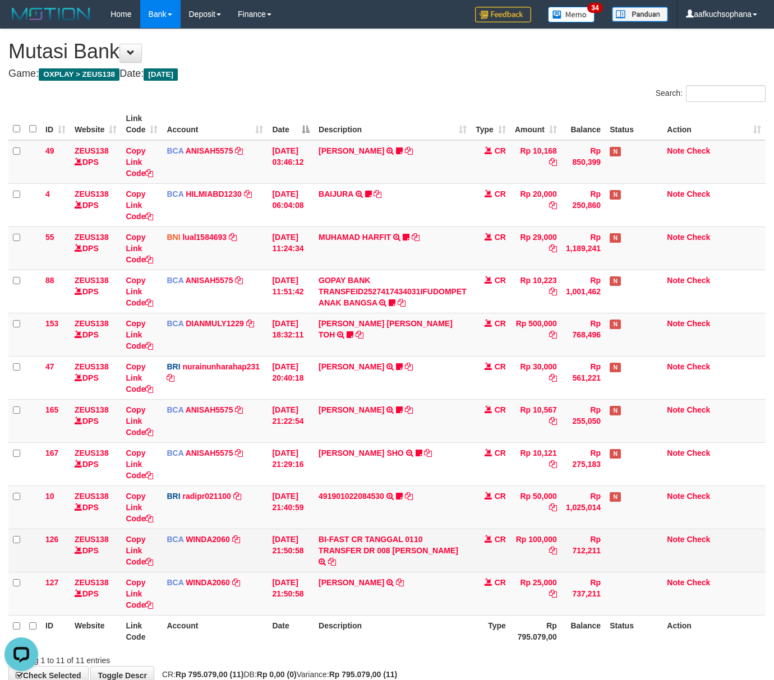
click at [196, 566] on td "BCA WINDA2060 DPS WINDA mutasi_20251001_4644 | 126 mutasi_20251001_4644 | 126" at bounding box center [214, 550] width 105 height 43
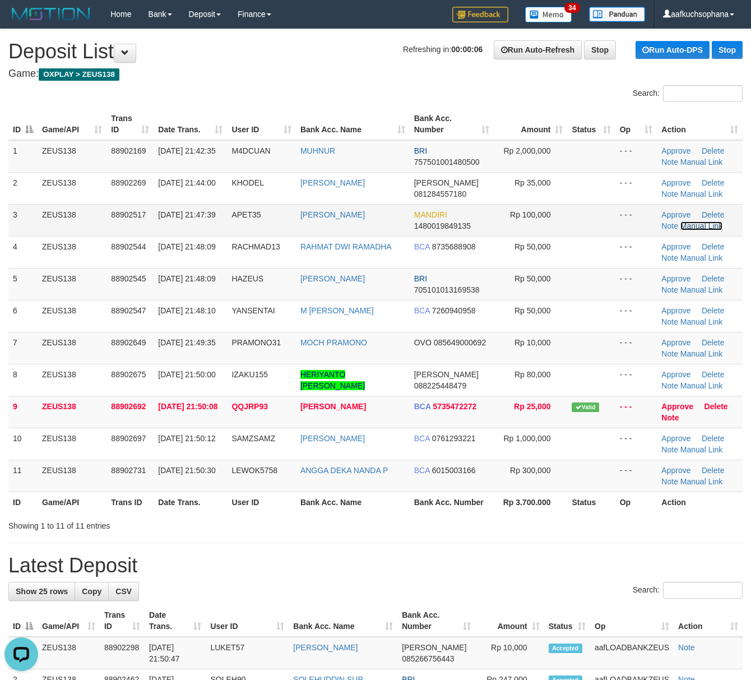
click at [697, 226] on link "Manual Link" at bounding box center [702, 225] width 43 height 9
drag, startPoint x: 458, startPoint y: 513, endPoint x: 758, endPoint y: 523, distance: 300.1
click at [460, 512] on th "Bank Acc. Number" at bounding box center [452, 502] width 84 height 21
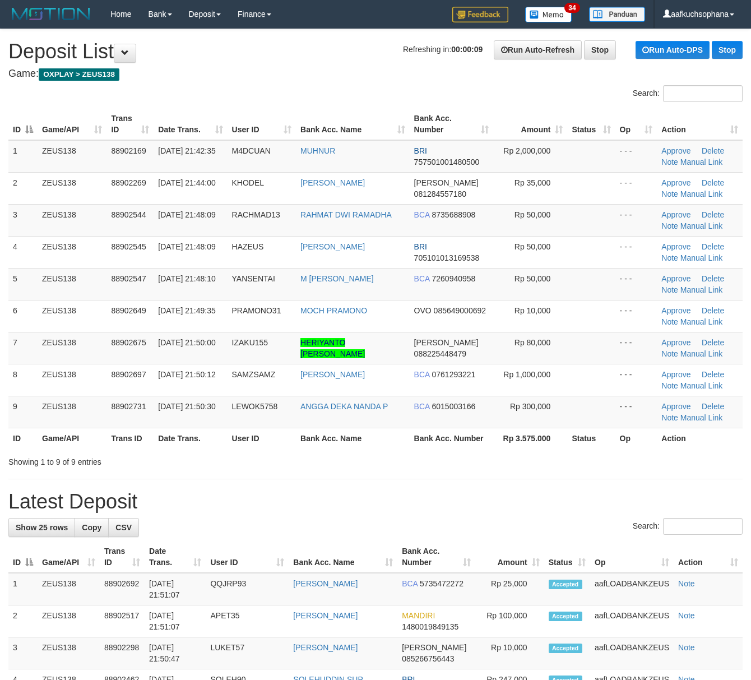
drag, startPoint x: 510, startPoint y: 479, endPoint x: 760, endPoint y: 160, distance: 405.2
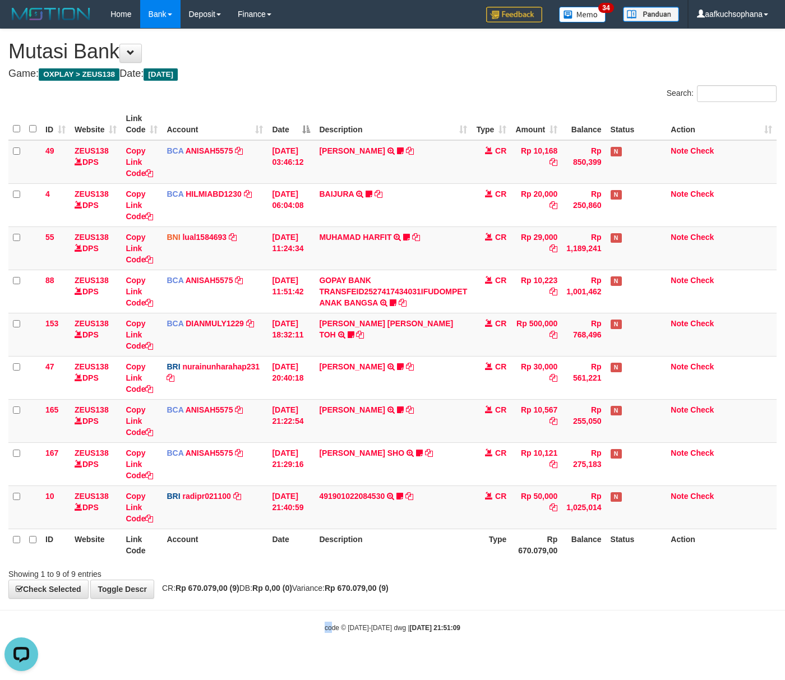
drag, startPoint x: 330, startPoint y: 617, endPoint x: 325, endPoint y: 601, distance: 17.0
click at [330, 617] on body "Toggle navigation Home Bank Account List Load By Website Group [OXPLAY] ZEUS138…" at bounding box center [392, 330] width 785 height 661
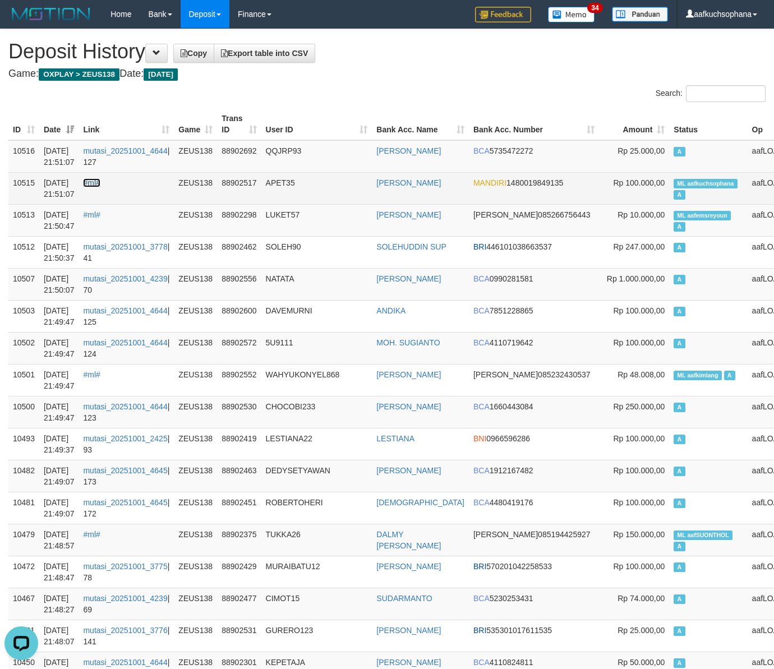
click at [96, 182] on link "#ml#" at bounding box center [91, 182] width 17 height 9
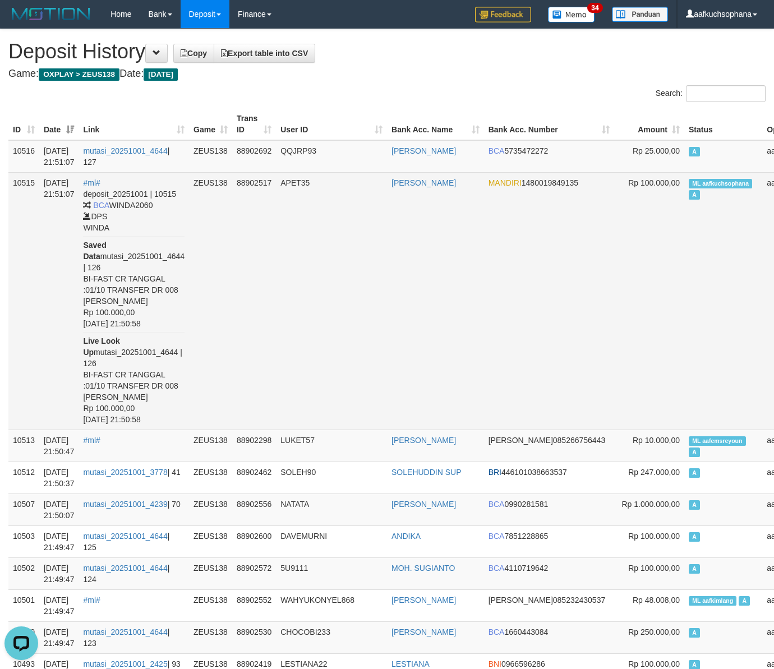
click at [329, 299] on td "APET35" at bounding box center [331, 300] width 111 height 257
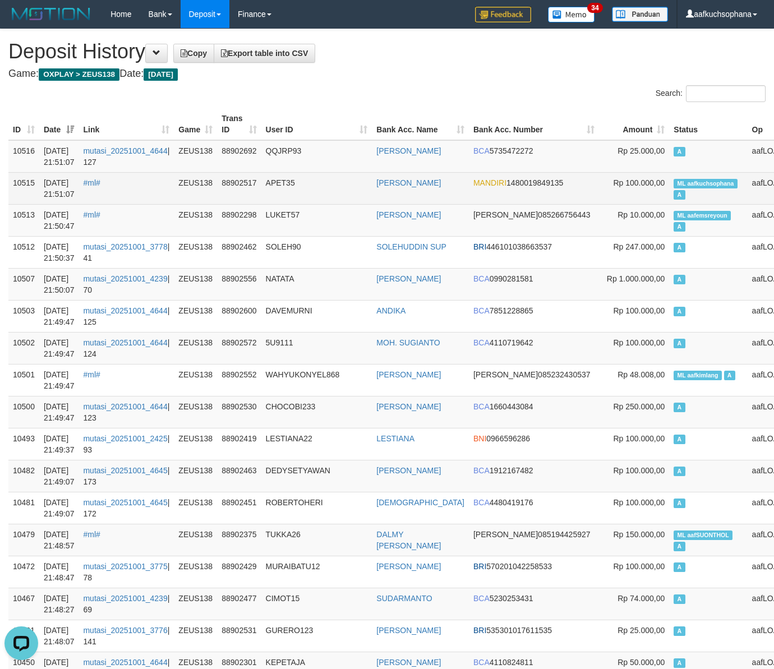
click at [673, 179] on span "ML aafkuchsophana" at bounding box center [704, 184] width 63 height 10
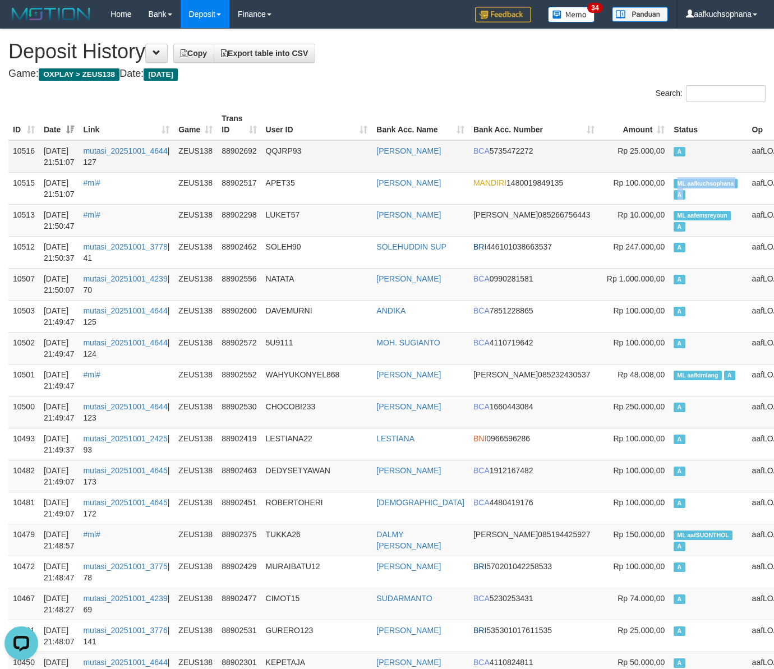
copy td "ML aafkuchsophana A"
click at [669, 170] on td "A" at bounding box center [708, 156] width 78 height 33
drag, startPoint x: 418, startPoint y: 63, endPoint x: 410, endPoint y: 62, distance: 7.4
click at [413, 63] on h1 "Deposit History Copy Export table into CSV" at bounding box center [386, 51] width 757 height 22
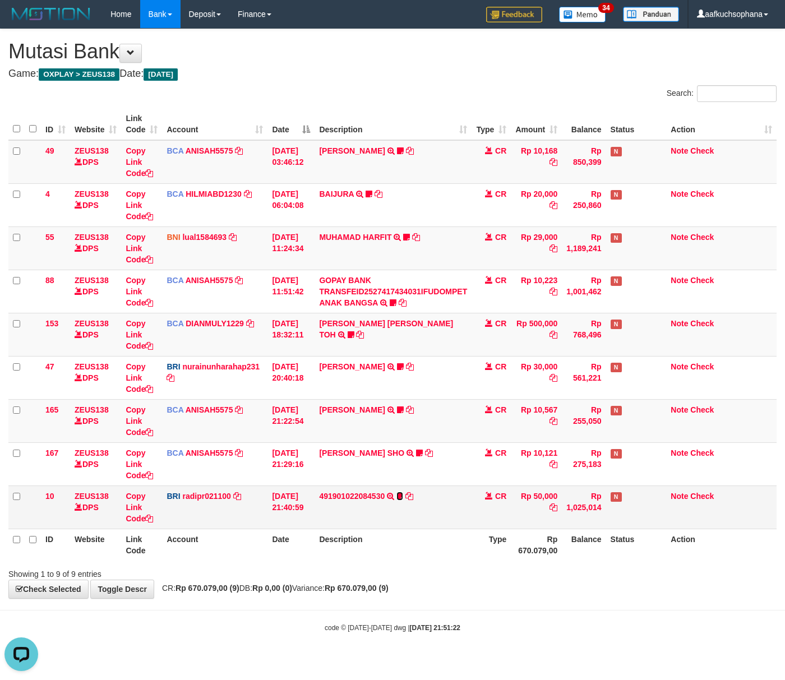
click at [400, 494] on icon at bounding box center [399, 496] width 7 height 8
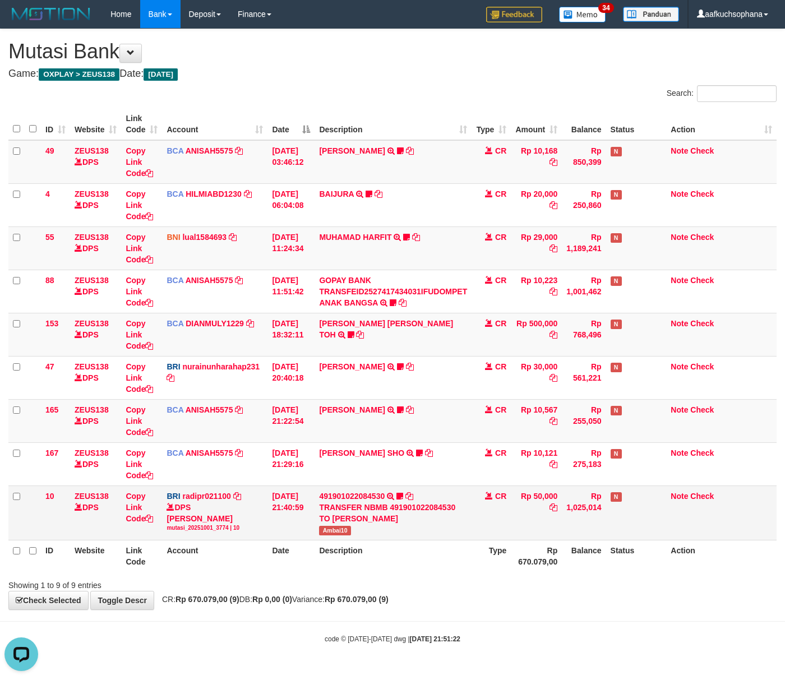
click at [328, 533] on span "Ambai10" at bounding box center [334, 531] width 31 height 10
copy span "Ambai10"
click at [505, 581] on div "Showing 1 to 9 of 9 entries" at bounding box center [392, 583] width 785 height 16
click at [507, 582] on div "Showing 1 to 9 of 9 entries" at bounding box center [392, 583] width 785 height 16
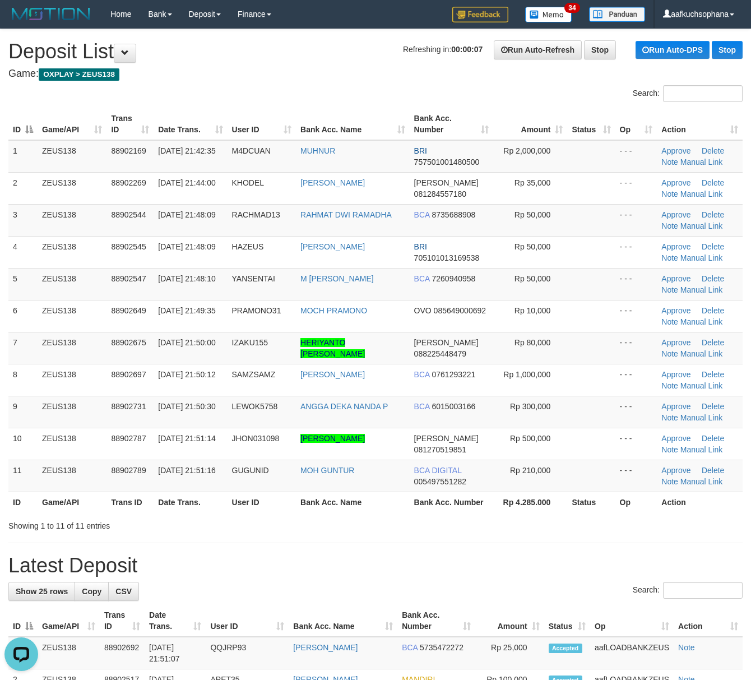
drag, startPoint x: 550, startPoint y: 546, endPoint x: 547, endPoint y: 539, distance: 7.5
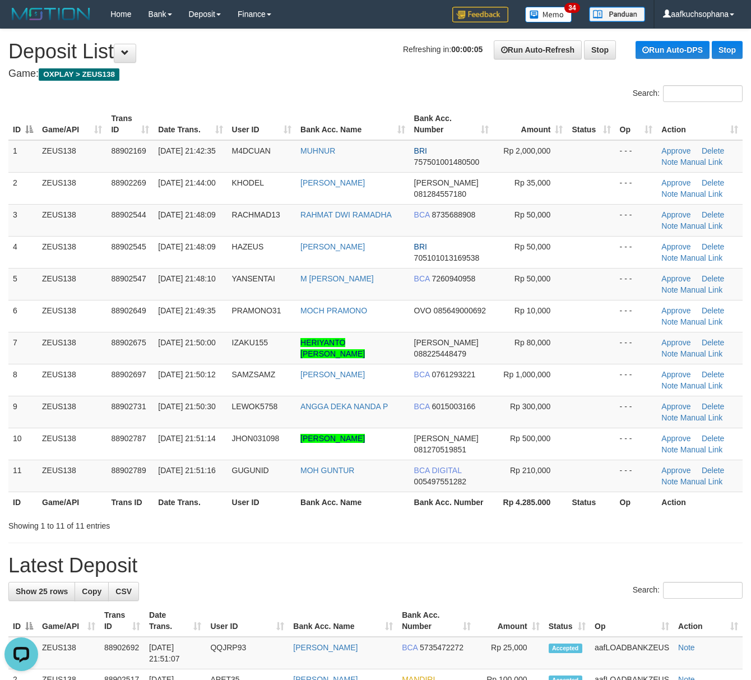
click at [548, 530] on div "Showing 1 to 11 of 11 entries" at bounding box center [375, 524] width 751 height 16
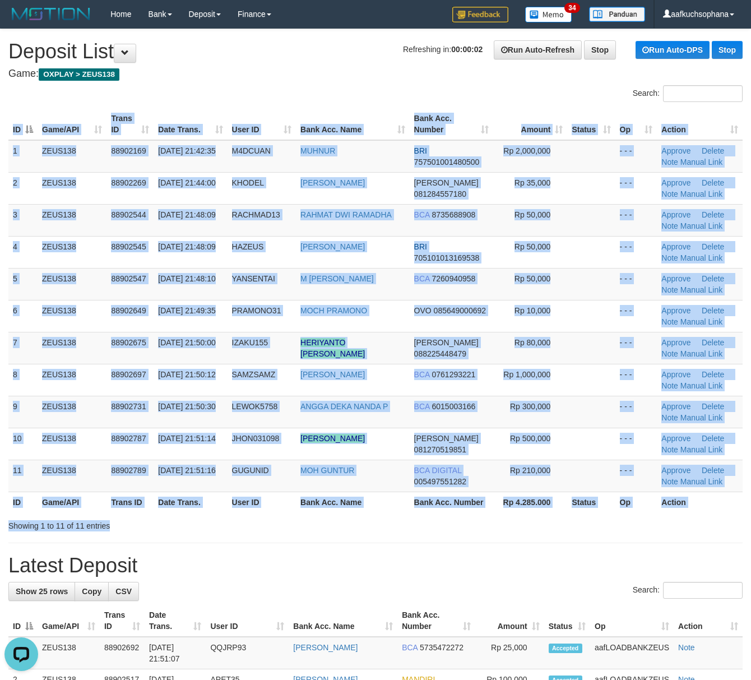
drag, startPoint x: 515, startPoint y: 528, endPoint x: 756, endPoint y: 465, distance: 249.6
click at [517, 528] on div "Search: ID Game/API Trans ID Date Trans. User ID Bank Acc. Name Bank Acc. Numbe…" at bounding box center [375, 308] width 734 height 446
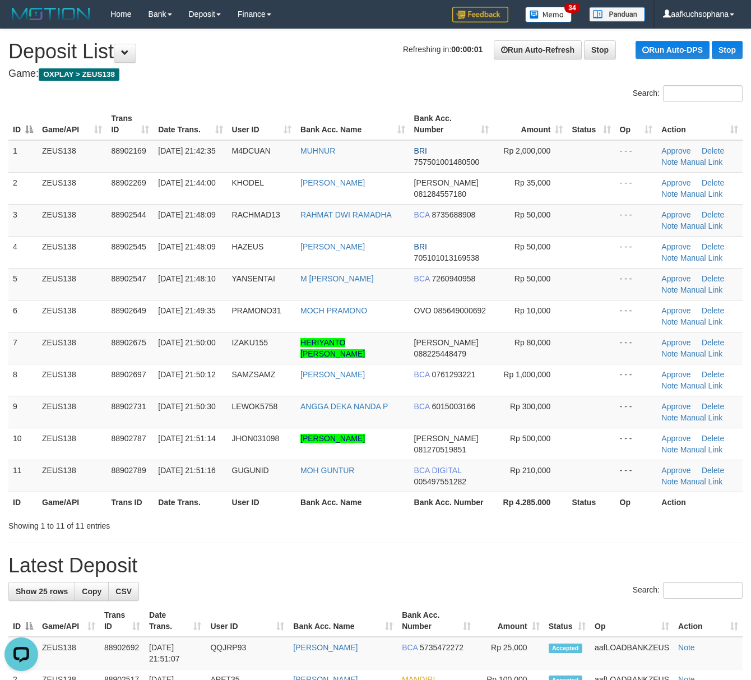
click at [490, 556] on h1 "Latest Deposit" at bounding box center [375, 565] width 734 height 22
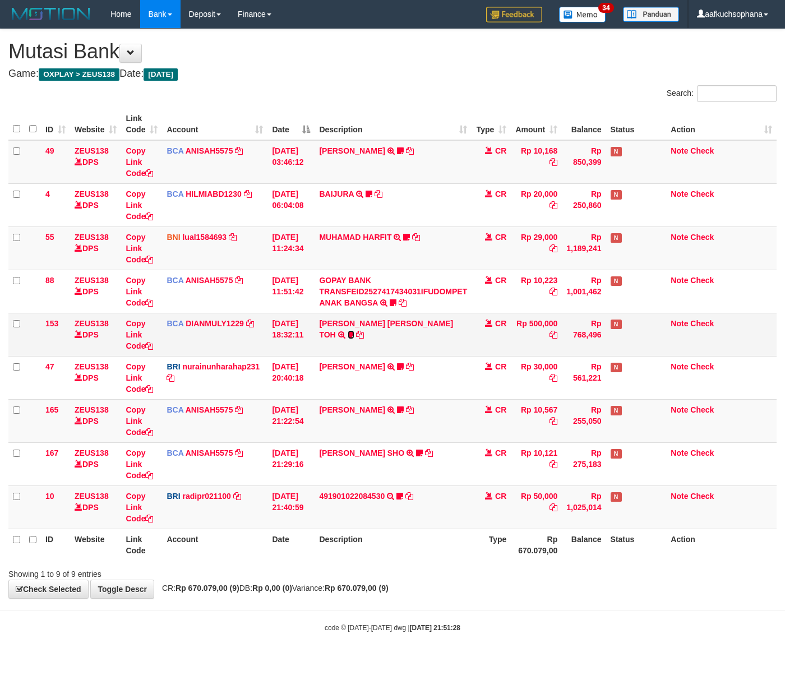
click at [354, 330] on link at bounding box center [351, 334] width 7 height 9
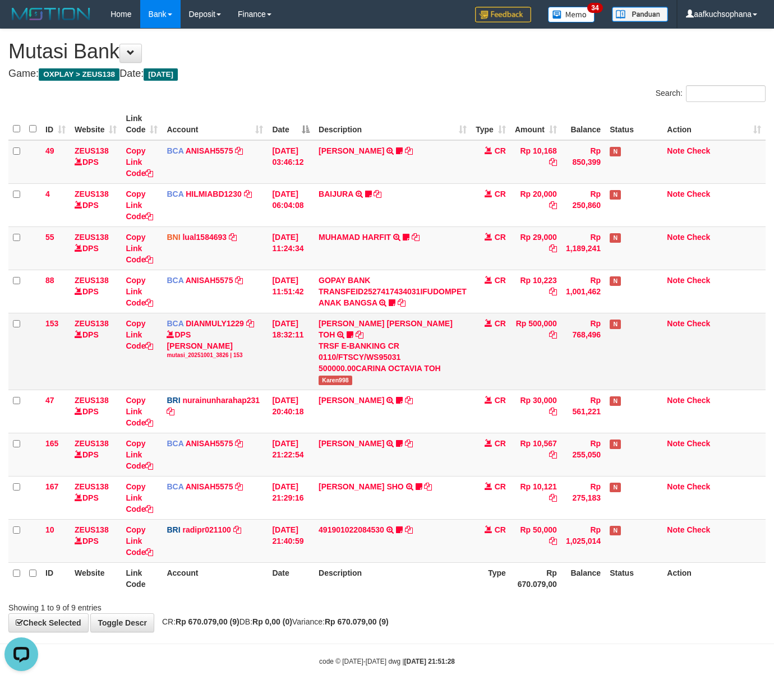
click at [339, 364] on td "CARINA OCTAVIA TOH TRSF E-BANKING CR 0110/FTSCY/WS95031 500000.00CARINA OCTAVIA…" at bounding box center [392, 351] width 157 height 77
copy span "Karen998"
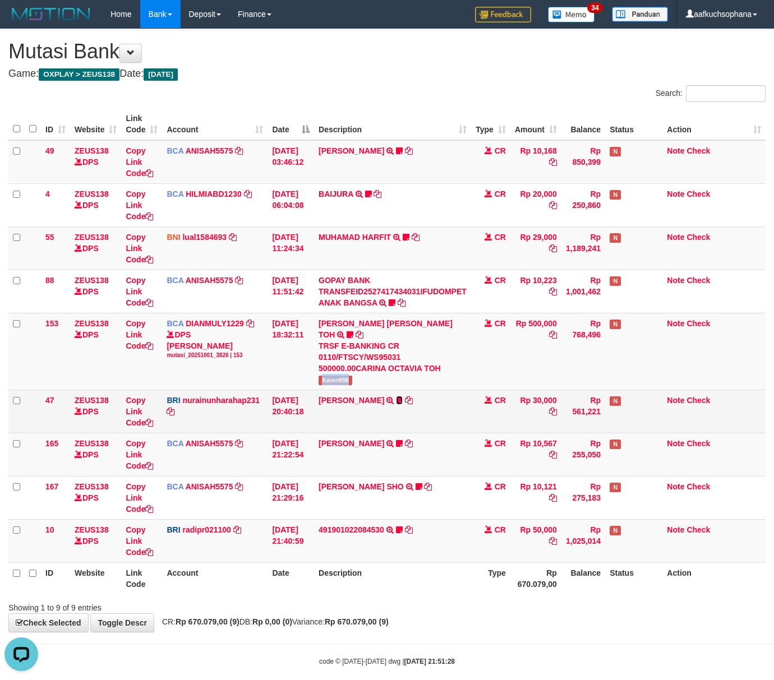
click at [396, 396] on icon at bounding box center [399, 400] width 7 height 8
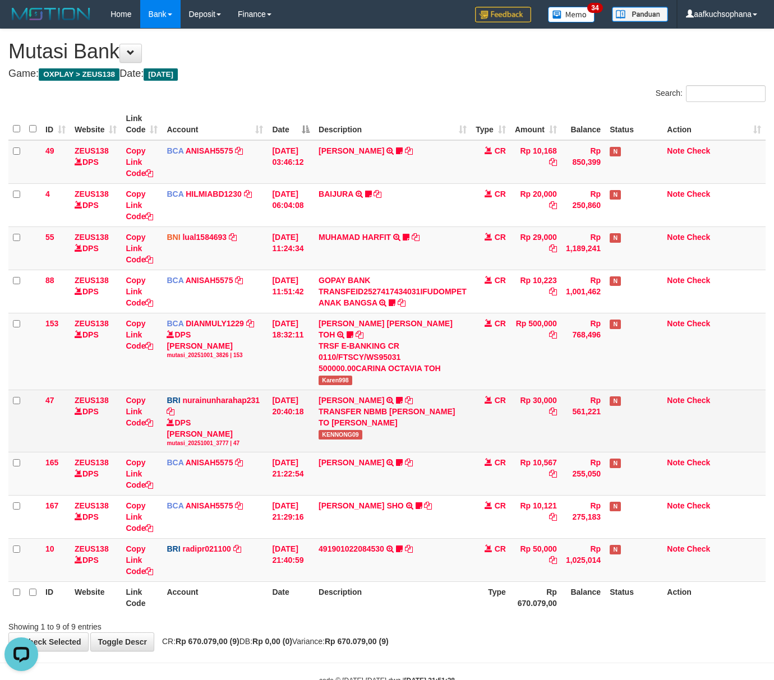
click at [341, 430] on span "KENNONG09" at bounding box center [340, 435] width 44 height 10
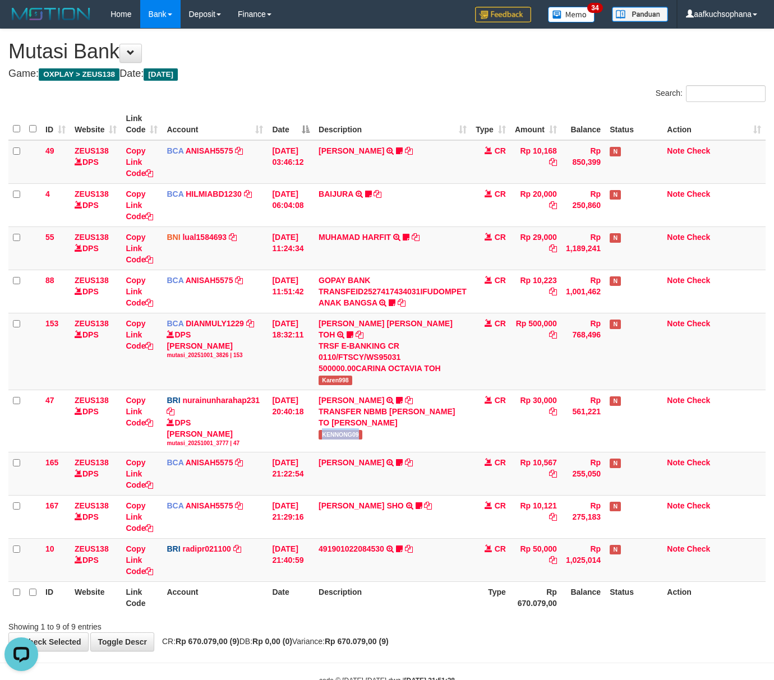
copy span "KENNONG09"
drag, startPoint x: 375, startPoint y: 629, endPoint x: 417, endPoint y: 626, distance: 42.2
click at [376, 637] on strong "Rp 670.079,00 (9)" at bounding box center [357, 641] width 64 height 9
click at [419, 623] on div "**********" at bounding box center [387, 340] width 774 height 622
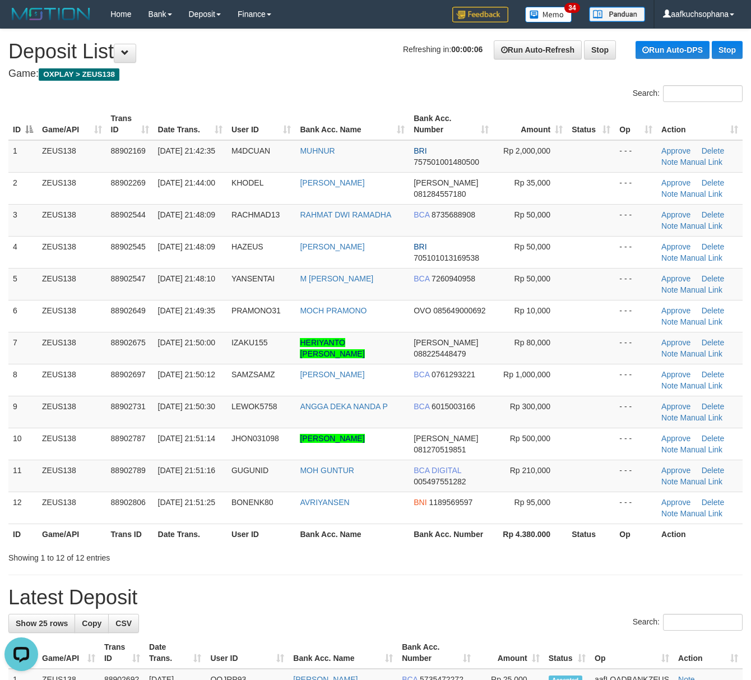
drag, startPoint x: 454, startPoint y: 596, endPoint x: 760, endPoint y: 616, distance: 306.7
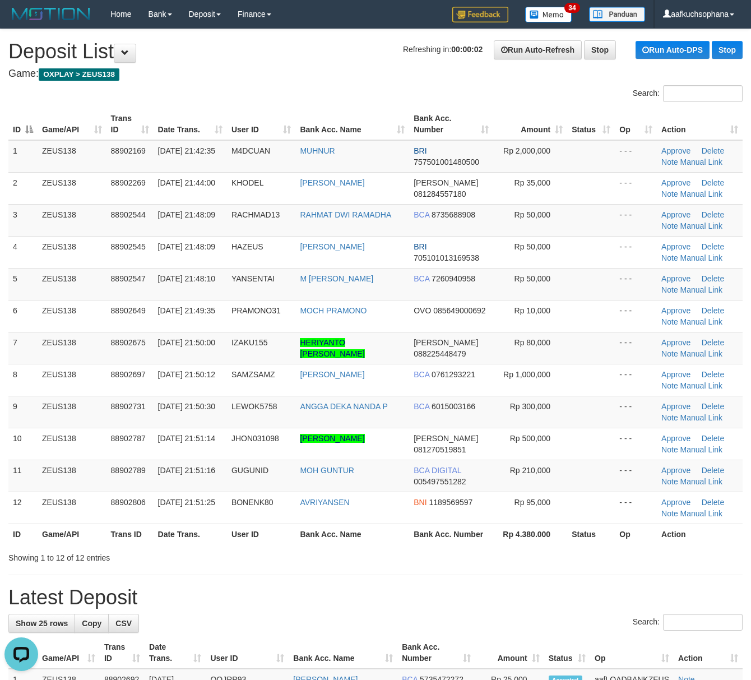
click at [457, 596] on h1 "Latest Deposit" at bounding box center [375, 597] width 734 height 22
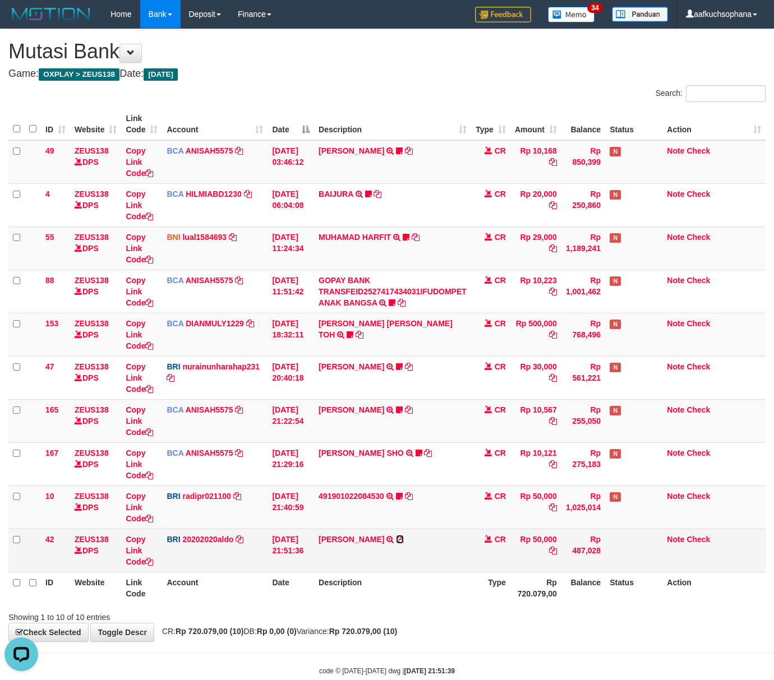
click at [404, 539] on icon at bounding box center [400, 539] width 8 height 8
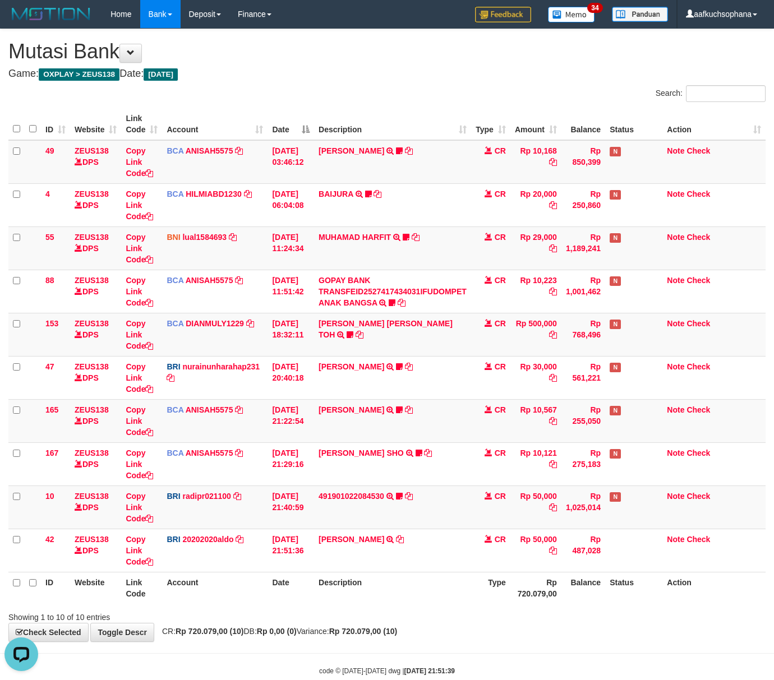
click at [368, 602] on th "Description" at bounding box center [392, 588] width 157 height 32
click at [369, 603] on th "Description" at bounding box center [392, 588] width 157 height 32
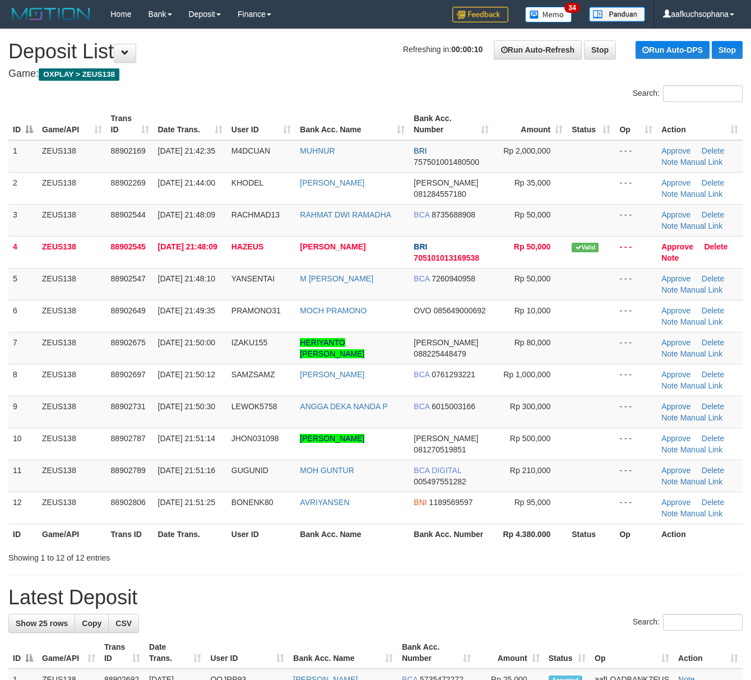
drag, startPoint x: 535, startPoint y: 577, endPoint x: 571, endPoint y: 577, distance: 35.9
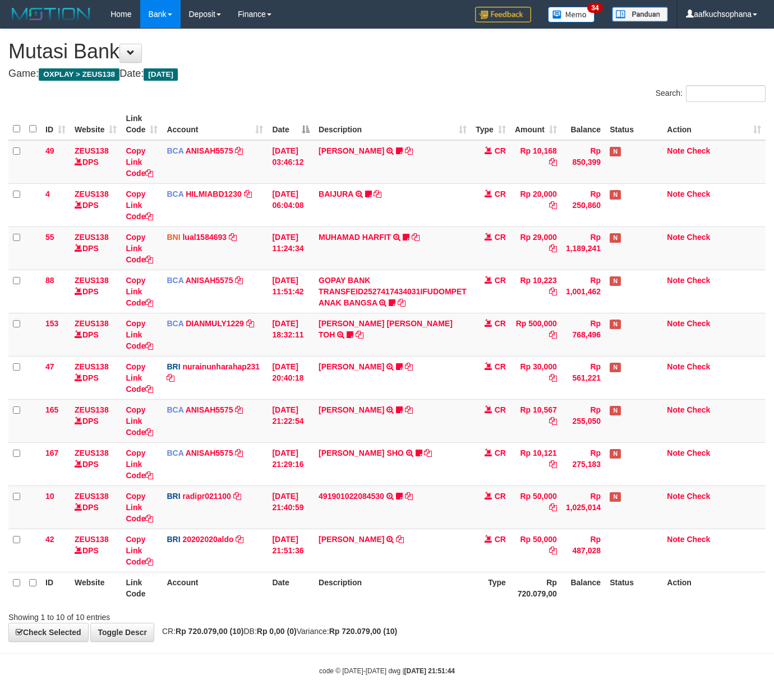
drag, startPoint x: 418, startPoint y: 613, endPoint x: 215, endPoint y: 581, distance: 204.9
click at [416, 613] on div "Showing 1 to 10 of 10 entries" at bounding box center [387, 615] width 774 height 16
click at [401, 624] on div "**********" at bounding box center [387, 335] width 774 height 612
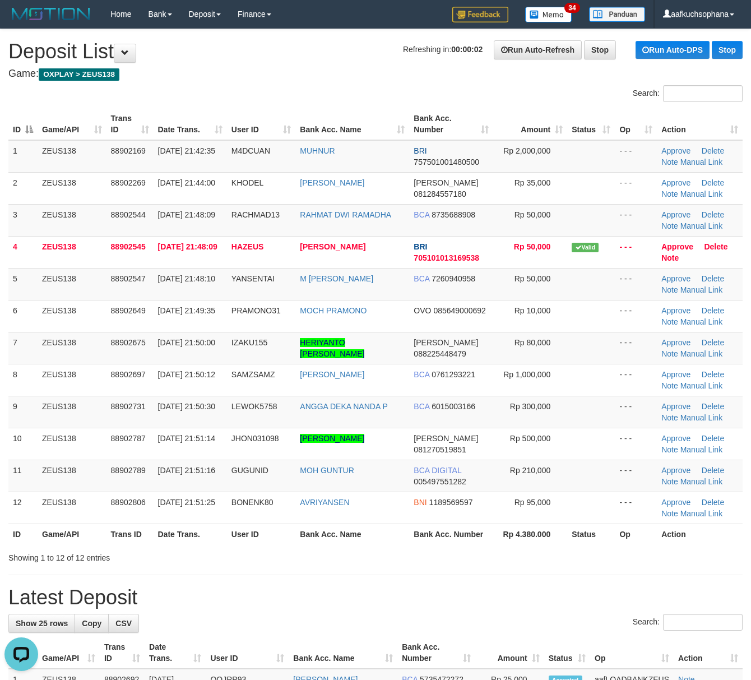
drag, startPoint x: 583, startPoint y: 514, endPoint x: 687, endPoint y: 536, distance: 106.5
click at [602, 519] on td at bounding box center [591, 508] width 48 height 32
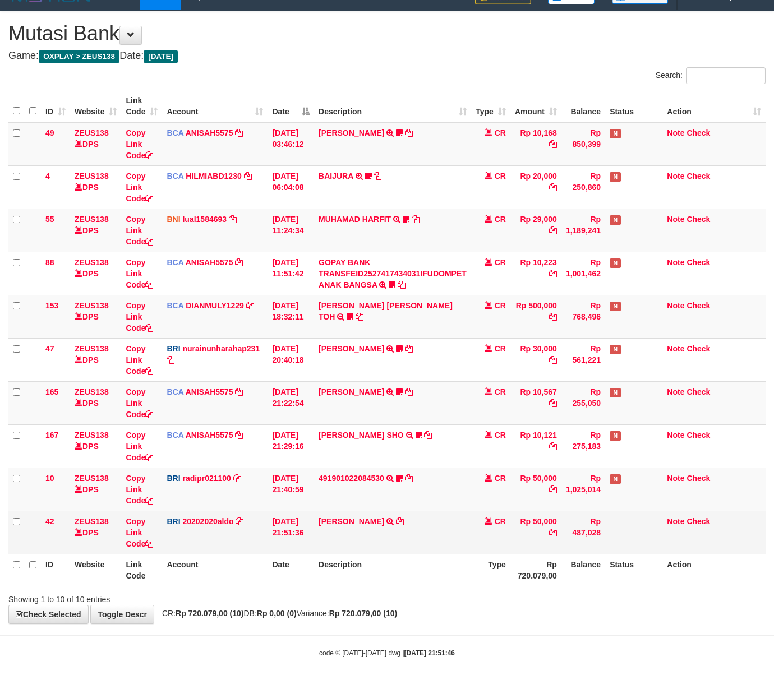
scroll to position [26, 0]
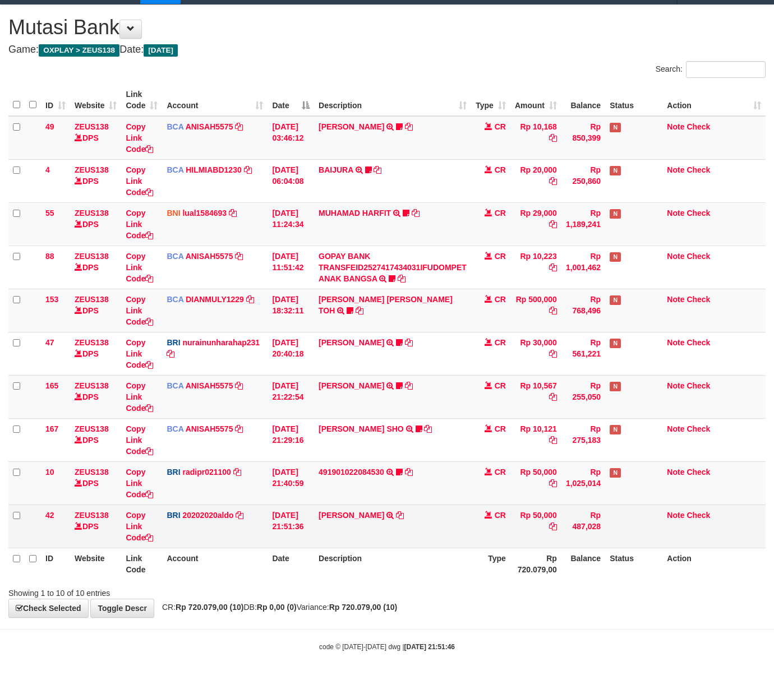
click at [397, 546] on td "[PERSON_NAME] TRANSFER NBMB [PERSON_NAME] TO [PERSON_NAME]" at bounding box center [392, 526] width 157 height 43
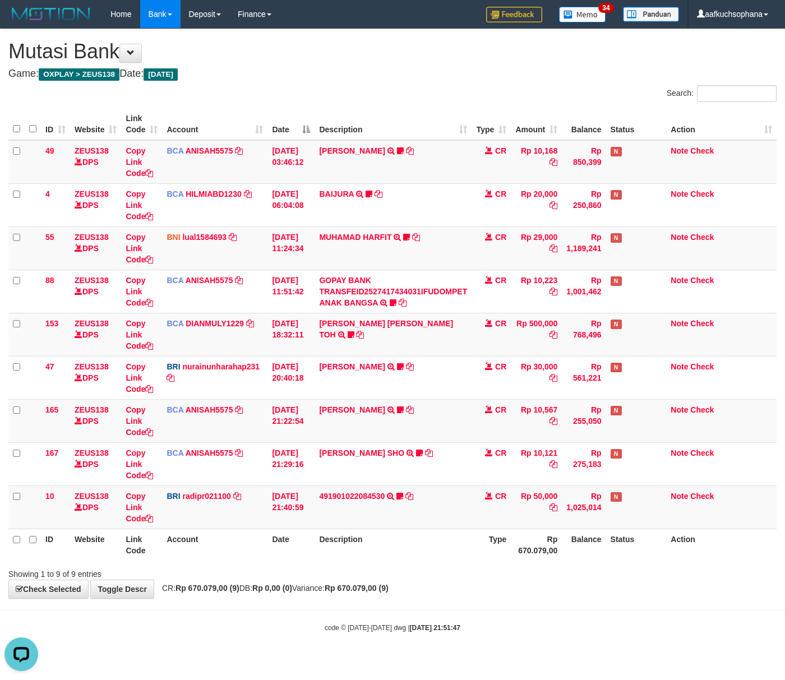
drag, startPoint x: 415, startPoint y: 541, endPoint x: 52, endPoint y: 533, distance: 362.8
click at [413, 542] on th "Description" at bounding box center [392, 545] width 157 height 32
click at [485, 610] on hr at bounding box center [392, 610] width 785 height 1
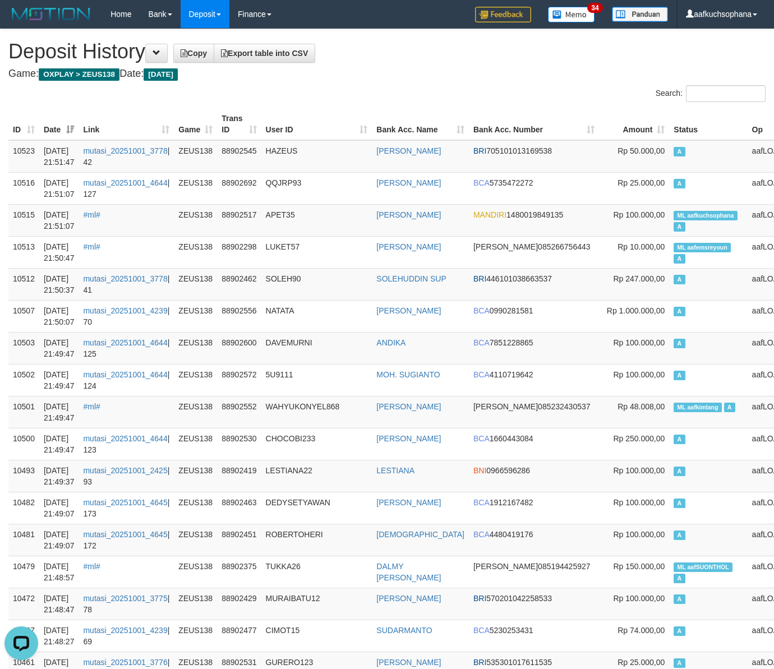
drag, startPoint x: 407, startPoint y: 65, endPoint x: 5, endPoint y: 65, distance: 401.9
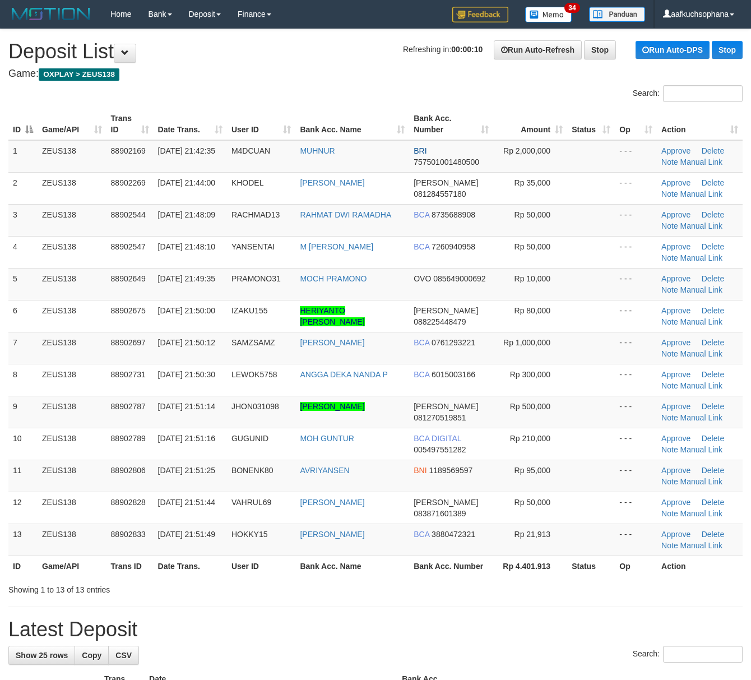
click at [610, 571] on th "Status" at bounding box center [591, 566] width 48 height 21
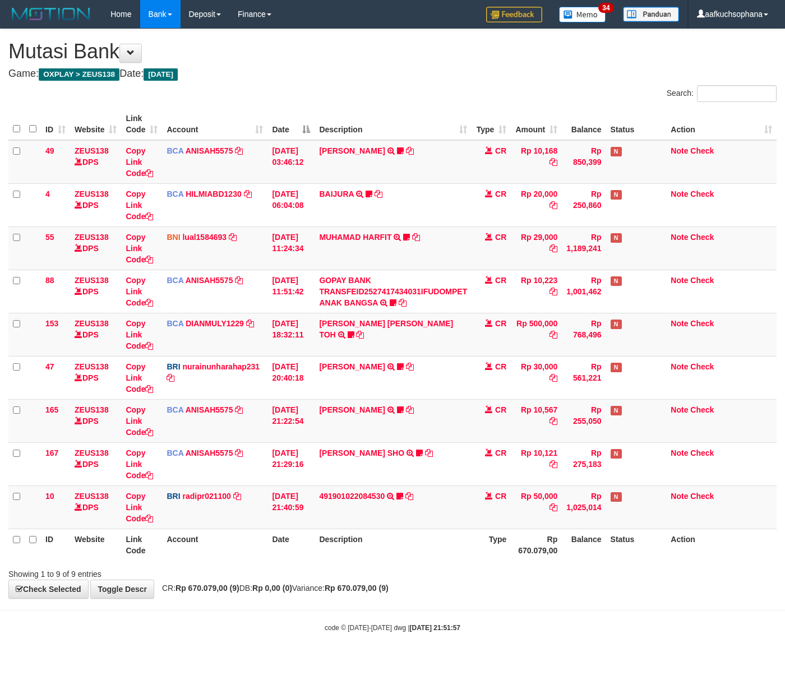
drag, startPoint x: 265, startPoint y: 601, endPoint x: 61, endPoint y: 572, distance: 206.1
click at [256, 595] on body "Toggle navigation Home Bank Account List Load By Website Group [OXPLAY] ZEUS138…" at bounding box center [392, 330] width 785 height 661
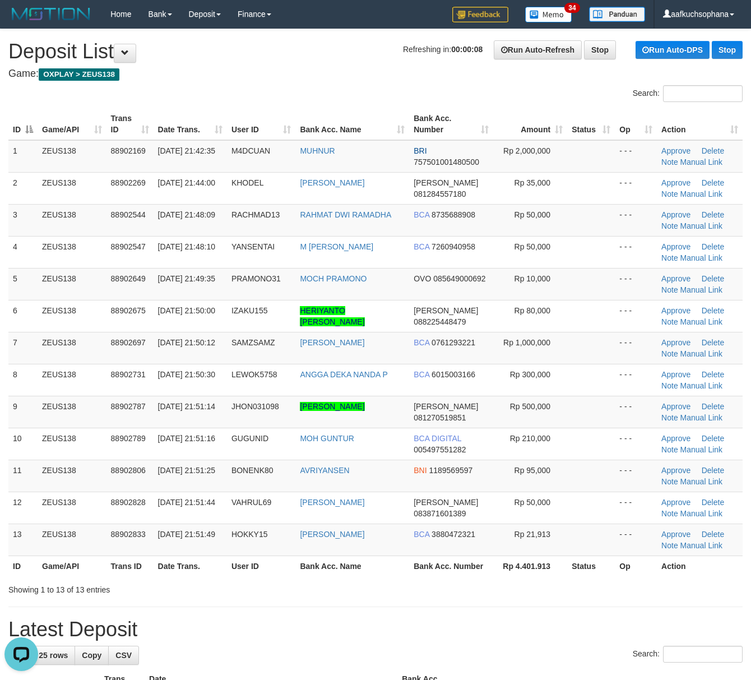
drag, startPoint x: 469, startPoint y: 617, endPoint x: 653, endPoint y: 602, distance: 183.9
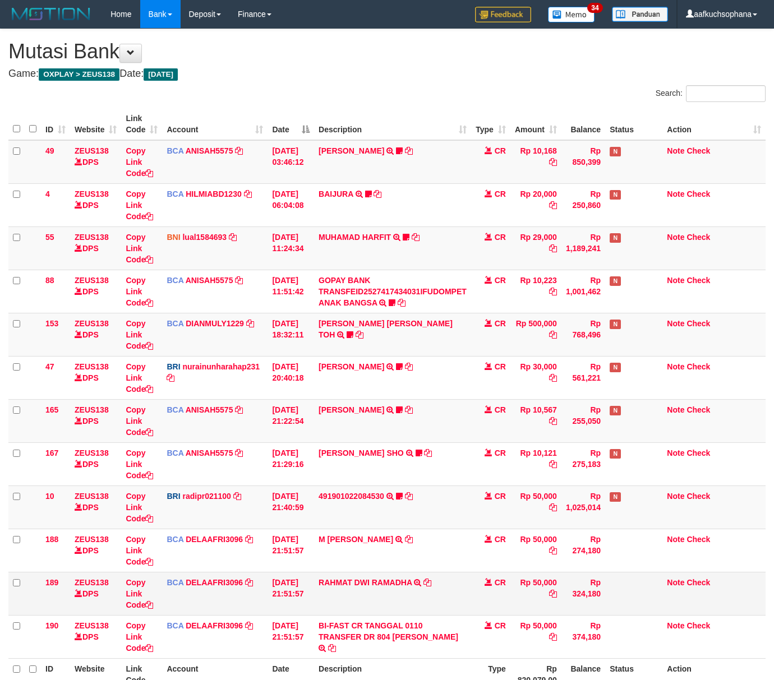
click at [433, 606] on td "RAHMAT DWI RAMADHA TRSF E-BANKING CR 0110/FTSCY/WS95031 50000.00RAHMAT DWI RAMA…" at bounding box center [392, 593] width 157 height 43
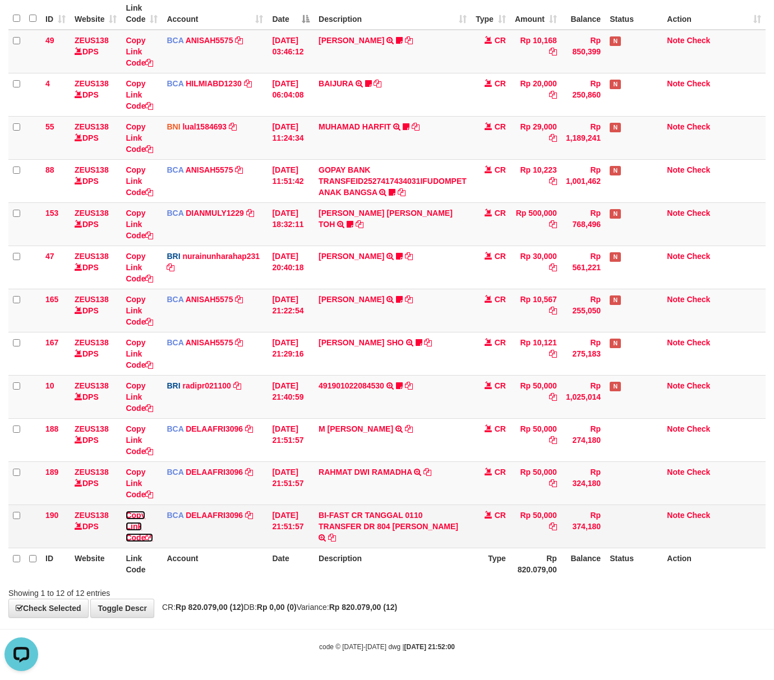
click at [151, 537] on icon at bounding box center [149, 538] width 8 height 8
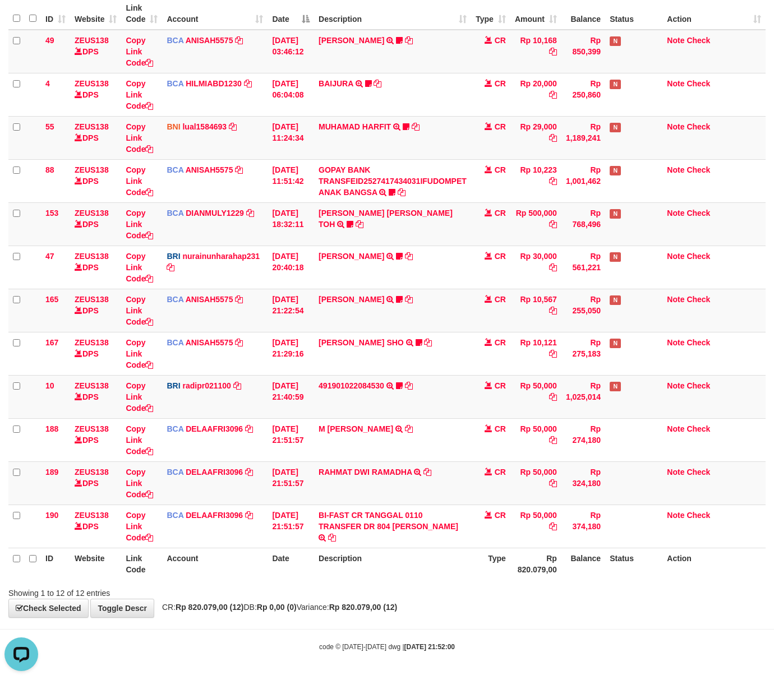
click at [377, 572] on th "Description" at bounding box center [392, 564] width 157 height 32
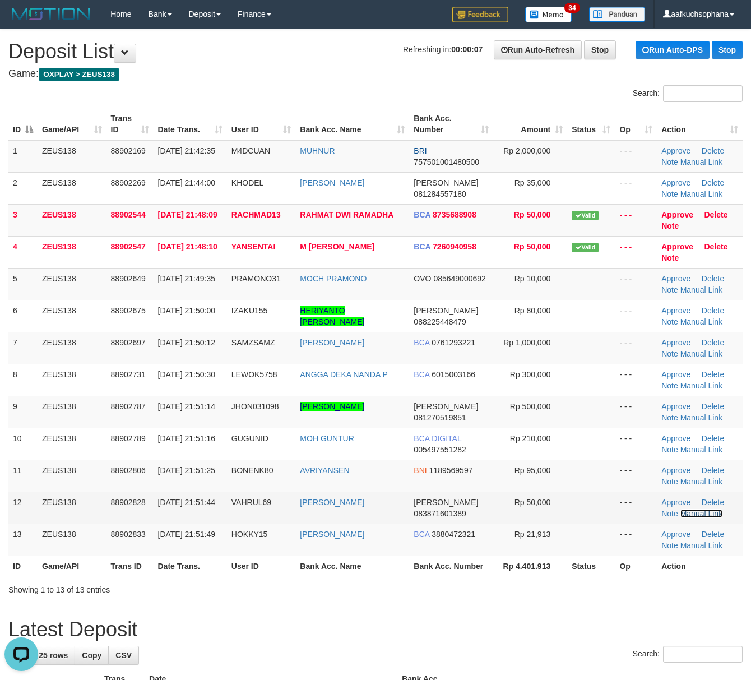
click at [691, 513] on link "Manual Link" at bounding box center [702, 513] width 43 height 9
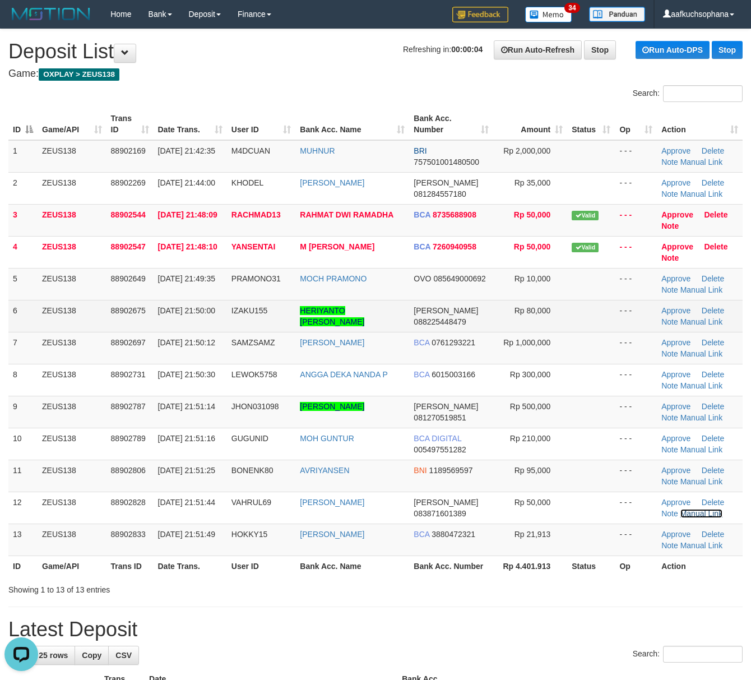
click at [681, 509] on link "Manual Link" at bounding box center [702, 513] width 43 height 9
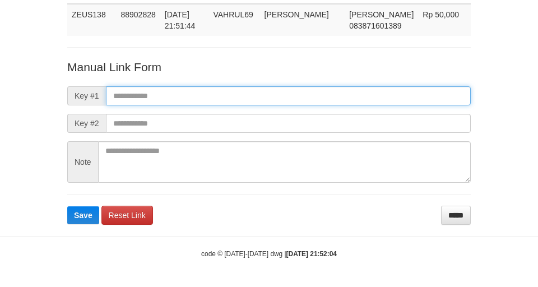
click at [417, 101] on input "text" at bounding box center [288, 95] width 365 height 19
click at [407, 95] on input "text" at bounding box center [288, 95] width 365 height 19
paste input "**********"
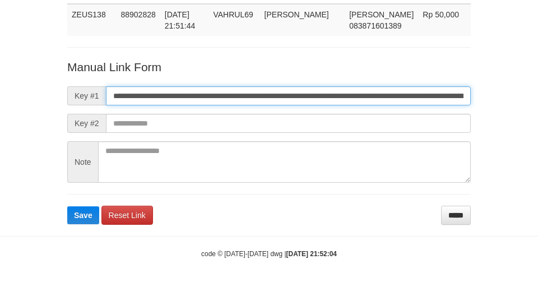
scroll to position [0, 758]
type input "**********"
click at [67, 206] on button "Save" at bounding box center [83, 215] width 32 height 18
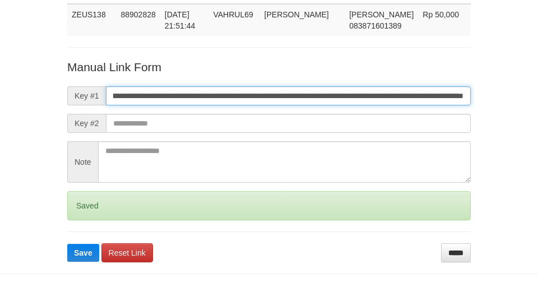
click at [67, 244] on button "Save" at bounding box center [83, 253] width 32 height 18
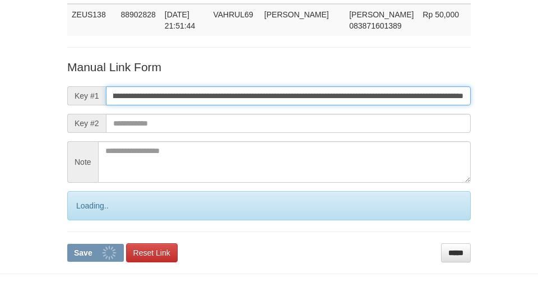
click at [67, 244] on button "Save" at bounding box center [95, 253] width 57 height 18
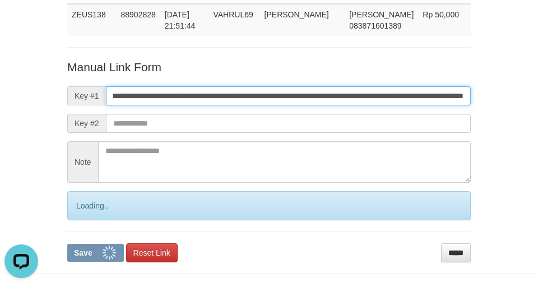
click at [67, 244] on button "Save" at bounding box center [95, 253] width 57 height 18
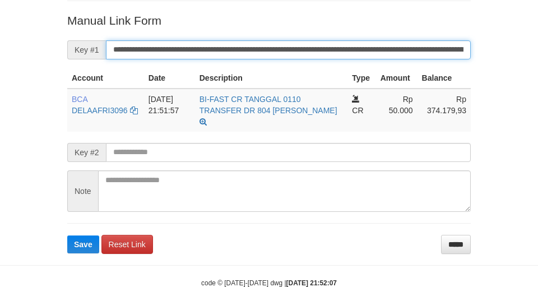
click at [67, 235] on button "Save" at bounding box center [83, 244] width 32 height 18
click at [366, 55] on input "**********" at bounding box center [288, 49] width 365 height 19
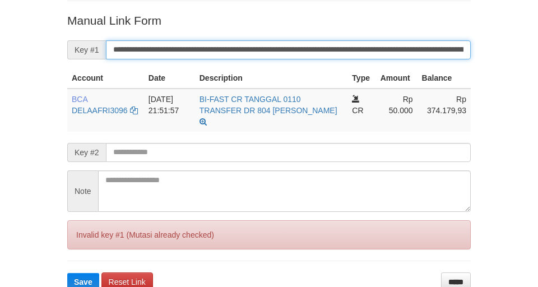
click at [67, 273] on button "Save" at bounding box center [83, 282] width 32 height 18
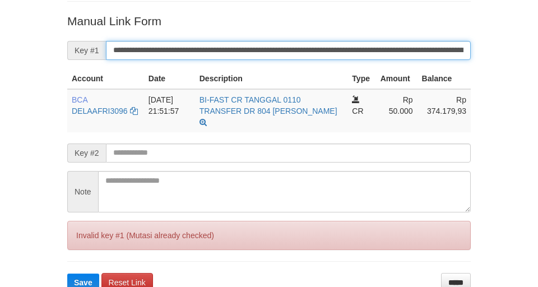
click at [67, 274] on button "Save" at bounding box center [83, 283] width 32 height 18
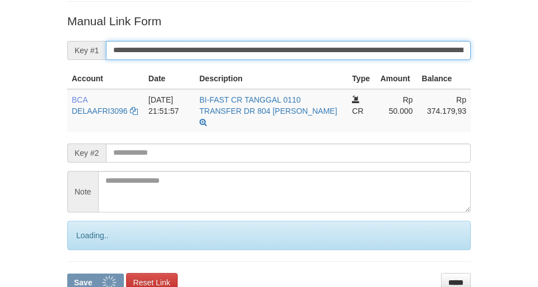
click at [67, 274] on button "Save" at bounding box center [95, 283] width 57 height 18
click at [366, 55] on input "**********" at bounding box center [288, 50] width 365 height 19
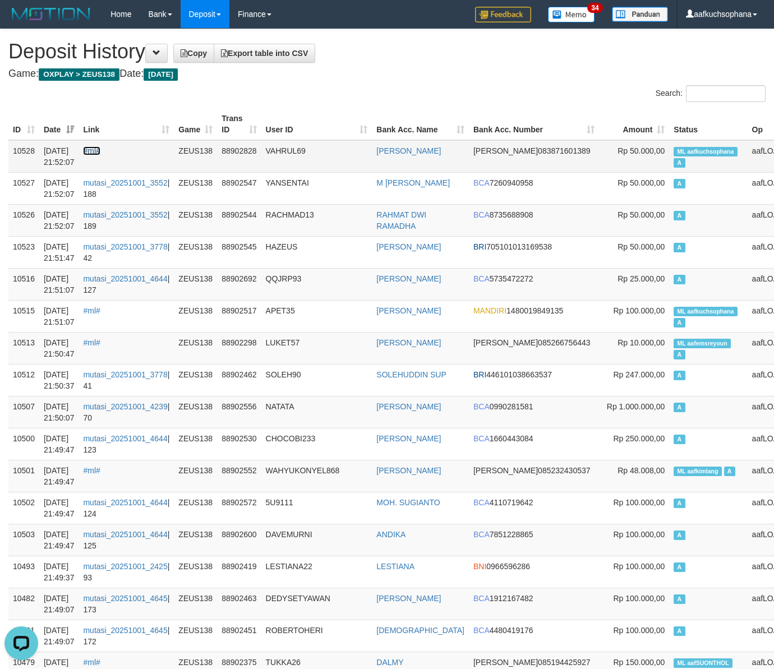
click at [100, 149] on link "#ml#" at bounding box center [91, 150] width 17 height 9
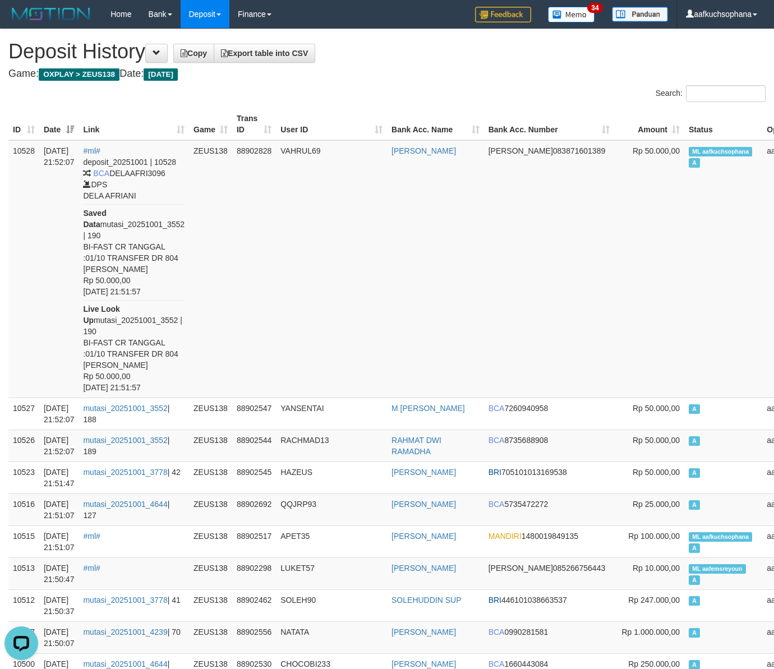
click at [413, 87] on div "Search:" at bounding box center [580, 95] width 370 height 20
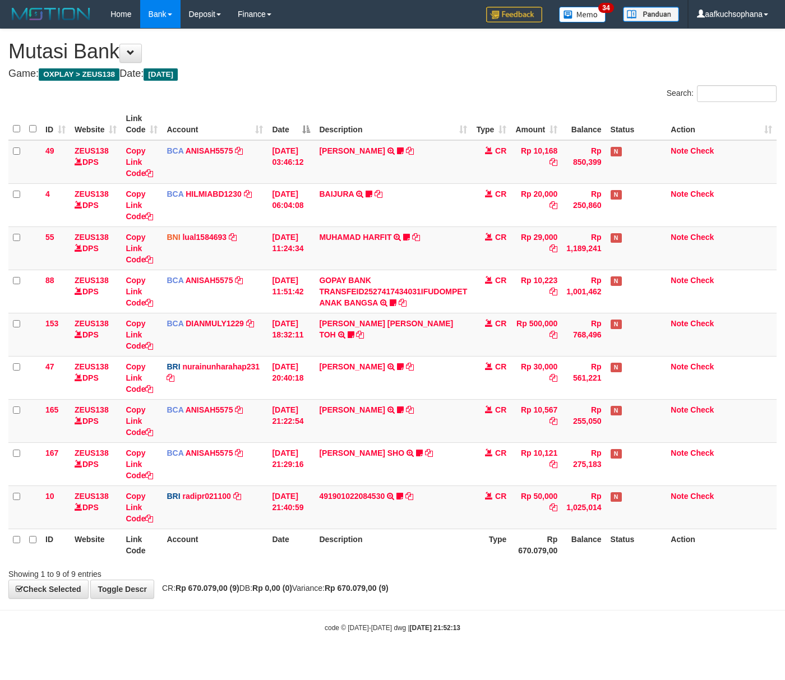
click at [377, 581] on div "**********" at bounding box center [392, 313] width 785 height 569
click at [314, 556] on th "Date" at bounding box center [290, 545] width 47 height 32
drag, startPoint x: 360, startPoint y: 603, endPoint x: 240, endPoint y: 593, distance: 119.8
click at [353, 603] on body "Toggle navigation Home Bank Account List Load By Website Group [OXPLAY] ZEUS138…" at bounding box center [392, 330] width 785 height 661
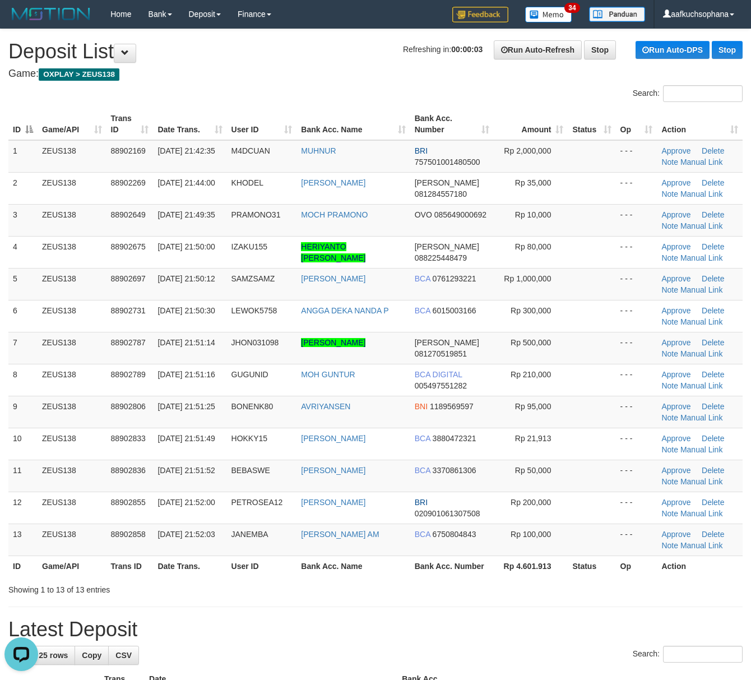
drag, startPoint x: 575, startPoint y: 610, endPoint x: 757, endPoint y: 596, distance: 182.2
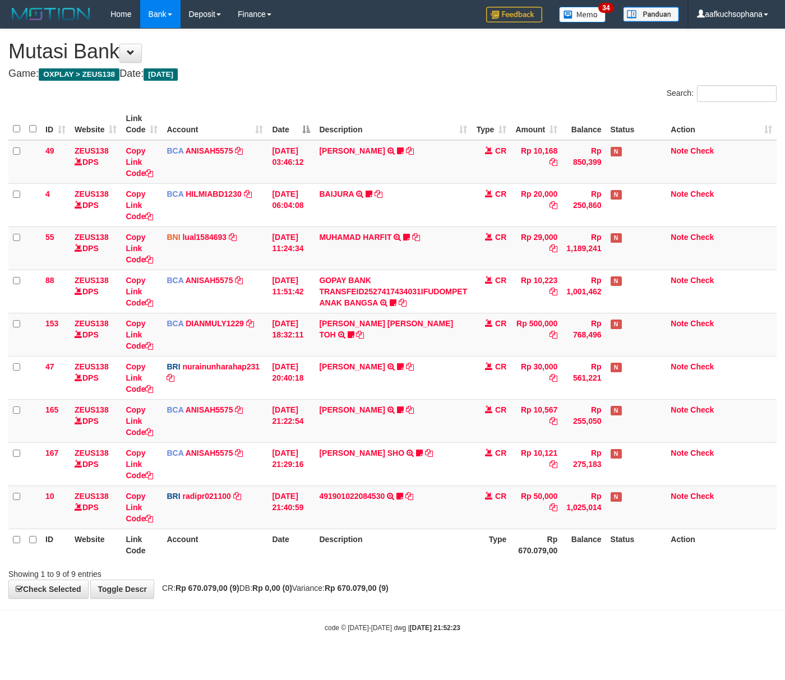
click at [223, 627] on div "code © 2012-2018 dwg | 2025/10/01 21:52:23" at bounding box center [392, 627] width 785 height 11
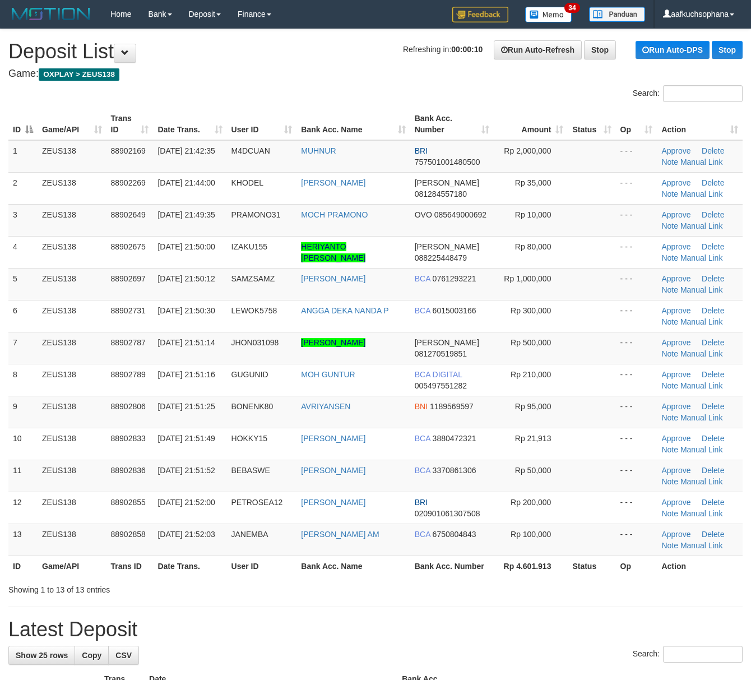
drag, startPoint x: 483, startPoint y: 618, endPoint x: 489, endPoint y: 618, distance: 6.7
drag, startPoint x: 506, startPoint y: 629, endPoint x: 546, endPoint y: 624, distance: 40.6
click at [510, 628] on h1 "Latest Deposit" at bounding box center [375, 629] width 734 height 22
drag, startPoint x: 580, startPoint y: 594, endPoint x: 706, endPoint y: 590, distance: 126.8
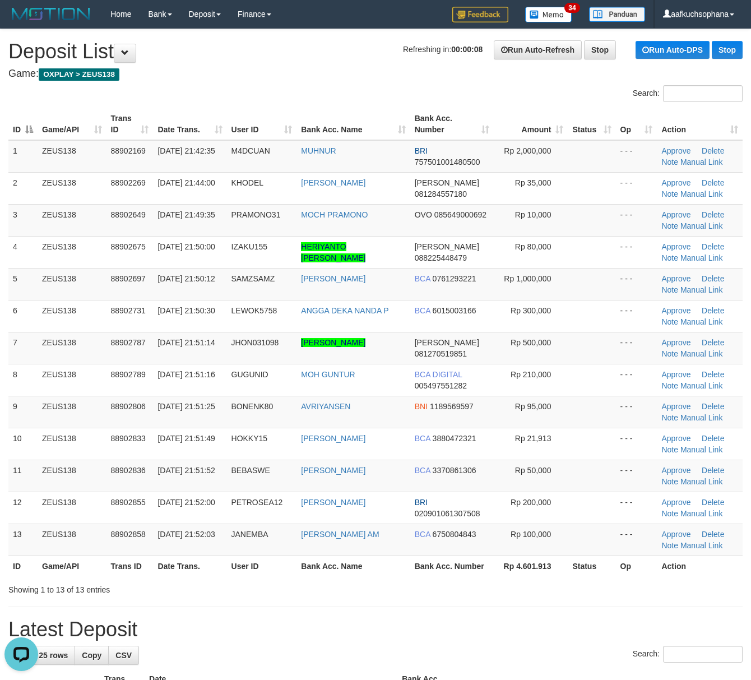
click at [581, 594] on div "Showing 1 to 13 of 13 entries" at bounding box center [375, 588] width 751 height 16
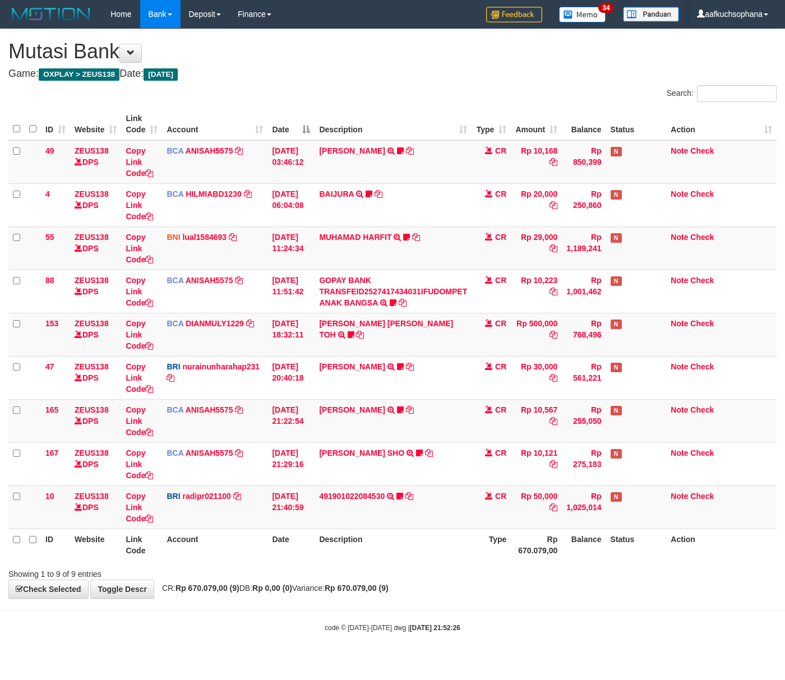
click at [332, 598] on div "**********" at bounding box center [392, 313] width 785 height 569
click at [123, 584] on link "Toggle Descr" at bounding box center [122, 589] width 64 height 19
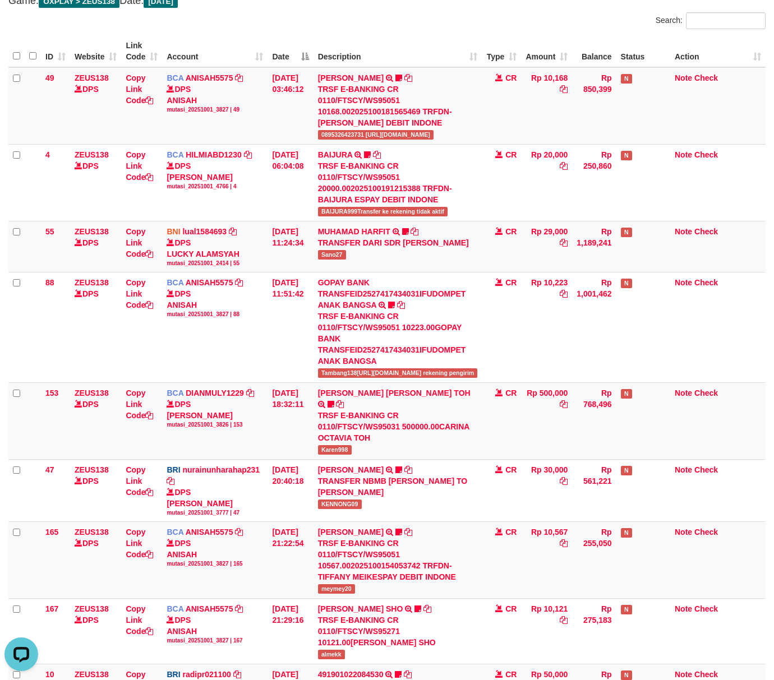
scroll to position [144, 0]
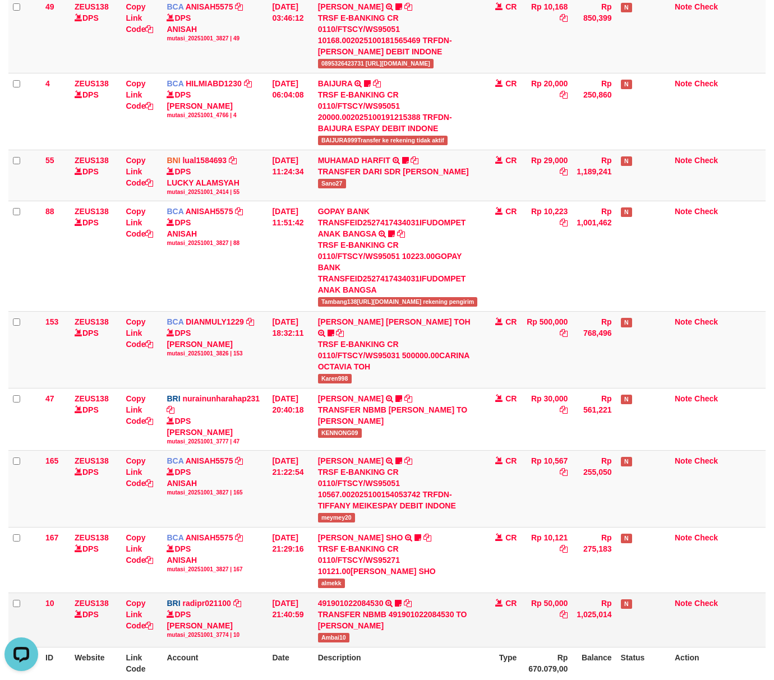
click at [334, 633] on span "Ambai10" at bounding box center [333, 638] width 31 height 10
copy span "Ambai10"
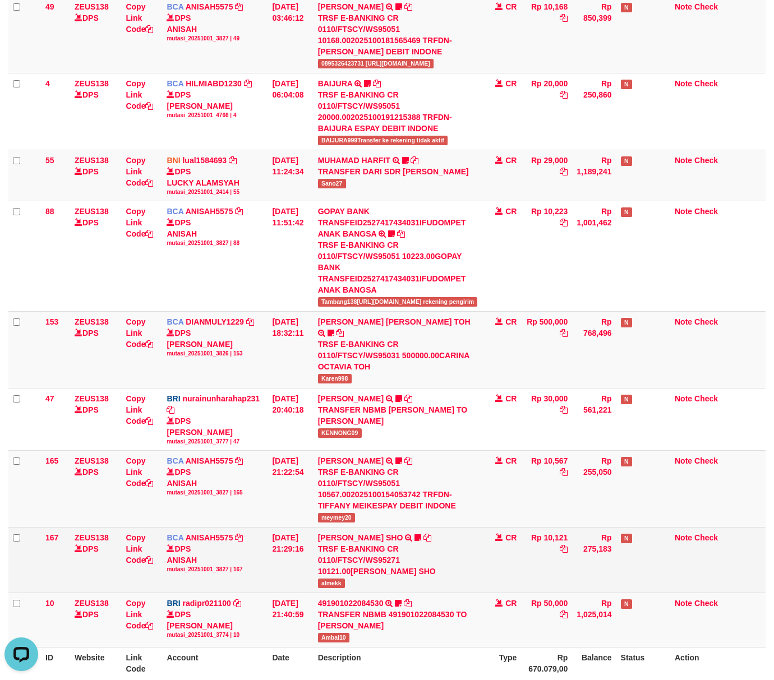
click at [340, 579] on span "almekk" at bounding box center [331, 584] width 27 height 10
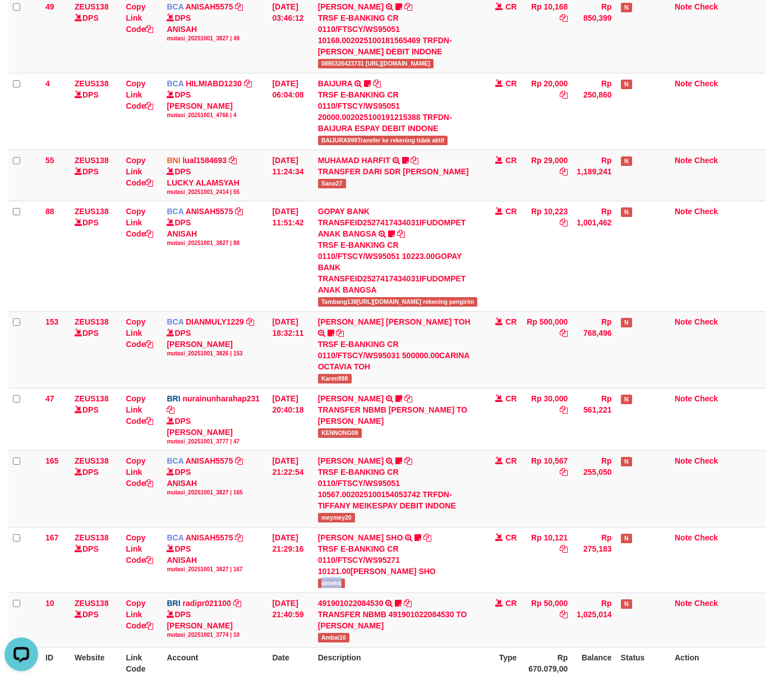
copy span "almekk"
click at [339, 513] on span "meymey20" at bounding box center [336, 518] width 37 height 10
copy tr "meymey20"
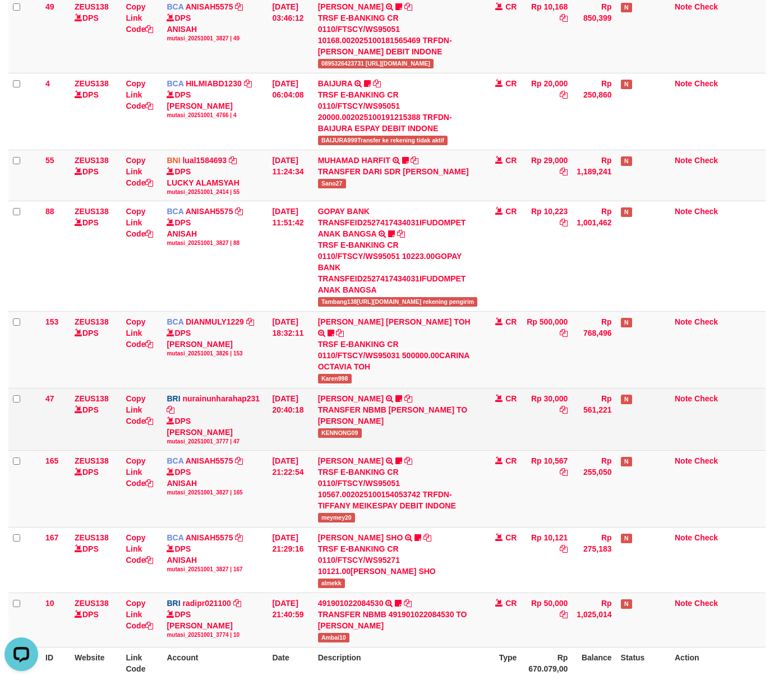
click at [357, 428] on span "KENNONG09" at bounding box center [340, 433] width 44 height 10
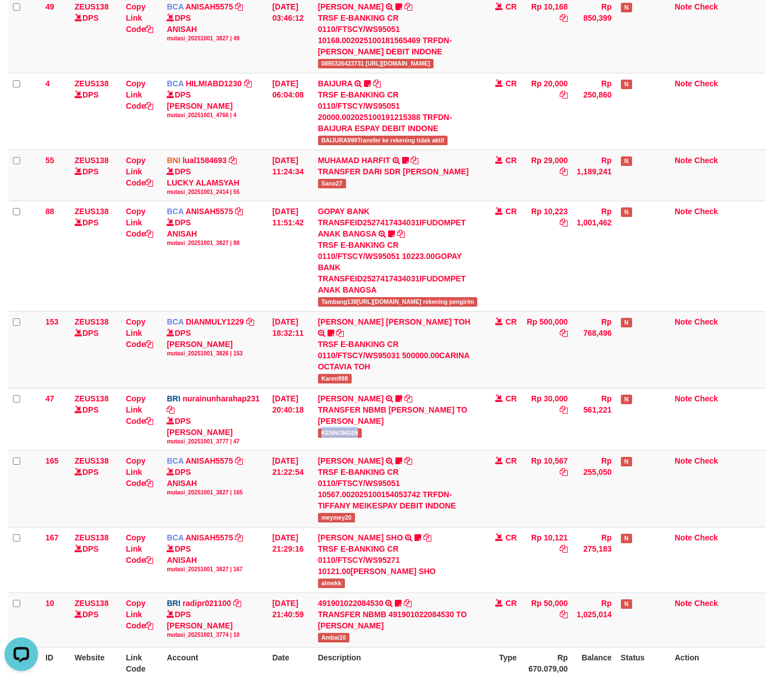
copy span "KENNONG09"
click at [341, 374] on span "Karen998" at bounding box center [335, 379] width 34 height 10
copy tr "Karen998"
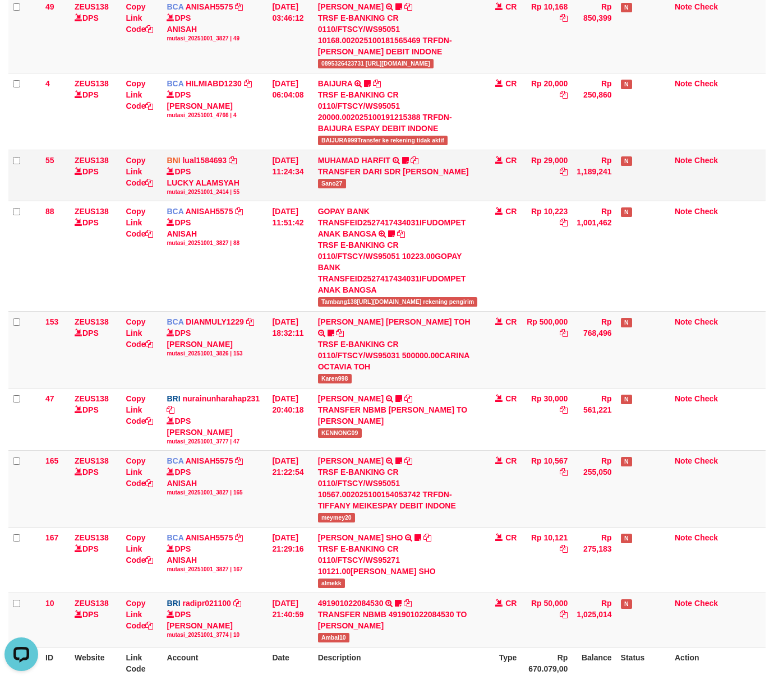
click at [334, 179] on span "Sano27" at bounding box center [332, 184] width 28 height 10
copy tr "Sano27"
drag, startPoint x: 416, startPoint y: 561, endPoint x: 276, endPoint y: 563, distance: 140.2
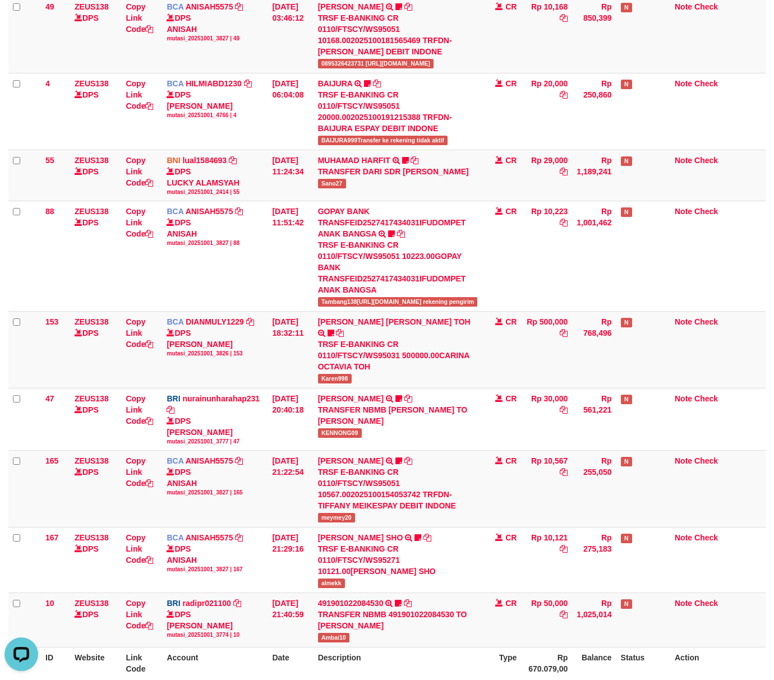
click at [415, 647] on th "Description" at bounding box center [397, 663] width 169 height 32
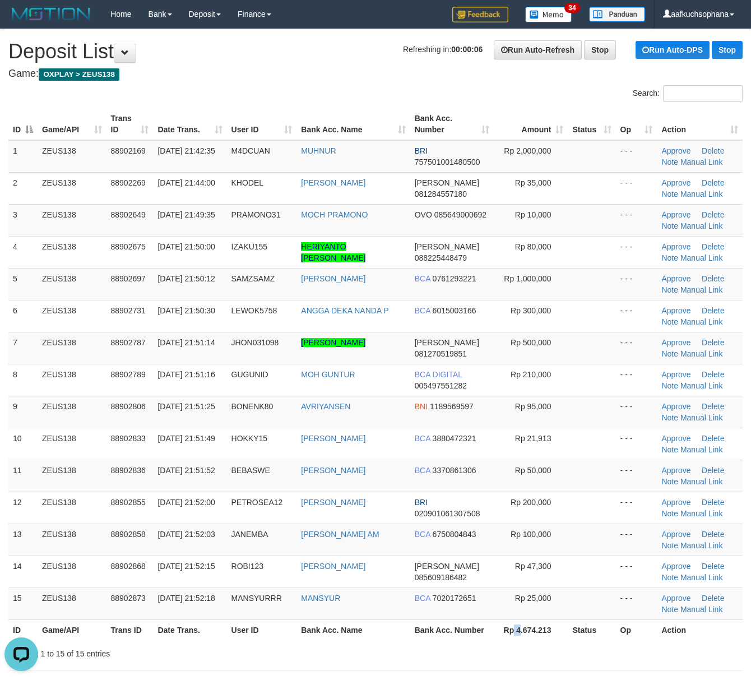
click at [513, 633] on th "Rp 4.674.213" at bounding box center [531, 629] width 74 height 21
drag, startPoint x: 597, startPoint y: 463, endPoint x: 616, endPoint y: 461, distance: 18.6
click at [602, 462] on td at bounding box center [592, 476] width 48 height 32
click at [501, 428] on tbody "1 ZEUS138 88902169 [DATE] 21:42:35 [GEOGRAPHIC_DATA] MUHNUR BRI 757501001480500…" at bounding box center [375, 380] width 734 height 480
click at [657, 357] on tr "7 ZEUS138 88902787 [DATE] 21:51:14 JHON031098 [PERSON_NAME] [PERSON_NAME] 08127…" at bounding box center [375, 348] width 734 height 32
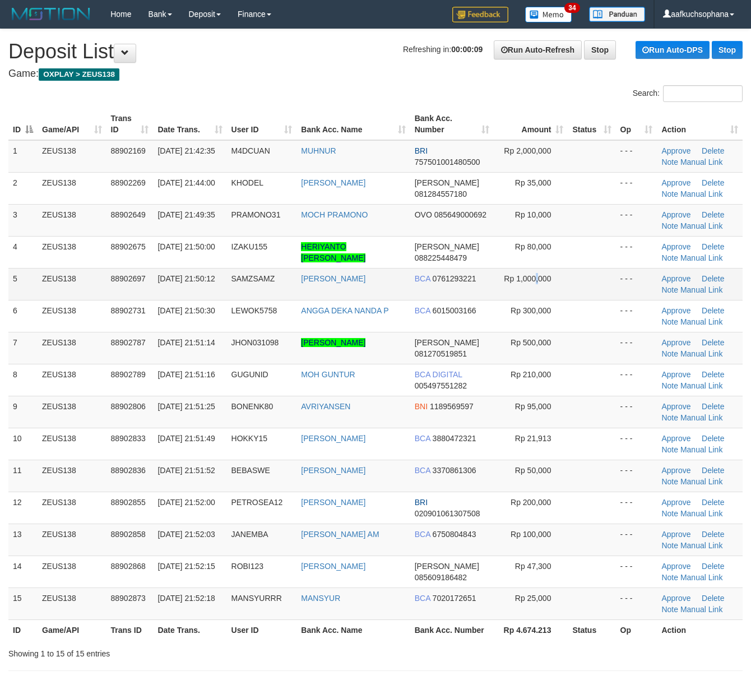
click at [534, 297] on td "Rp 1,000,000" at bounding box center [531, 284] width 74 height 32
drag, startPoint x: 536, startPoint y: 617, endPoint x: 563, endPoint y: 617, distance: 27.5
click at [544, 617] on td "Rp 25,000" at bounding box center [531, 603] width 74 height 32
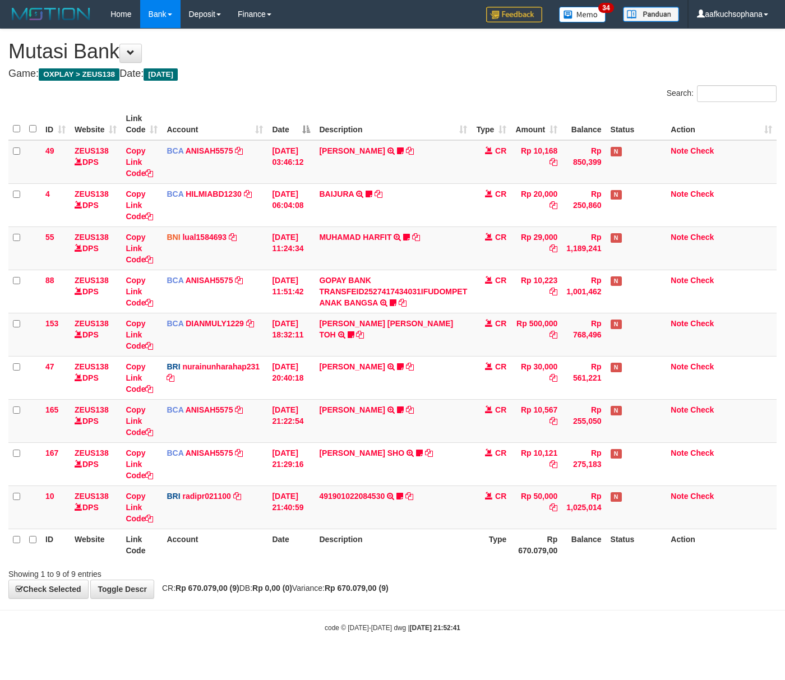
click at [435, 579] on div "Showing 1 to 9 of 9 entries" at bounding box center [392, 572] width 785 height 16
drag, startPoint x: 229, startPoint y: 623, endPoint x: 160, endPoint y: 608, distance: 71.1
click at [229, 623] on div "code © [DATE]-[DATE] dwg | [DATE] 21:52:41" at bounding box center [392, 627] width 785 height 11
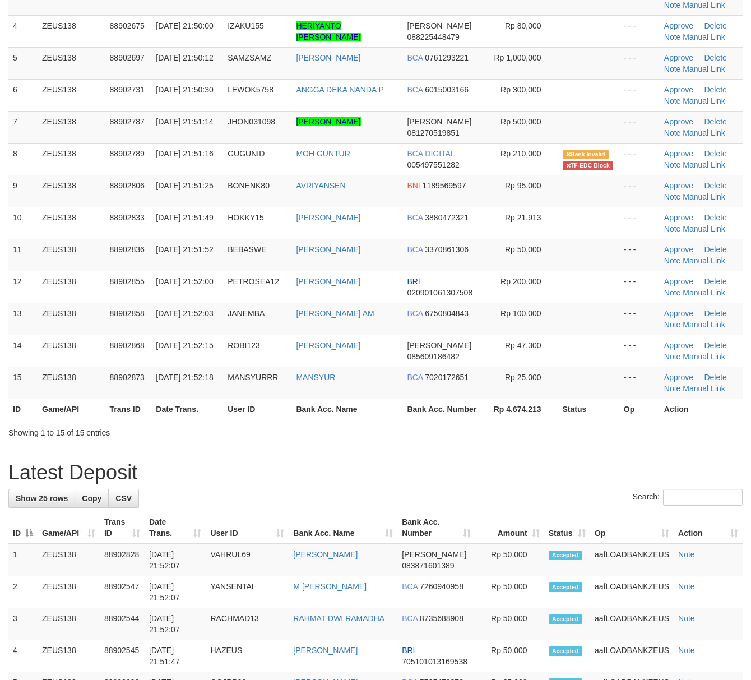
scroll to position [224, 0]
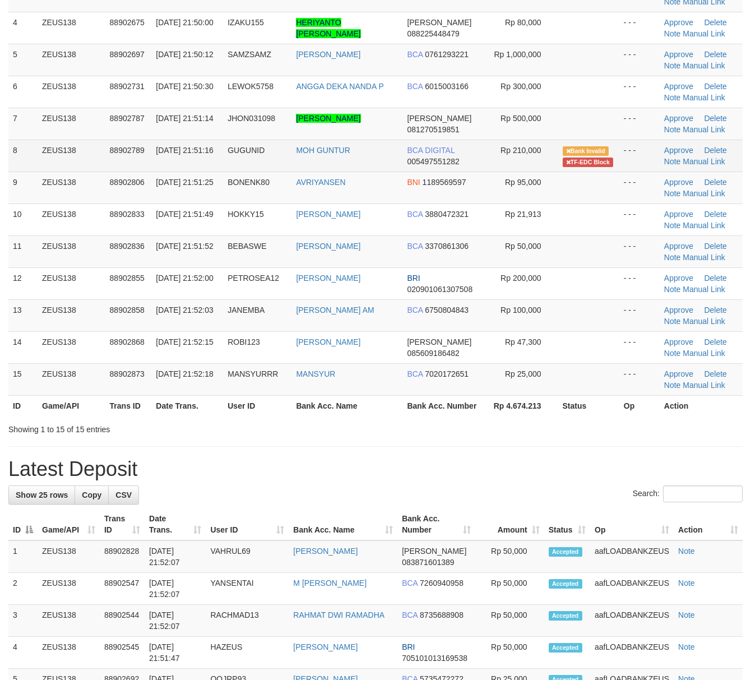
click at [253, 166] on td "GUGUNID" at bounding box center [257, 156] width 68 height 32
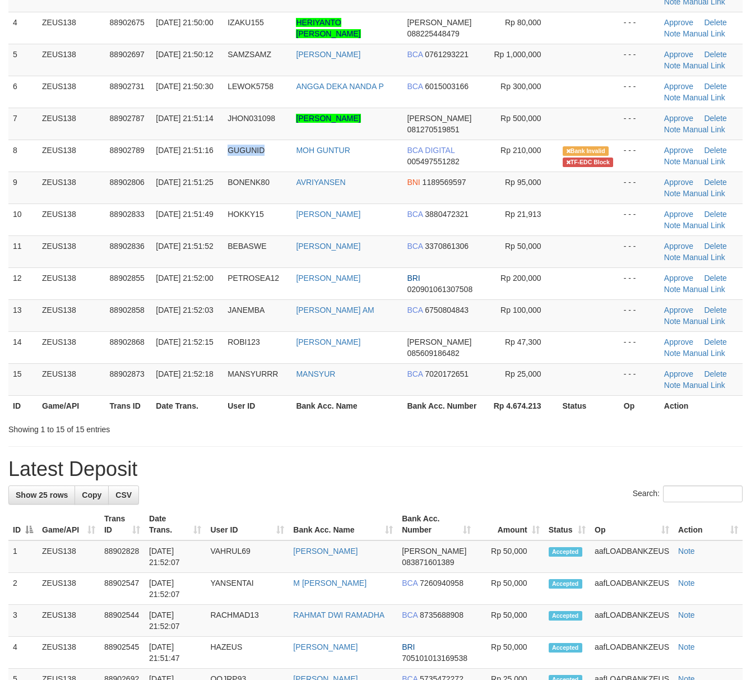
copy span "GUGUNID"
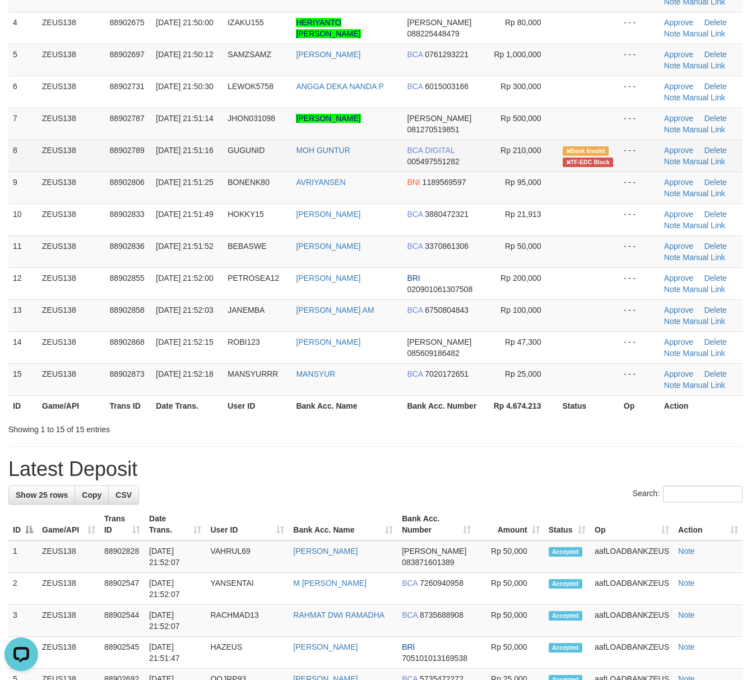
click at [325, 166] on td "MOH GUNTUR" at bounding box center [347, 156] width 111 height 32
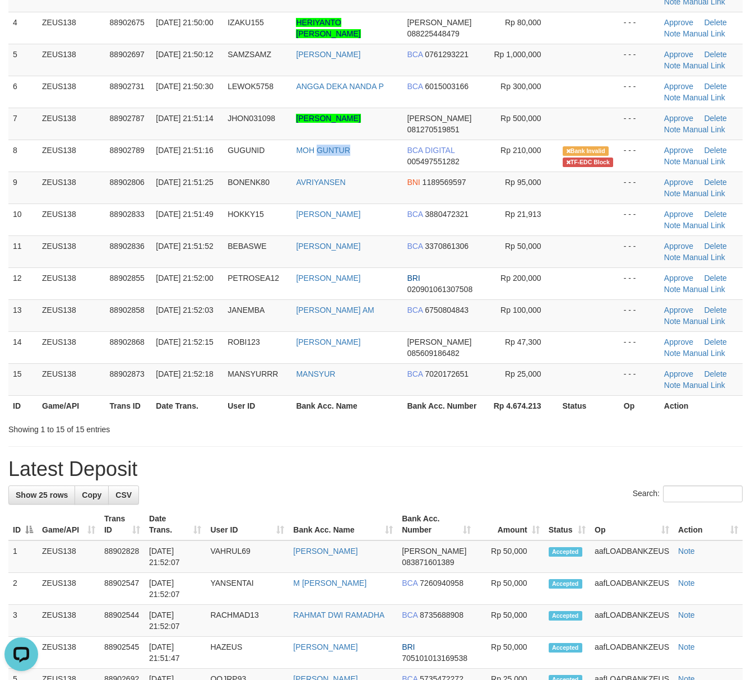
copy link "GUNTUR"
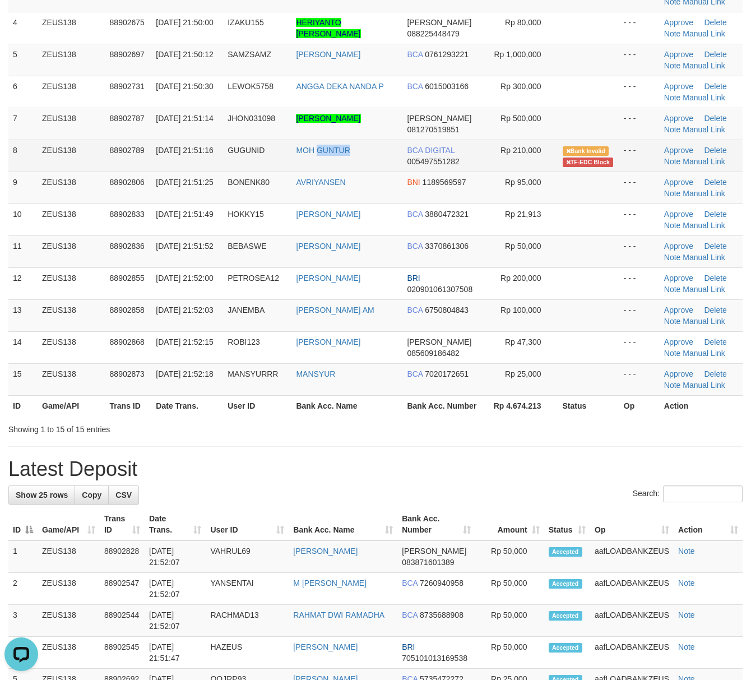
click at [319, 167] on td "MOH GUNTUR" at bounding box center [347, 156] width 111 height 32
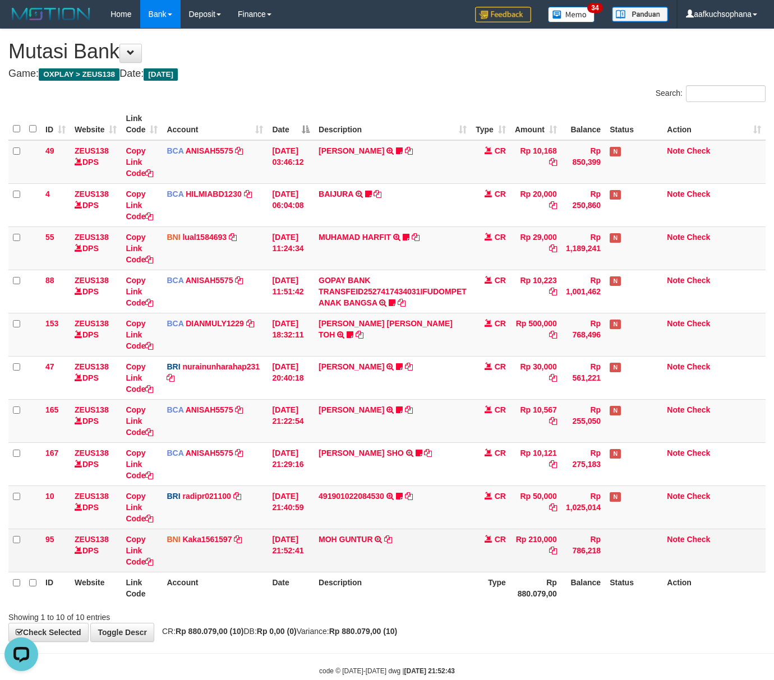
drag, startPoint x: 304, startPoint y: 537, endPoint x: 292, endPoint y: 537, distance: 12.3
click at [305, 537] on td "[DATE] 21:52:41" at bounding box center [290, 550] width 47 height 43
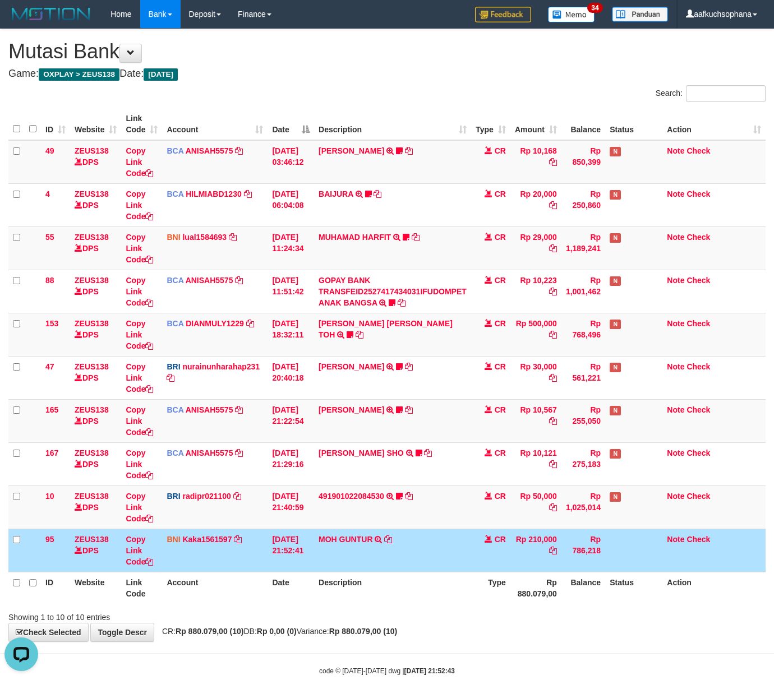
click at [422, 589] on th "Description" at bounding box center [392, 588] width 157 height 32
click at [312, 624] on div "**********" at bounding box center [387, 335] width 774 height 612
click at [151, 561] on icon at bounding box center [149, 562] width 8 height 8
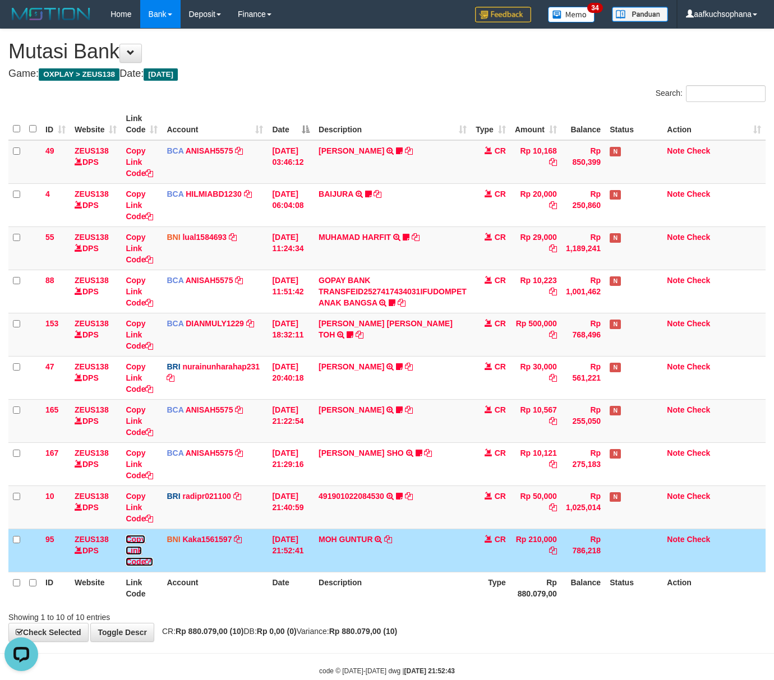
click at [151, 561] on icon at bounding box center [149, 562] width 8 height 8
click at [153, 561] on icon at bounding box center [149, 562] width 8 height 8
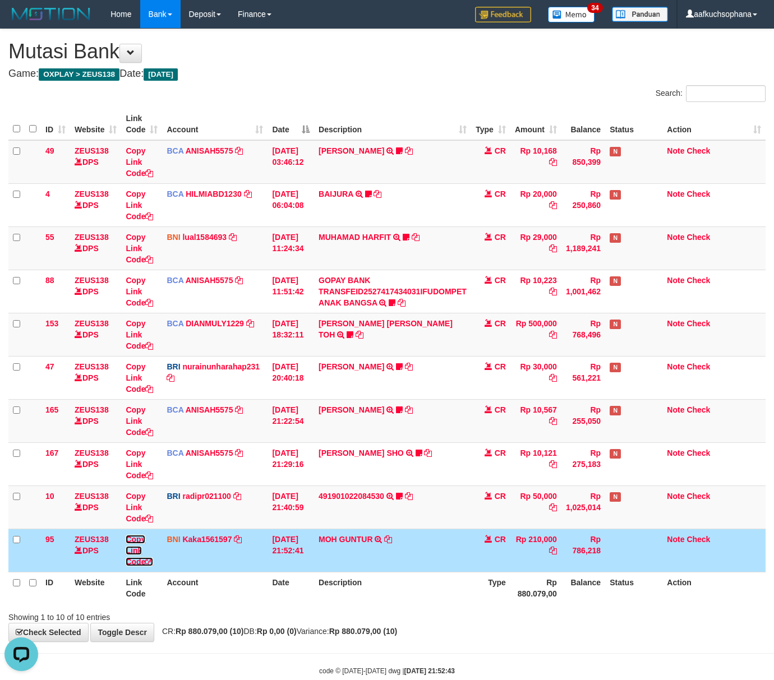
click at [153, 561] on icon at bounding box center [149, 562] width 8 height 8
drag, startPoint x: 362, startPoint y: 592, endPoint x: 346, endPoint y: 589, distance: 16.1
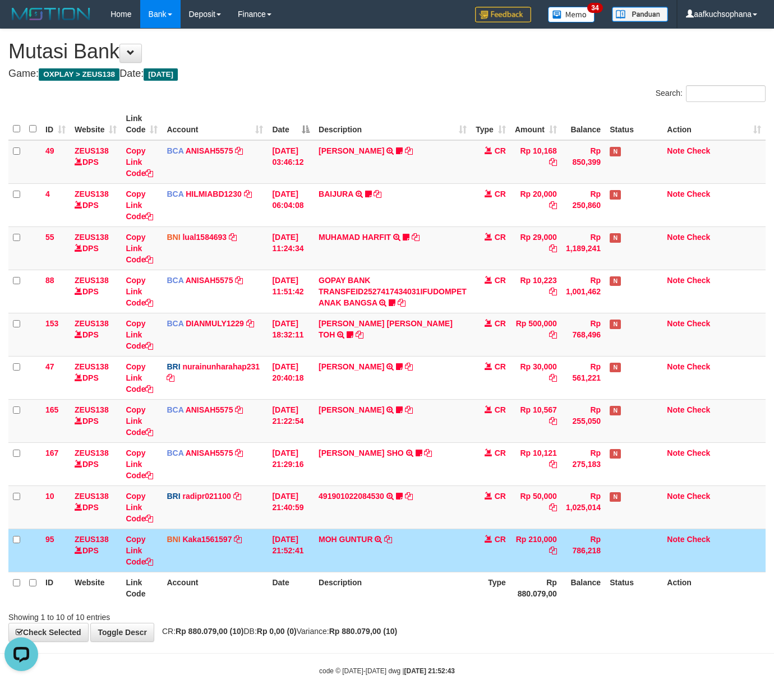
click at [368, 593] on th "Description" at bounding box center [392, 588] width 157 height 32
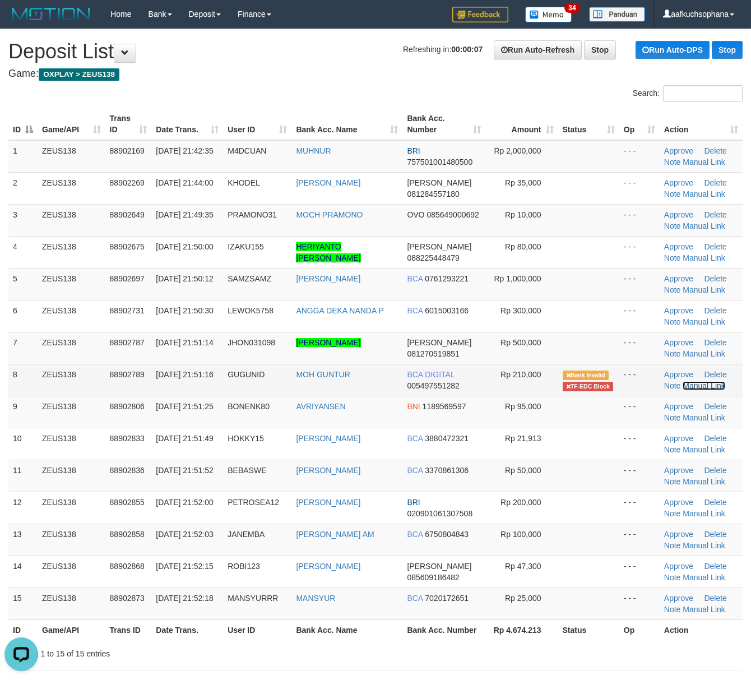
click at [692, 382] on link "Manual Link" at bounding box center [704, 385] width 43 height 9
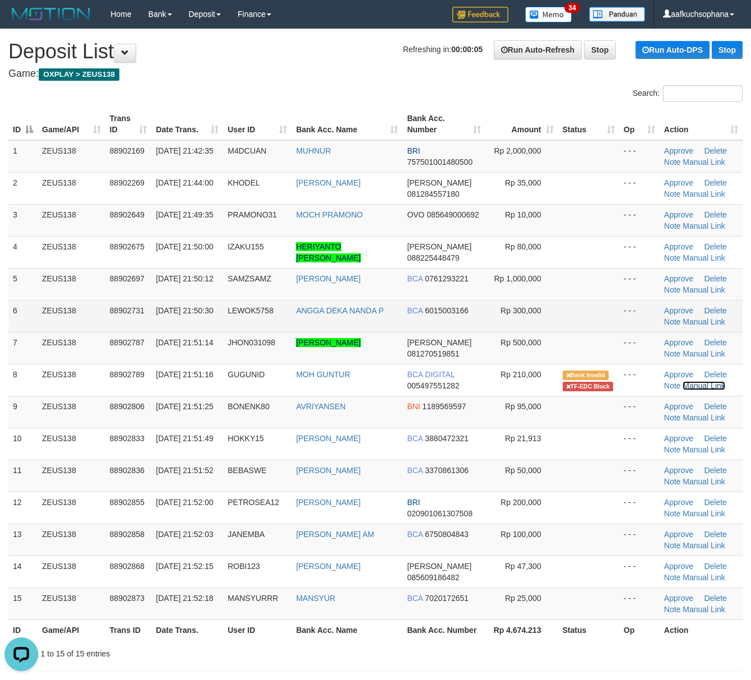
click at [683, 381] on link "Manual Link" at bounding box center [704, 385] width 43 height 9
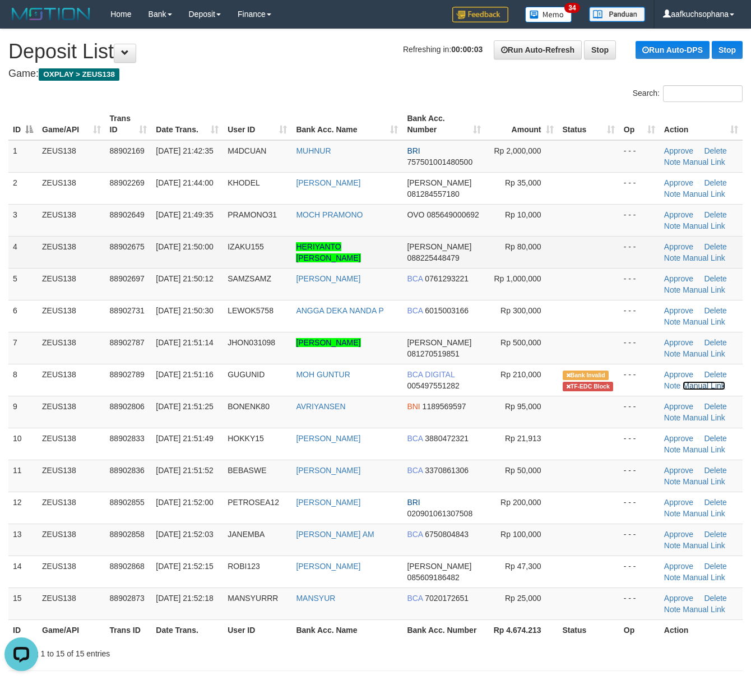
click at [683, 381] on link "Manual Link" at bounding box center [704, 385] width 43 height 9
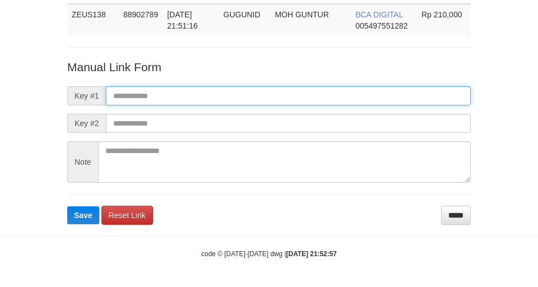
scroll to position [82, 0]
click at [344, 94] on input "text" at bounding box center [288, 95] width 365 height 19
paste input "**********"
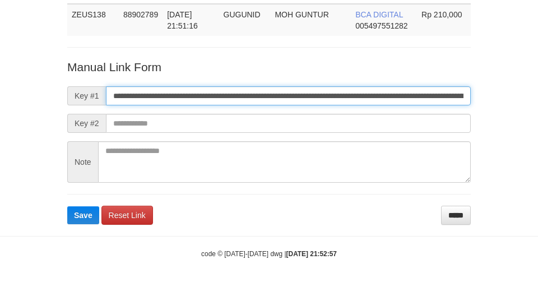
scroll to position [0, 657]
type input "**********"
click at [67, 206] on button "Save" at bounding box center [83, 215] width 32 height 18
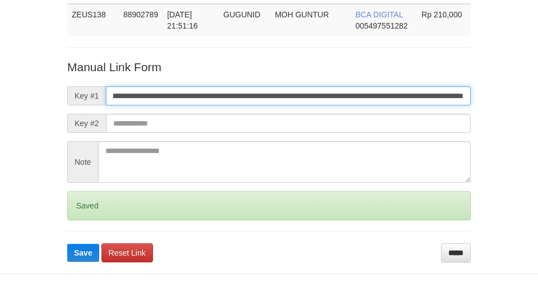
click at [67, 244] on button "Save" at bounding box center [83, 253] width 32 height 18
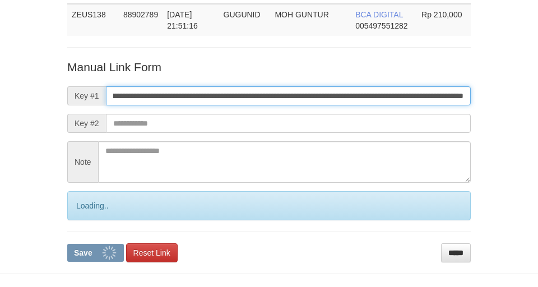
click at [67, 244] on button "Save" at bounding box center [95, 253] width 57 height 18
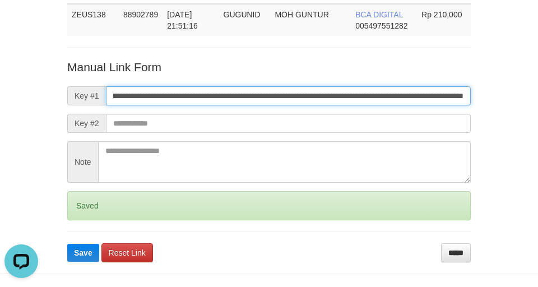
scroll to position [0, 0]
click at [67, 244] on button "Save" at bounding box center [83, 253] width 32 height 18
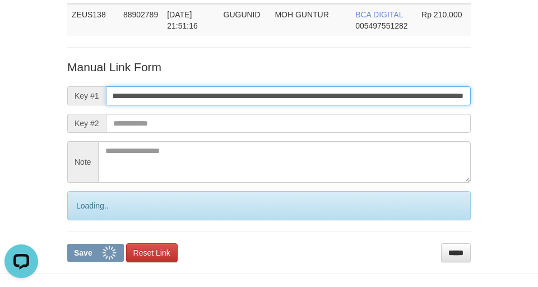
click at [67, 244] on button "Save" at bounding box center [95, 253] width 57 height 18
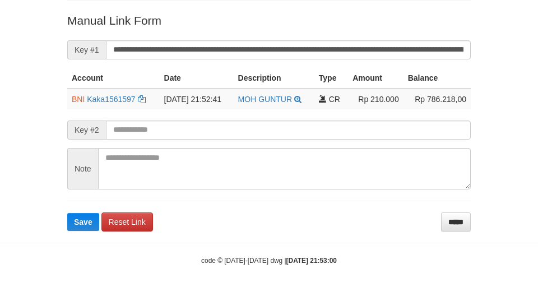
click at [67, 213] on button "Save" at bounding box center [83, 222] width 32 height 18
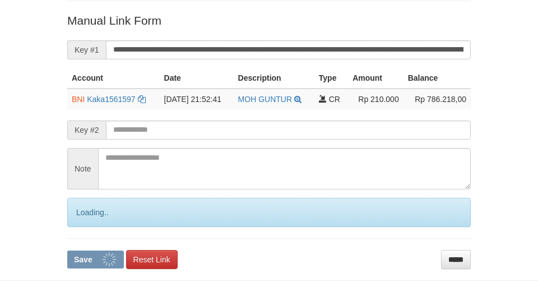
scroll to position [220, 0]
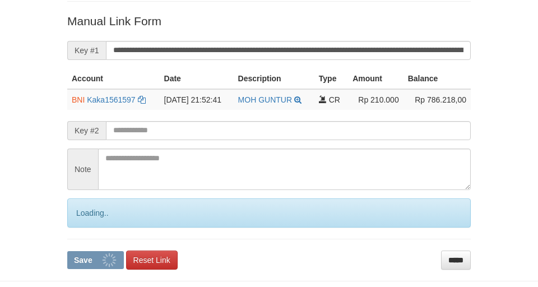
click at [67, 251] on button "Save" at bounding box center [95, 260] width 57 height 18
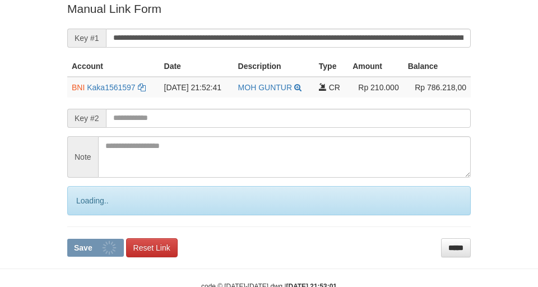
click at [67, 239] on button "Save" at bounding box center [95, 248] width 57 height 18
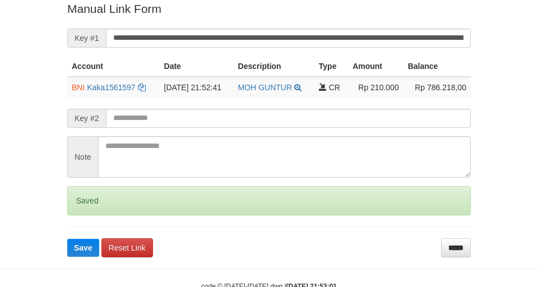
click at [67, 239] on button "Save" at bounding box center [83, 248] width 32 height 18
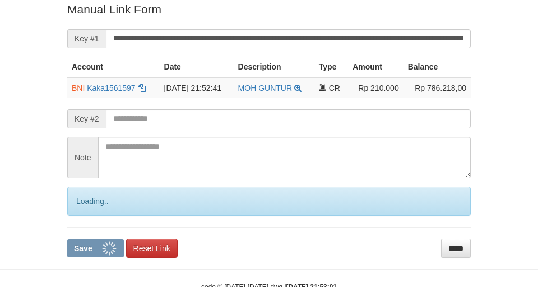
click at [67, 239] on button "Save" at bounding box center [95, 248] width 57 height 18
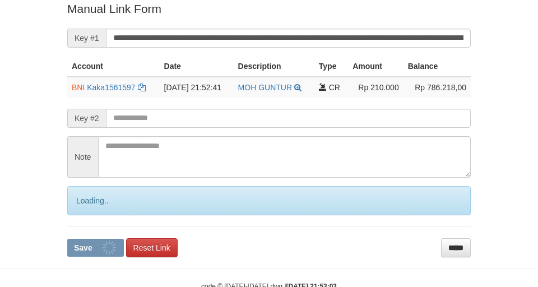
click at [67, 239] on button "Save" at bounding box center [95, 248] width 57 height 18
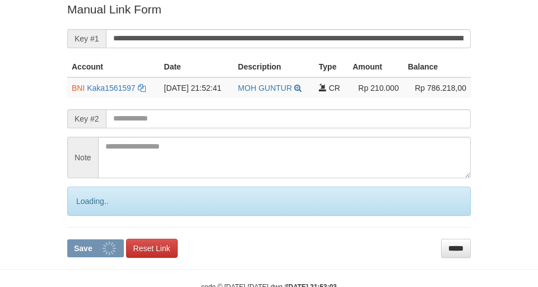
click at [67, 239] on button "Save" at bounding box center [95, 248] width 57 height 18
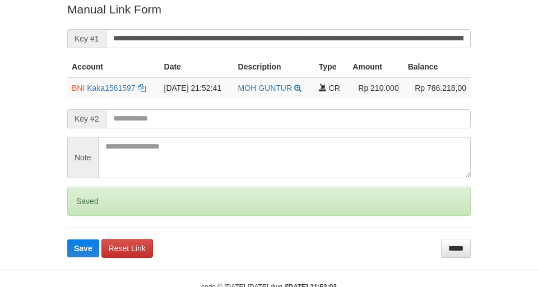
click at [67, 239] on button "Save" at bounding box center [83, 248] width 32 height 18
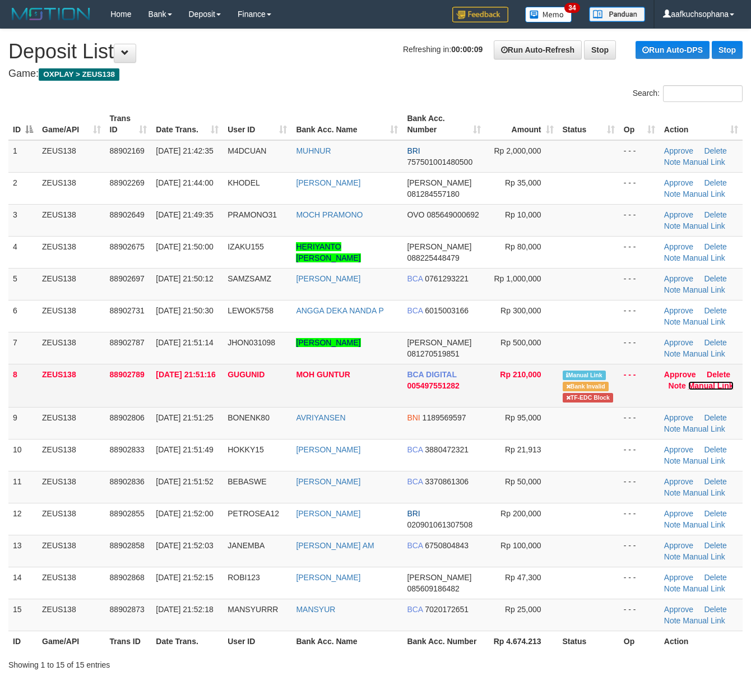
click at [696, 388] on link "Manual Link" at bounding box center [710, 385] width 45 height 9
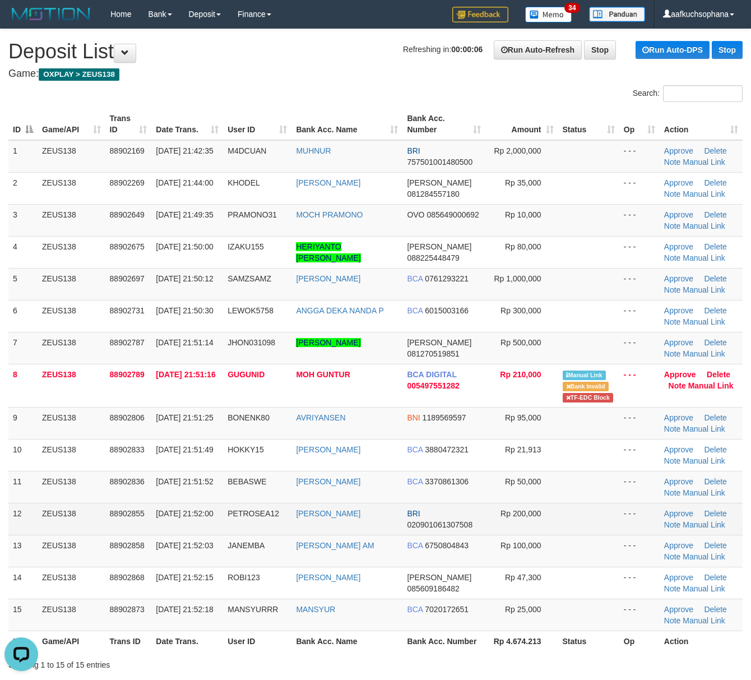
click at [603, 536] on tbody "1 ZEUS138 88902169 01/10/2025 21:42:35 M4DCUAN MUHNUR BRI 757501001480500 Rp 2,…" at bounding box center [375, 385] width 734 height 491
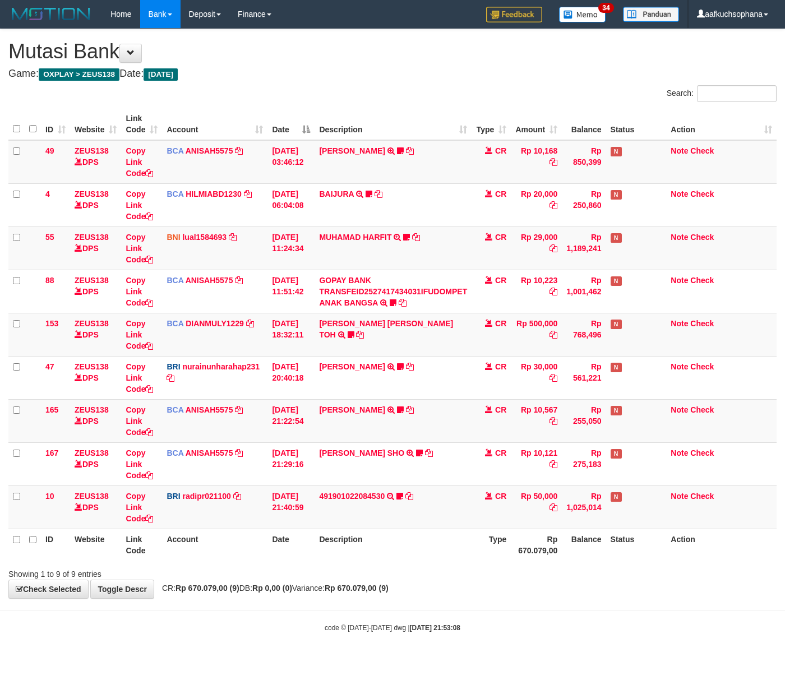
click at [465, 572] on div "Showing 1 to 9 of 9 entries" at bounding box center [392, 572] width 785 height 16
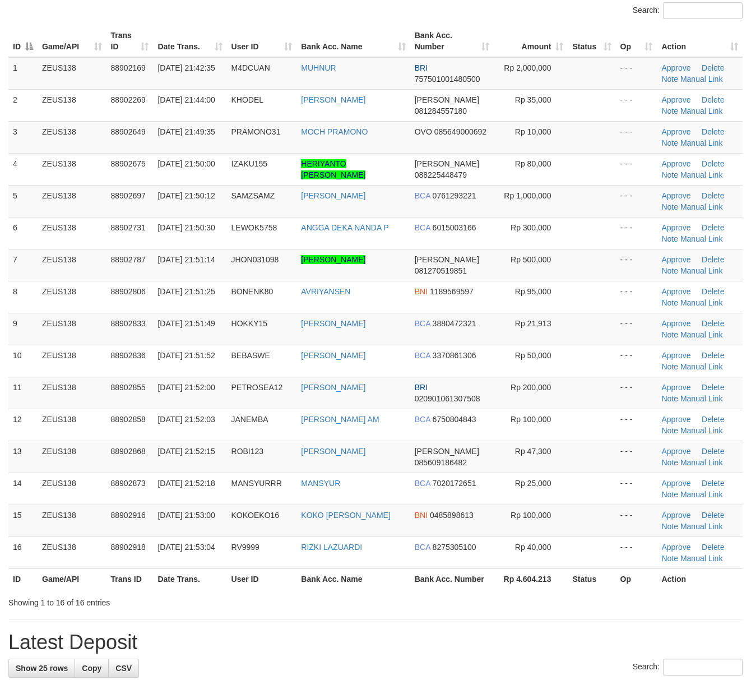
scroll to position [224, 0]
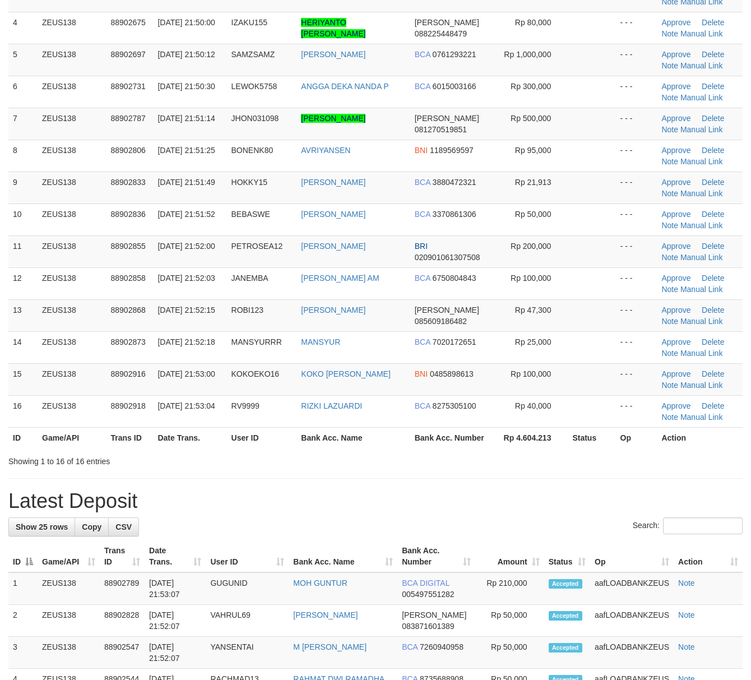
click at [485, 500] on h1 "Latest Deposit" at bounding box center [375, 501] width 734 height 22
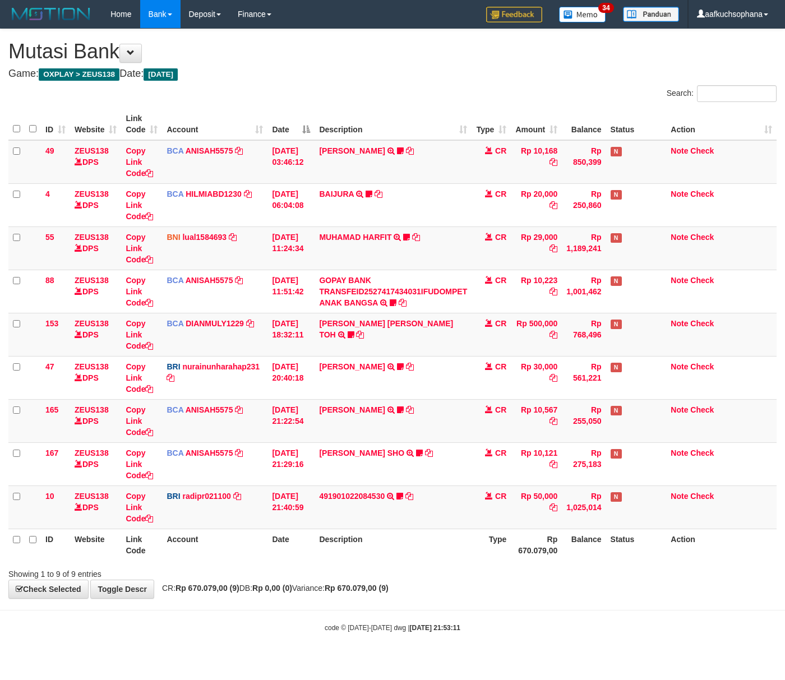
click at [508, 597] on div "**********" at bounding box center [392, 313] width 785 height 569
click at [505, 597] on div "**********" at bounding box center [392, 313] width 785 height 569
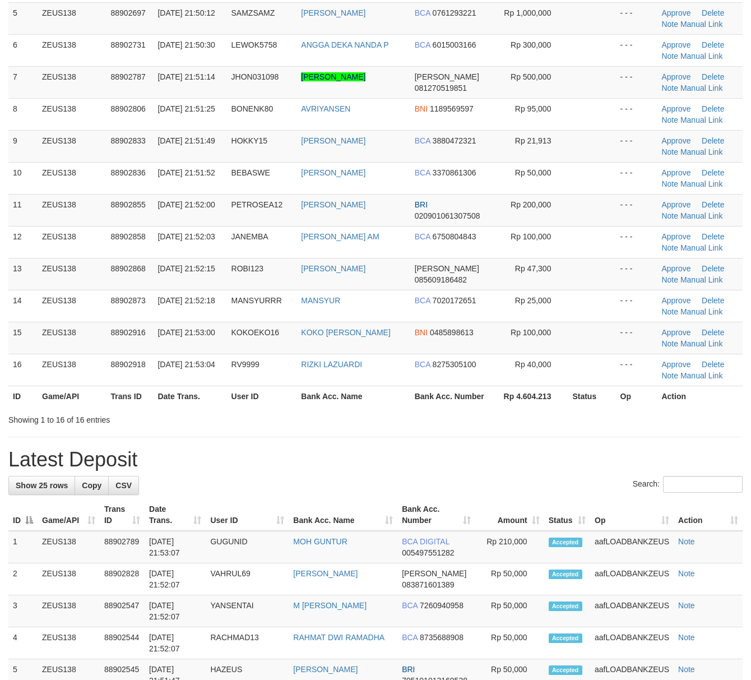
click at [514, 471] on h1 "Latest Deposit" at bounding box center [375, 459] width 734 height 22
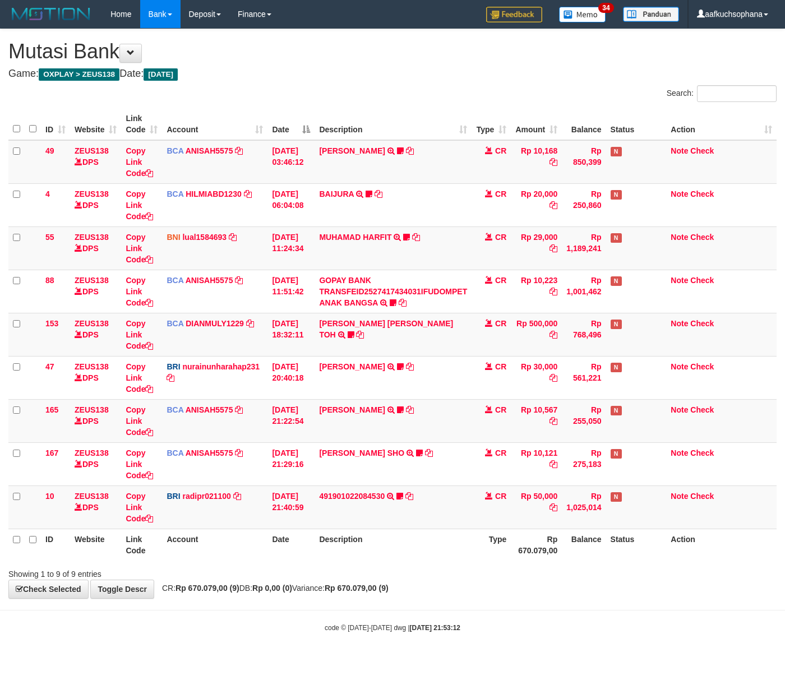
drag, startPoint x: 454, startPoint y: 588, endPoint x: 211, endPoint y: 543, distance: 246.8
click at [454, 587] on div "**********" at bounding box center [392, 313] width 785 height 569
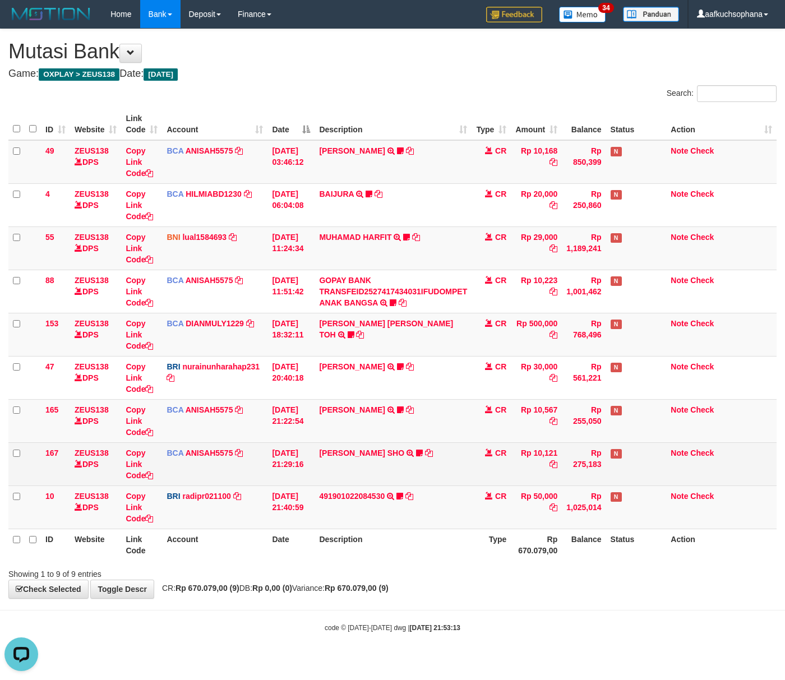
drag, startPoint x: 295, startPoint y: 469, endPoint x: 193, endPoint y: 467, distance: 101.5
click at [292, 469] on td "01/10/2025 21:29:16" at bounding box center [290, 463] width 47 height 43
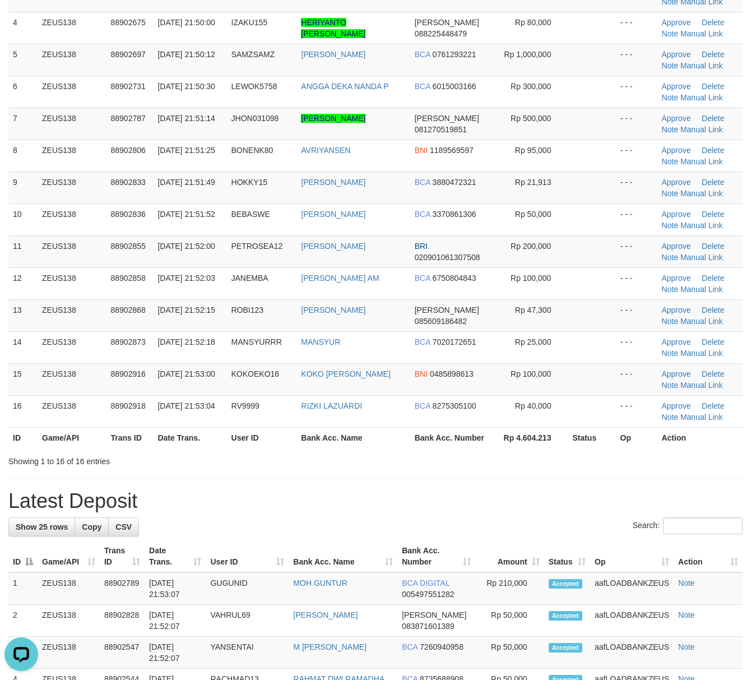
drag, startPoint x: 487, startPoint y: 483, endPoint x: 761, endPoint y: 239, distance: 366.9
click at [487, 482] on div "**********" at bounding box center [375, 625] width 751 height 1641
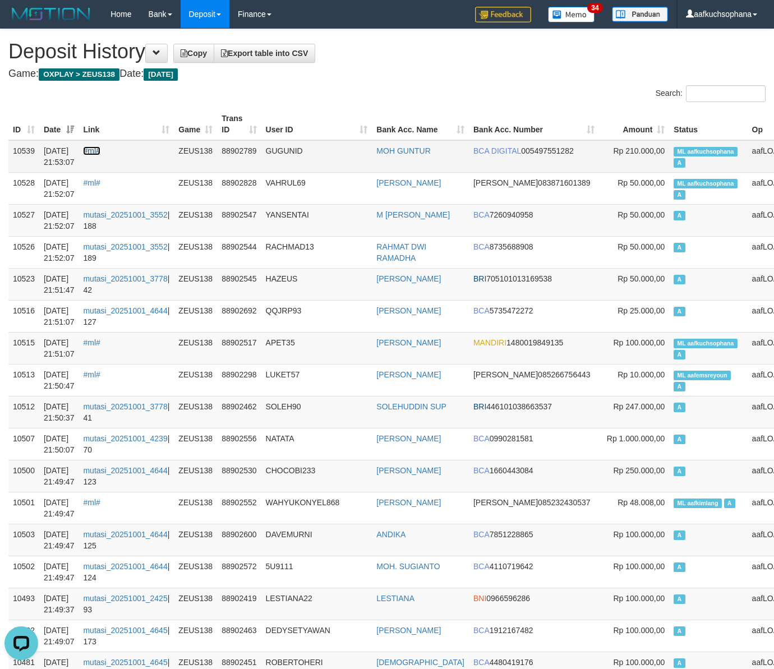
click at [100, 150] on link "#ml#" at bounding box center [91, 150] width 17 height 9
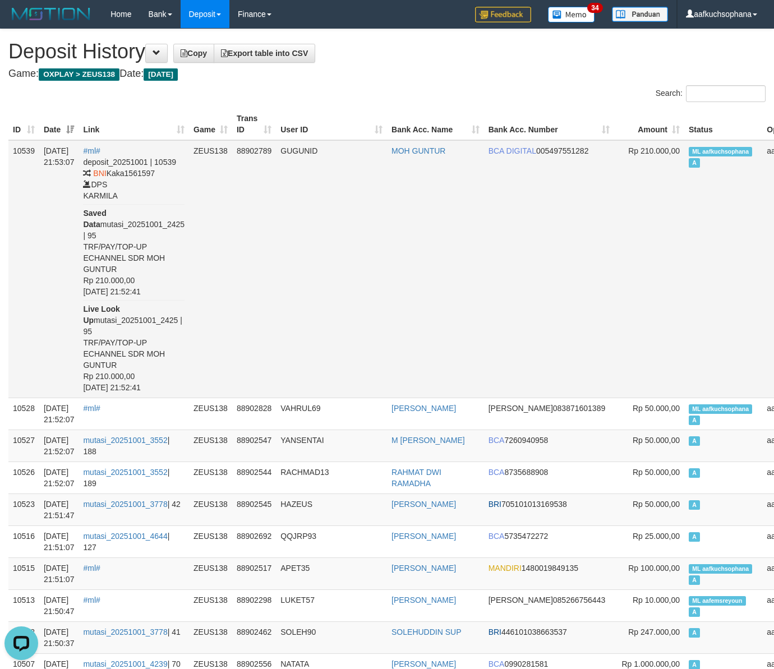
click at [460, 211] on td "MOH GUNTUR" at bounding box center [435, 269] width 97 height 258
drag, startPoint x: 383, startPoint y: 66, endPoint x: 303, endPoint y: 50, distance: 82.1
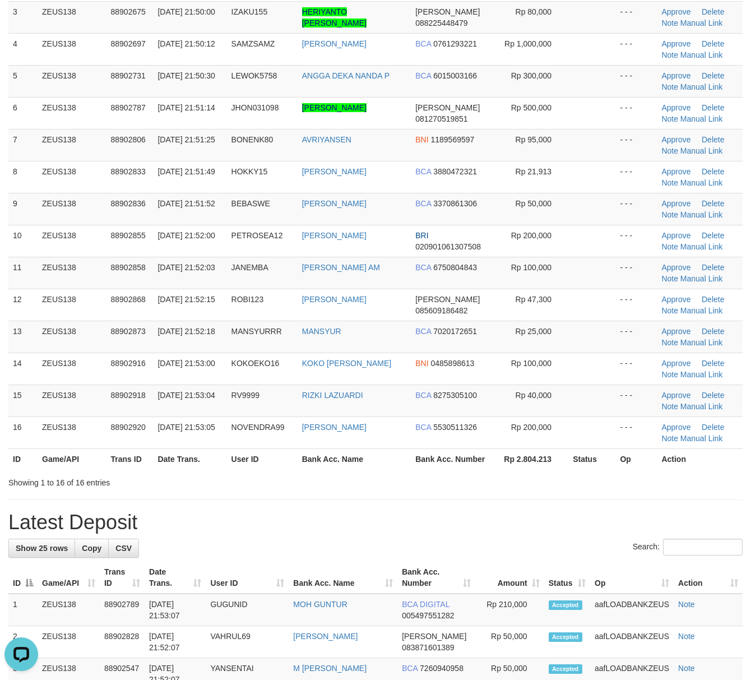
scroll to position [224, 0]
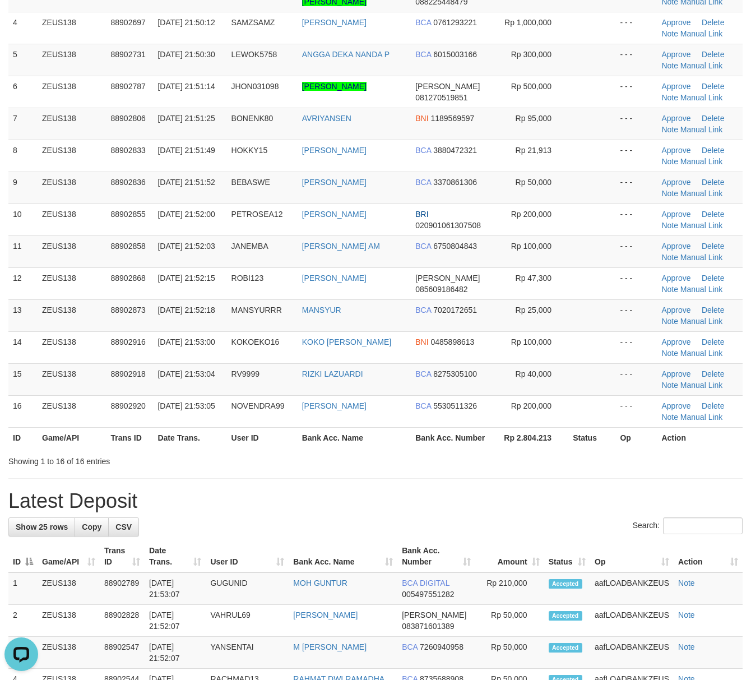
click at [617, 436] on tr "ID Game/API Trans ID Date Trans. User ID Bank Acc. Name Bank Acc. Number Rp 2.8…" at bounding box center [375, 437] width 734 height 21
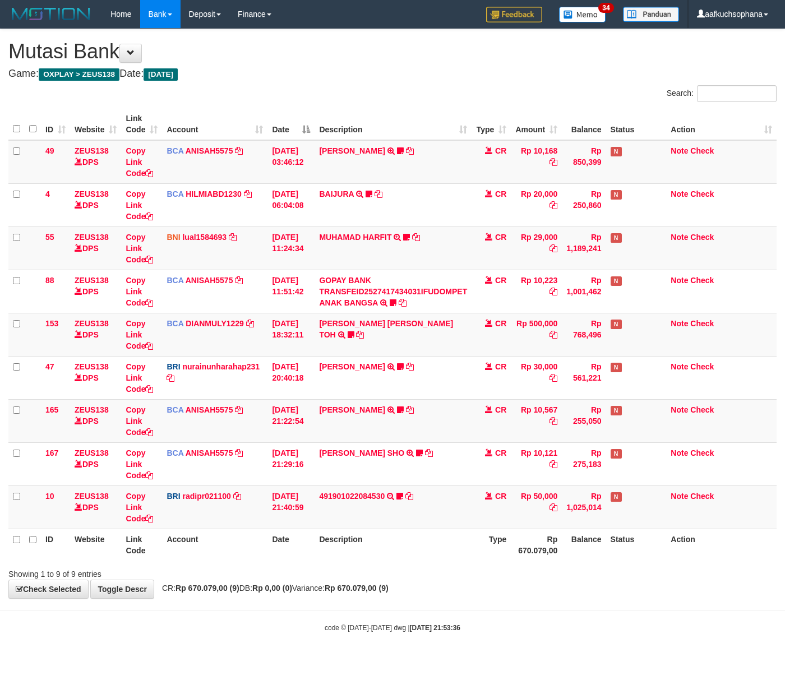
click at [404, 547] on th "Description" at bounding box center [392, 545] width 157 height 32
click at [390, 637] on body "Toggle navigation Home Bank Account List Load By Website Group [OXPLAY] ZEUS138…" at bounding box center [392, 330] width 785 height 661
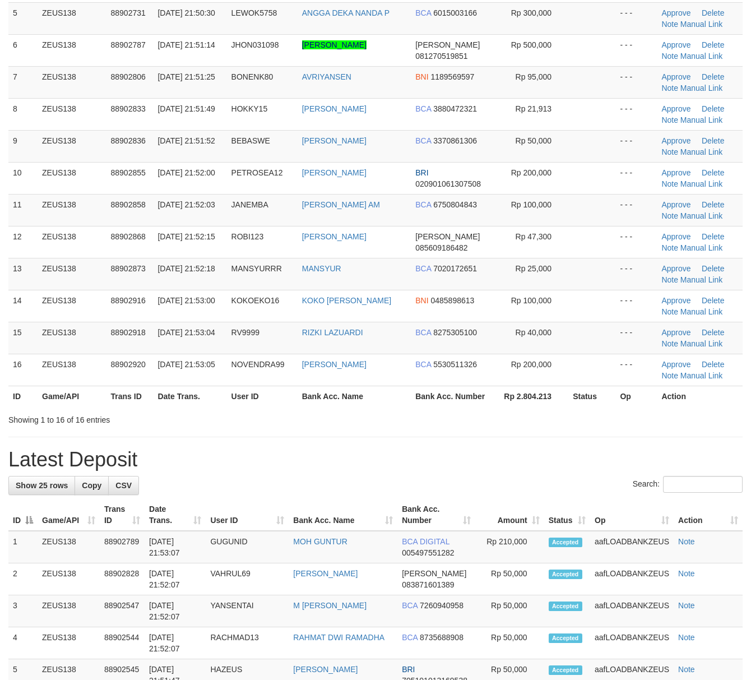
scroll to position [224, 0]
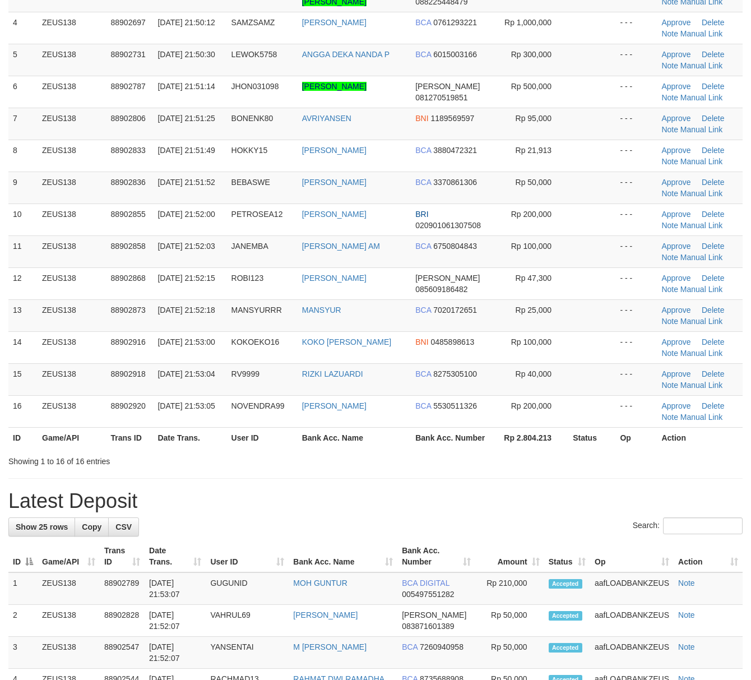
drag, startPoint x: 537, startPoint y: 456, endPoint x: 655, endPoint y: 475, distance: 119.8
click at [542, 456] on div "Showing 1 to 16 of 16 entries" at bounding box center [375, 459] width 751 height 16
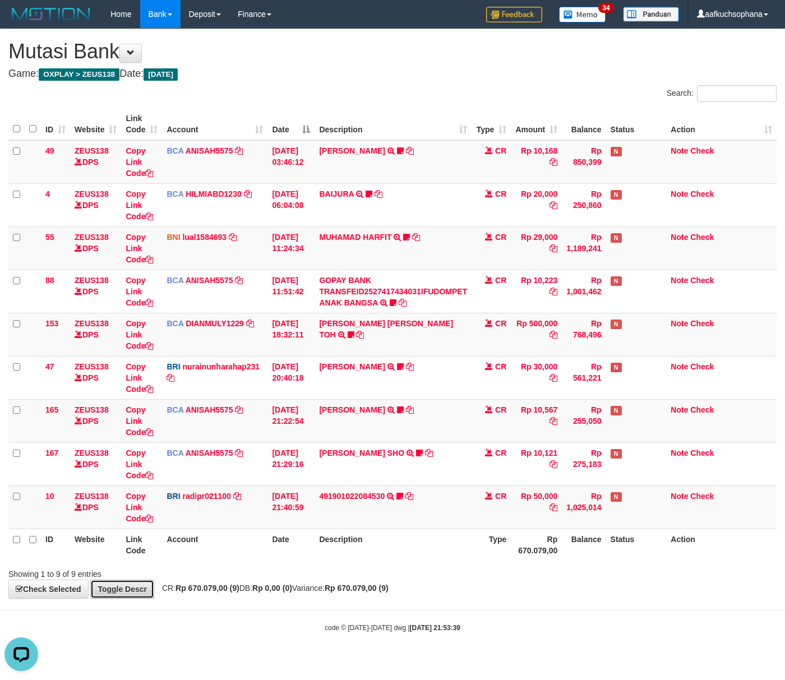
click at [127, 586] on link "Toggle Descr" at bounding box center [122, 589] width 64 height 19
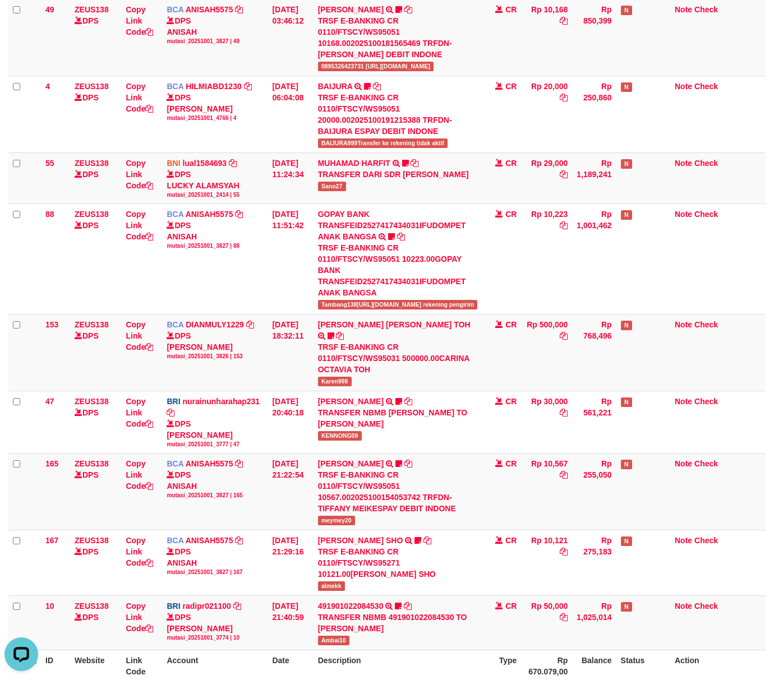
scroll to position [144, 0]
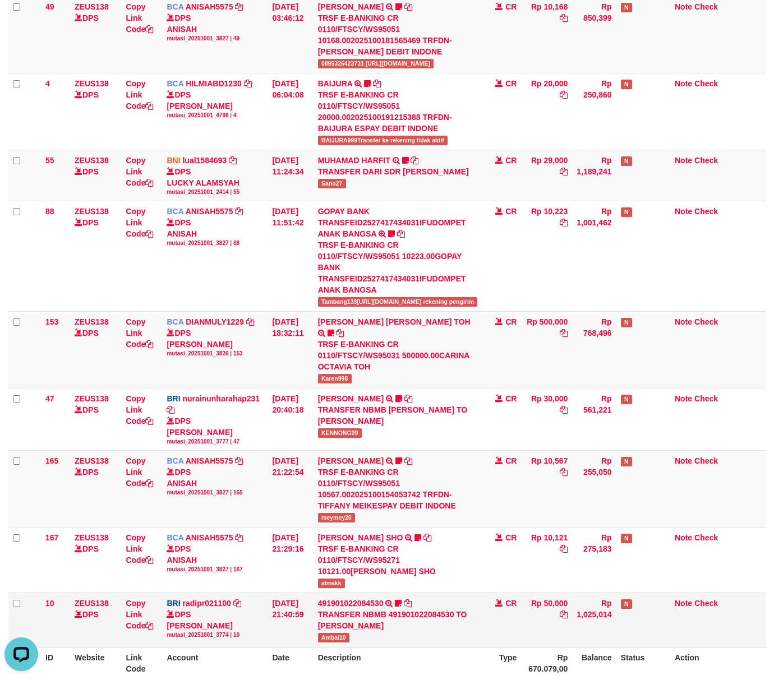
click at [335, 633] on span "Ambai10" at bounding box center [333, 638] width 31 height 10
copy tr "Ambai10"
click at [568, 679] on div "Showing 1 to 9 of 9 entries" at bounding box center [387, 690] width 774 height 16
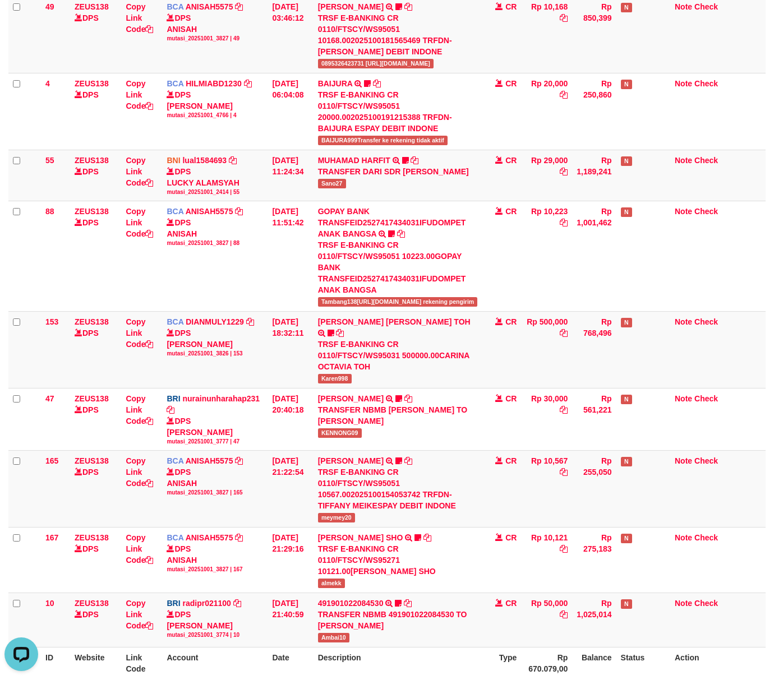
click at [546, 679] on div "Showing 1 to 9 of 9 entries" at bounding box center [387, 690] width 774 height 16
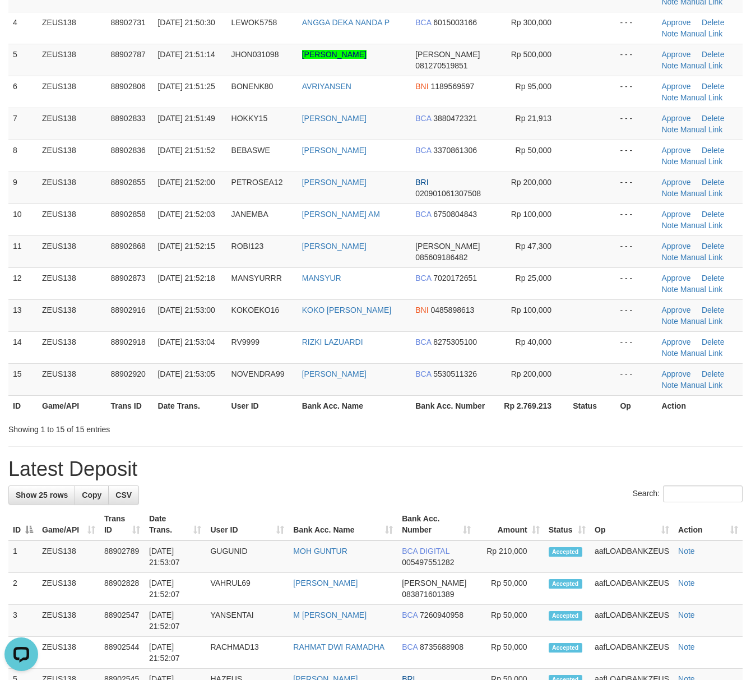
click at [538, 454] on div "**********" at bounding box center [375, 609] width 751 height 1609
drag, startPoint x: 521, startPoint y: 489, endPoint x: 536, endPoint y: 485, distance: 15.8
click at [528, 487] on div "**********" at bounding box center [375, 609] width 751 height 1609
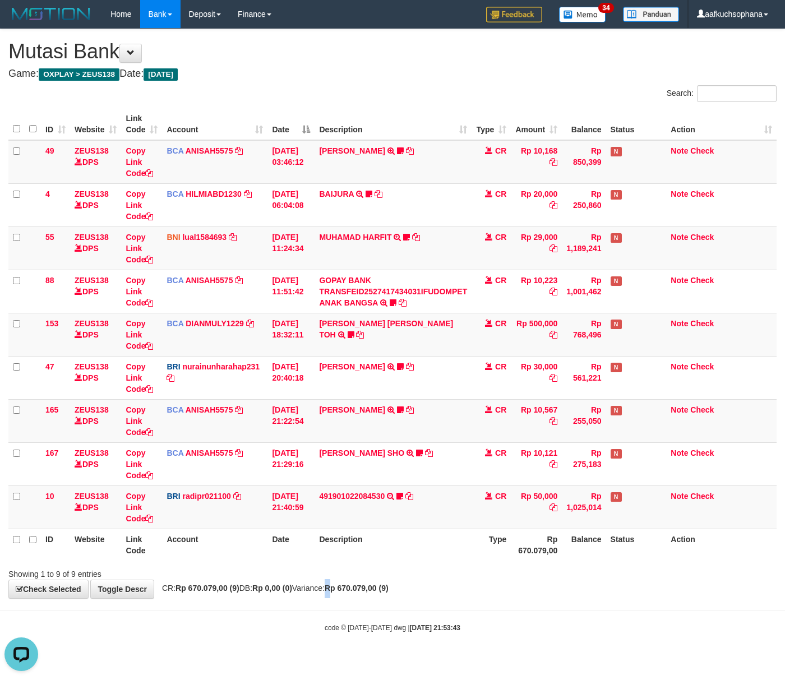
drag, startPoint x: 360, startPoint y: 587, endPoint x: 351, endPoint y: 584, distance: 9.8
click at [353, 584] on div "**********" at bounding box center [392, 313] width 785 height 569
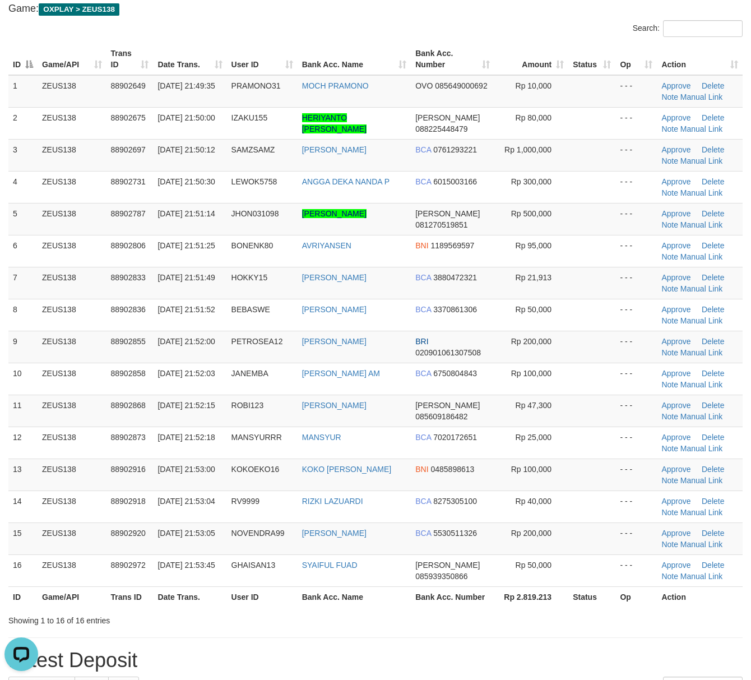
scroll to position [149, 0]
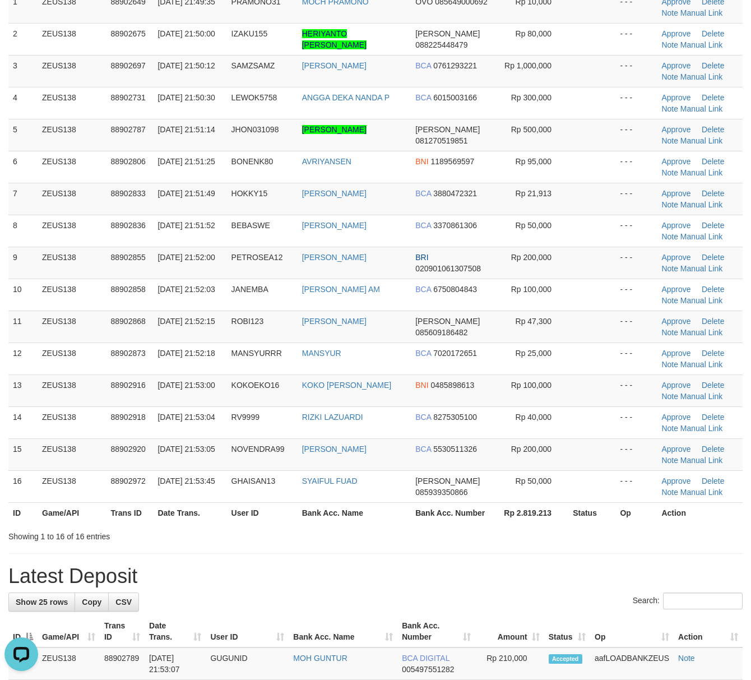
click at [445, 539] on div "Showing 1 to 16 of 16 entries" at bounding box center [375, 534] width 751 height 16
click at [447, 539] on div "Showing 1 to 16 of 16 entries" at bounding box center [375, 534] width 751 height 16
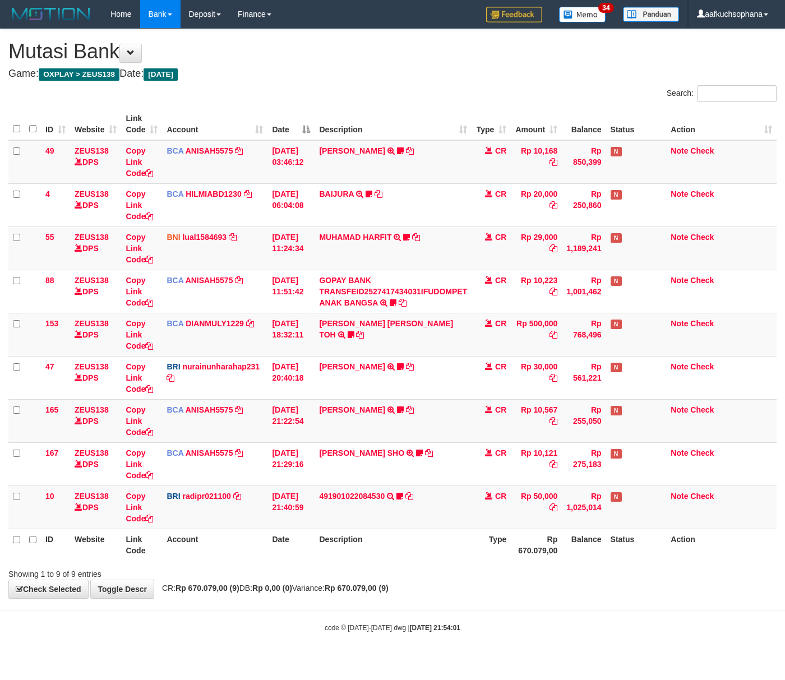
click at [326, 530] on th "Description" at bounding box center [392, 545] width 157 height 32
click at [400, 497] on icon at bounding box center [399, 496] width 7 height 8
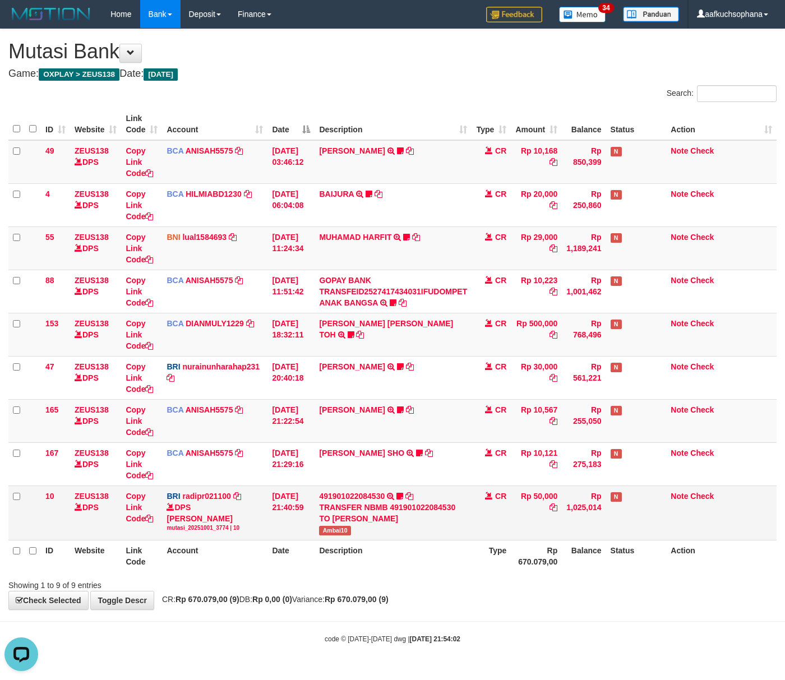
click at [333, 534] on span "Ambai10" at bounding box center [334, 531] width 31 height 10
copy span "Ambai10"
click at [382, 615] on body "Toggle navigation Home Bank Account List Load By Website Group [OXPLAY] ZEUS138…" at bounding box center [392, 336] width 785 height 672
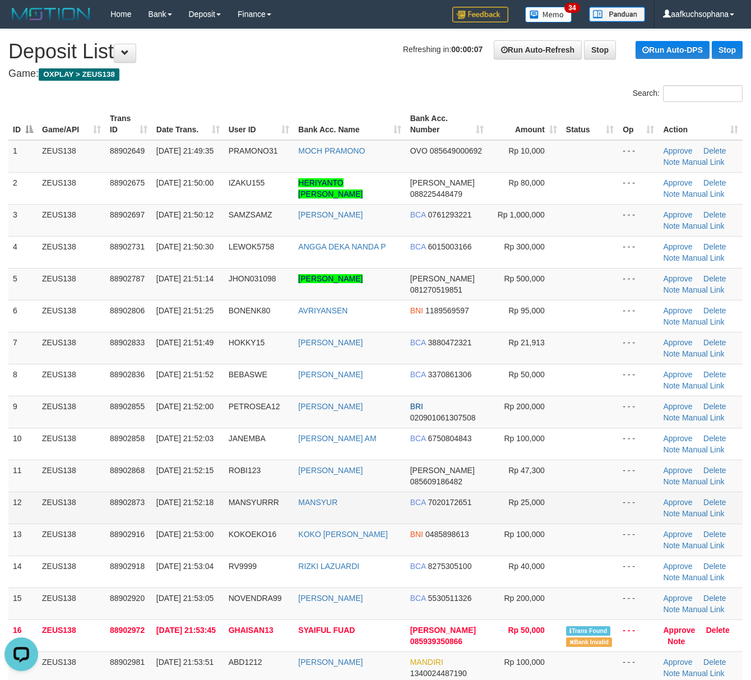
click at [581, 512] on td at bounding box center [590, 508] width 57 height 32
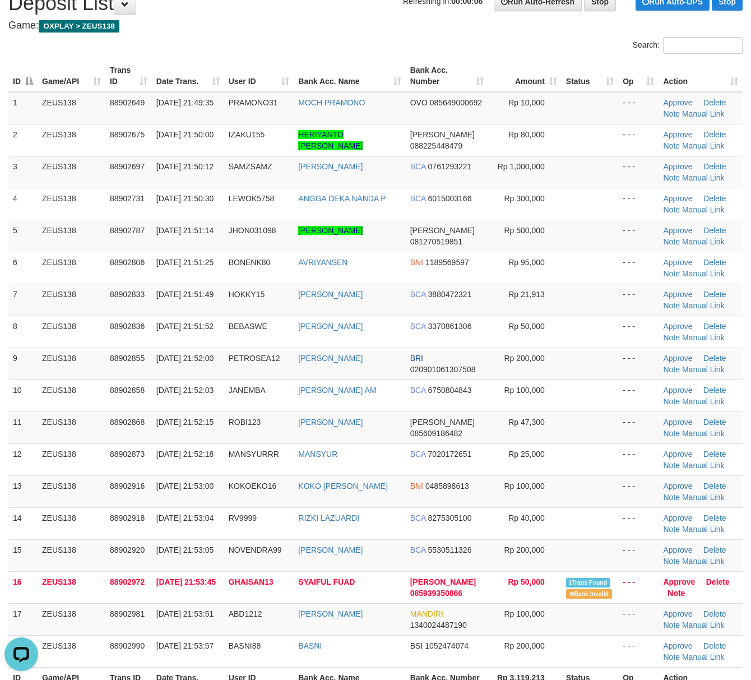
scroll to position [75, 0]
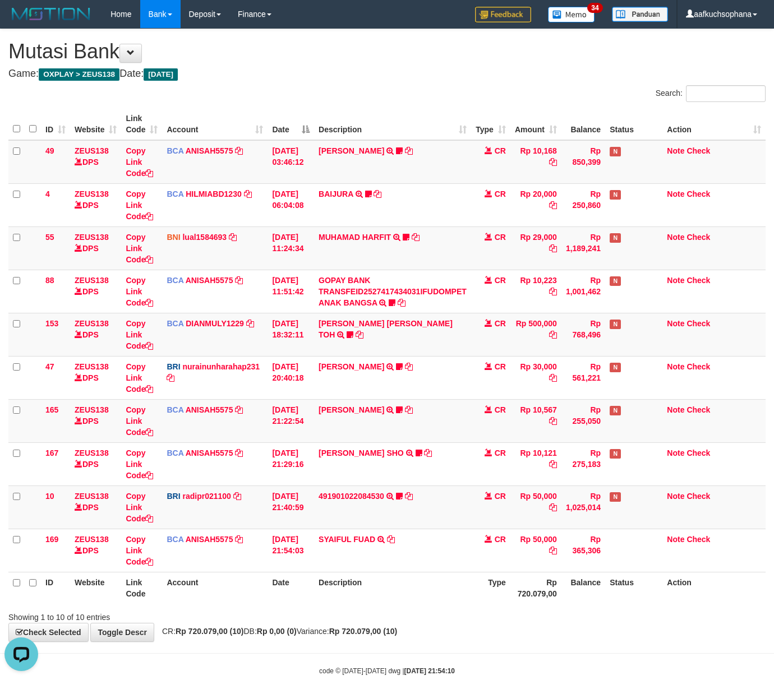
click at [471, 636] on div "**********" at bounding box center [387, 335] width 774 height 612
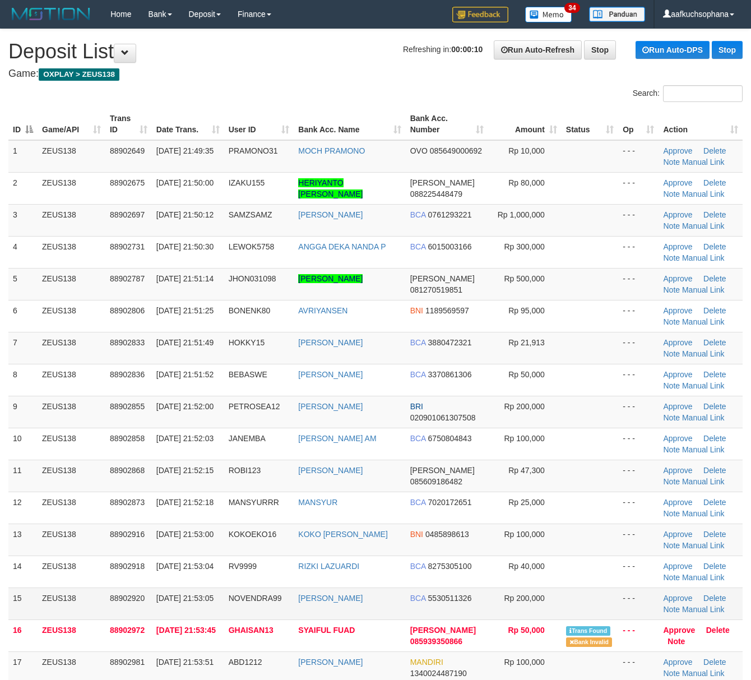
scroll to position [75, 0]
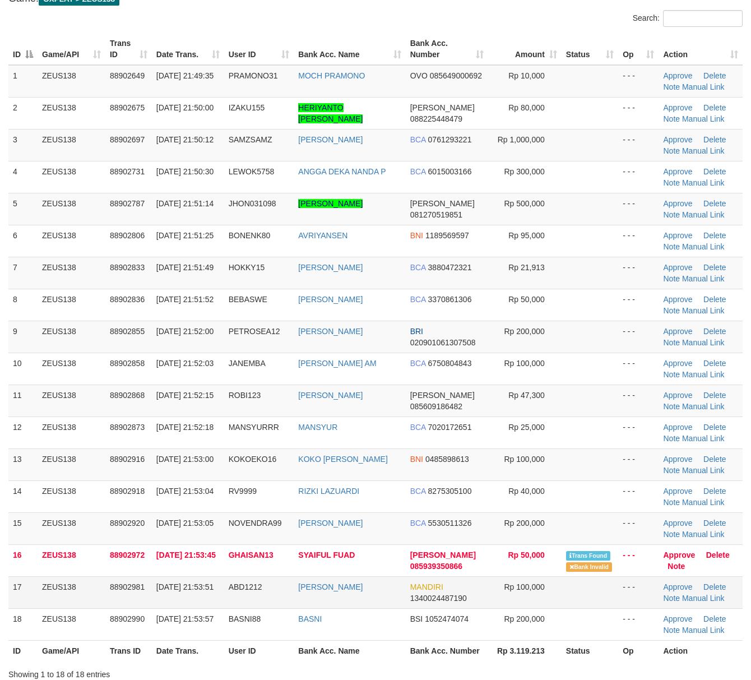
click at [581, 608] on td at bounding box center [590, 592] width 57 height 32
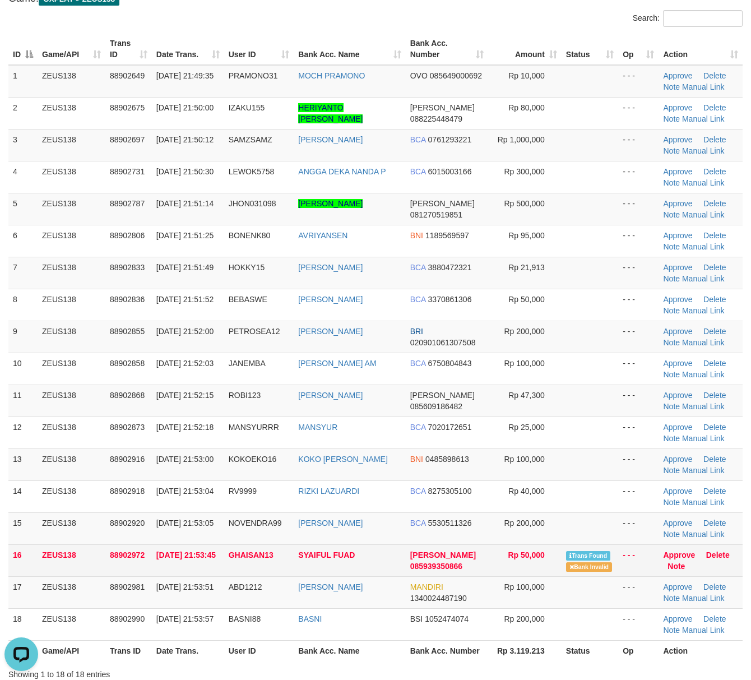
scroll to position [0, 0]
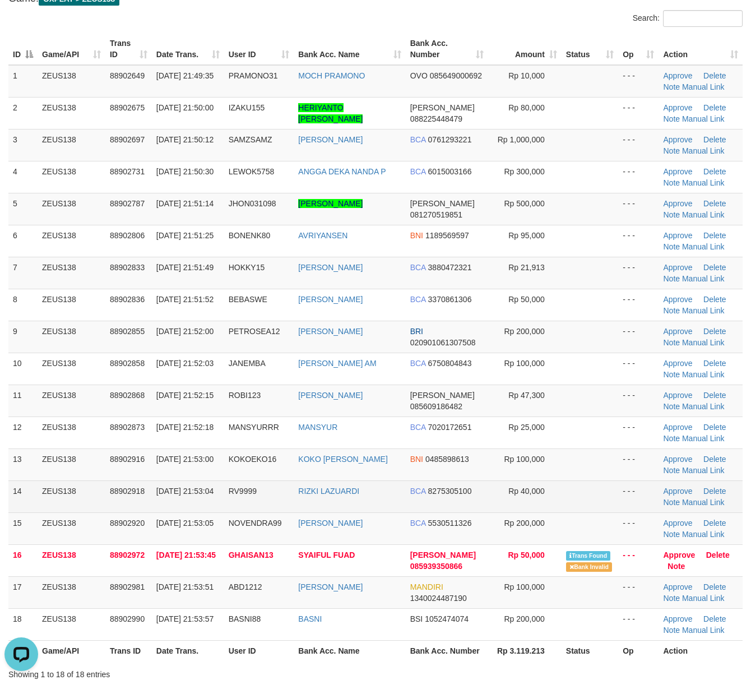
click at [534, 492] on span "Rp 40,000" at bounding box center [526, 491] width 36 height 9
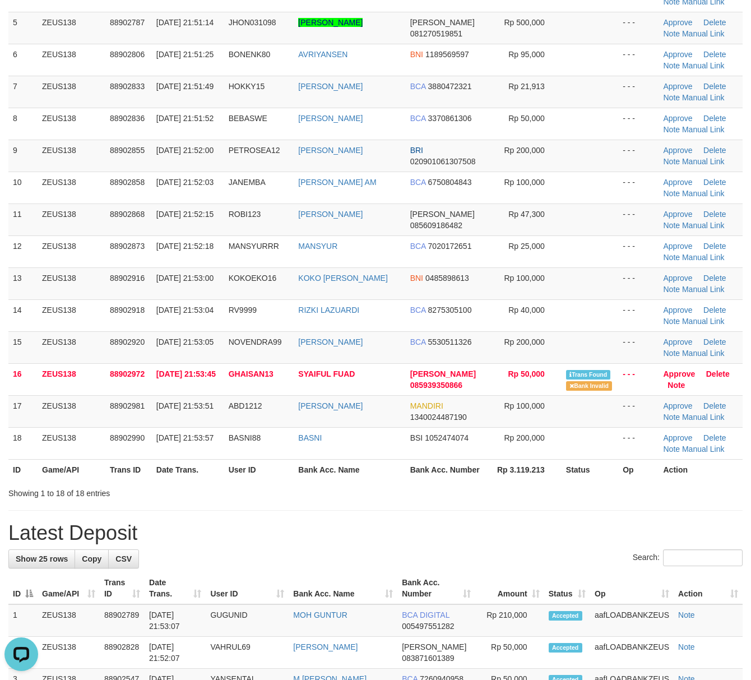
scroll to position [299, 0]
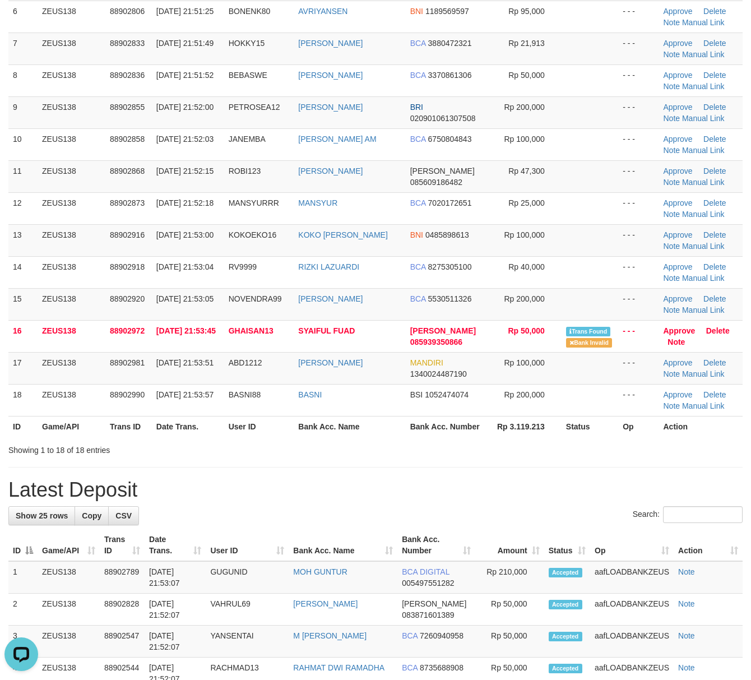
click at [337, 509] on div "Search:" at bounding box center [375, 516] width 734 height 20
click at [379, 500] on h1 "Latest Deposit" at bounding box center [375, 490] width 734 height 22
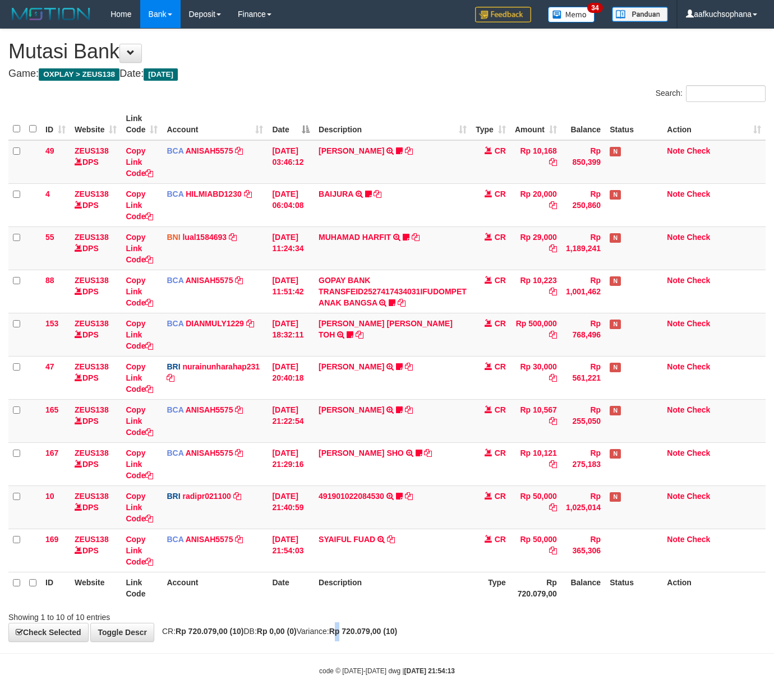
click at [367, 641] on div "**********" at bounding box center [387, 335] width 774 height 612
click at [462, 610] on div "Showing 1 to 10 of 10 entries" at bounding box center [387, 615] width 774 height 16
click at [281, 631] on div "**********" at bounding box center [387, 335] width 774 height 612
click at [459, 607] on div "ID Website Link Code Account Date Description Type Amount Balance Status Action…" at bounding box center [387, 356] width 774 height 502
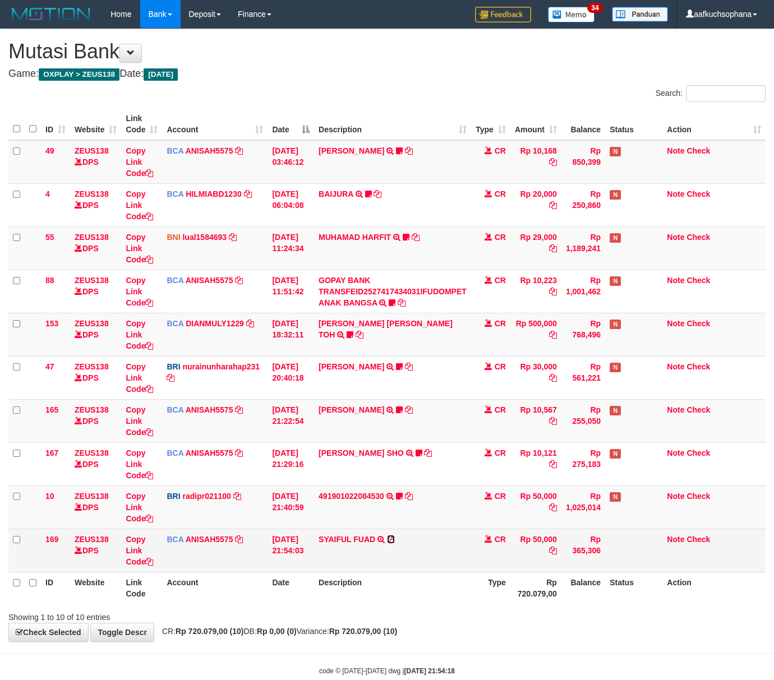
click at [391, 541] on icon at bounding box center [391, 539] width 8 height 8
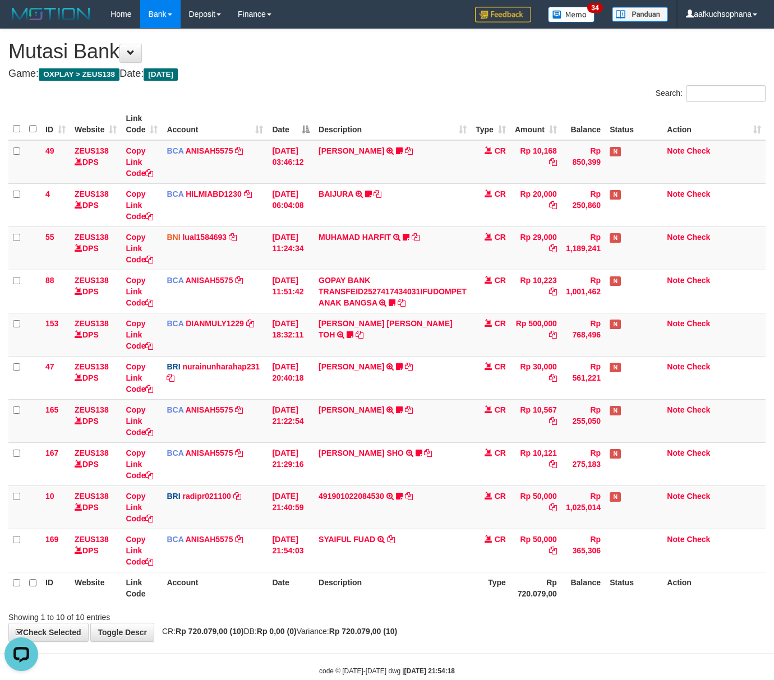
click at [375, 602] on th "Description" at bounding box center [392, 588] width 157 height 32
click at [413, 602] on th "Description" at bounding box center [392, 588] width 157 height 32
drag, startPoint x: 321, startPoint y: 628, endPoint x: 57, endPoint y: 613, distance: 263.9
click at [304, 623] on div "**********" at bounding box center [387, 335] width 774 height 612
click at [370, 608] on div "Search: ID Website Link Code Account Date Description Type Amount Balance Statu…" at bounding box center [386, 354] width 757 height 538
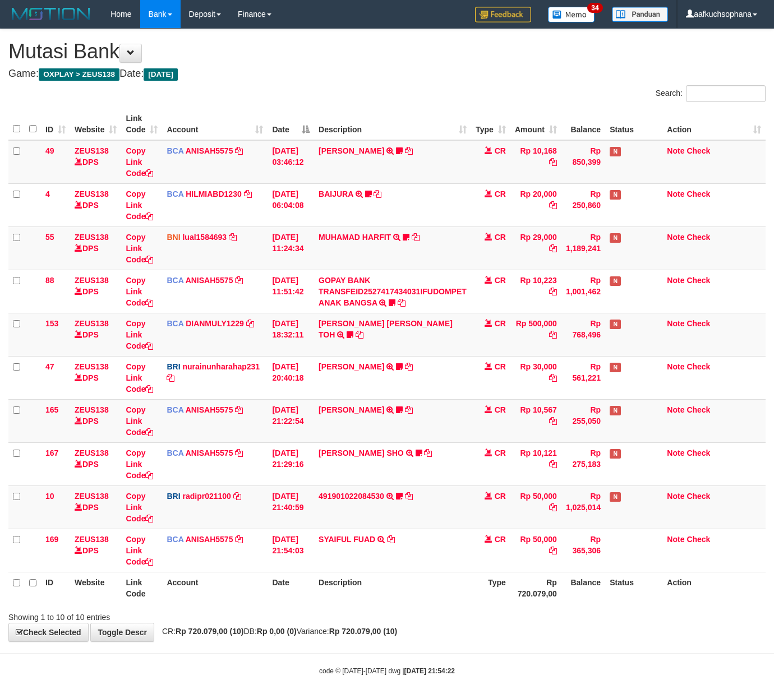
click at [462, 608] on div at bounding box center [547, 607] width 451 height 1
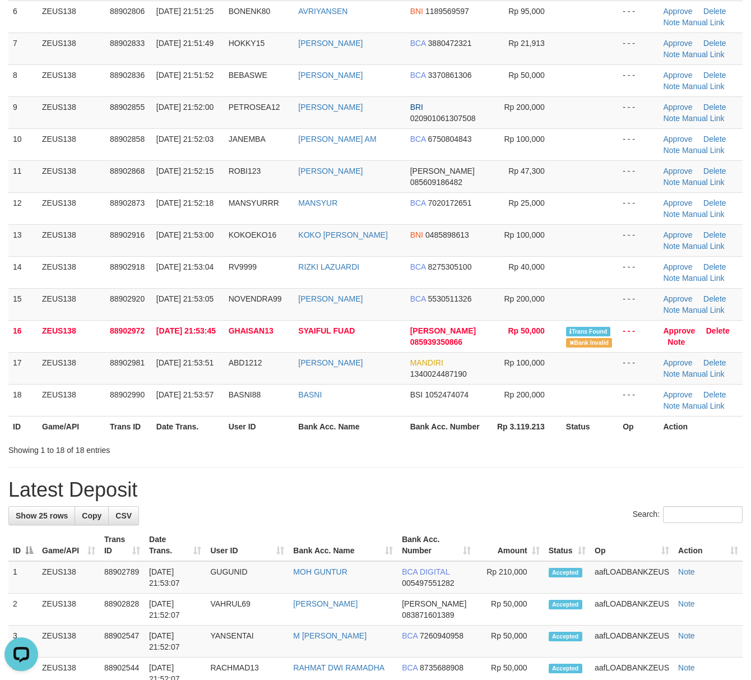
drag, startPoint x: 536, startPoint y: 494, endPoint x: 637, endPoint y: 507, distance: 102.3
click at [543, 494] on h1 "Latest Deposit" at bounding box center [375, 490] width 734 height 22
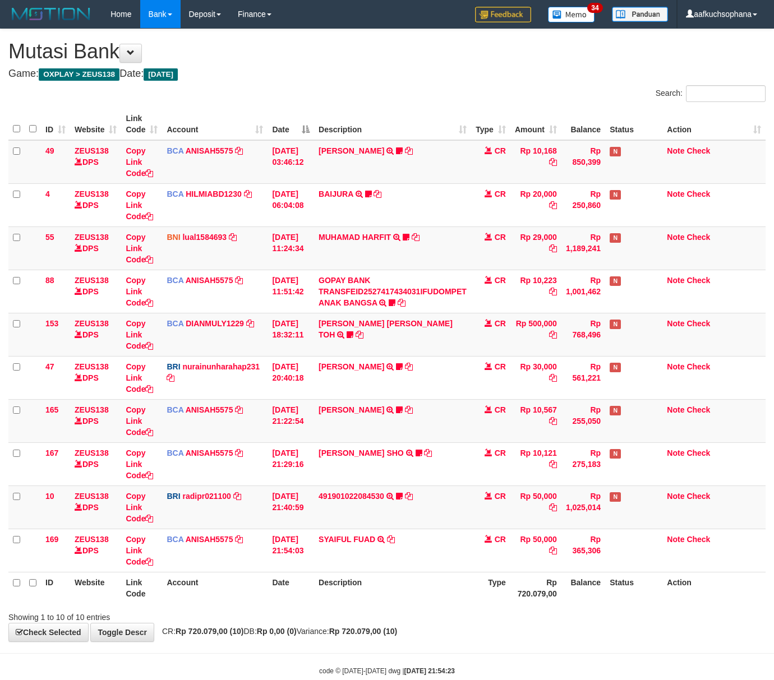
drag, startPoint x: 335, startPoint y: 621, endPoint x: 267, endPoint y: 607, distance: 69.4
click at [334, 620] on div "Showing 1 to 10 of 10 entries" at bounding box center [387, 615] width 774 height 16
click at [312, 626] on div "**********" at bounding box center [387, 335] width 774 height 612
click at [319, 626] on div "**********" at bounding box center [387, 335] width 774 height 612
